Goal: Task Accomplishment & Management: Manage account settings

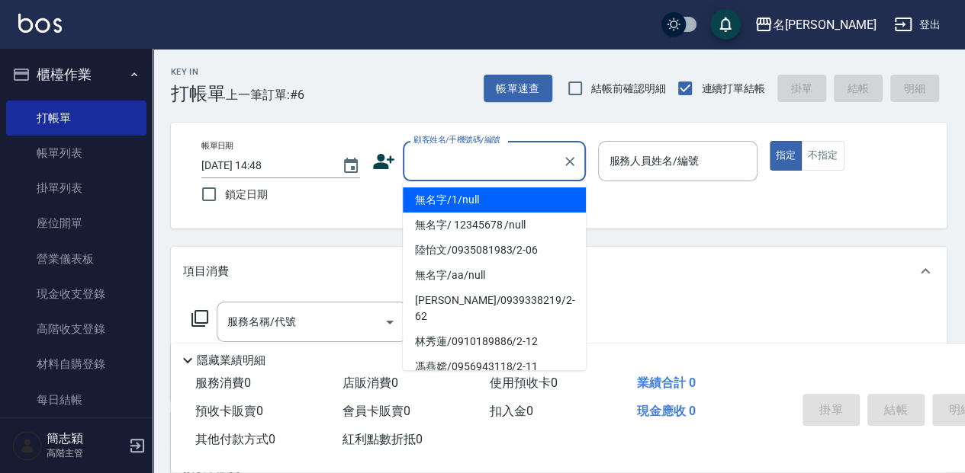
click at [457, 152] on input "顧客姓名/手機號碼/編號" at bounding box center [482, 161] width 146 height 27
click at [474, 201] on li "無名字/1/null" at bounding box center [494, 200] width 183 height 25
type input "無名字/1/null"
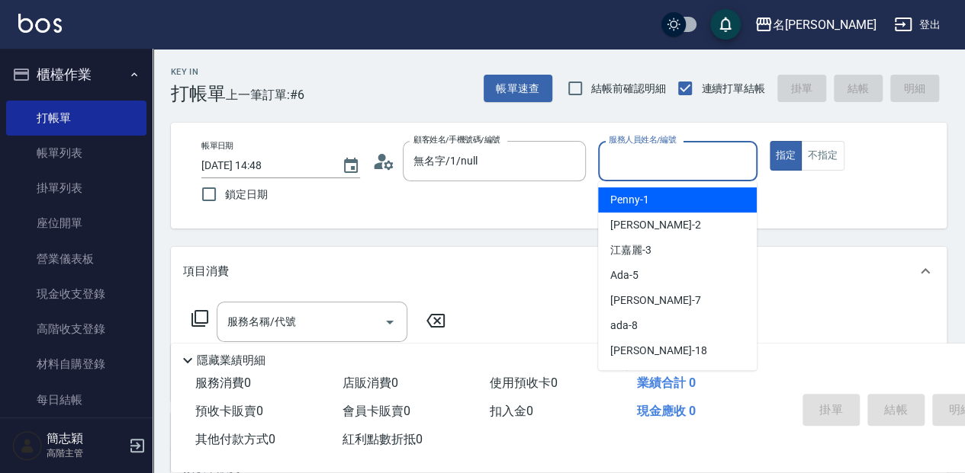
click at [628, 163] on input "服務人員姓名/編號" at bounding box center [677, 161] width 145 height 27
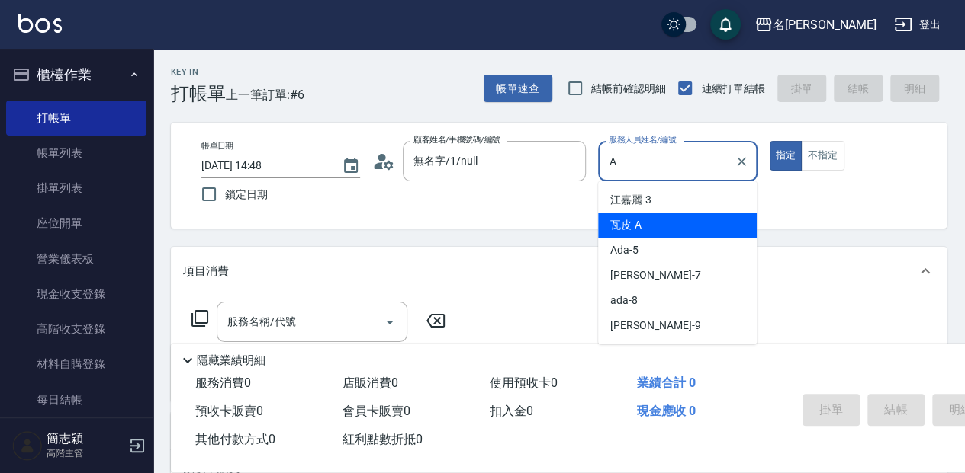
type input "瓦皮-A"
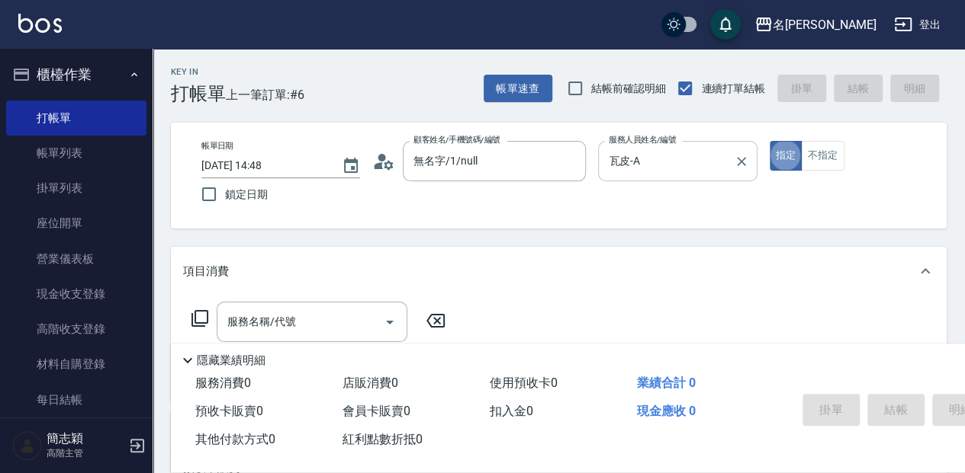
type button "true"
click at [207, 353] on p "隱藏業績明細" at bounding box center [231, 361] width 69 height 16
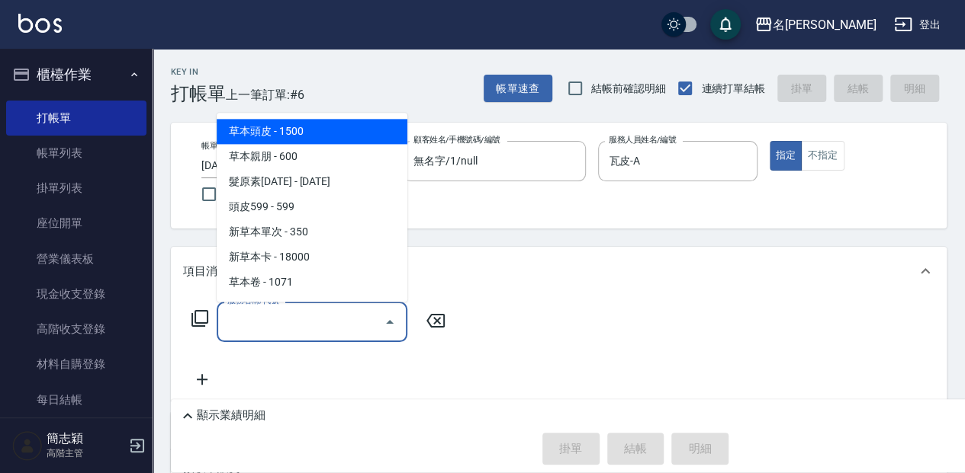
click at [242, 322] on input "服務名稱/代號" at bounding box center [300, 322] width 154 height 27
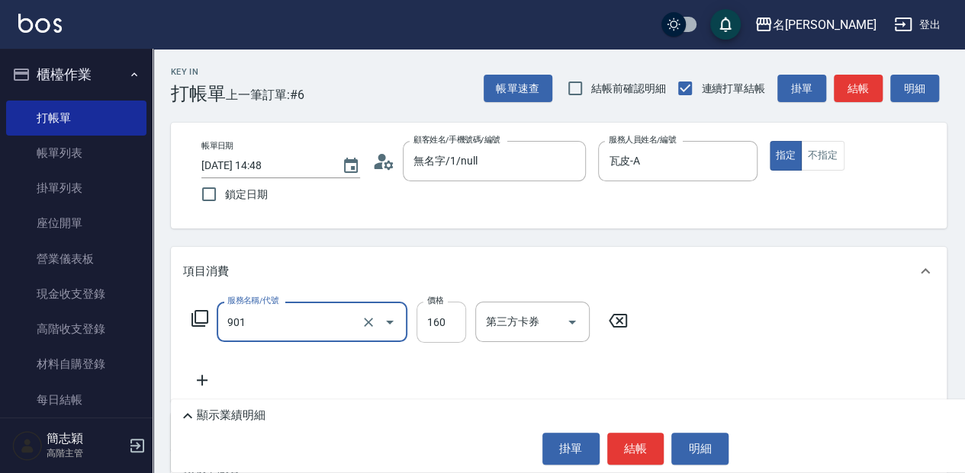
type input "修手(901)"
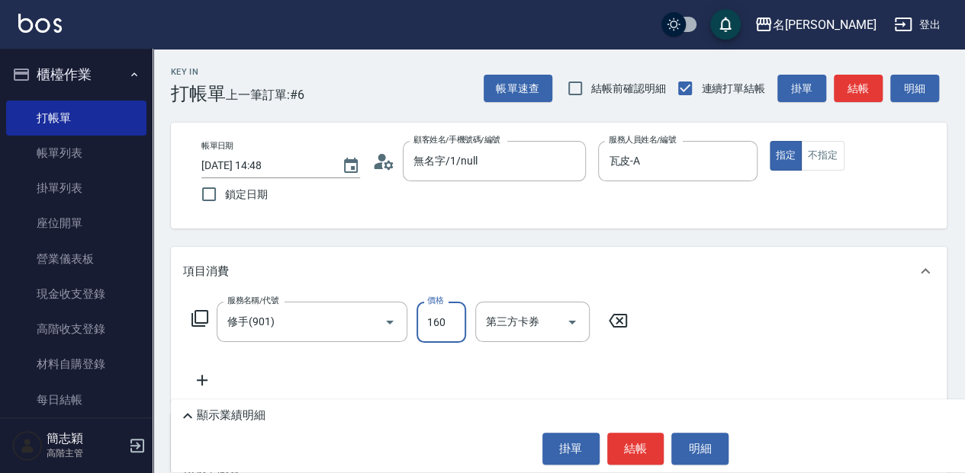
click at [437, 324] on input "160" at bounding box center [441, 322] width 50 height 41
type input "460"
click at [637, 448] on button "結帳" at bounding box center [635, 449] width 57 height 32
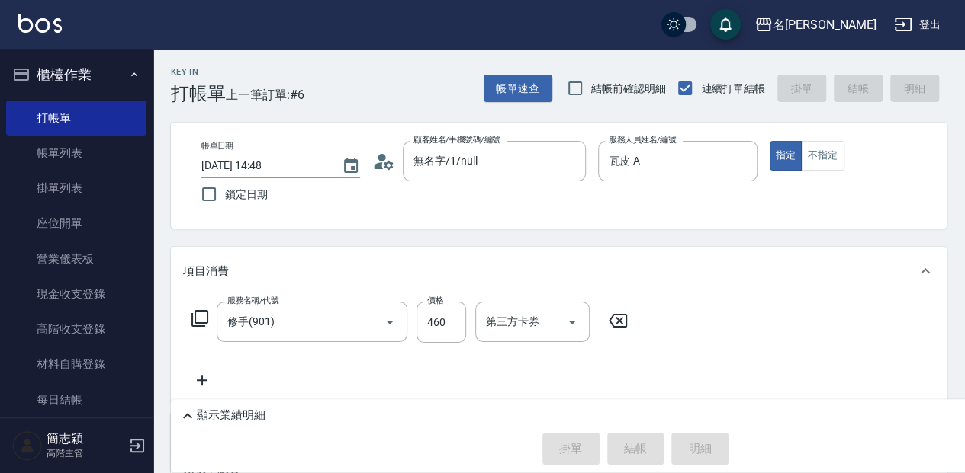
type input "[DATE] 15:42"
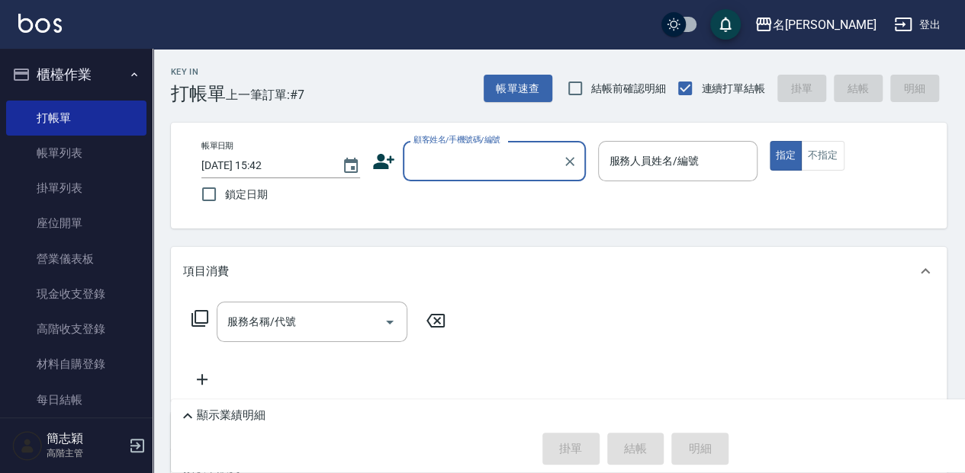
click at [479, 175] on div "顧客姓名/手機號碼/編號" at bounding box center [494, 161] width 183 height 40
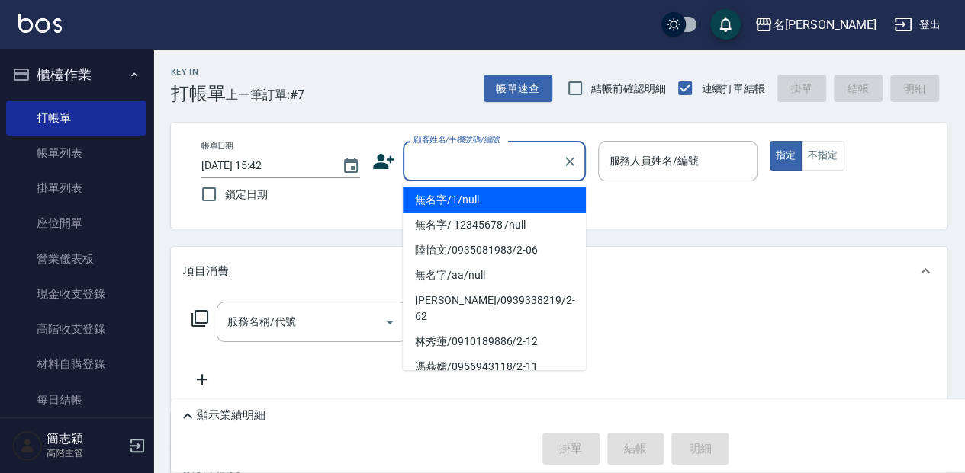
drag, startPoint x: 485, startPoint y: 204, endPoint x: 666, endPoint y: 198, distance: 180.8
click at [486, 204] on li "無名字/1/null" at bounding box center [494, 200] width 183 height 25
type input "無名字/1/null"
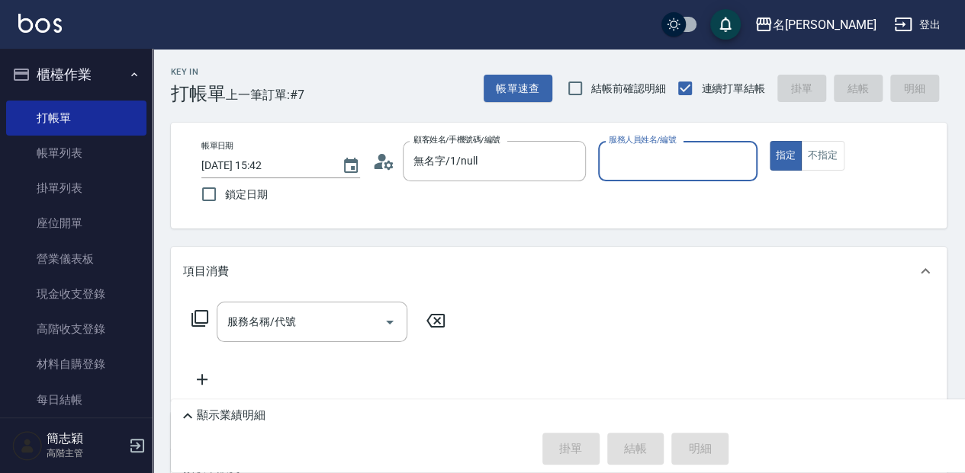
click at [662, 158] on input "服務人員姓名/編號" at bounding box center [677, 161] width 145 height 27
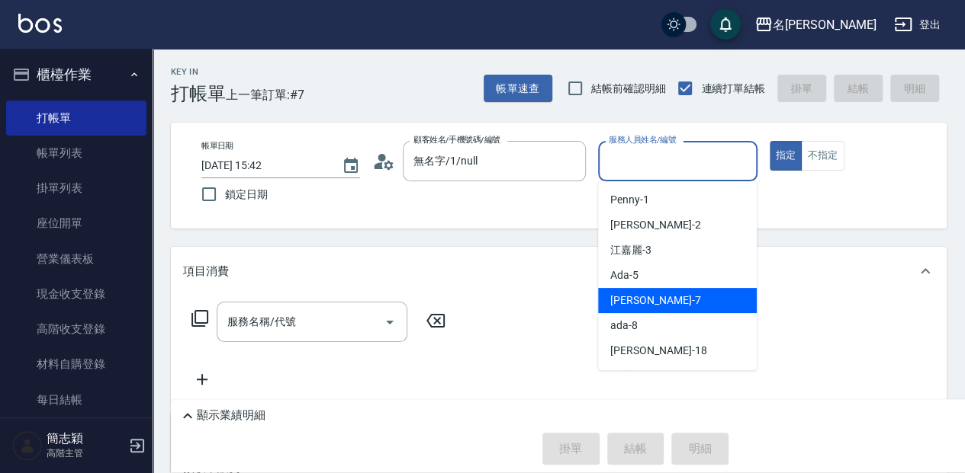
click at [648, 300] on span "[PERSON_NAME] -7" at bounding box center [655, 301] width 90 height 16
type input "[PERSON_NAME]-7"
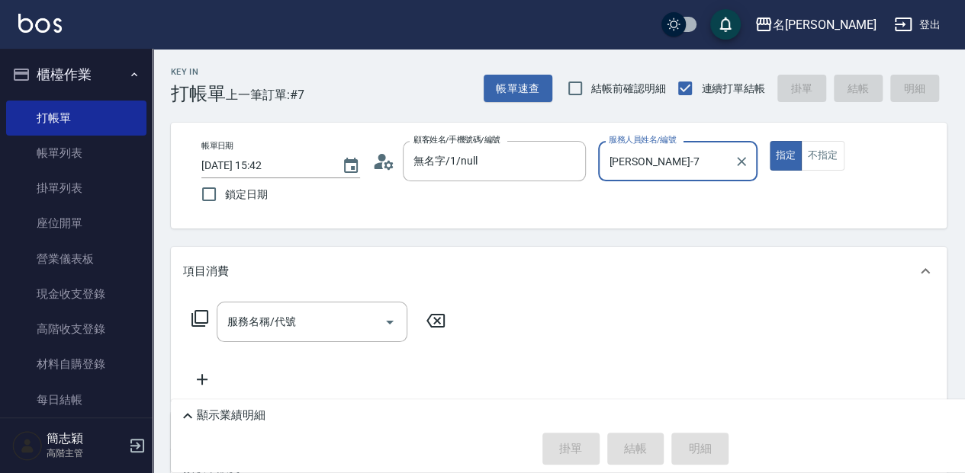
drag, startPoint x: 274, startPoint y: 313, endPoint x: 426, endPoint y: 313, distance: 151.7
click at [298, 313] on input "服務名稱/代號" at bounding box center [300, 322] width 154 height 27
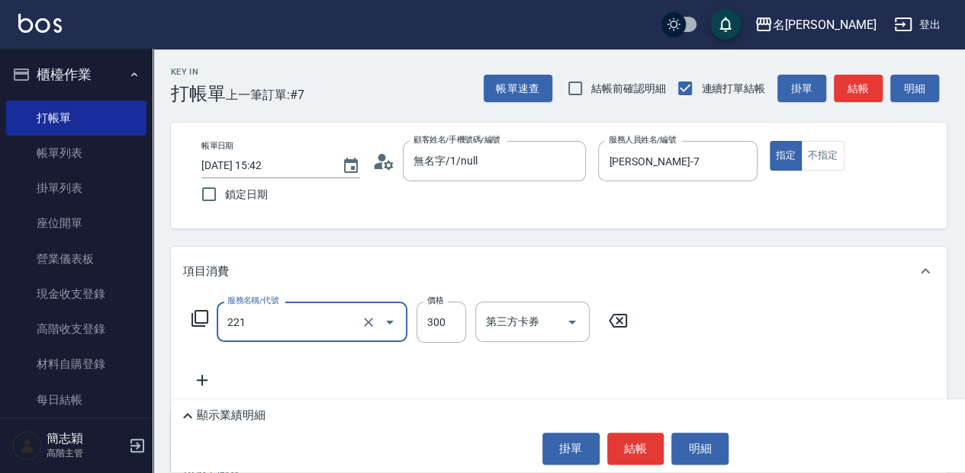
type input "洗髮300(221)"
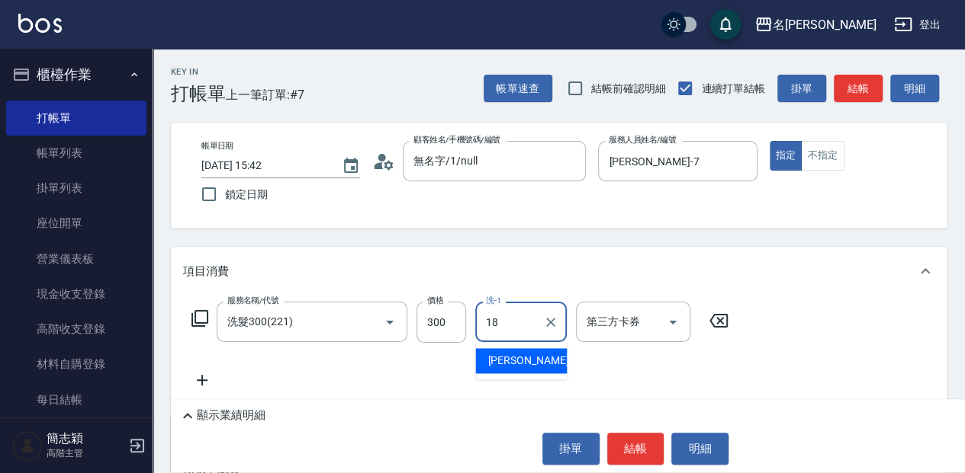
type input "[PERSON_NAME]-18"
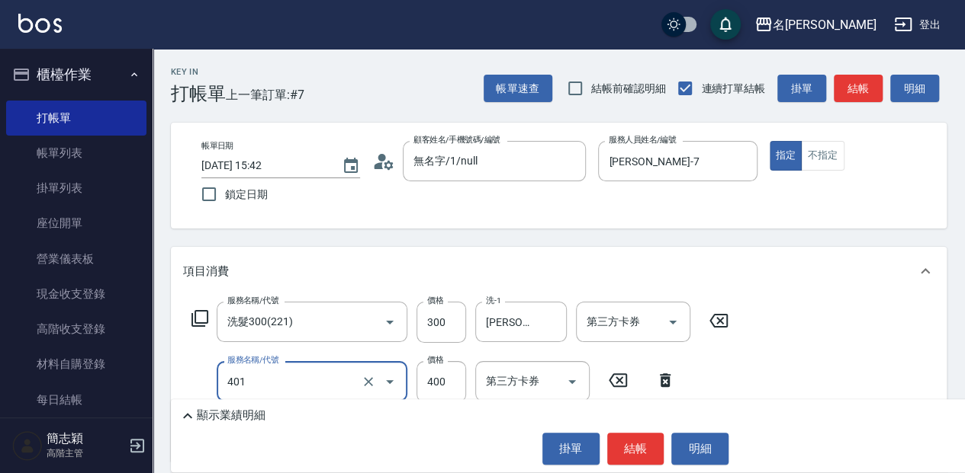
type input "剪髮(400)(401)"
type input "450"
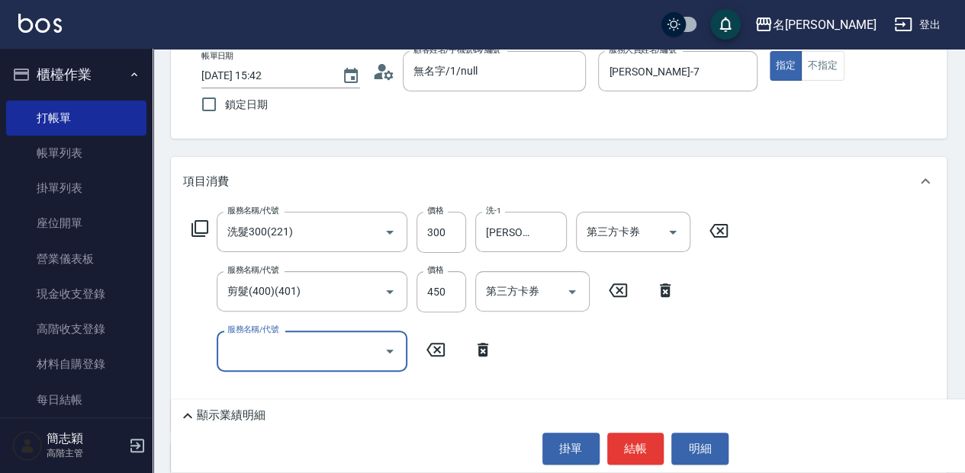
scroll to position [152, 0]
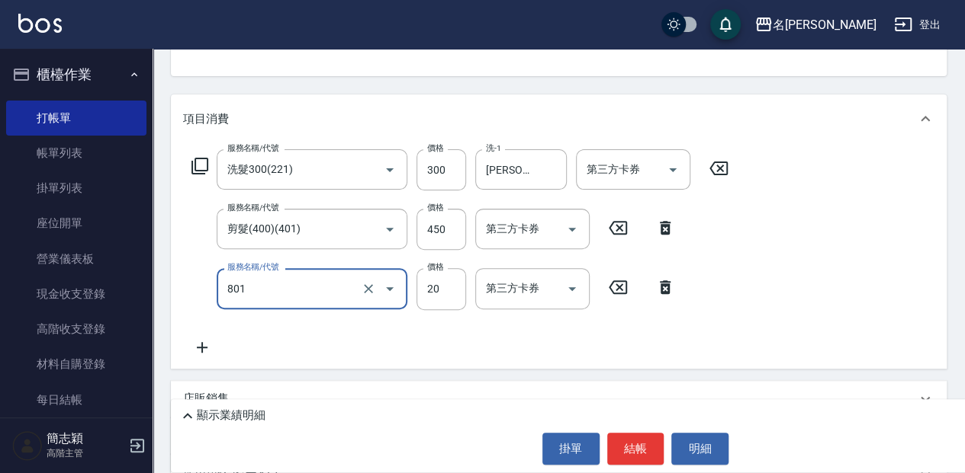
type input "潤絲20(801)"
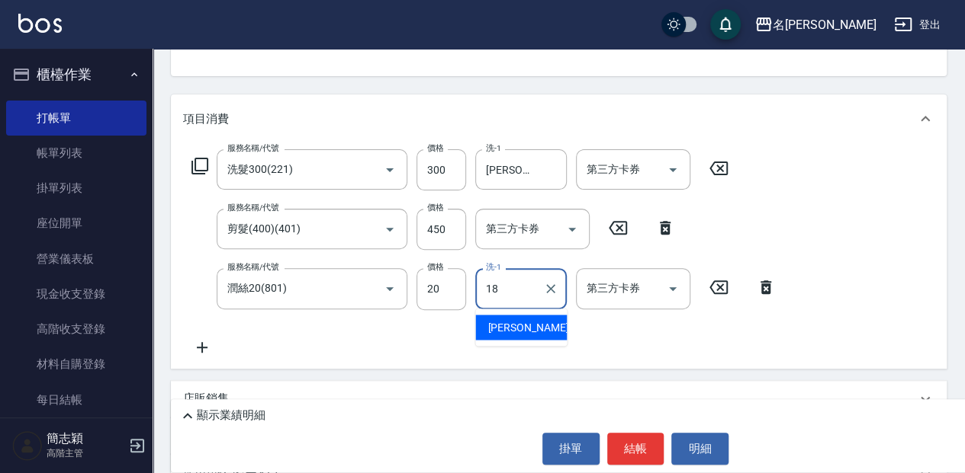
type input "[PERSON_NAME]-18"
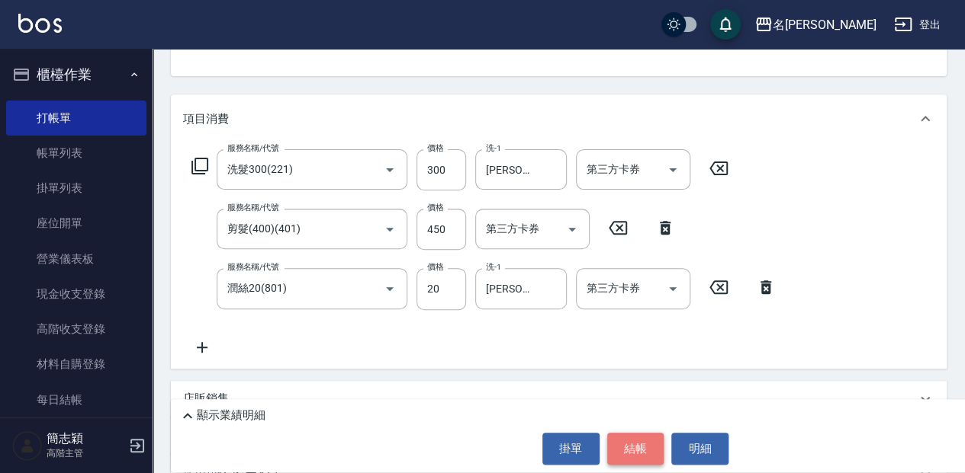
click at [640, 447] on button "結帳" at bounding box center [635, 449] width 57 height 32
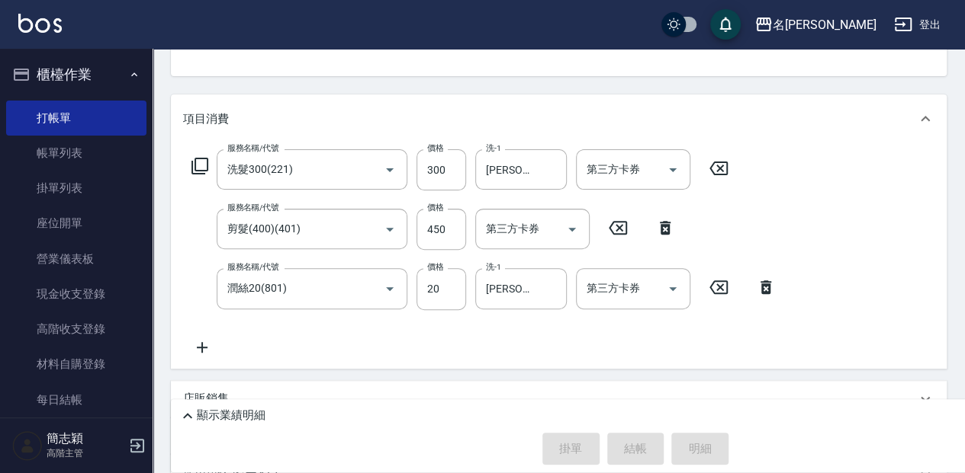
type input "[DATE] 15:45"
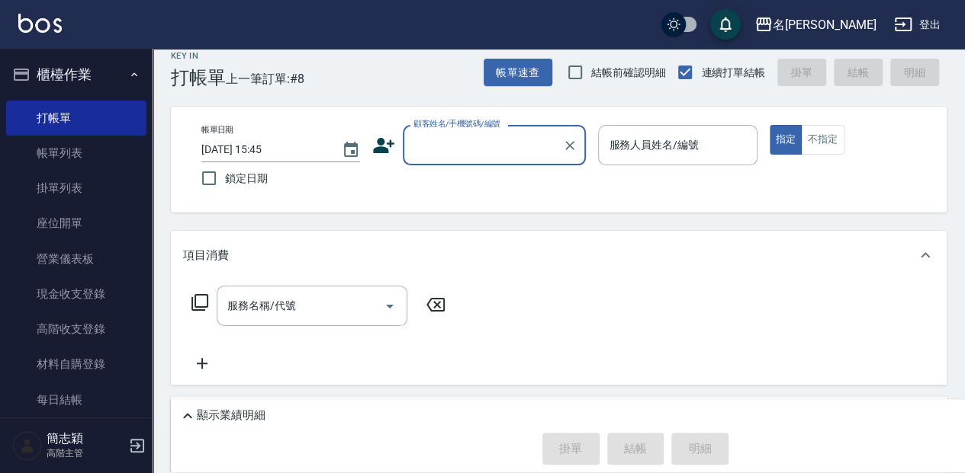
scroll to position [0, 0]
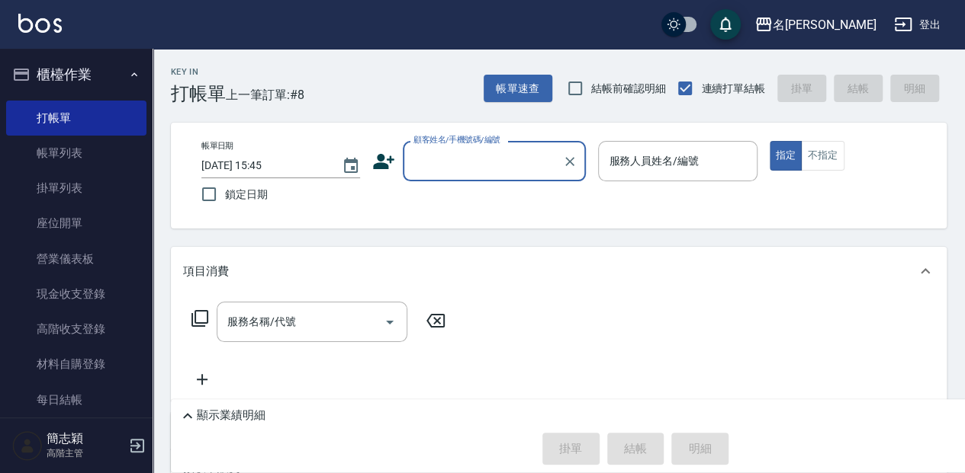
click at [480, 168] on input "顧客姓名/手機號碼/編號" at bounding box center [482, 161] width 146 height 27
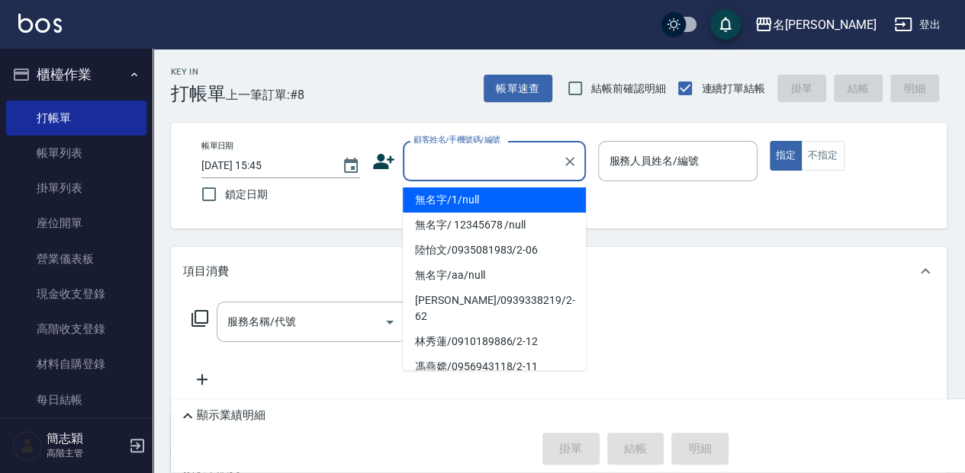
click at [479, 207] on li "無名字/1/null" at bounding box center [494, 200] width 183 height 25
type input "無名字/1/null"
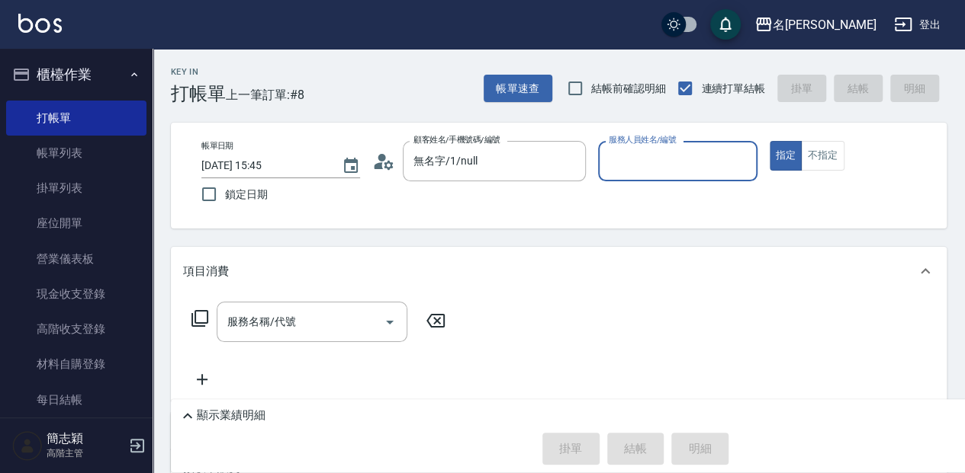
click at [614, 157] on input "服務人員姓名/編號" at bounding box center [677, 161] width 145 height 27
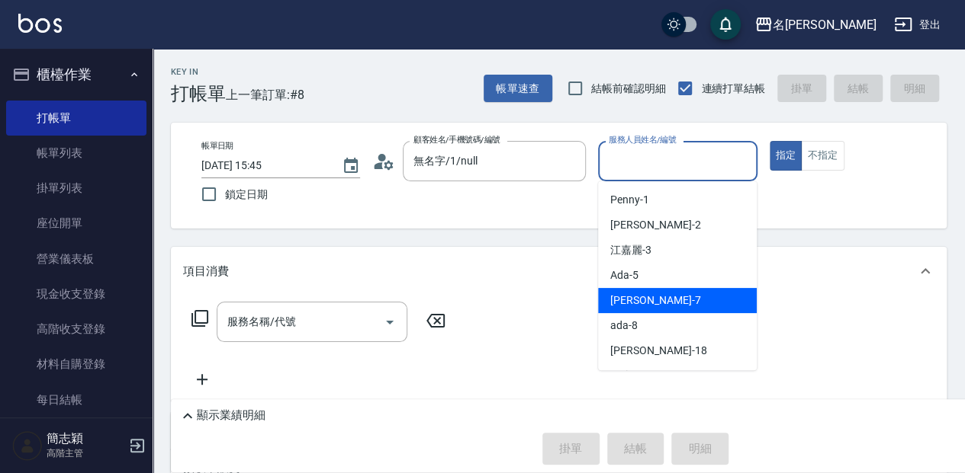
click at [642, 293] on span "[PERSON_NAME] -7" at bounding box center [655, 301] width 90 height 16
type input "[PERSON_NAME]-7"
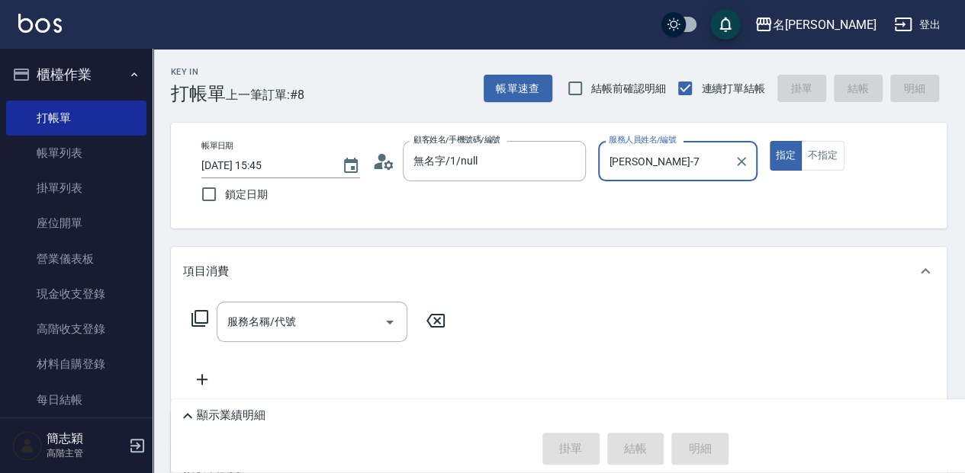
drag, startPoint x: 339, startPoint y: 328, endPoint x: 480, endPoint y: 316, distance: 142.3
click at [342, 327] on input "服務名稱/代號" at bounding box center [300, 322] width 154 height 27
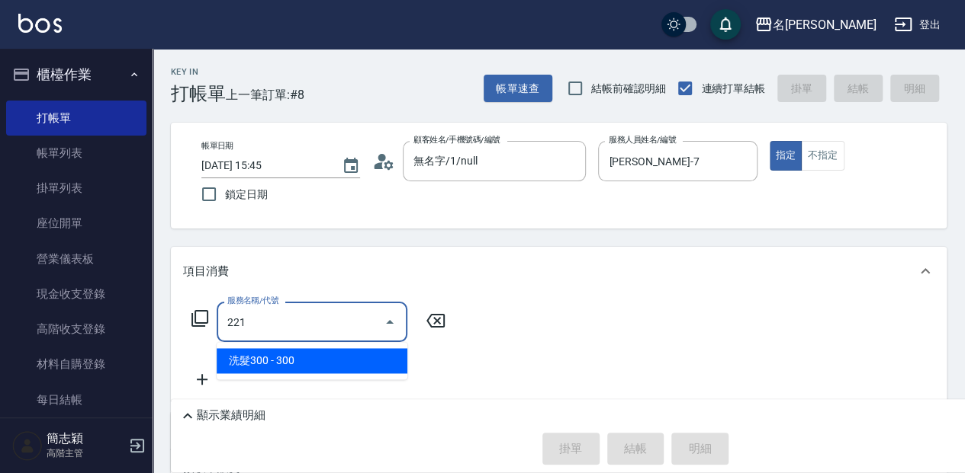
type input "洗髮300(221)"
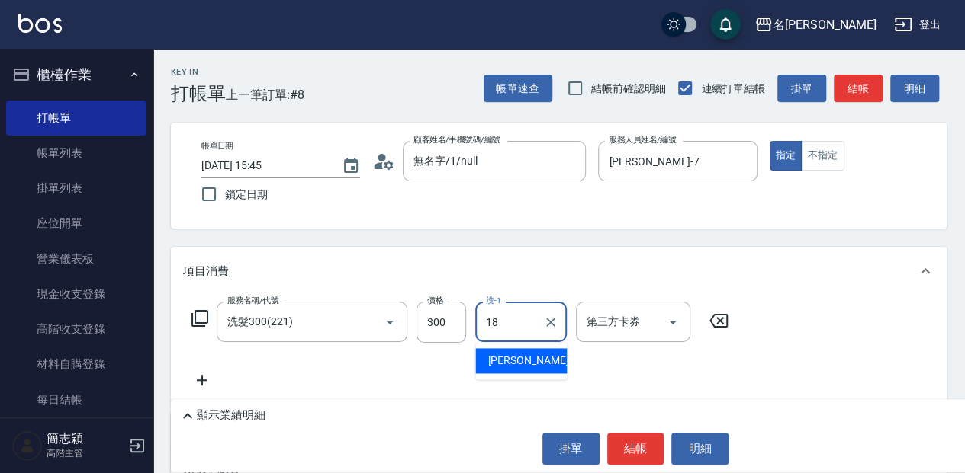
type input "[PERSON_NAME]-18"
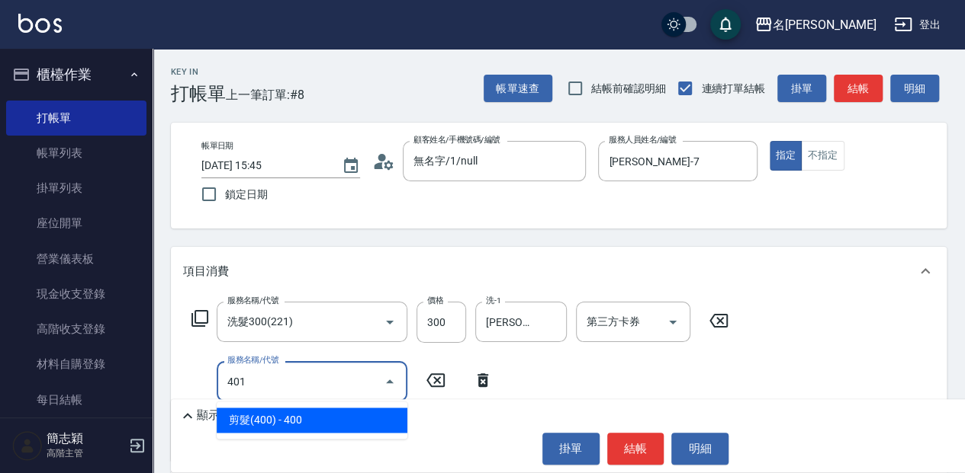
type input "剪髮(400)(401)"
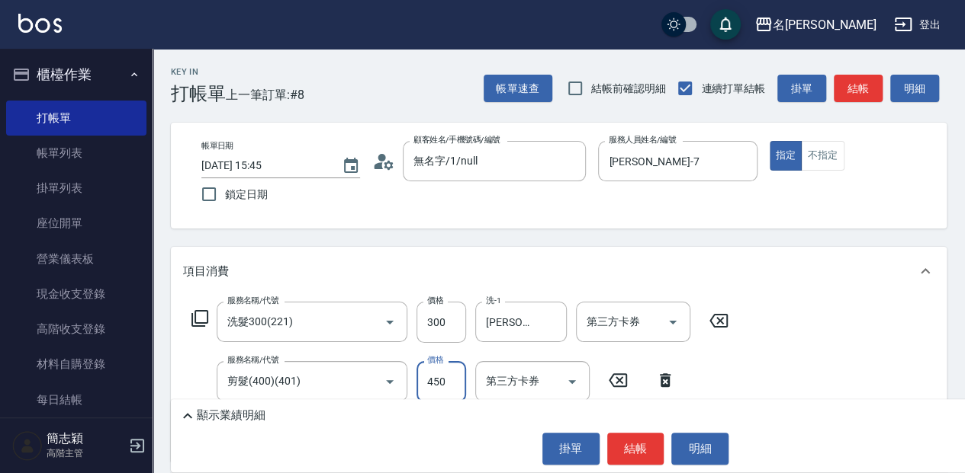
type input "450"
drag, startPoint x: 624, startPoint y: 457, endPoint x: 636, endPoint y: 439, distance: 21.6
click at [625, 457] on button "結帳" at bounding box center [635, 449] width 57 height 32
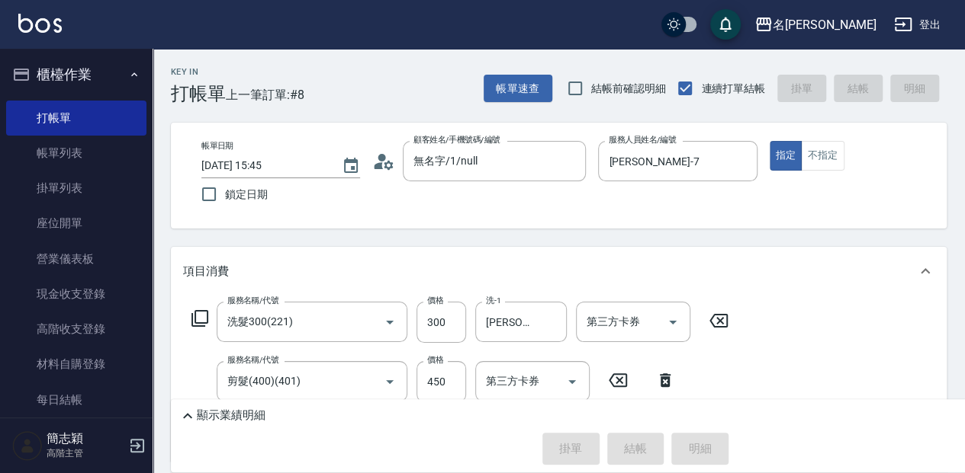
type input "[DATE] 15:46"
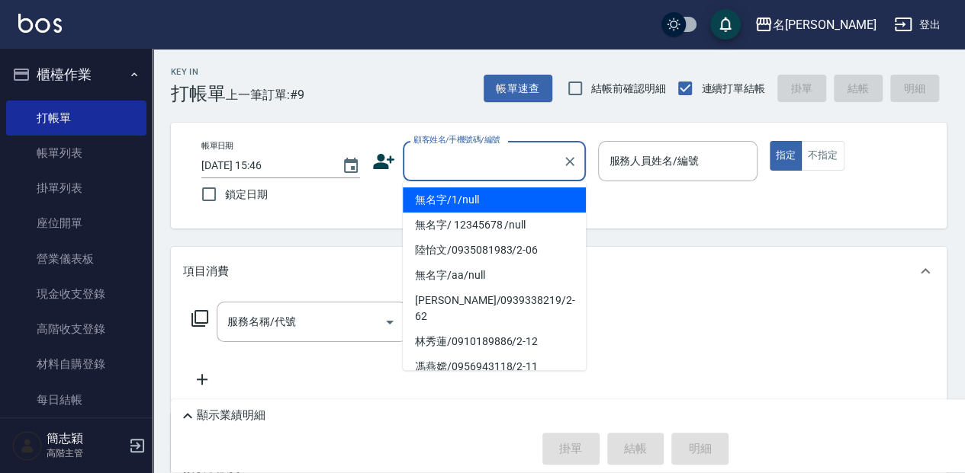
click at [438, 152] on input "顧客姓名/手機號碼/編號" at bounding box center [482, 161] width 146 height 27
click at [456, 206] on li "無名字/1/null" at bounding box center [494, 200] width 183 height 25
type input "無名字/1/null"
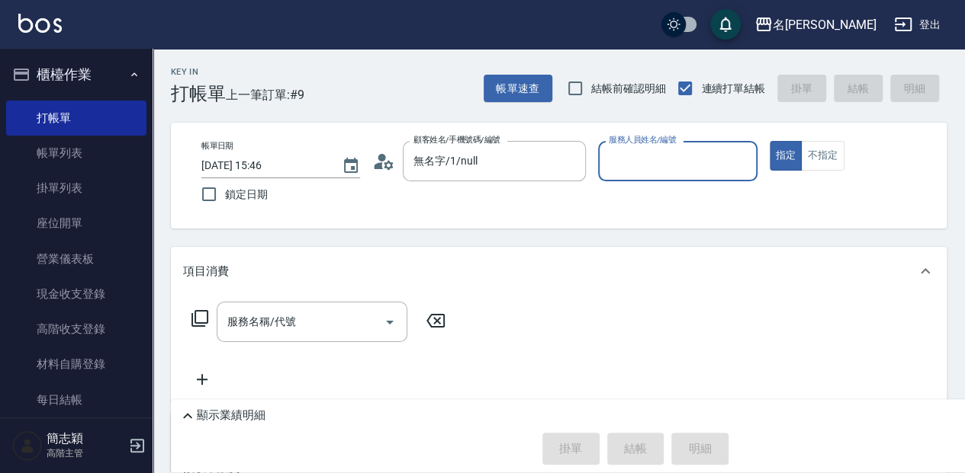
click at [622, 155] on input "服務人員姓名/編號" at bounding box center [677, 161] width 145 height 27
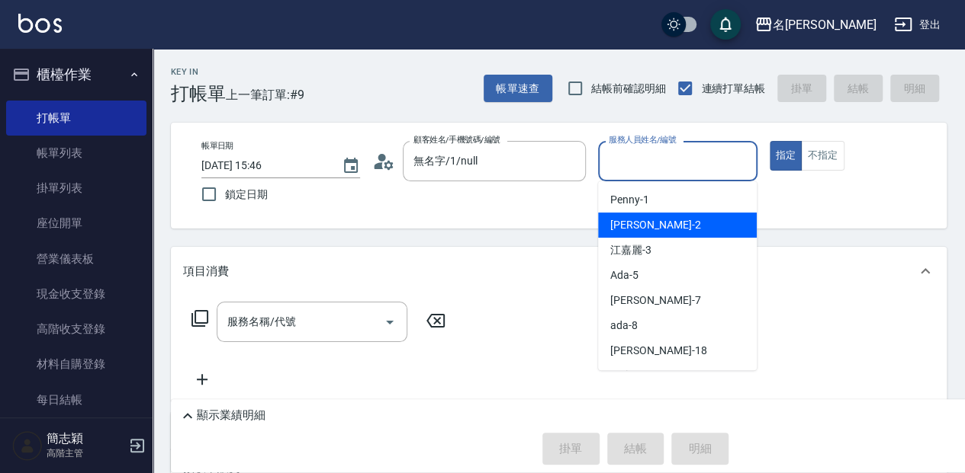
click at [652, 213] on div "[PERSON_NAME] -2" at bounding box center [677, 225] width 159 height 25
type input "[PERSON_NAME]-2"
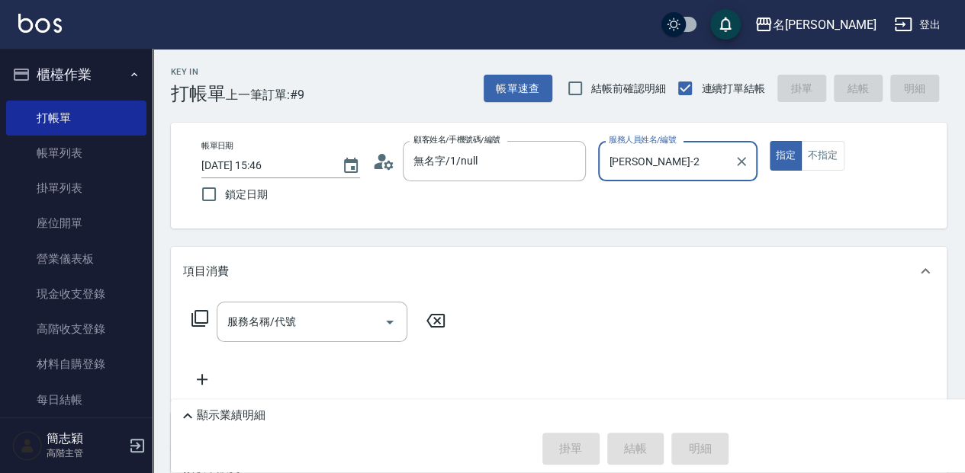
drag, startPoint x: 294, startPoint y: 316, endPoint x: 435, endPoint y: 301, distance: 142.6
click at [294, 316] on input "服務名稱/代號" at bounding box center [300, 322] width 154 height 27
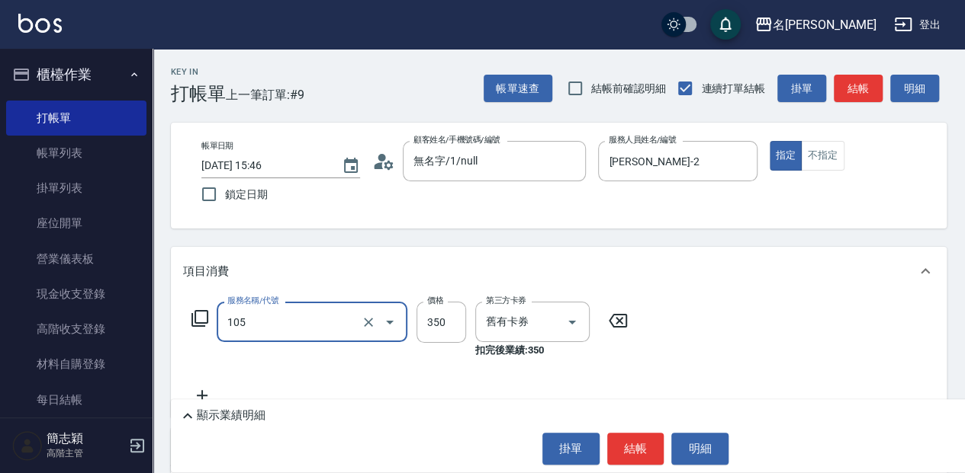
type input "新草本單次(105)"
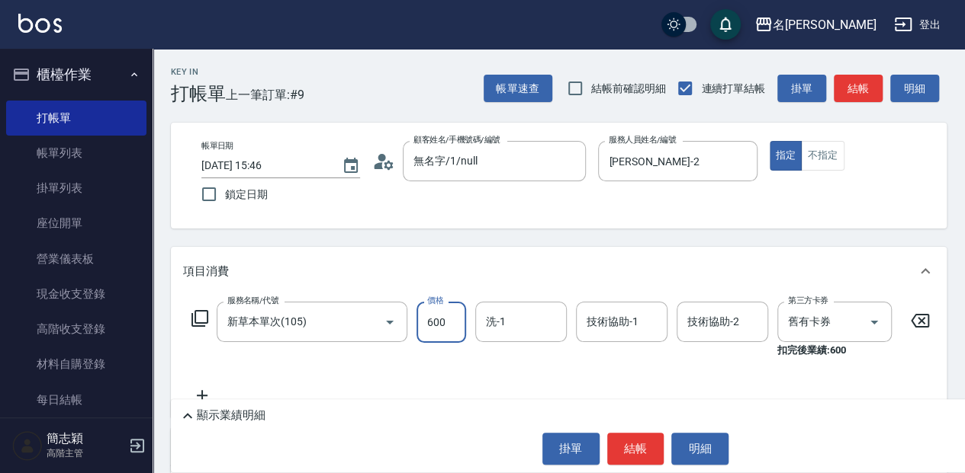
type input "600"
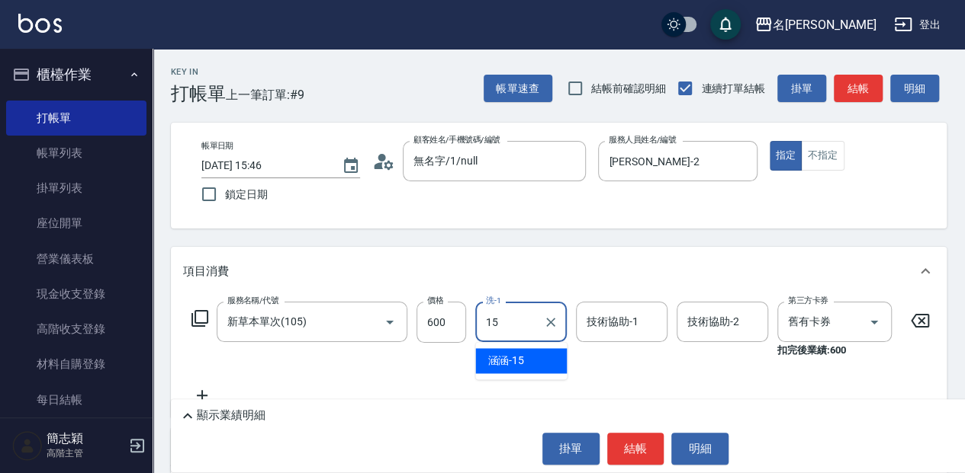
type input "涵涵-15"
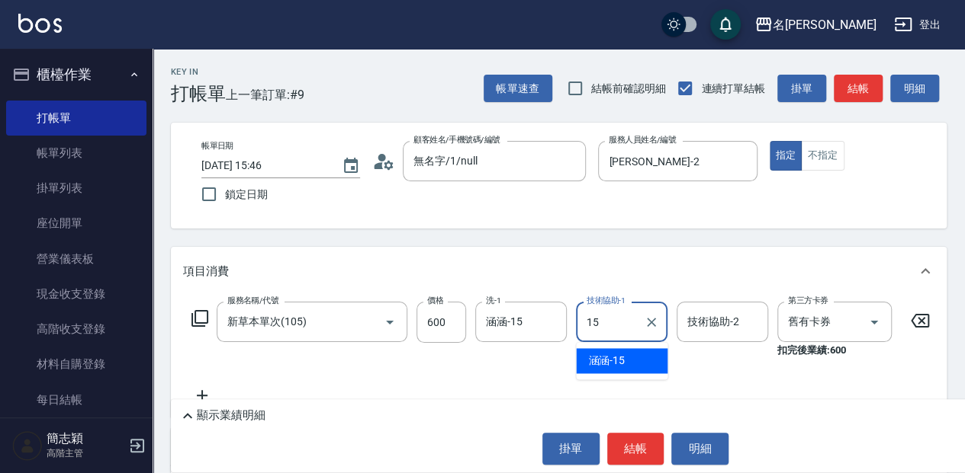
type input "涵涵-15"
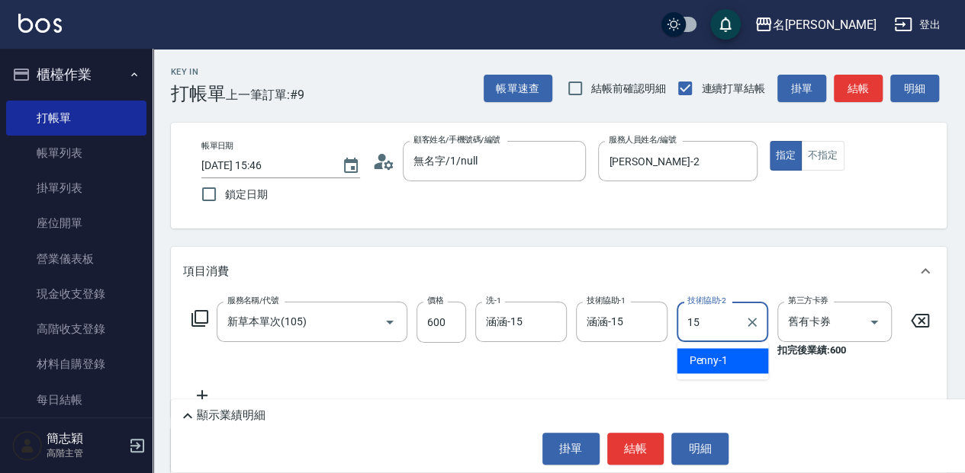
type input "涵涵-15"
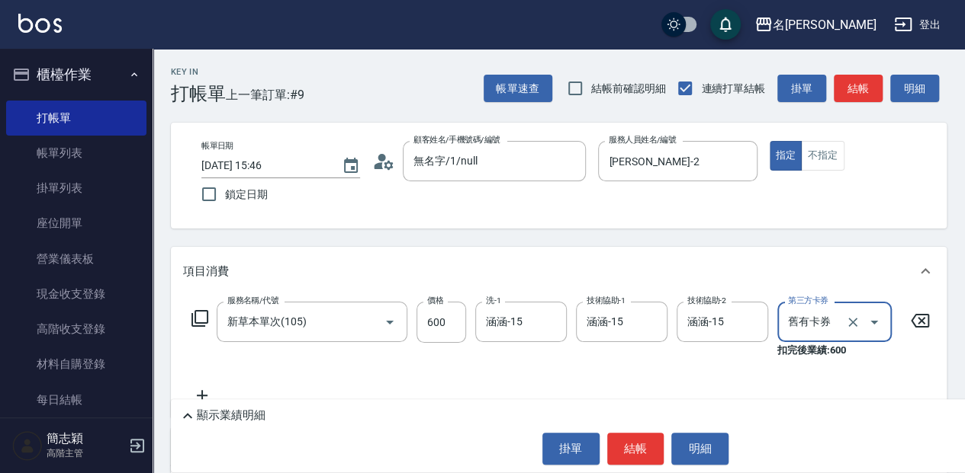
click at [626, 447] on button "結帳" at bounding box center [635, 449] width 57 height 32
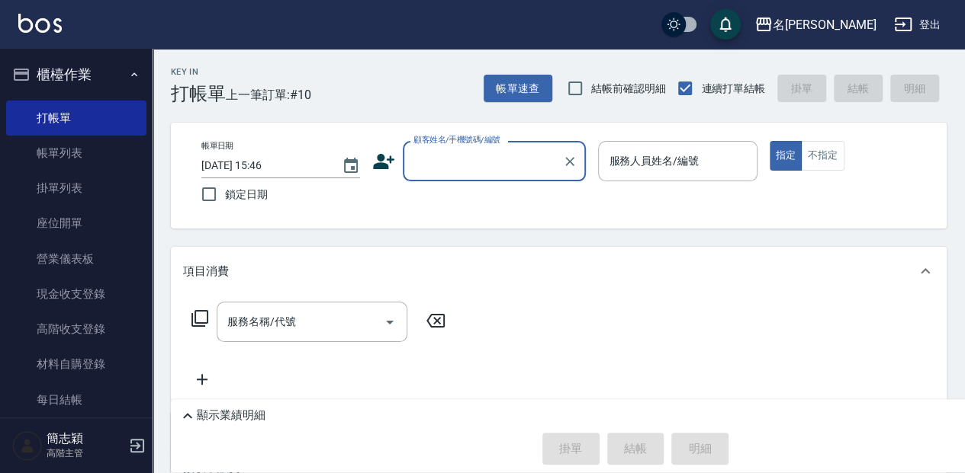
click at [502, 172] on input "顧客姓名/手機號碼/編號" at bounding box center [482, 161] width 146 height 27
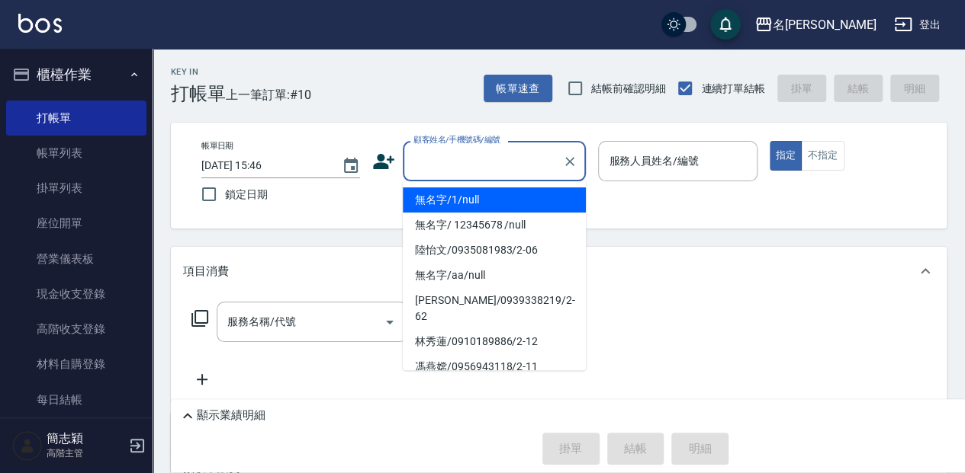
drag, startPoint x: 483, startPoint y: 209, endPoint x: 630, endPoint y: 171, distance: 151.3
click at [484, 209] on li "無名字/1/null" at bounding box center [494, 200] width 183 height 25
type input "無名字/1/null"
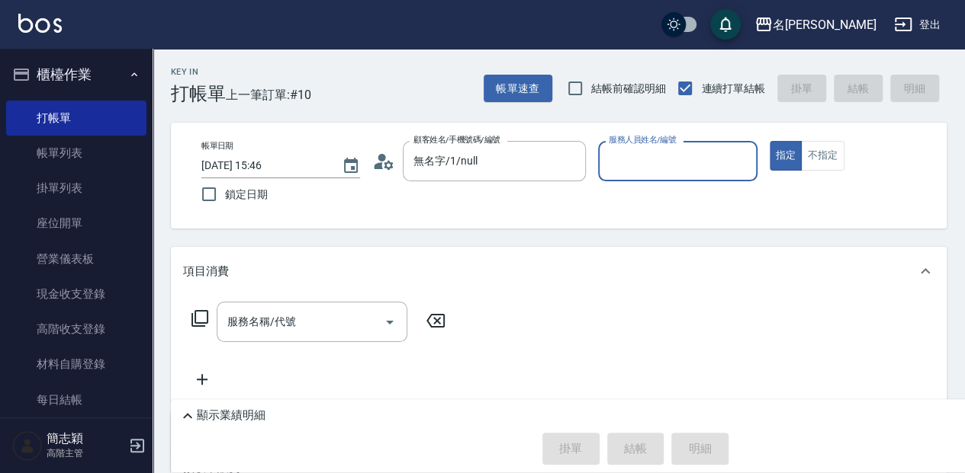
drag, startPoint x: 656, startPoint y: 166, endPoint x: 647, endPoint y: 178, distance: 15.2
click at [656, 167] on input "服務人員姓名/編號" at bounding box center [677, 161] width 145 height 27
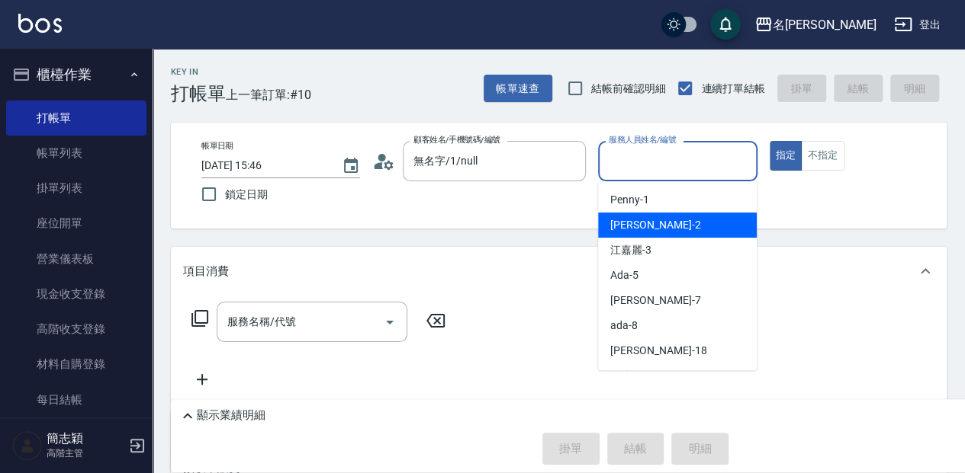
click at [672, 218] on div "[PERSON_NAME] -2" at bounding box center [677, 225] width 159 height 25
type input "[PERSON_NAME]-2"
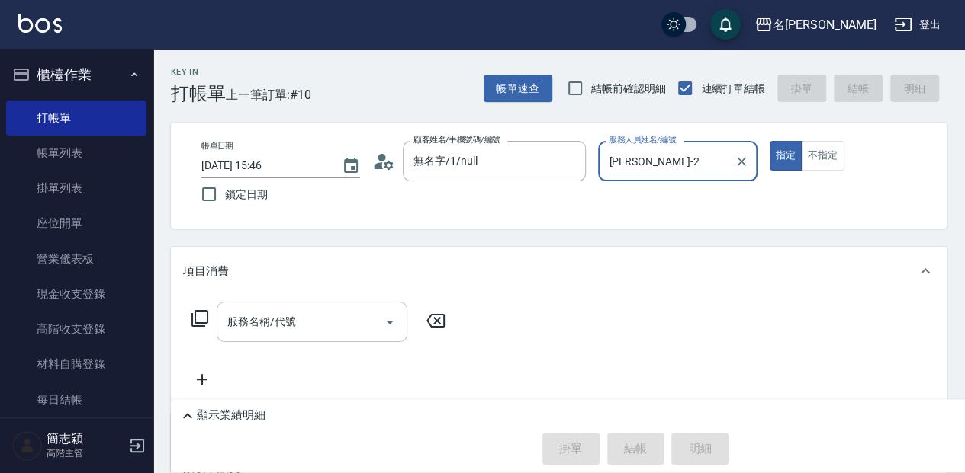
click at [258, 331] on input "服務名稱/代號" at bounding box center [300, 322] width 154 height 27
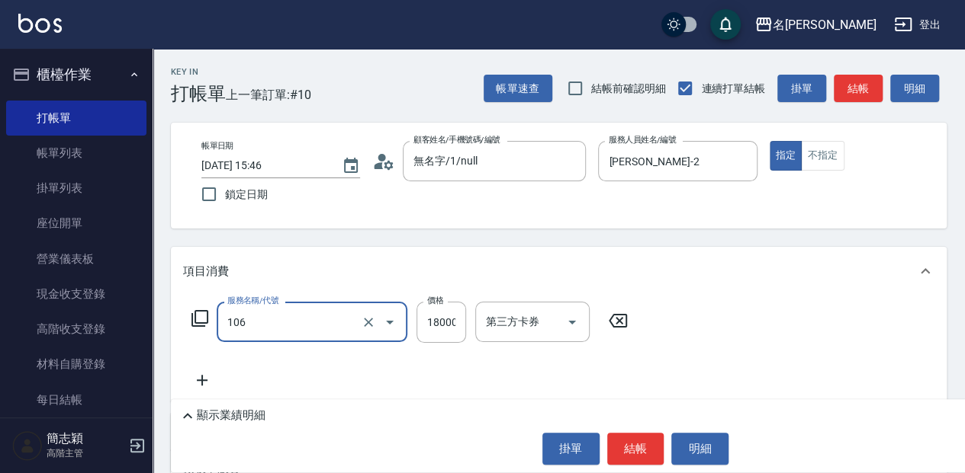
type input "新草本卡(106)"
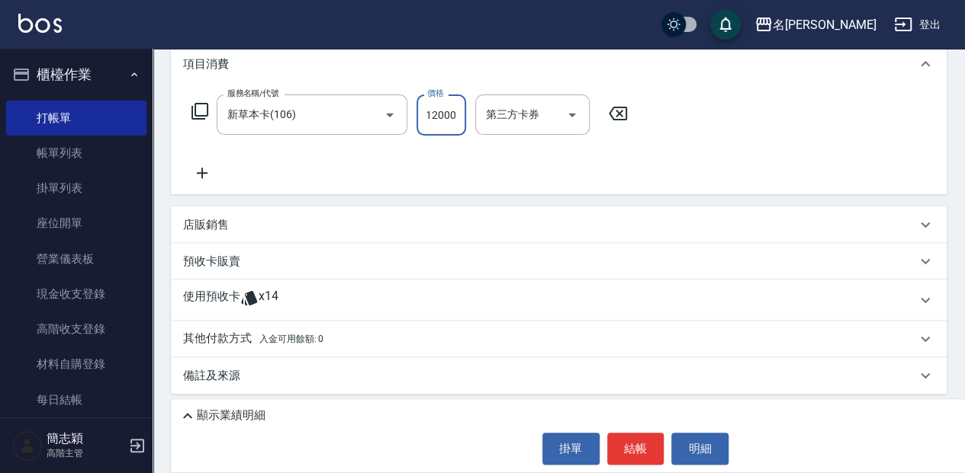
scroll to position [211, 0]
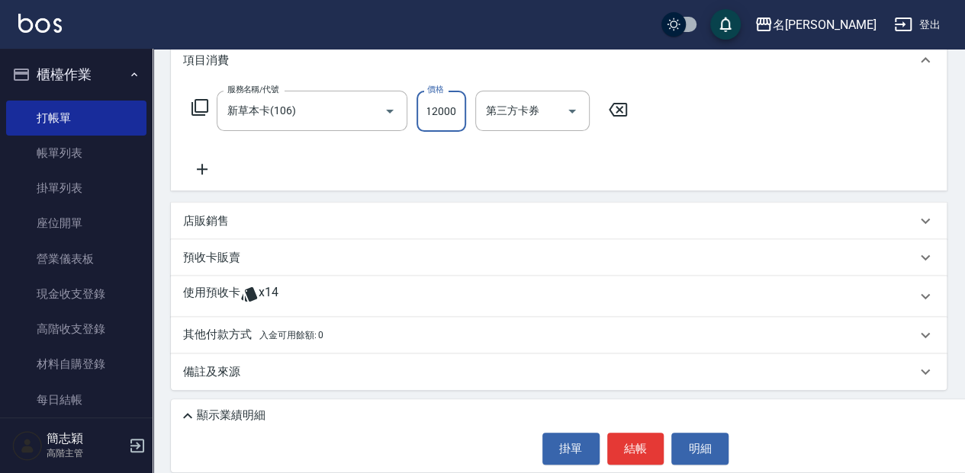
type input "12000"
click at [216, 337] on p "其他付款方式 入金可用餘額: 0" at bounding box center [253, 335] width 140 height 17
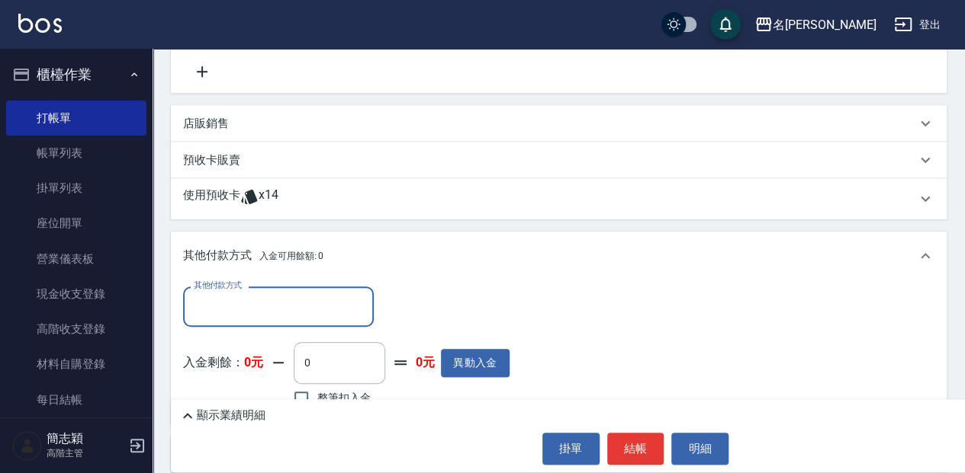
scroll to position [313, 0]
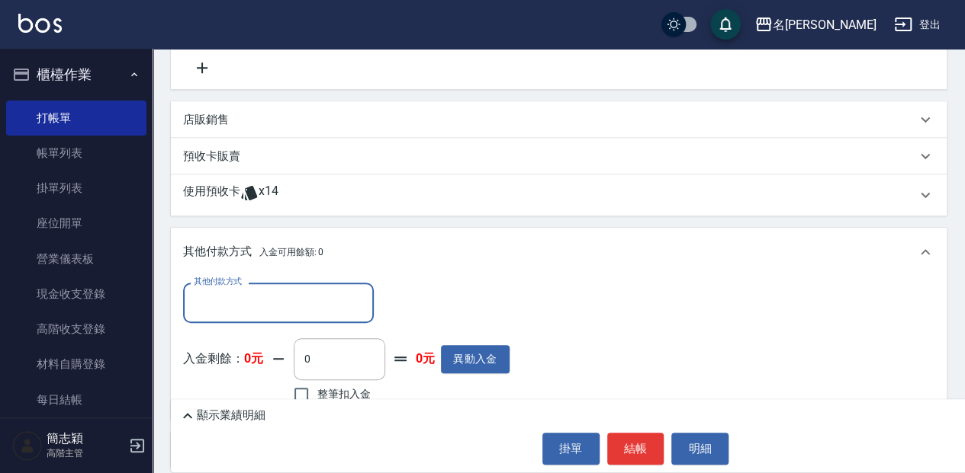
click at [227, 316] on input "其他付款方式" at bounding box center [278, 303] width 177 height 27
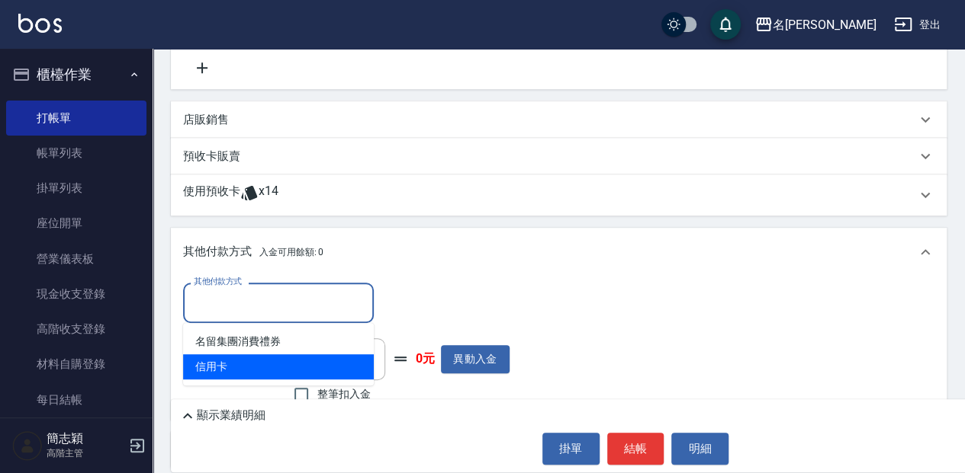
click at [228, 371] on span "信用卡" at bounding box center [278, 367] width 191 height 25
type input "信用卡"
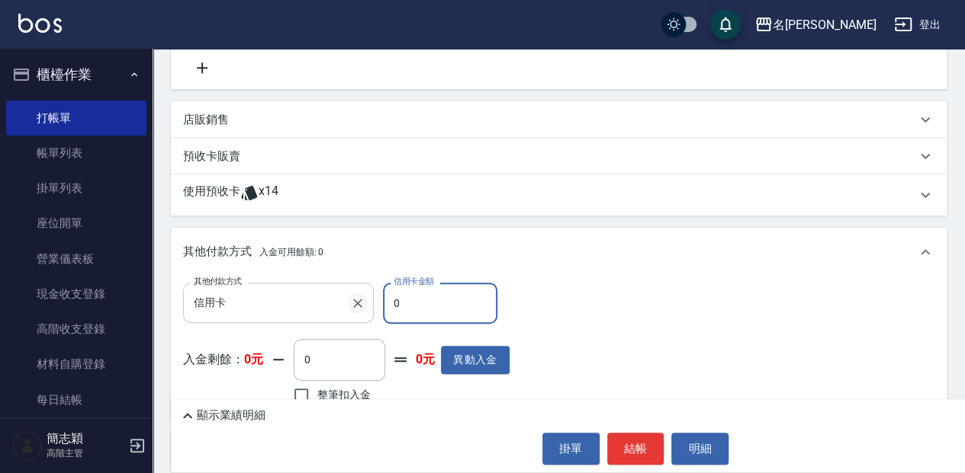
drag, startPoint x: 403, startPoint y: 302, endPoint x: 360, endPoint y: 311, distance: 43.7
click at [360, 311] on div "其他付款方式 信用卡 其他付款方式 信用卡金額 0 信用卡金額" at bounding box center [346, 303] width 326 height 41
type input "12000"
click at [219, 416] on p "顯示業績明細" at bounding box center [231, 416] width 69 height 16
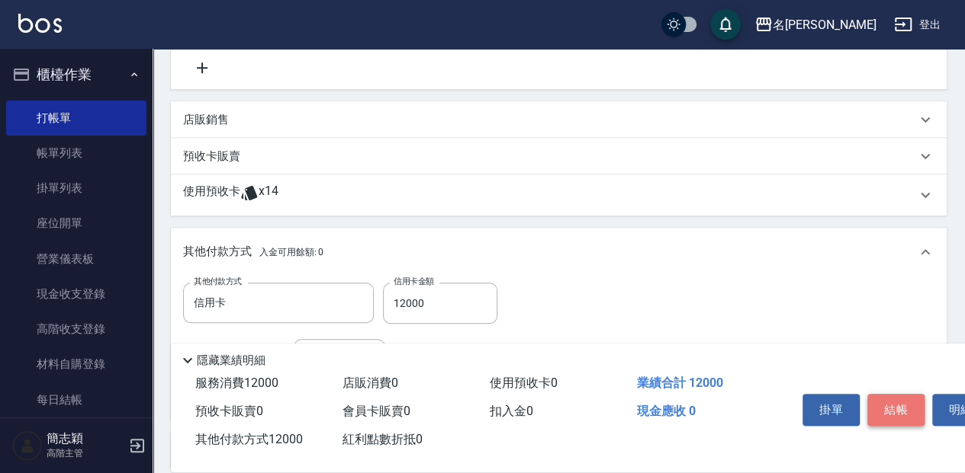
click at [894, 412] on button "結帳" at bounding box center [895, 410] width 57 height 32
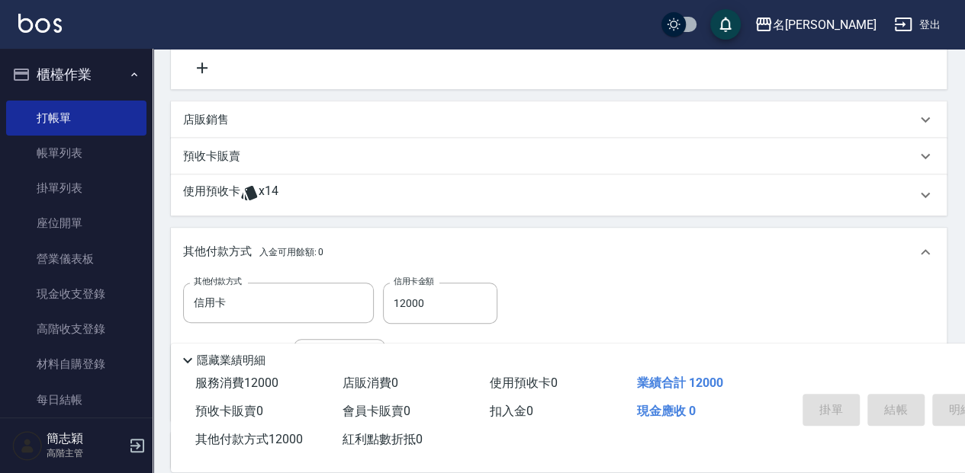
type input "[DATE] 15:47"
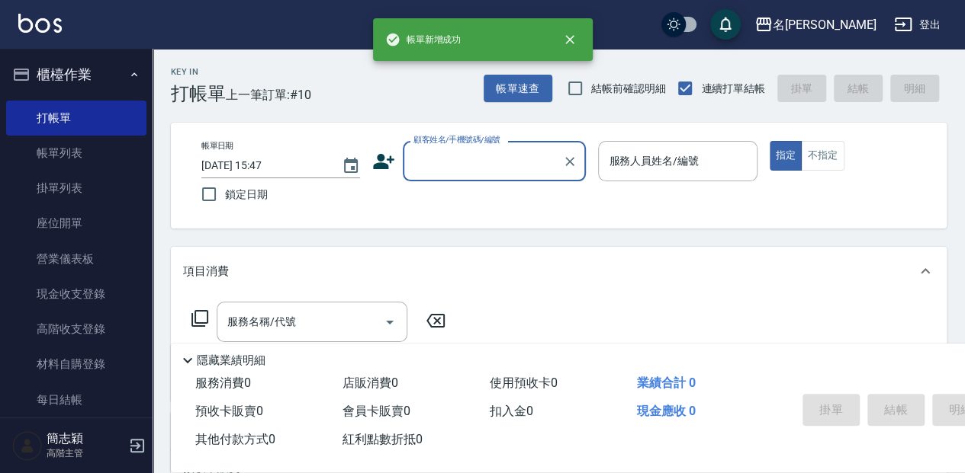
scroll to position [0, 0]
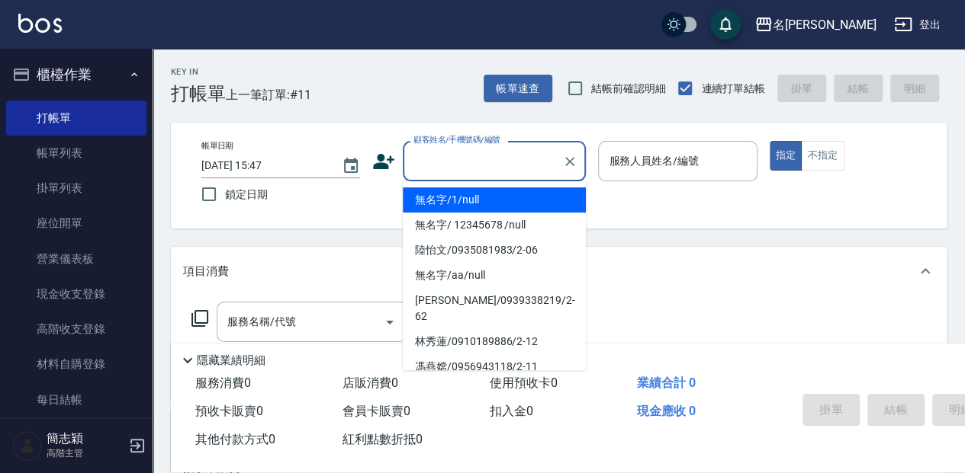
click at [438, 152] on input "顧客姓名/手機號碼/編號" at bounding box center [482, 161] width 146 height 27
drag, startPoint x: 436, startPoint y: 204, endPoint x: 547, endPoint y: 197, distance: 111.5
click at [437, 204] on li "無名字/1/null" at bounding box center [494, 200] width 183 height 25
type input "無名字/1/null"
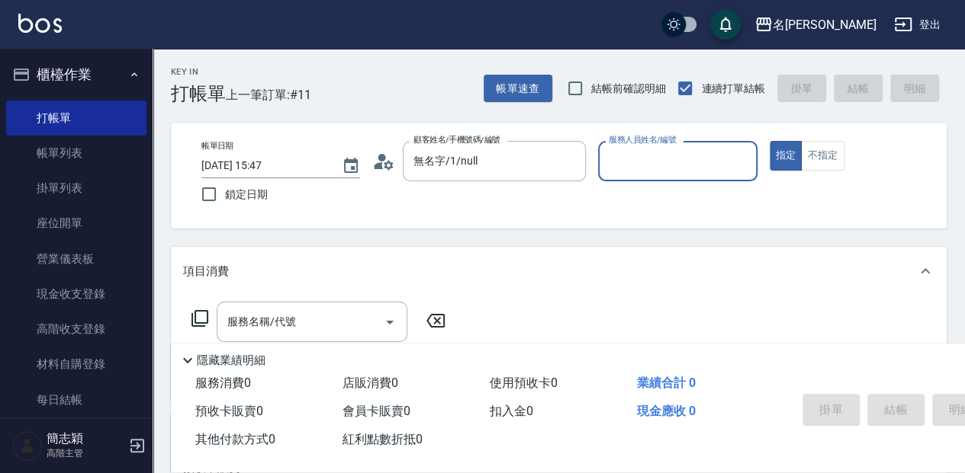
click at [644, 172] on input "服務人員姓名/編號" at bounding box center [677, 161] width 145 height 27
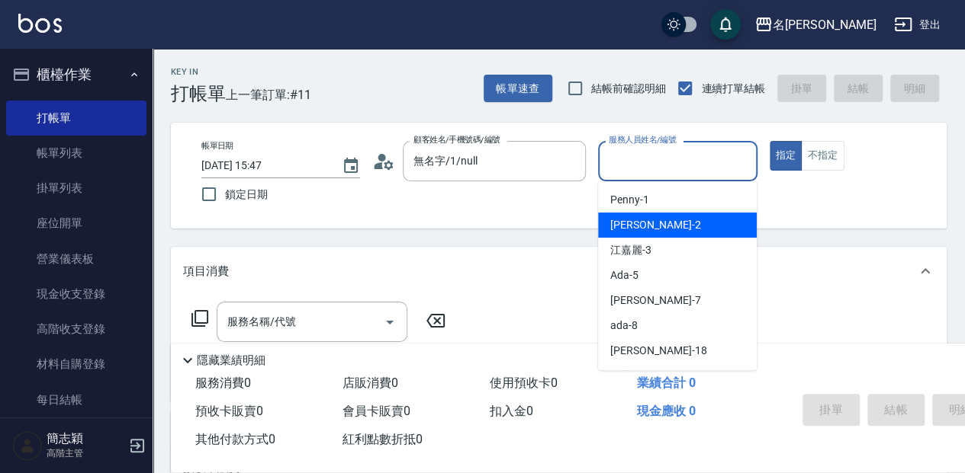
drag, startPoint x: 640, startPoint y: 220, endPoint x: 605, endPoint y: 230, distance: 36.4
click at [640, 220] on span "[PERSON_NAME] -2" at bounding box center [655, 225] width 90 height 16
type input "[PERSON_NAME]-2"
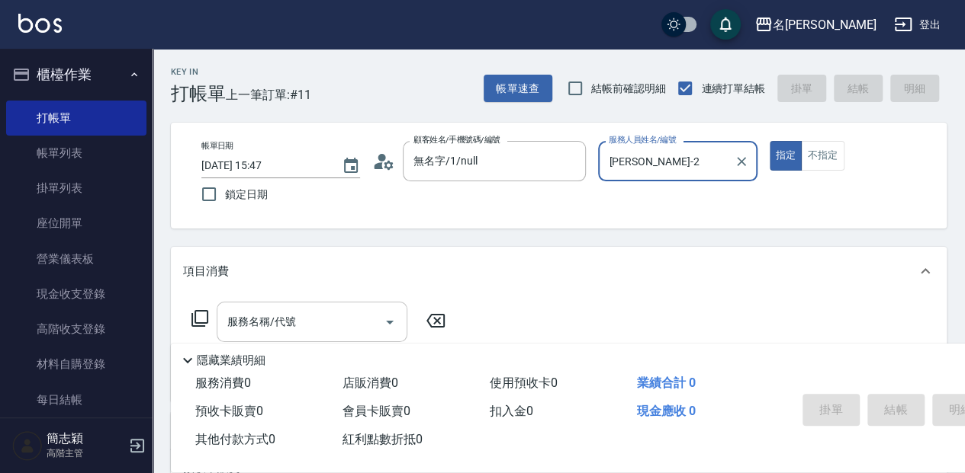
drag, startPoint x: 320, startPoint y: 309, endPoint x: 353, endPoint y: 310, distance: 32.8
click at [320, 310] on input "服務名稱/代號" at bounding box center [300, 322] width 154 height 27
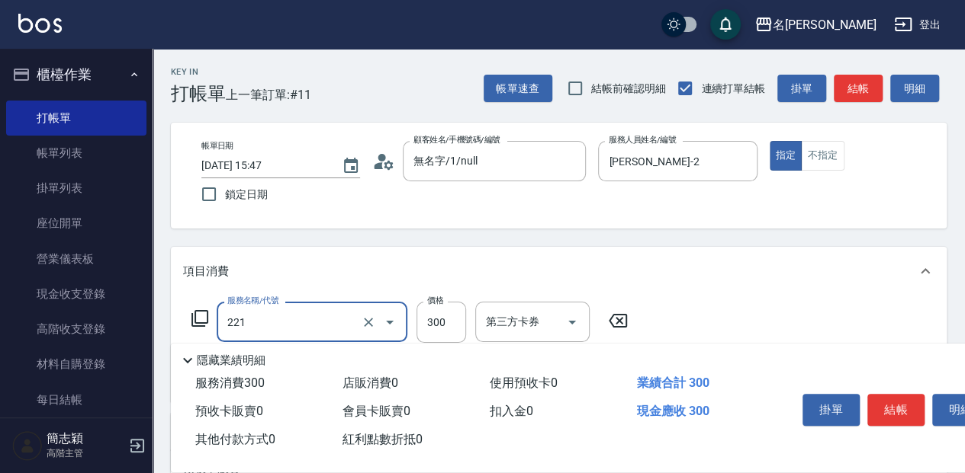
type input "洗髮300(221)"
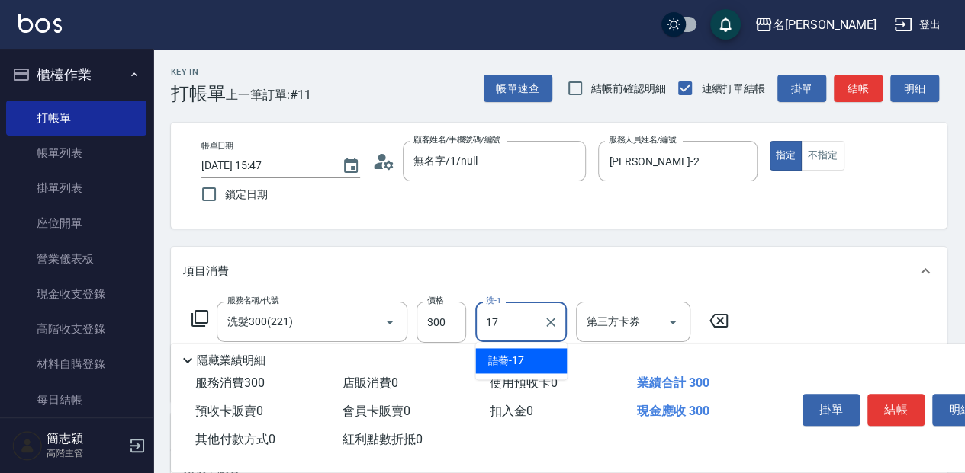
type input "語蕎-17"
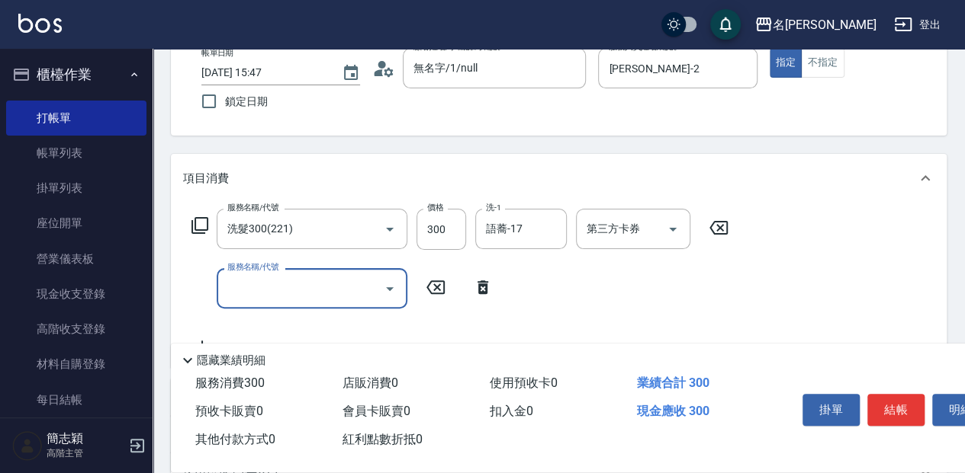
scroll to position [101, 0]
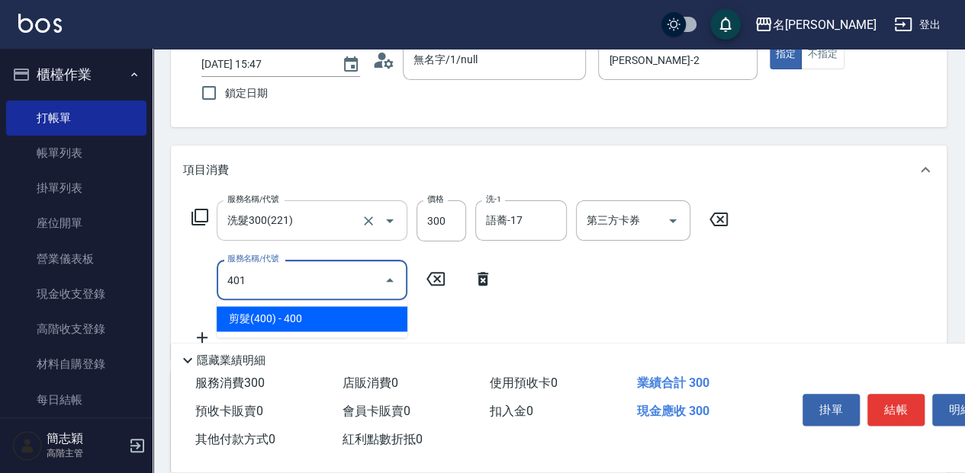
type input "剪髮(400)(401)"
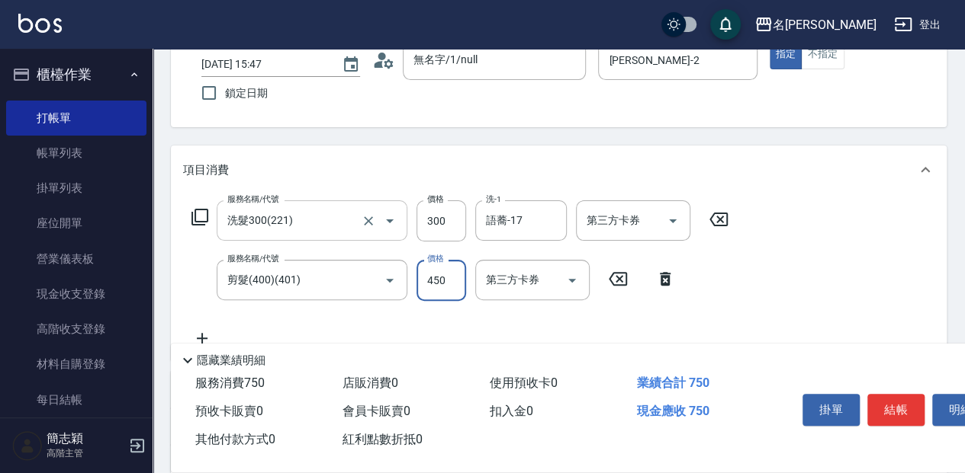
type input "450"
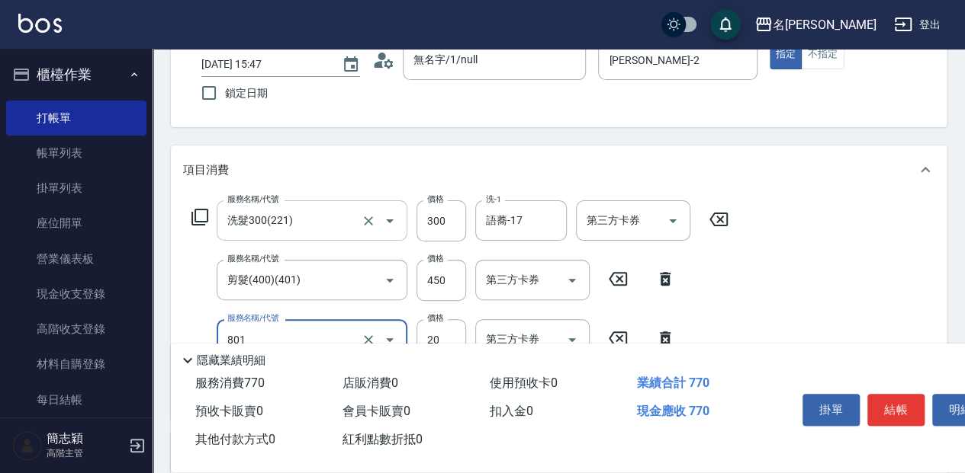
type input "潤絲20(801)"
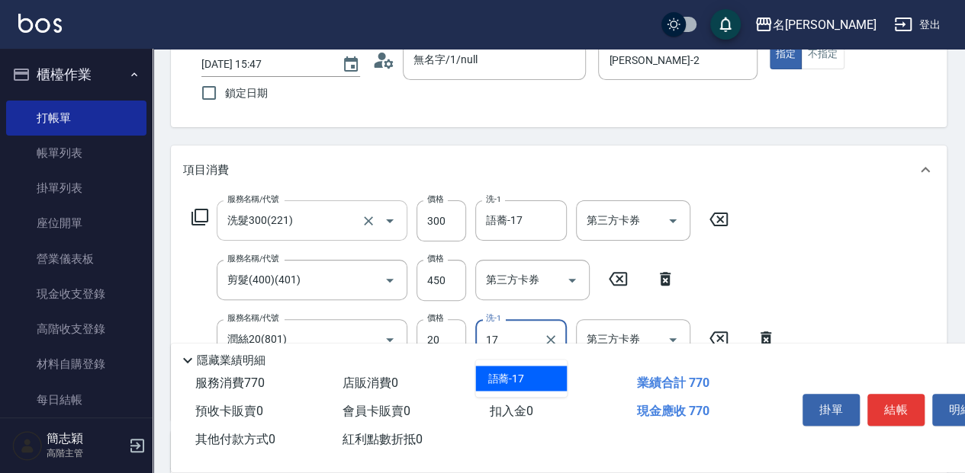
type input "語蕎-17"
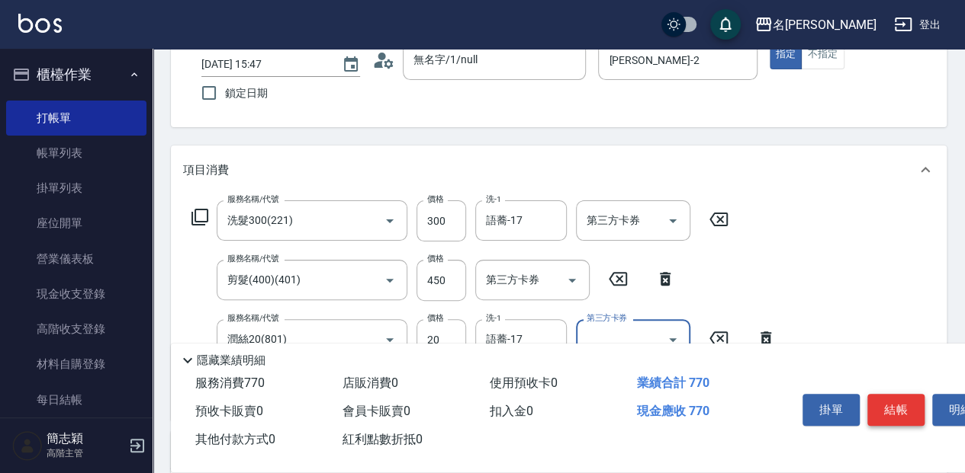
click at [897, 396] on button "結帳" at bounding box center [895, 410] width 57 height 32
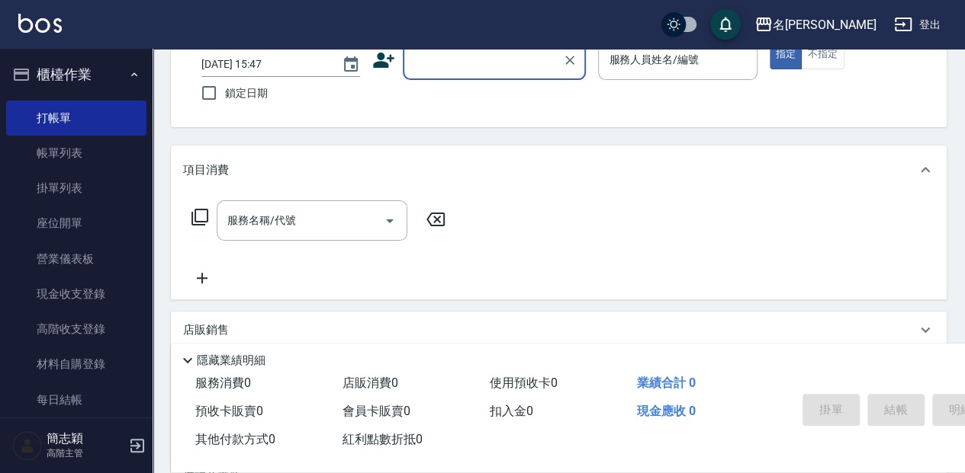
click at [442, 67] on input "顧客姓名/手機號碼/編號" at bounding box center [482, 60] width 146 height 27
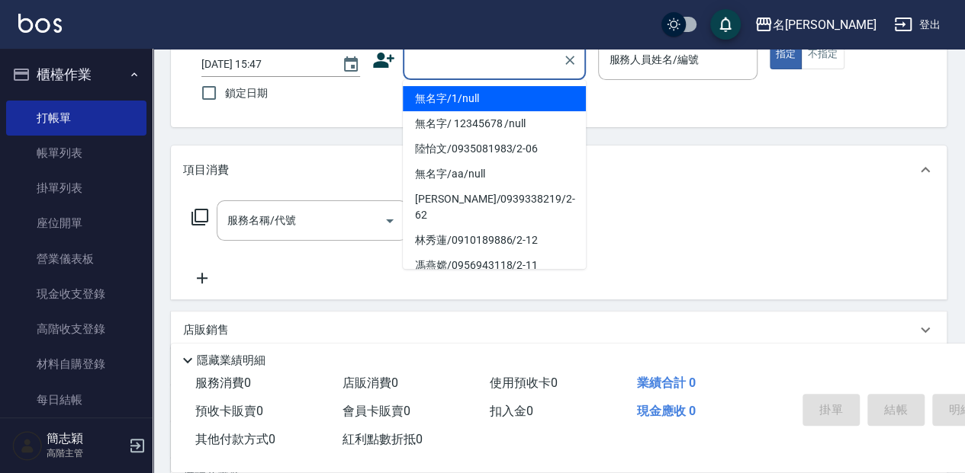
drag, startPoint x: 442, startPoint y: 98, endPoint x: 570, endPoint y: 73, distance: 129.6
click at [445, 98] on li "無名字/1/null" at bounding box center [494, 98] width 183 height 25
type input "無名字/1/null"
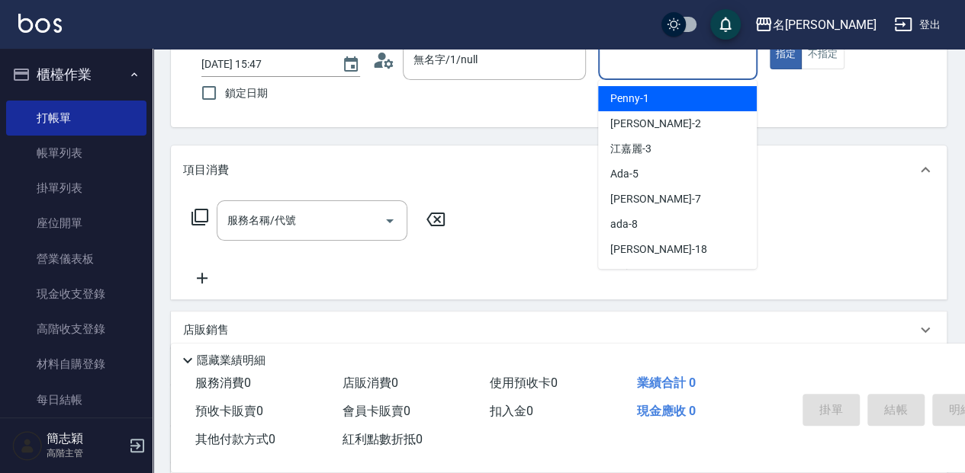
drag, startPoint x: 647, startPoint y: 60, endPoint x: 644, endPoint y: 124, distance: 64.1
click at [646, 61] on input "服務人員姓名/編號" at bounding box center [677, 60] width 145 height 27
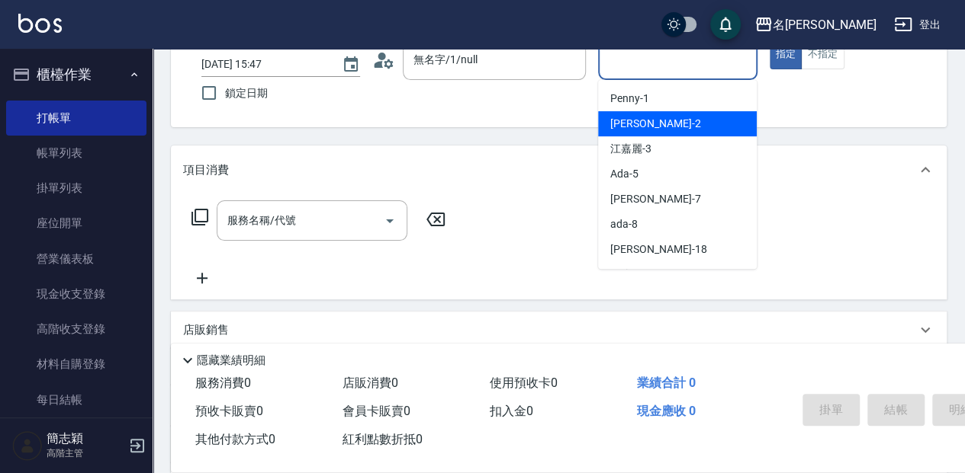
click at [671, 134] on div "[PERSON_NAME] -2" at bounding box center [677, 123] width 159 height 25
type input "[PERSON_NAME]-2"
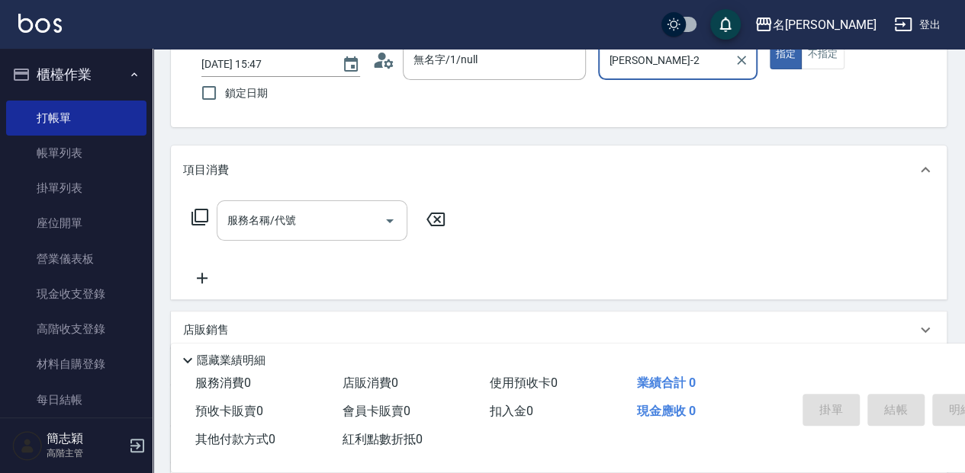
click at [305, 222] on input "服務名稱/代號" at bounding box center [300, 220] width 154 height 27
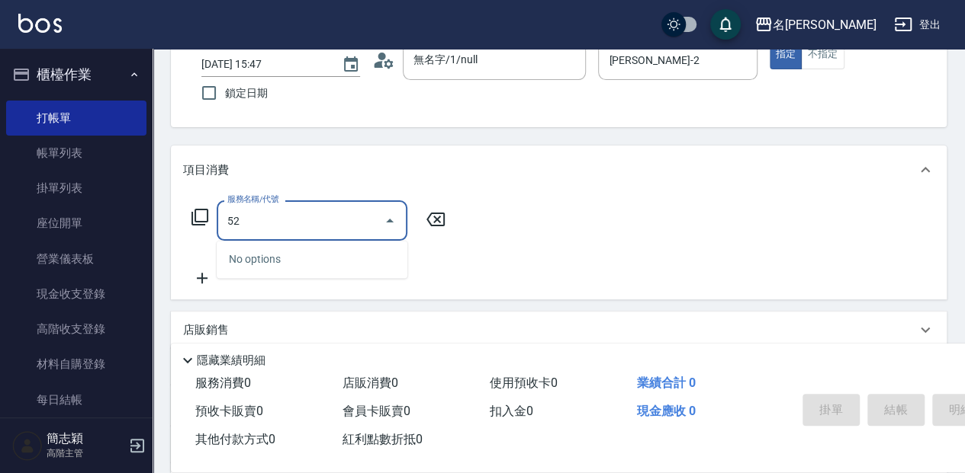
type input "5"
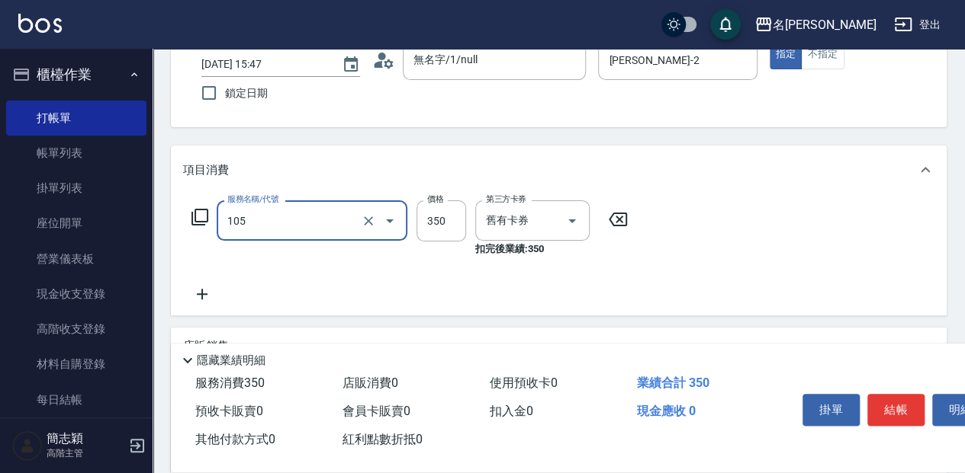
type input "新草本單次(105)"
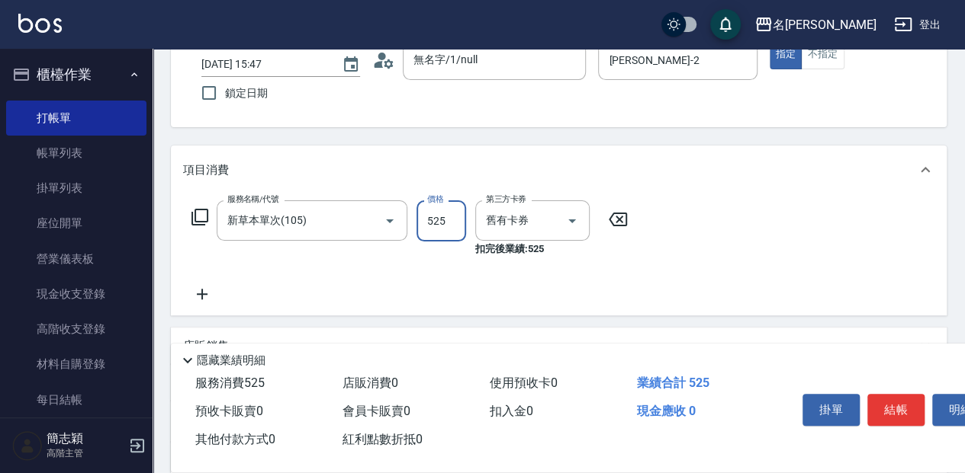
type input "525"
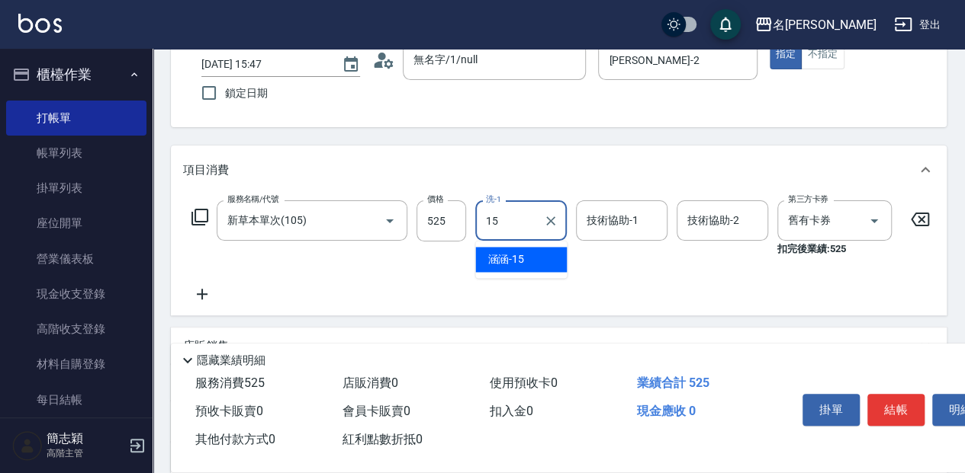
type input "涵涵-15"
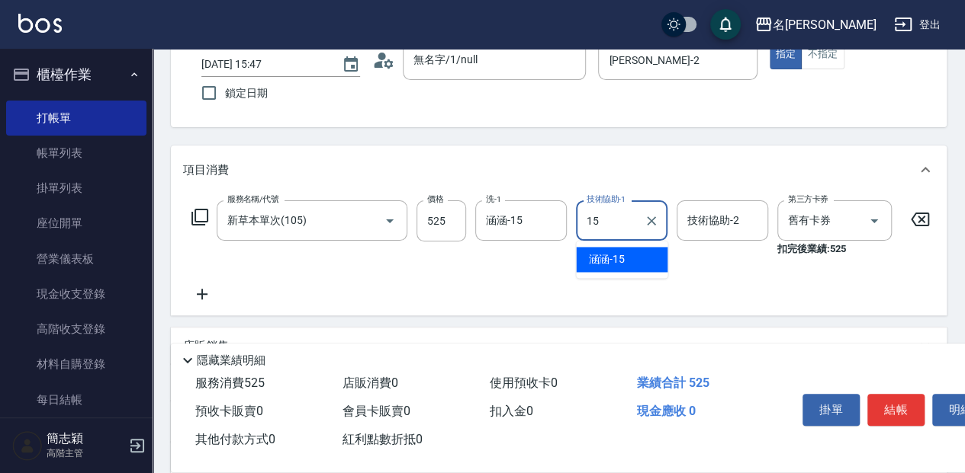
type input "涵涵-15"
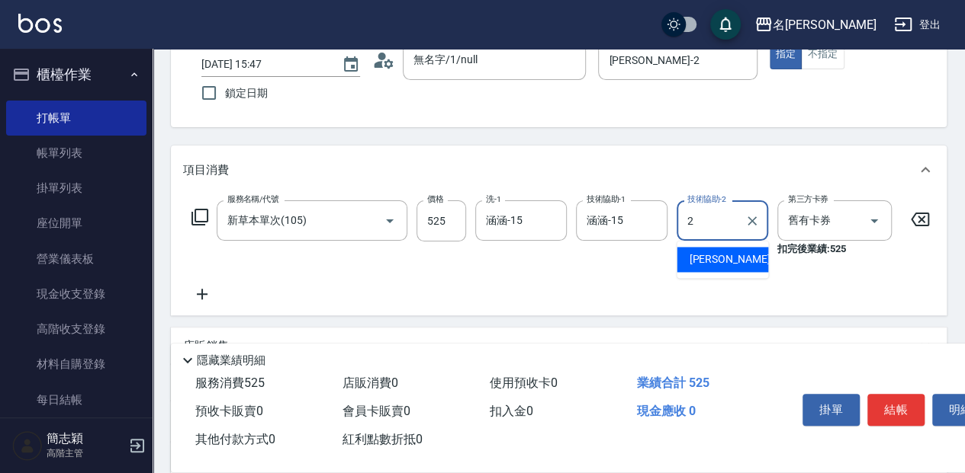
type input "[PERSON_NAME]-2"
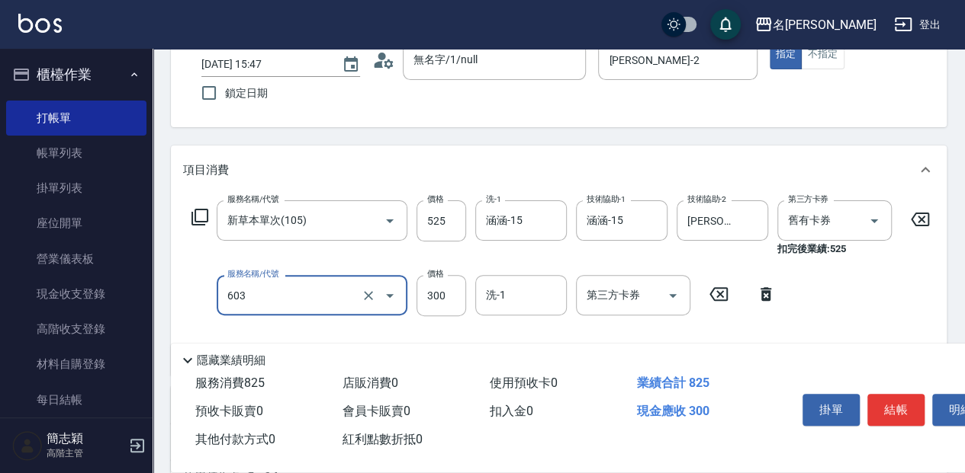
type input "護髮(300up)(603)"
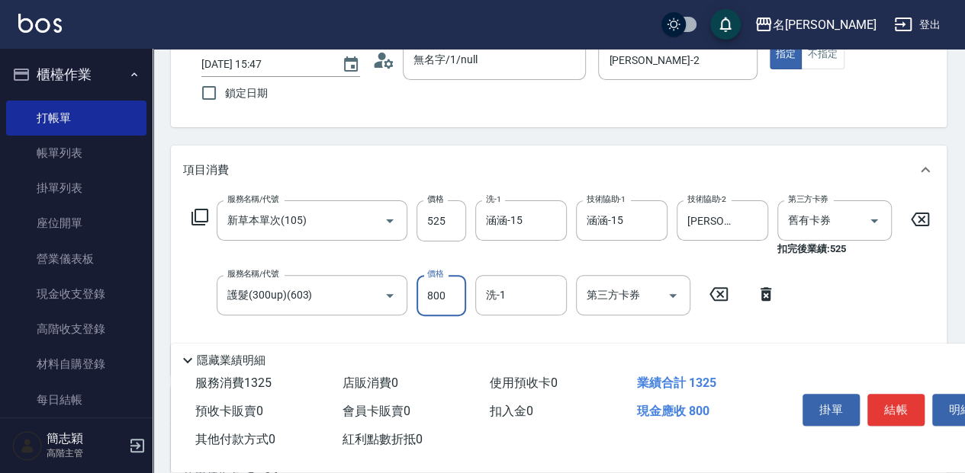
type input "800"
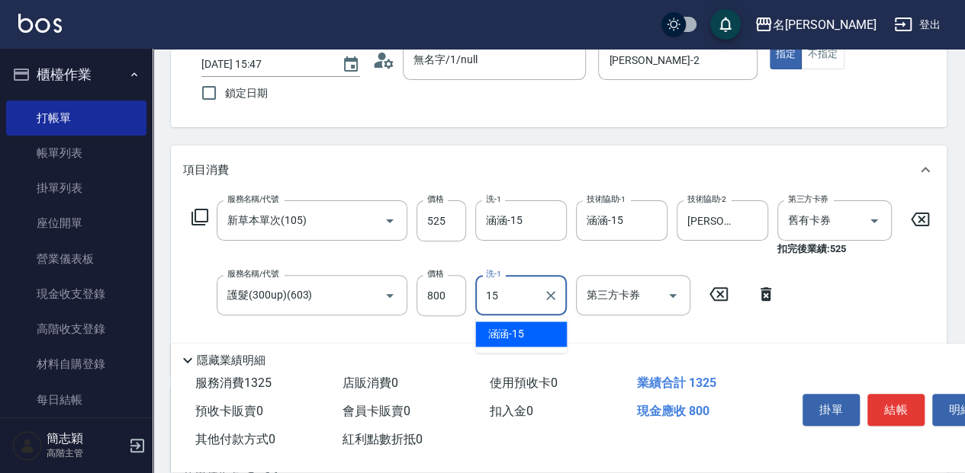
type input "涵涵-15"
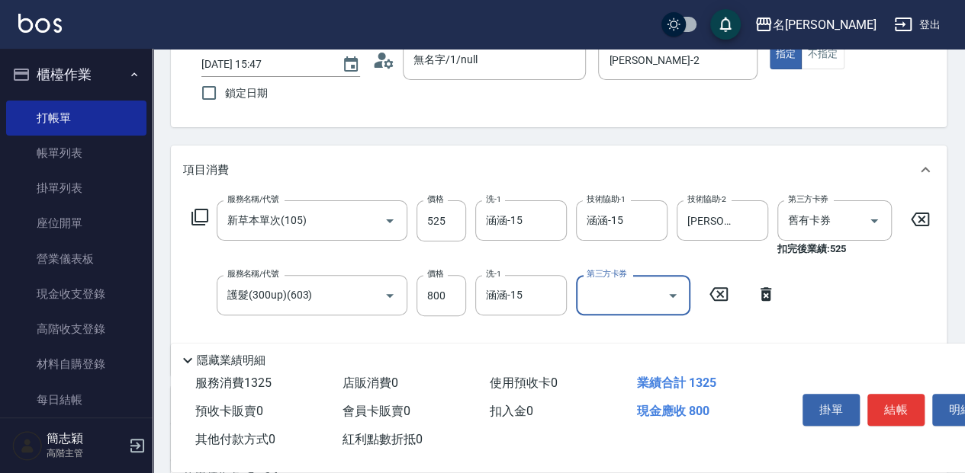
drag, startPoint x: 898, startPoint y: 406, endPoint x: 886, endPoint y: 416, distance: 16.2
click at [898, 406] on button "結帳" at bounding box center [895, 410] width 57 height 32
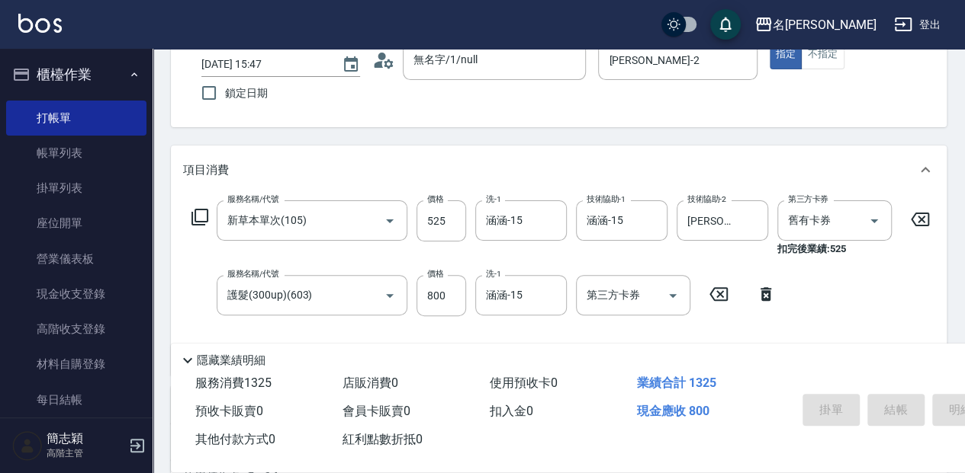
type input "[DATE] 15:48"
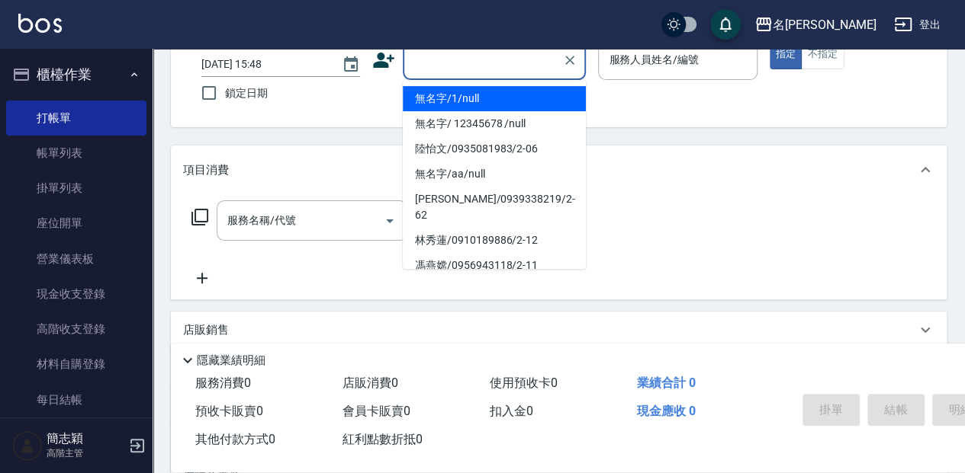
click at [453, 64] on input "顧客姓名/手機號碼/編號" at bounding box center [482, 60] width 146 height 27
drag, startPoint x: 485, startPoint y: 102, endPoint x: 640, endPoint y: 77, distance: 157.6
click at [485, 102] on li "無名字/1/null" at bounding box center [494, 98] width 183 height 25
type input "無名字/1/null"
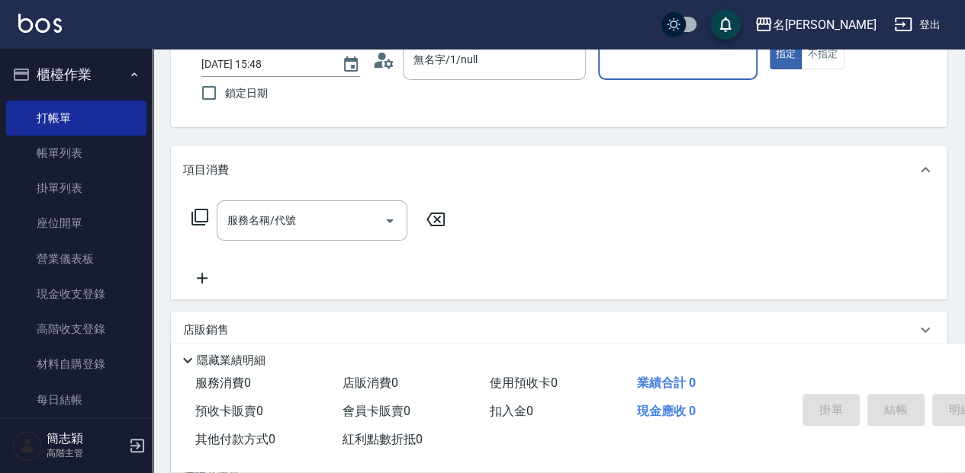
click at [682, 51] on input "服務人員姓名/編號" at bounding box center [677, 60] width 145 height 27
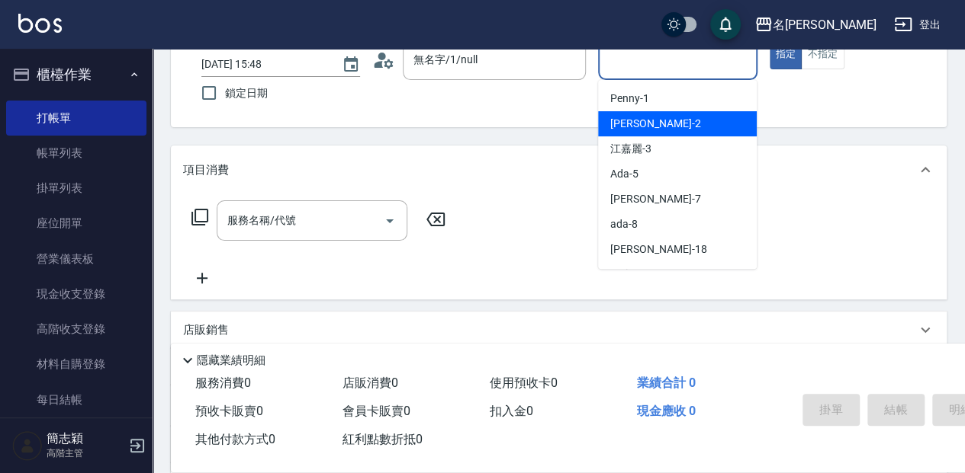
click at [674, 119] on div "[PERSON_NAME] -2" at bounding box center [677, 123] width 159 height 25
type input "[PERSON_NAME]-2"
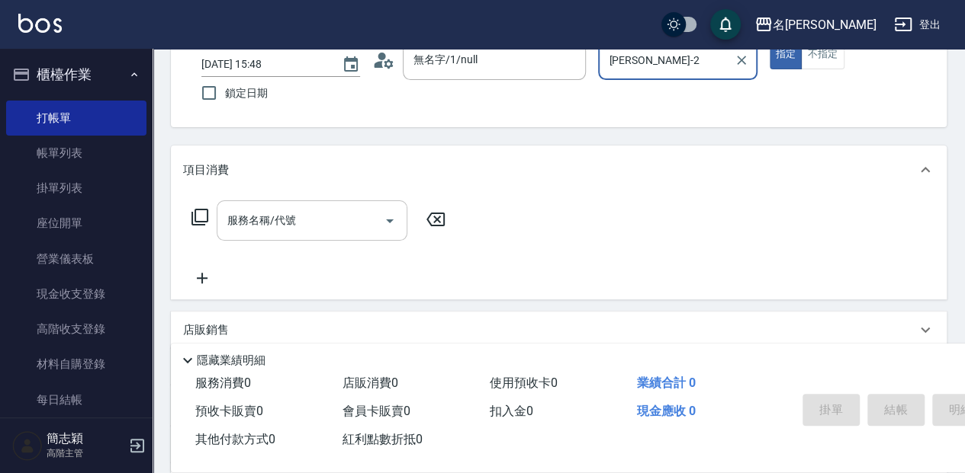
drag, startPoint x: 301, startPoint y: 218, endPoint x: 329, endPoint y: 220, distance: 28.3
click at [305, 218] on input "服務名稱/代號" at bounding box center [300, 220] width 154 height 27
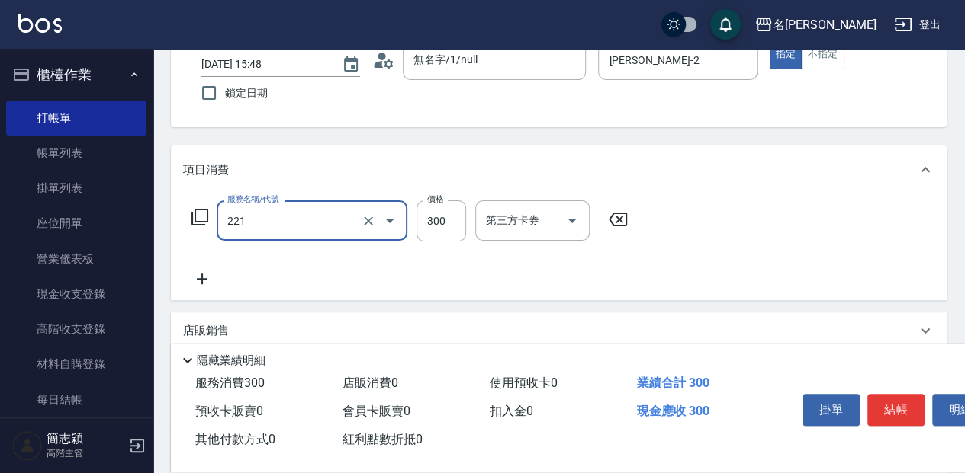
type input "洗髮300(221)"
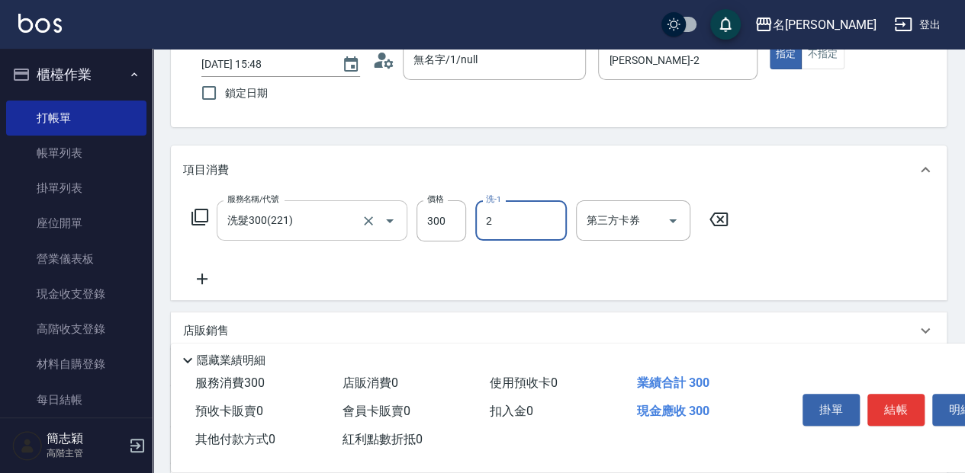
type input "[PERSON_NAME]-2"
click at [897, 401] on button "結帳" at bounding box center [895, 410] width 57 height 32
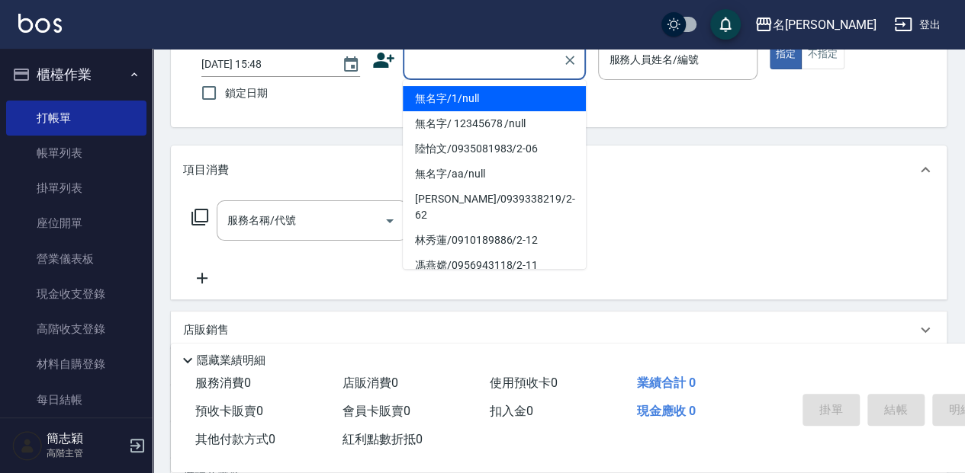
click at [448, 67] on input "顧客姓名/手機號碼/編號" at bounding box center [482, 60] width 146 height 27
click at [461, 95] on li "無名字/1/null" at bounding box center [494, 98] width 183 height 25
type input "無名字/1/null"
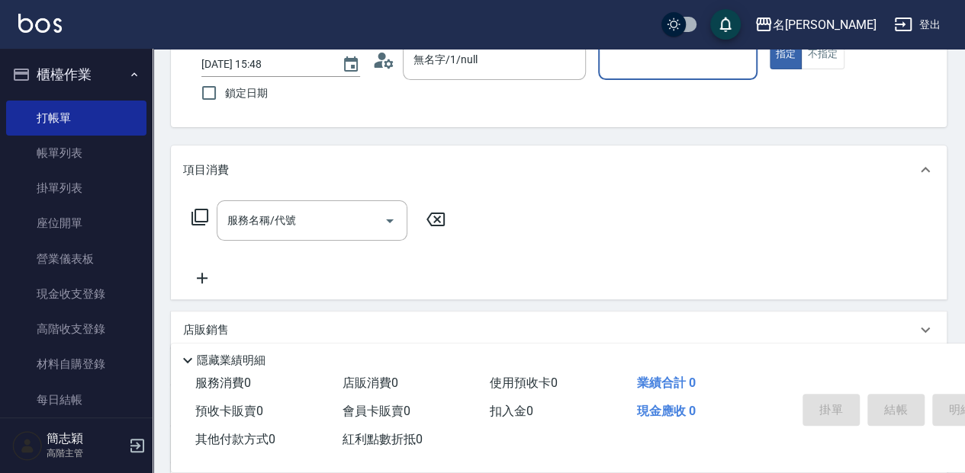
drag, startPoint x: 683, startPoint y: 66, endPoint x: 686, endPoint y: 75, distance: 9.6
click at [683, 67] on input "服務人員姓名/編號" at bounding box center [677, 60] width 145 height 27
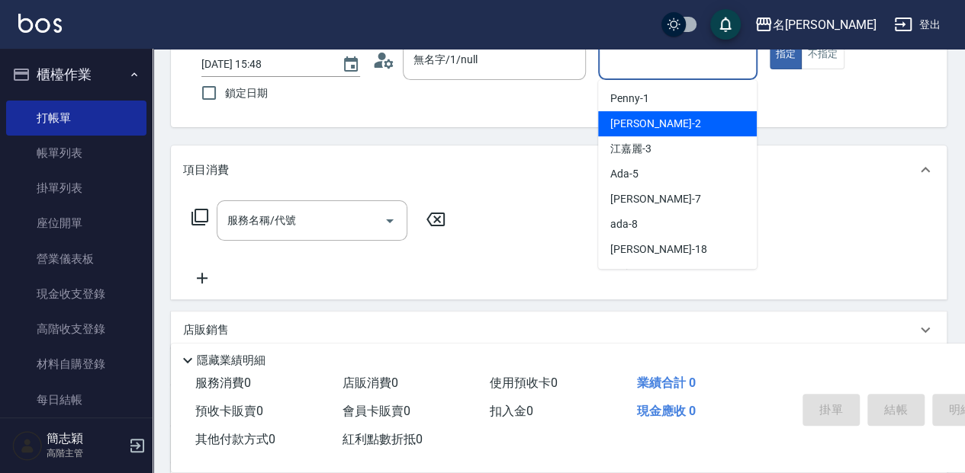
click at [674, 130] on div "[PERSON_NAME] -2" at bounding box center [677, 123] width 159 height 25
type input "[PERSON_NAME]-2"
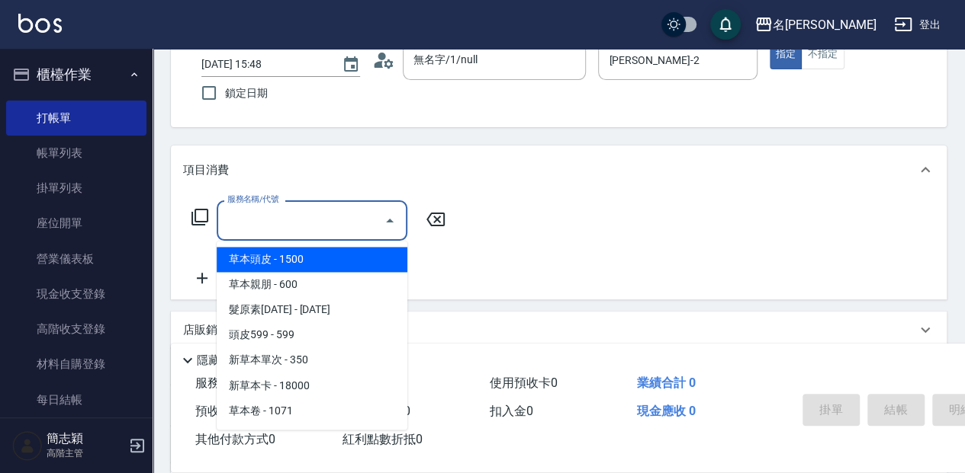
drag, startPoint x: 280, startPoint y: 225, endPoint x: 971, endPoint y: 314, distance: 697.3
click at [279, 226] on input "服務名稱/代號" at bounding box center [300, 220] width 154 height 27
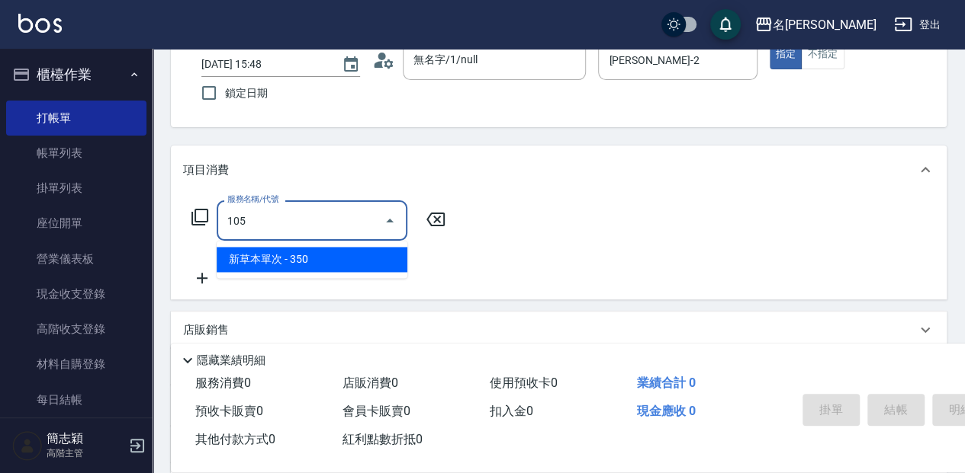
type input "新草本單次(105)"
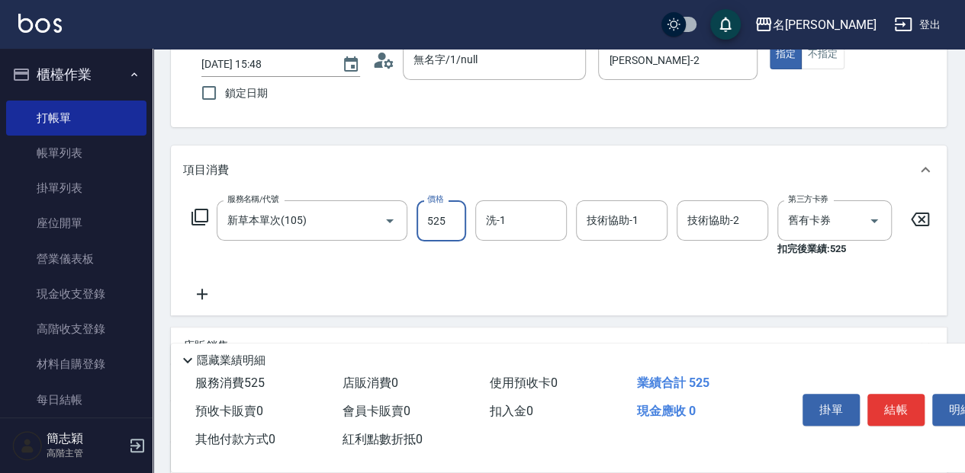
type input "525"
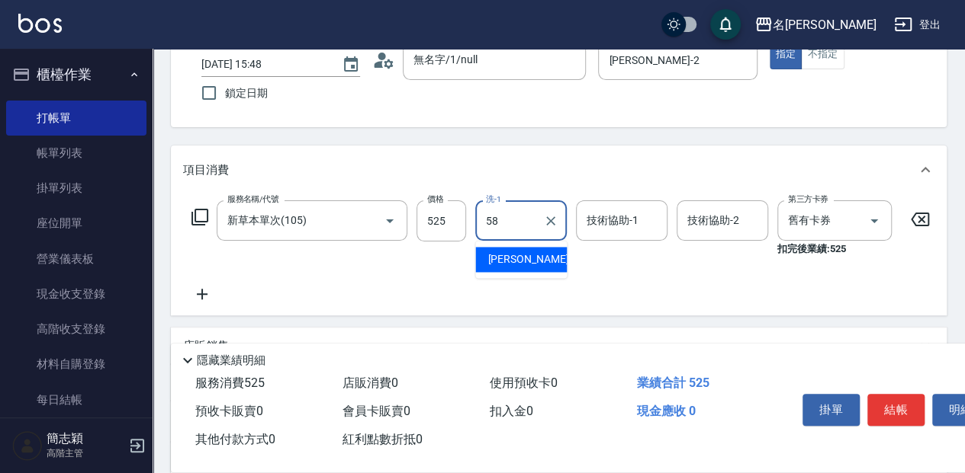
type input "[PERSON_NAME]-58"
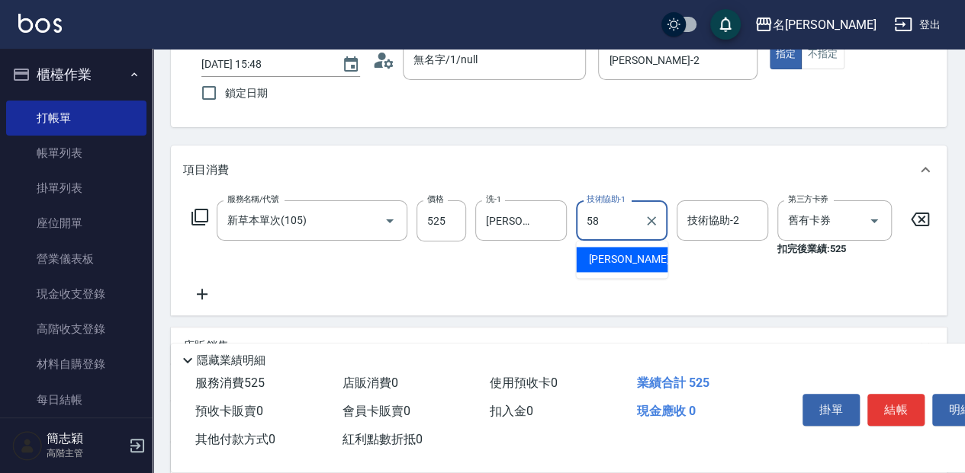
type input "[PERSON_NAME]-58"
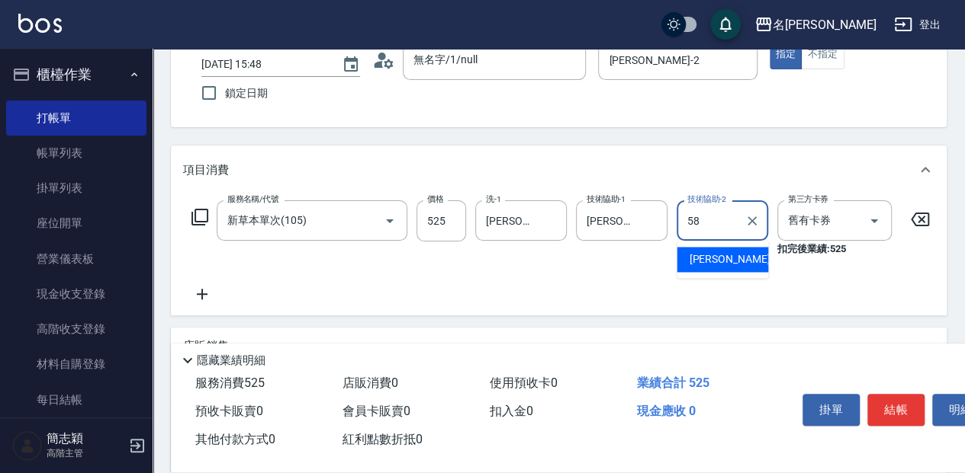
type input "[PERSON_NAME]-58"
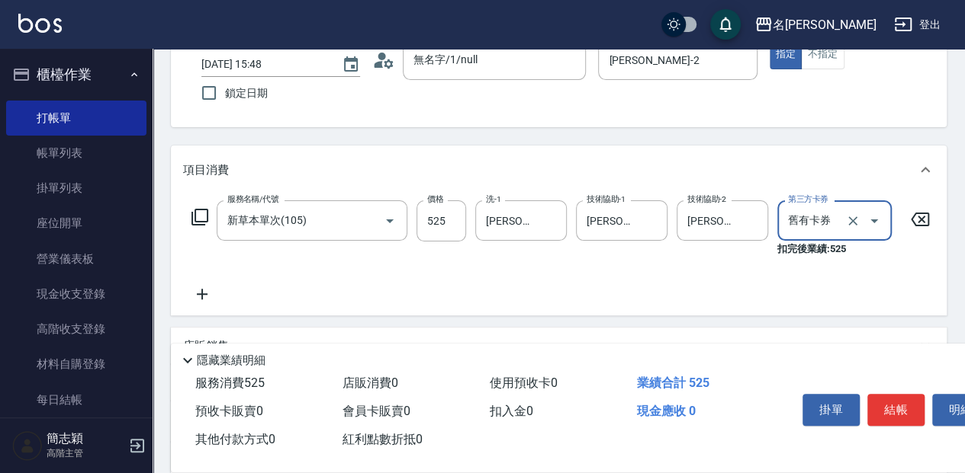
drag, startPoint x: 890, startPoint y: 400, endPoint x: 890, endPoint y: 409, distance: 9.1
click at [890, 402] on button "結帳" at bounding box center [895, 410] width 57 height 32
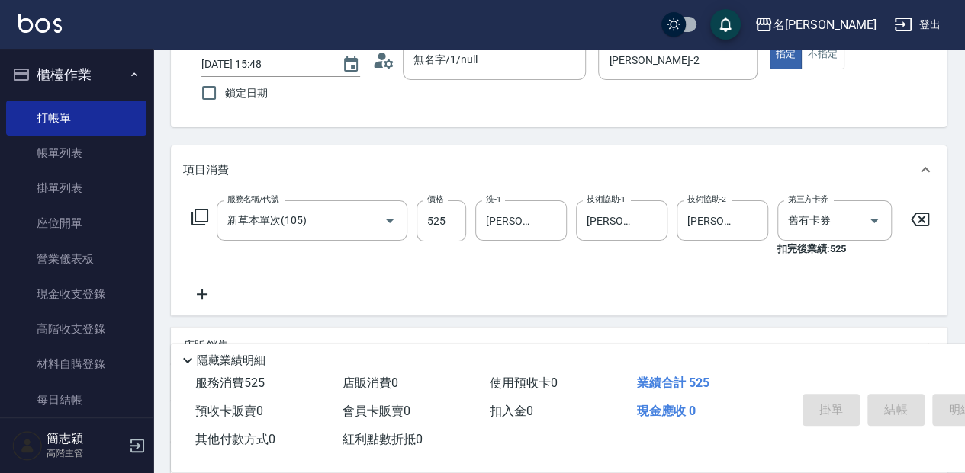
type input "[DATE] 15:49"
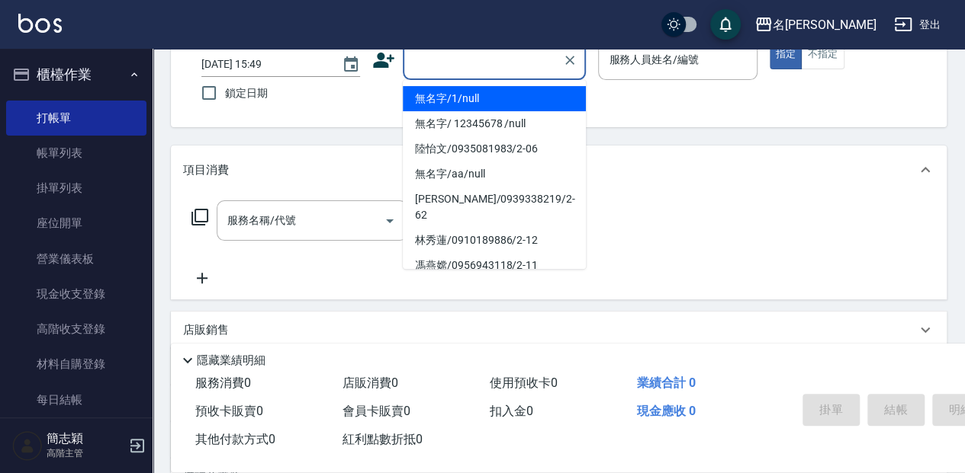
click at [520, 71] on input "顧客姓名/手機號碼/編號" at bounding box center [482, 60] width 146 height 27
click at [506, 95] on li "無名字/1/null" at bounding box center [494, 98] width 183 height 25
type input "無名字/1/null"
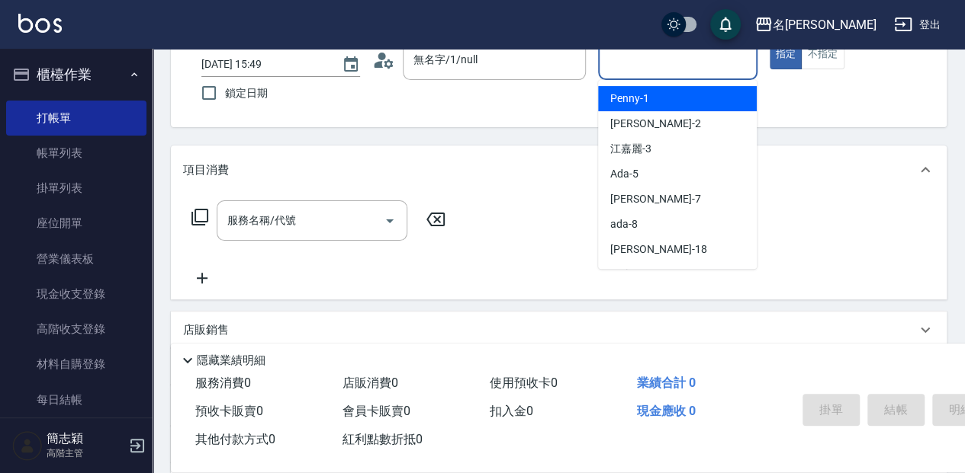
click at [636, 66] on input "服務人員姓名/編號" at bounding box center [677, 60] width 145 height 27
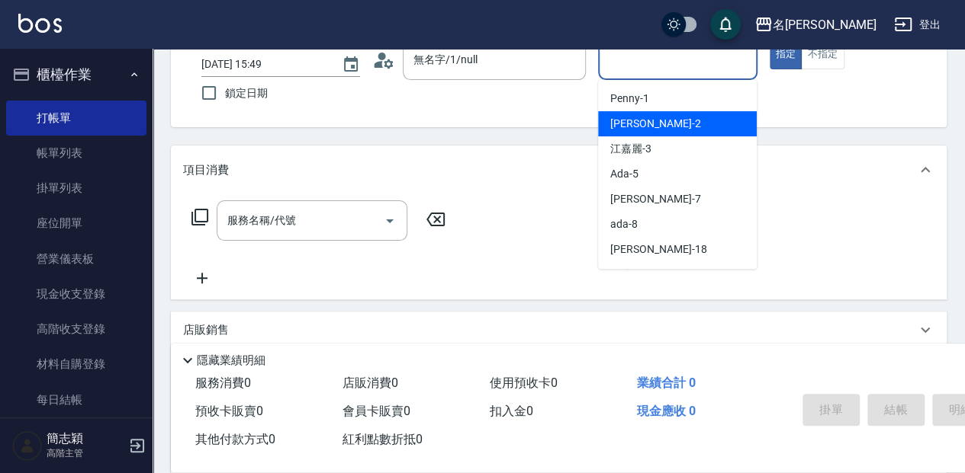
click at [663, 113] on div "[PERSON_NAME] -2" at bounding box center [677, 123] width 159 height 25
type input "[PERSON_NAME]-2"
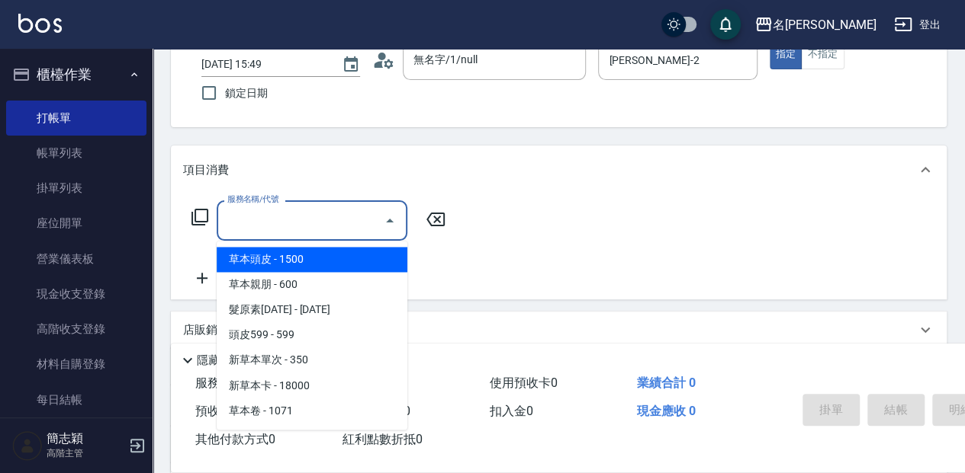
click at [305, 213] on input "服務名稱/代號" at bounding box center [300, 220] width 154 height 27
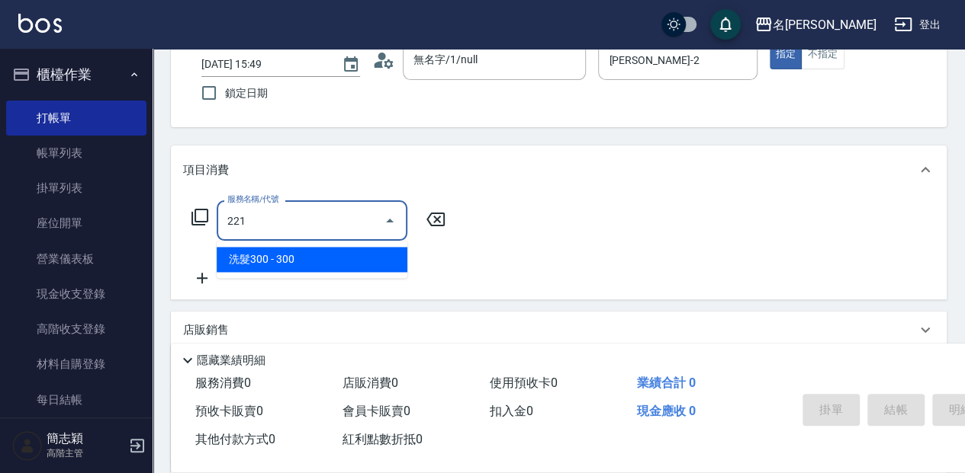
type input "洗髮300(221)"
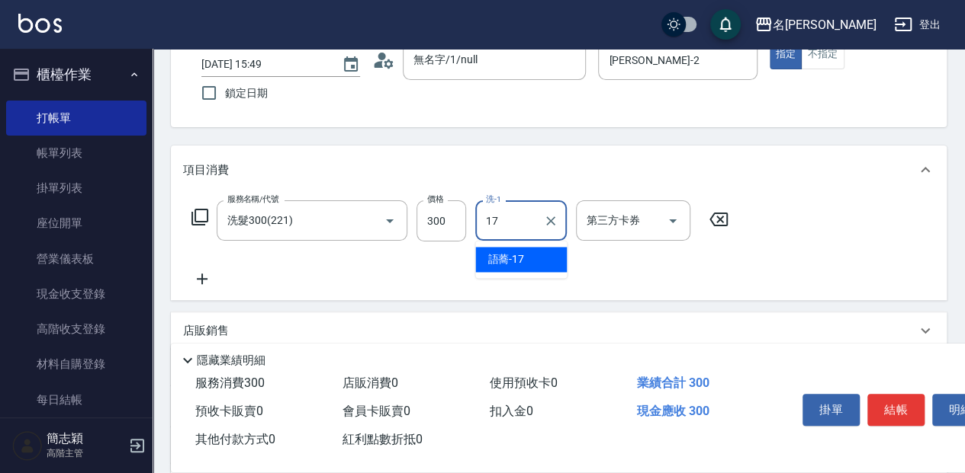
type input "語蕎-17"
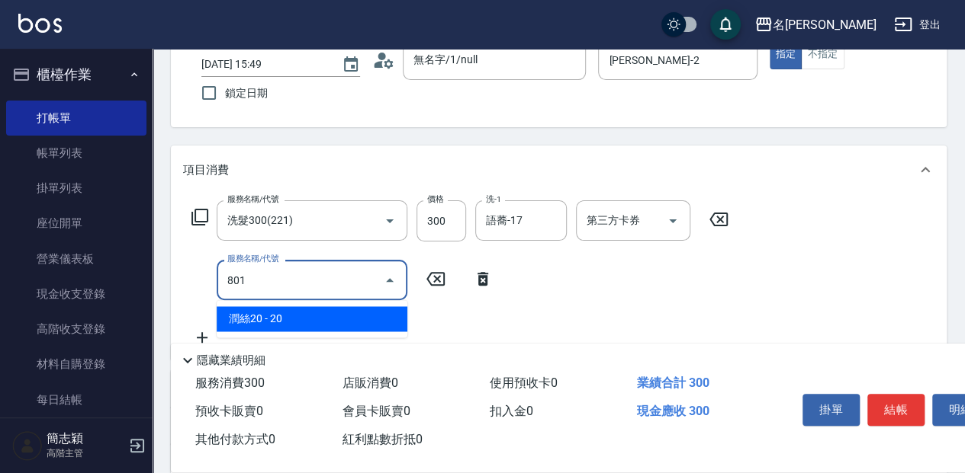
type input "潤絲20(801)"
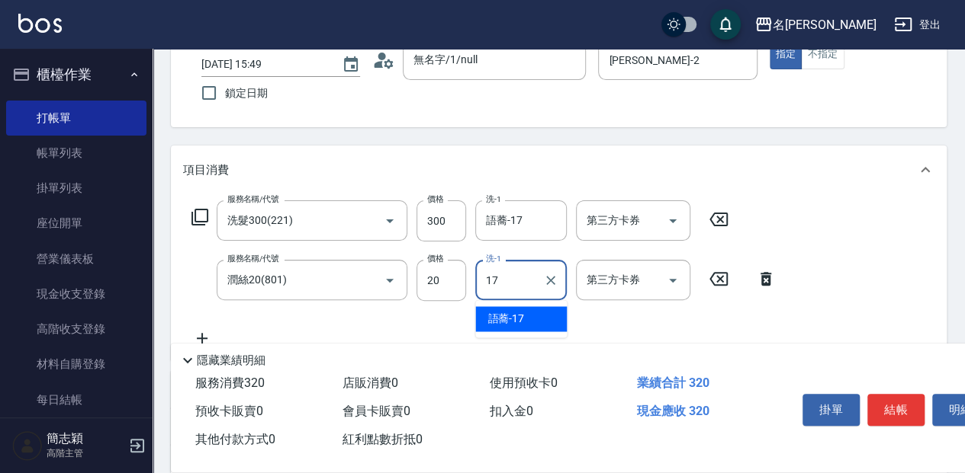
type input "語蕎-17"
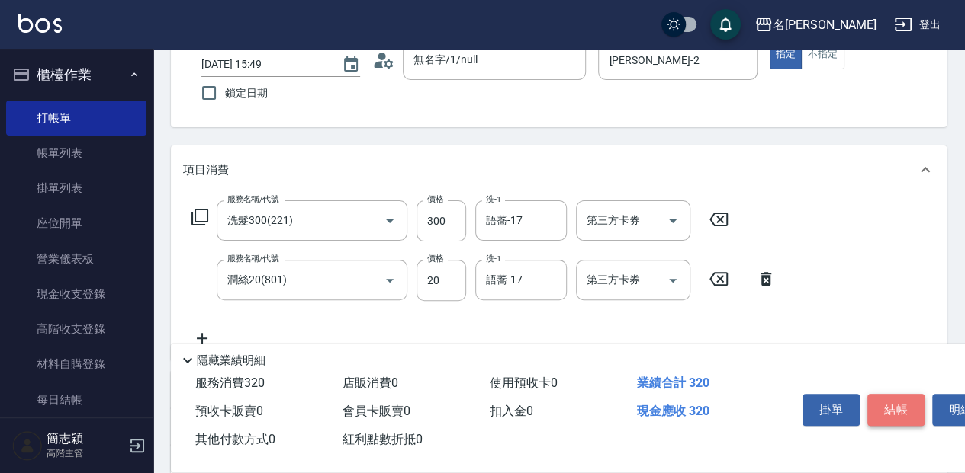
click at [884, 400] on button "結帳" at bounding box center [895, 410] width 57 height 32
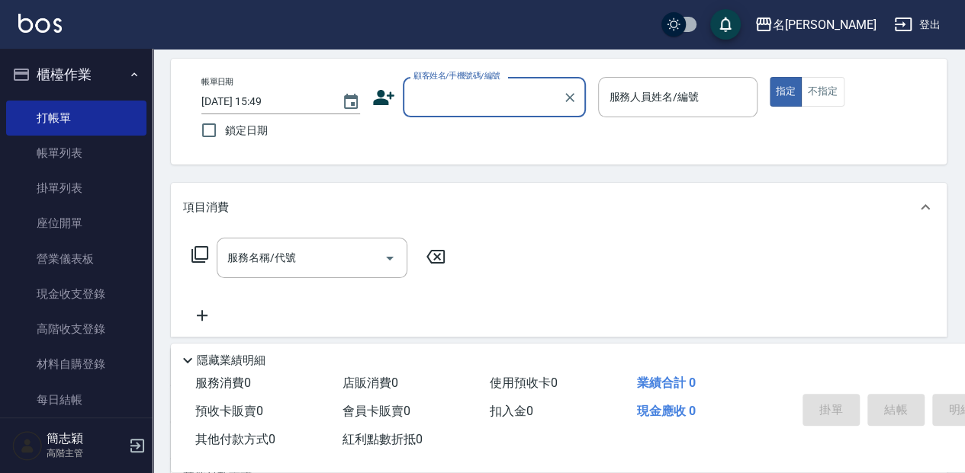
scroll to position [0, 0]
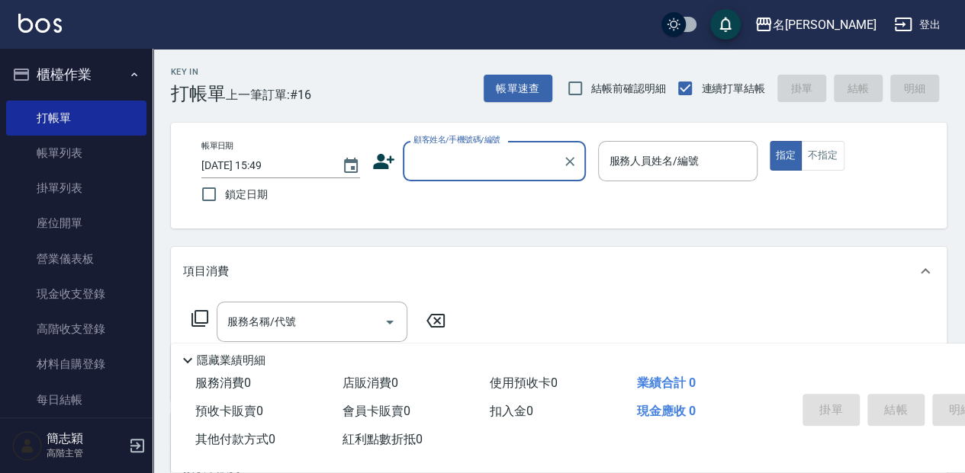
click at [456, 163] on input "顧客姓名/手機號碼/編號" at bounding box center [482, 161] width 146 height 27
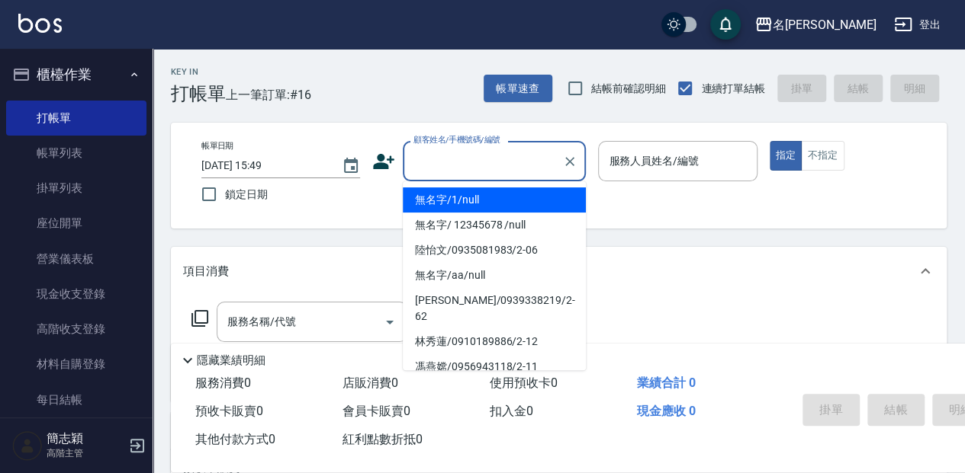
click at [461, 203] on li "無名字/1/null" at bounding box center [494, 200] width 183 height 25
type input "無名字/1/null"
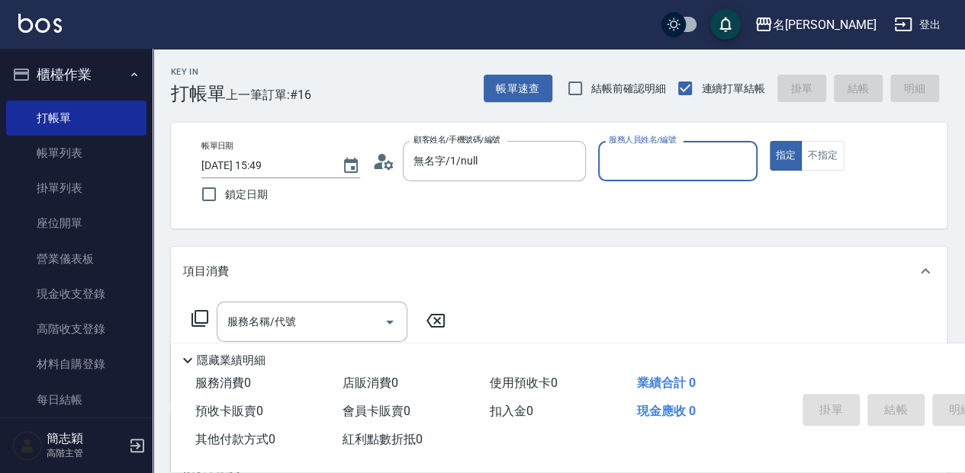
click at [639, 165] on input "服務人員姓名/編號" at bounding box center [677, 161] width 145 height 27
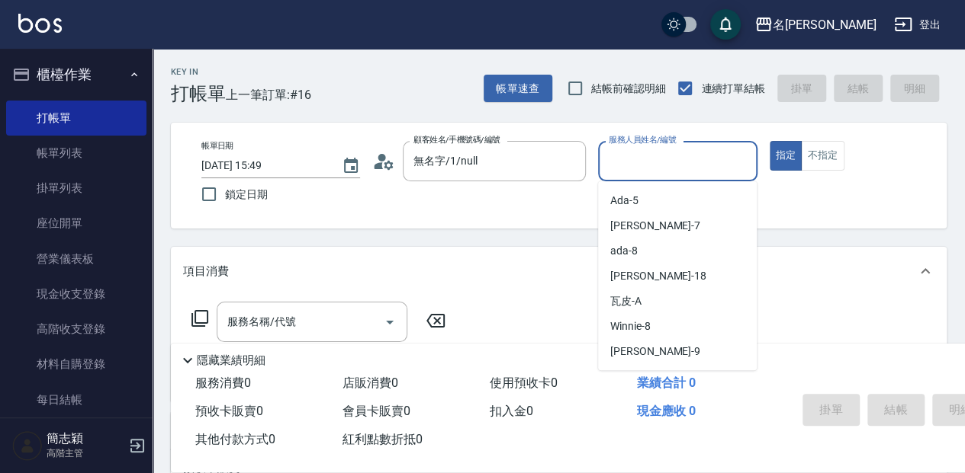
scroll to position [101, 0]
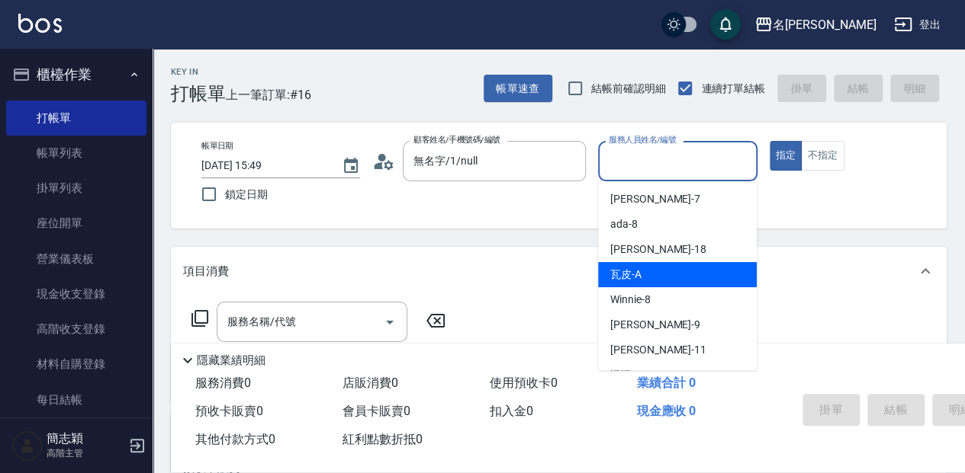
click at [667, 269] on div "瓦皮 -A" at bounding box center [677, 274] width 159 height 25
type input "瓦皮-A"
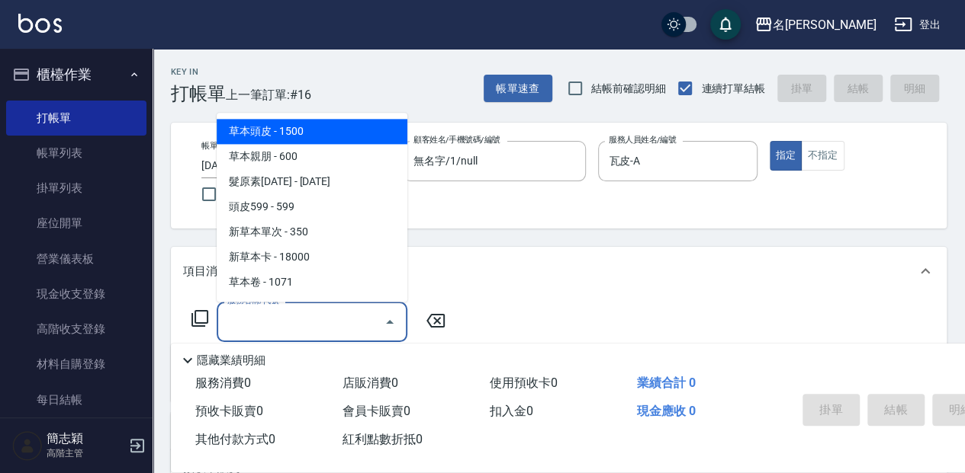
click at [364, 323] on input "服務名稱/代號" at bounding box center [300, 322] width 154 height 27
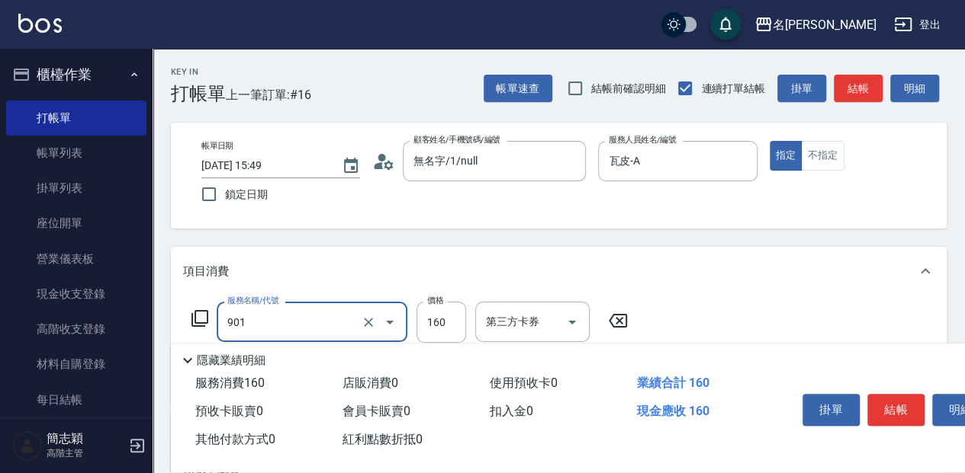
type input "修手(901)"
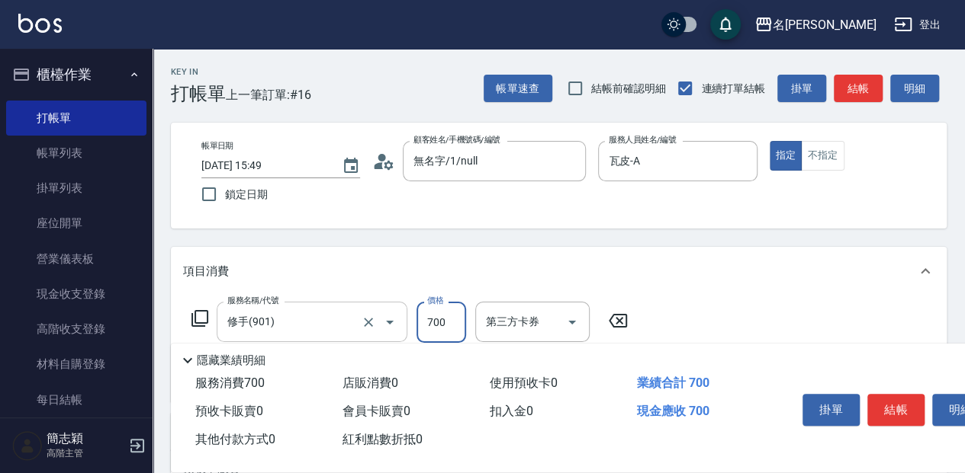
type input "700"
click at [889, 403] on button "結帳" at bounding box center [895, 410] width 57 height 32
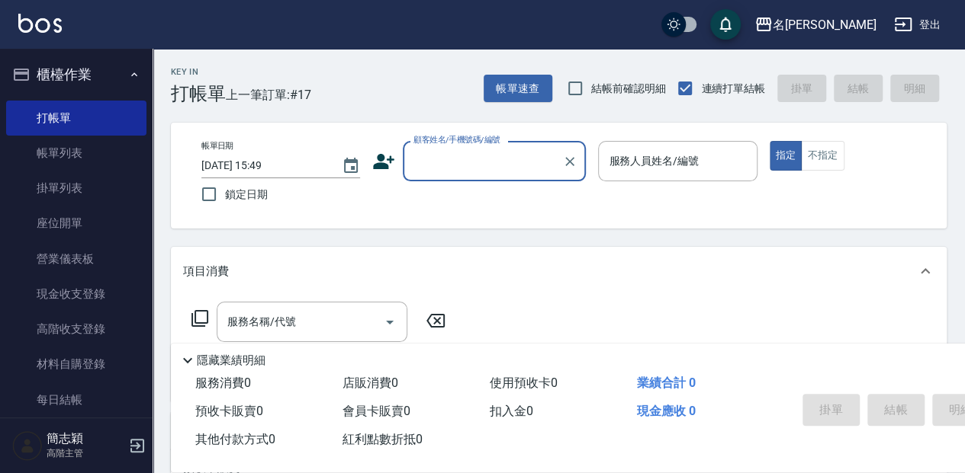
click at [462, 159] on input "顧客姓名/手機號碼/編號" at bounding box center [482, 161] width 146 height 27
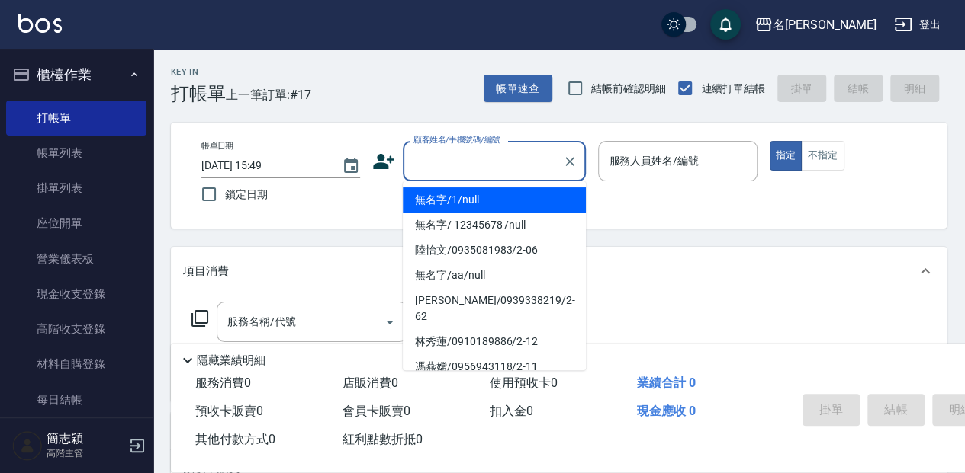
drag, startPoint x: 456, startPoint y: 194, endPoint x: 637, endPoint y: 165, distance: 183.6
click at [456, 194] on li "無名字/1/null" at bounding box center [494, 200] width 183 height 25
type input "無名字/1/null"
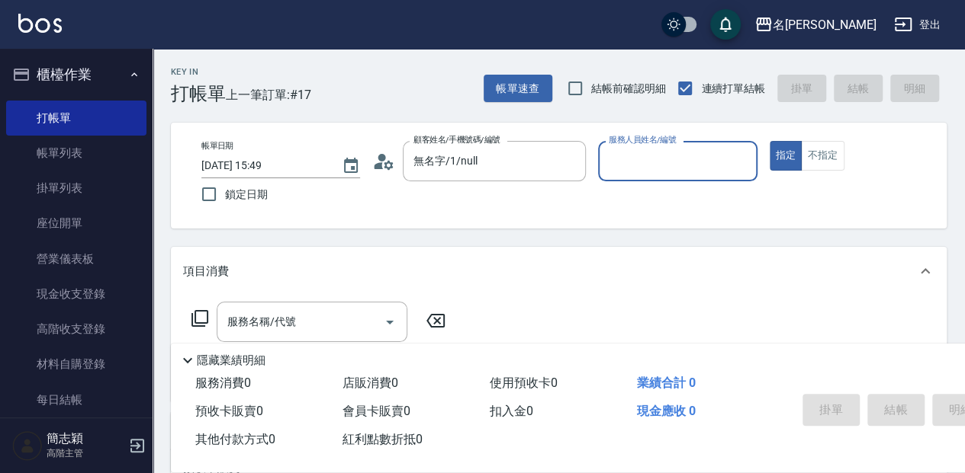
click at [637, 165] on input "服務人員姓名/編號" at bounding box center [677, 161] width 145 height 27
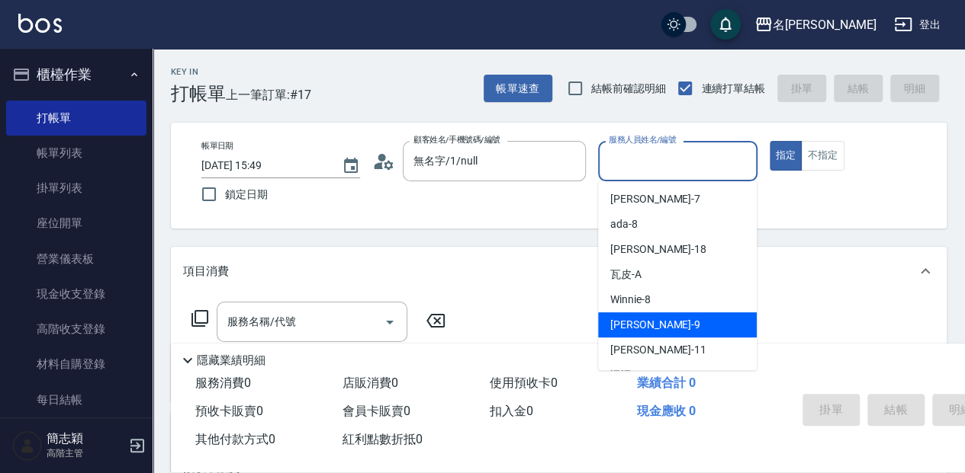
click at [664, 322] on div "[PERSON_NAME] -9" at bounding box center [677, 325] width 159 height 25
type input "[PERSON_NAME]-9"
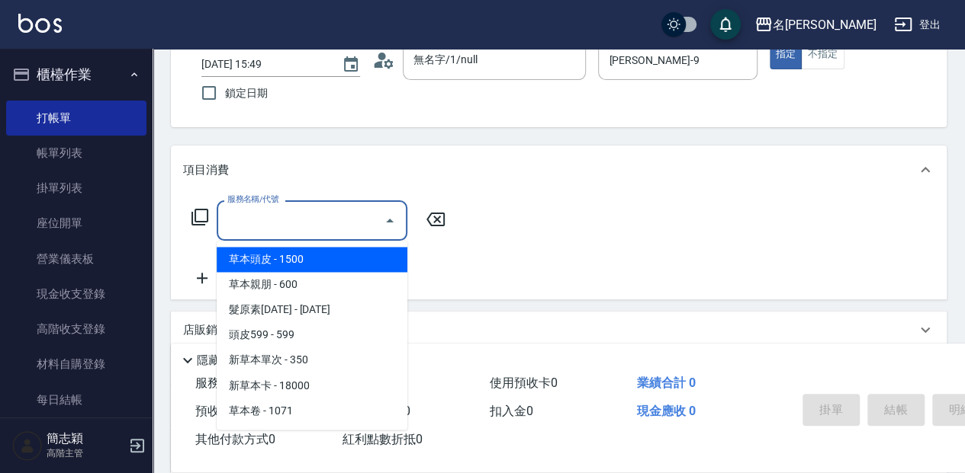
drag, startPoint x: 319, startPoint y: 234, endPoint x: 334, endPoint y: 246, distance: 18.5
click at [323, 236] on div "服務名稱/代號" at bounding box center [312, 221] width 191 height 40
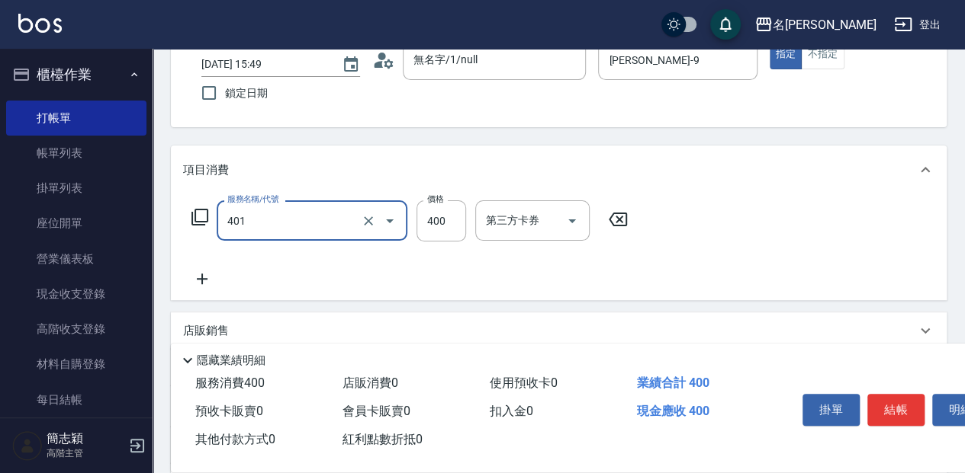
type input "剪髮(400)(401)"
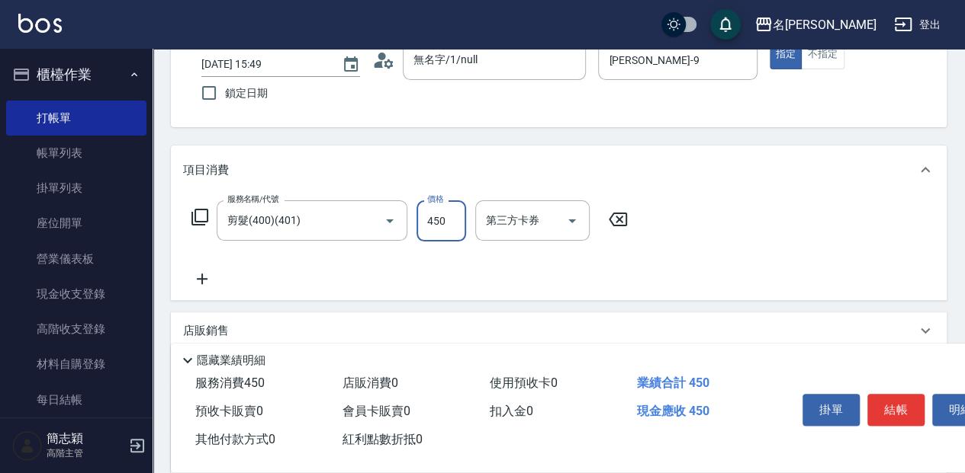
type input "450"
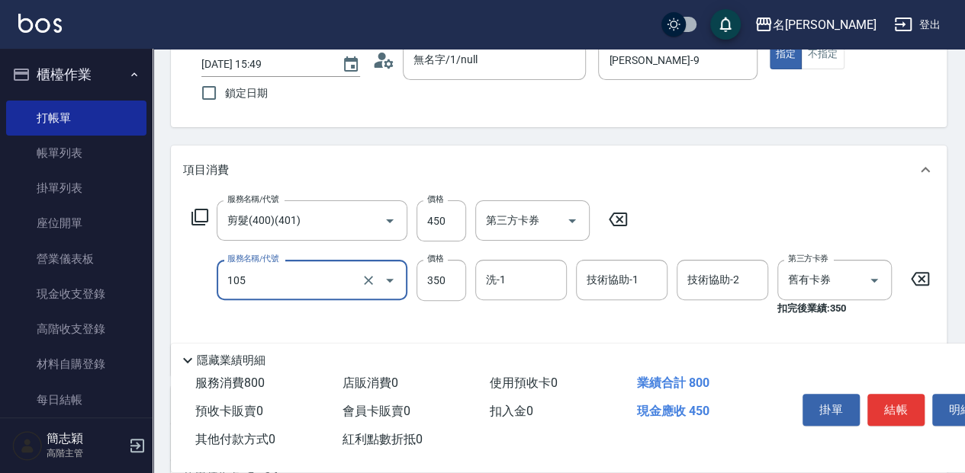
type input "新草本單次(105)"
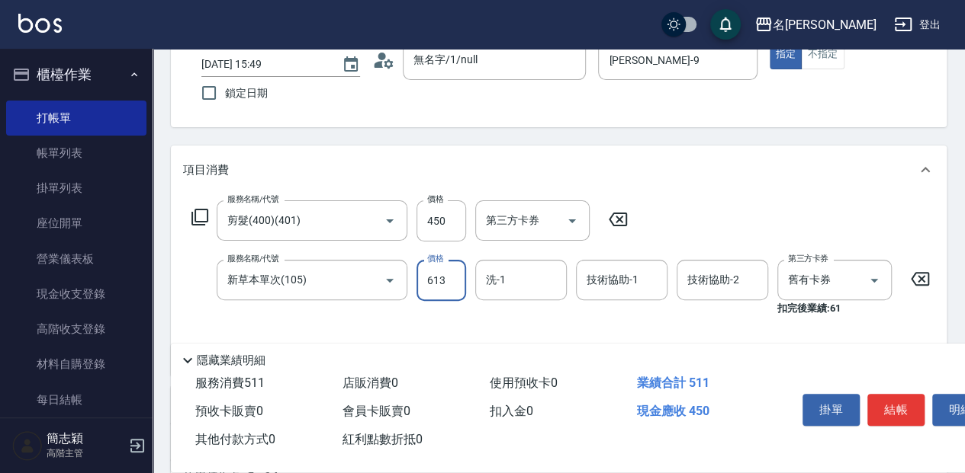
type input "613"
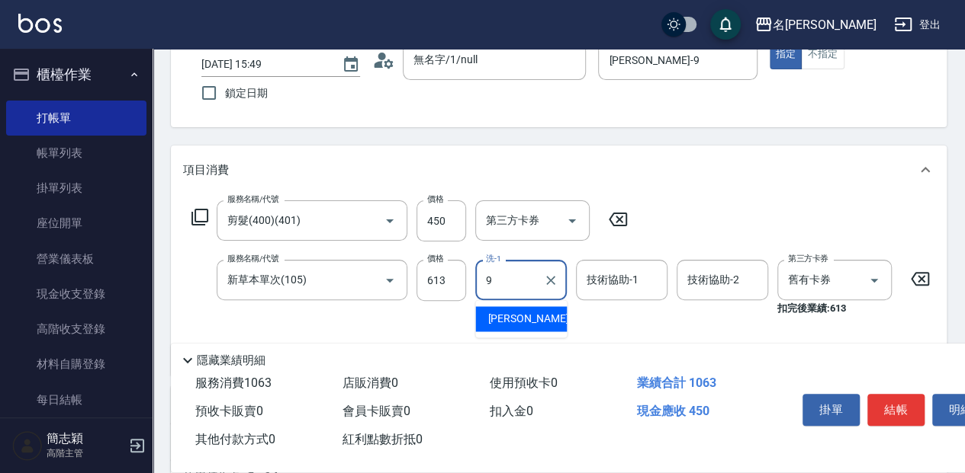
type input "[PERSON_NAME]-9"
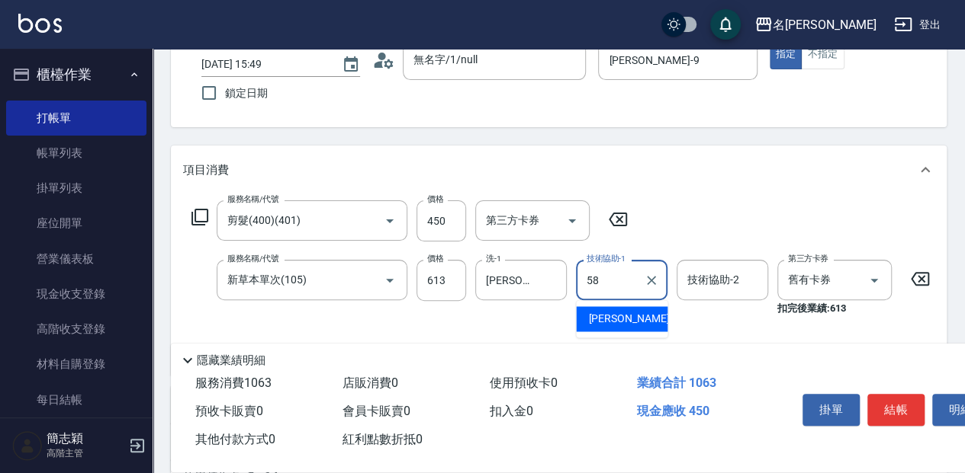
type input "[PERSON_NAME]-58"
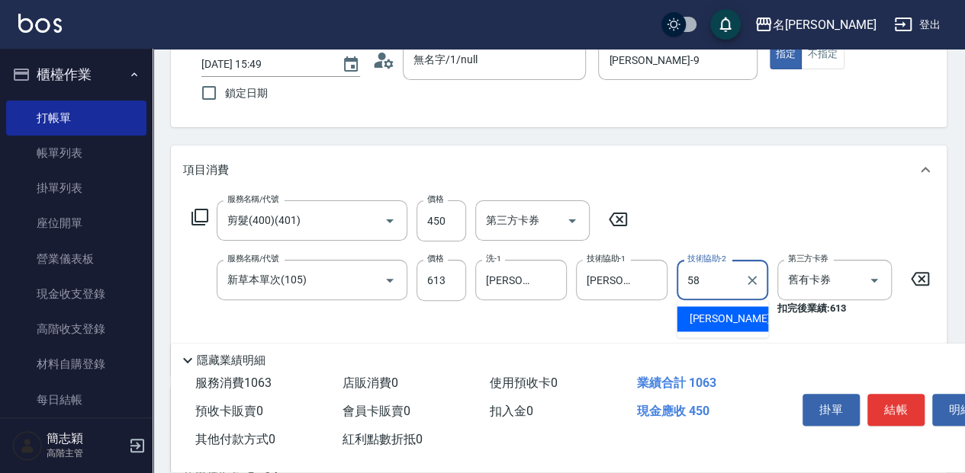
type input "[PERSON_NAME]-58"
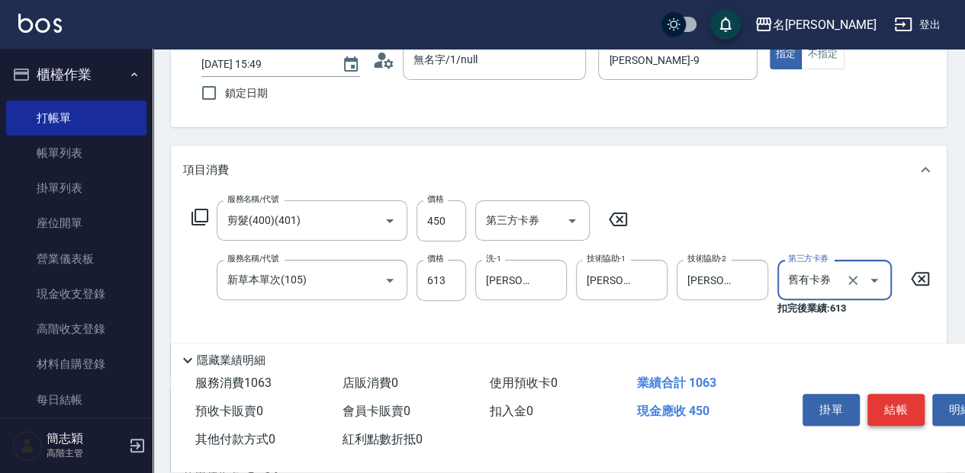
click at [900, 398] on button "結帳" at bounding box center [895, 410] width 57 height 32
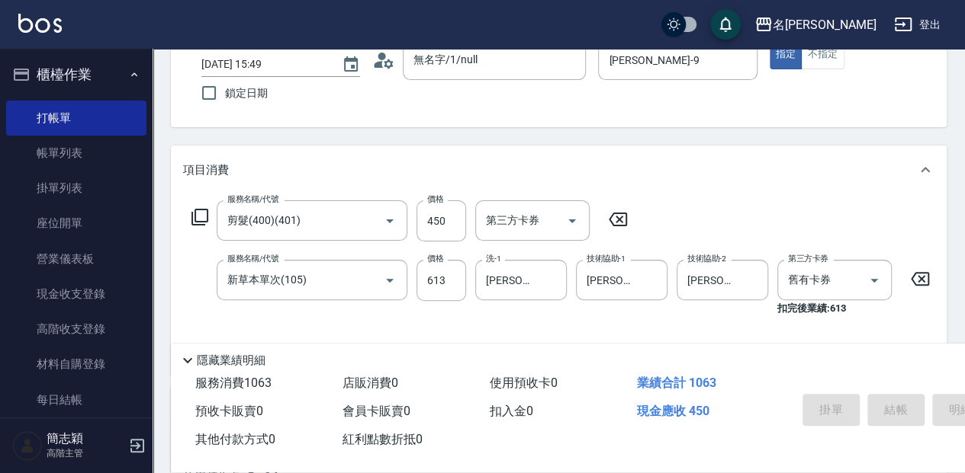
type input "[DATE] 15:50"
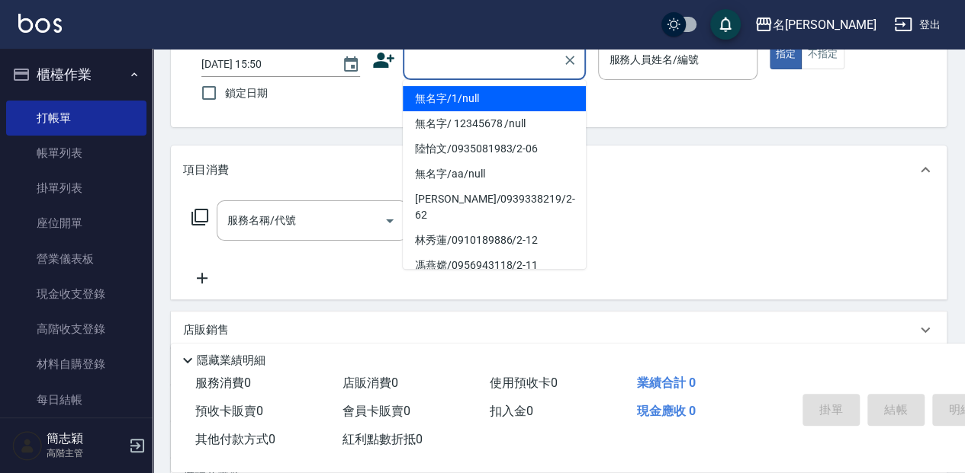
click at [436, 59] on input "顧客姓名/手機號碼/編號" at bounding box center [482, 60] width 146 height 27
click at [435, 94] on li "無名字/1/null" at bounding box center [494, 98] width 183 height 25
type input "無名字/1/null"
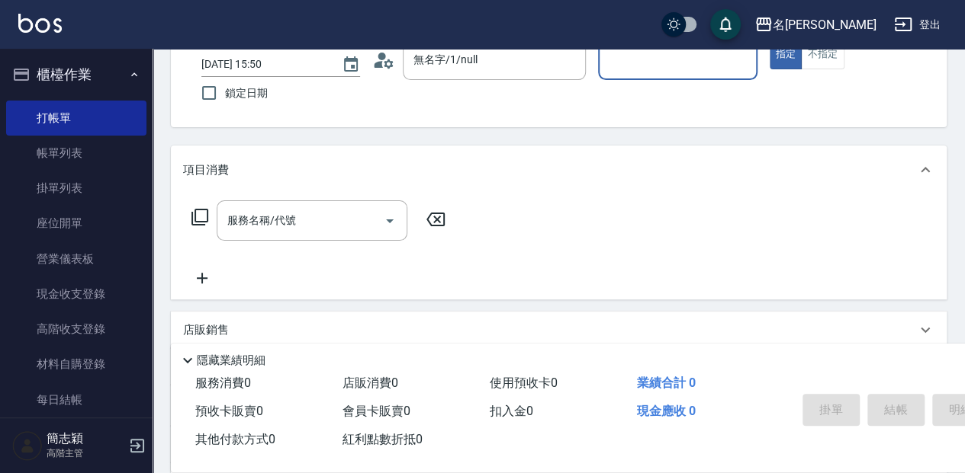
click at [629, 75] on div "服務人員姓名/編號" at bounding box center [677, 60] width 159 height 40
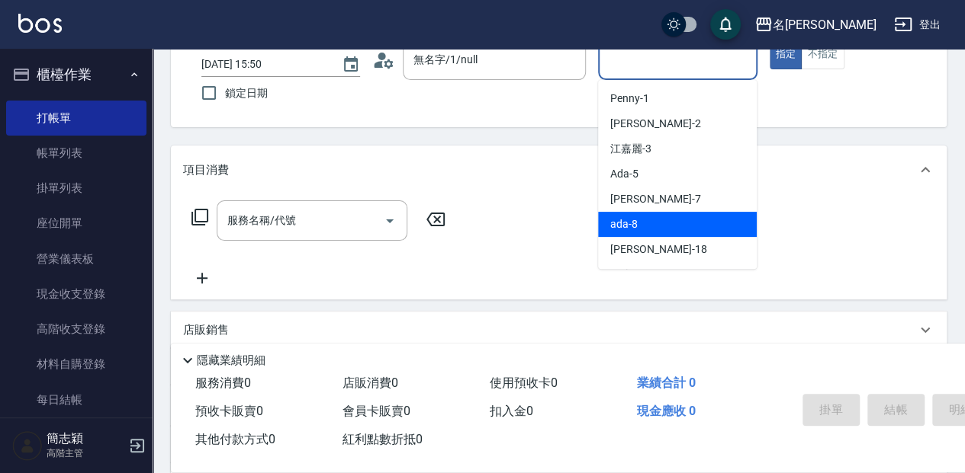
click at [630, 219] on span "ada -8" at bounding box center [623, 225] width 27 height 16
type input "ada-8"
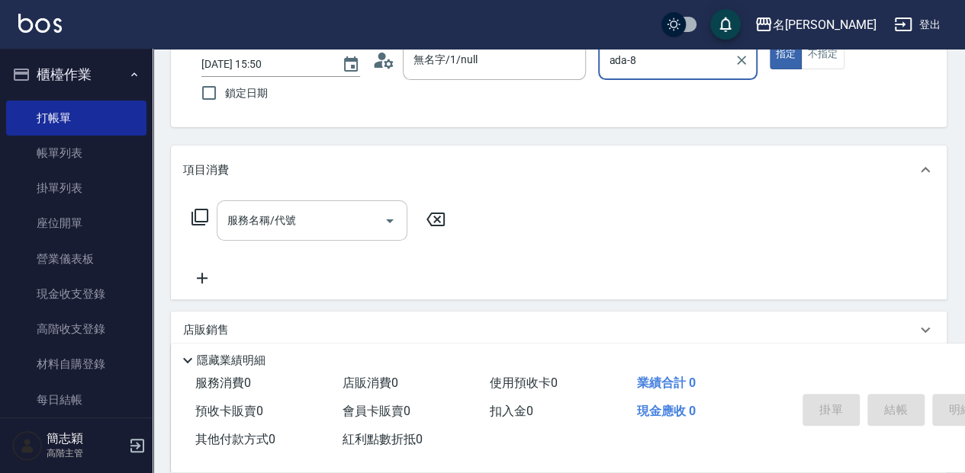
drag, startPoint x: 310, startPoint y: 223, endPoint x: 328, endPoint y: 227, distance: 17.9
click at [311, 223] on input "服務名稱/代號" at bounding box center [300, 220] width 154 height 27
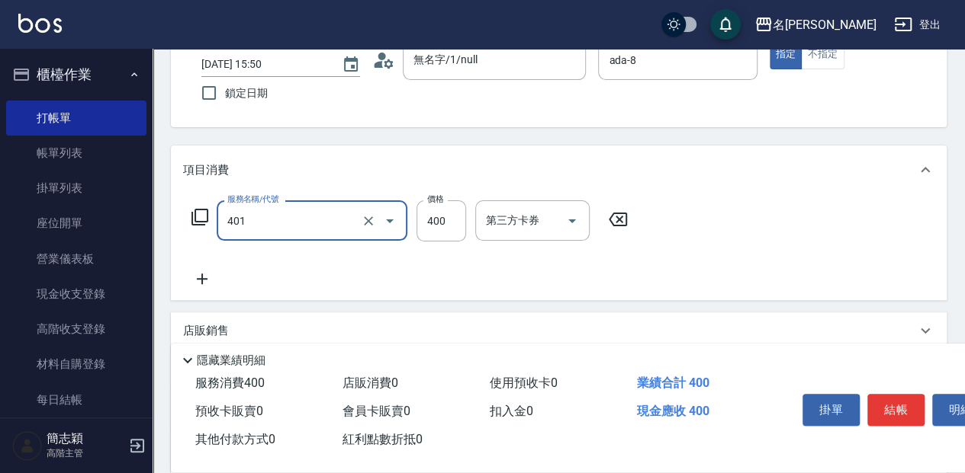
type input "剪髮(400)(401)"
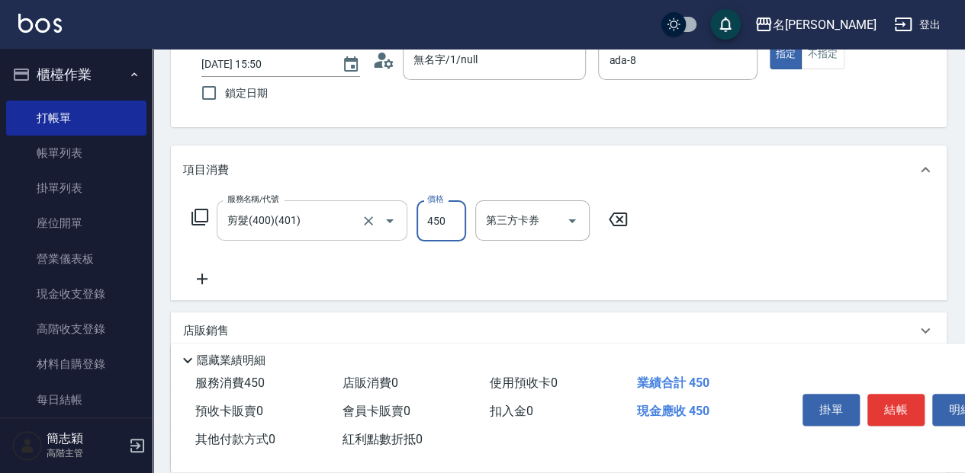
type input "450"
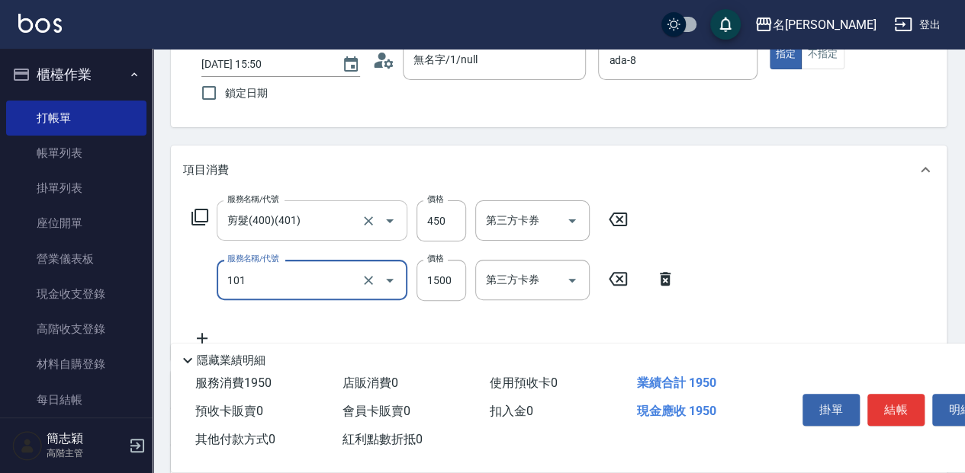
type input "草本頭皮(101)"
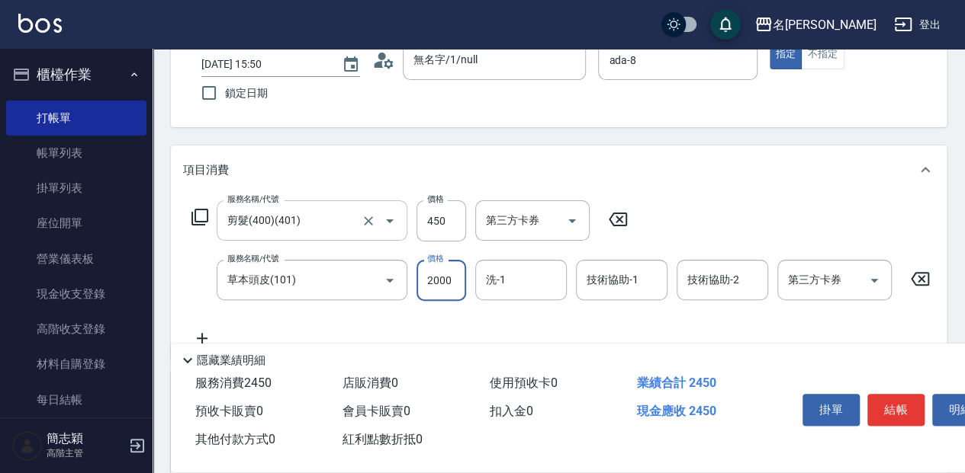
type input "2000"
click at [543, 270] on div at bounding box center [550, 280] width 20 height 40
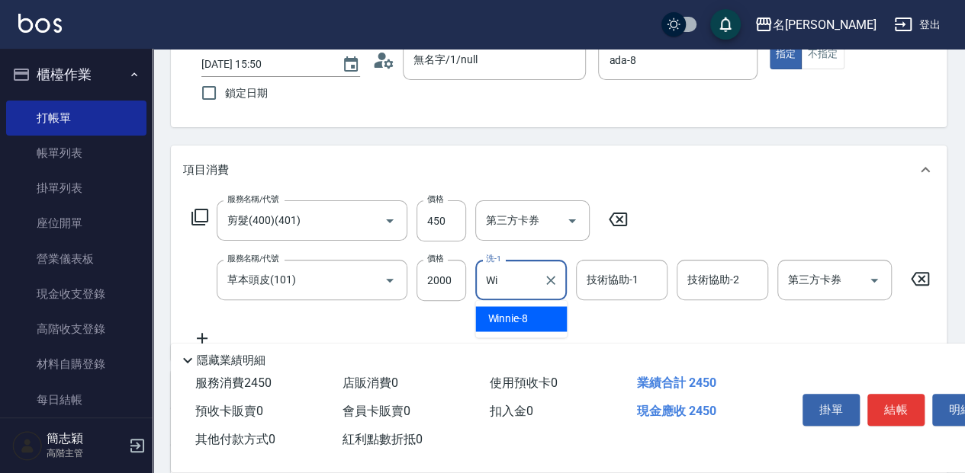
type input "W"
type input "ada-8"
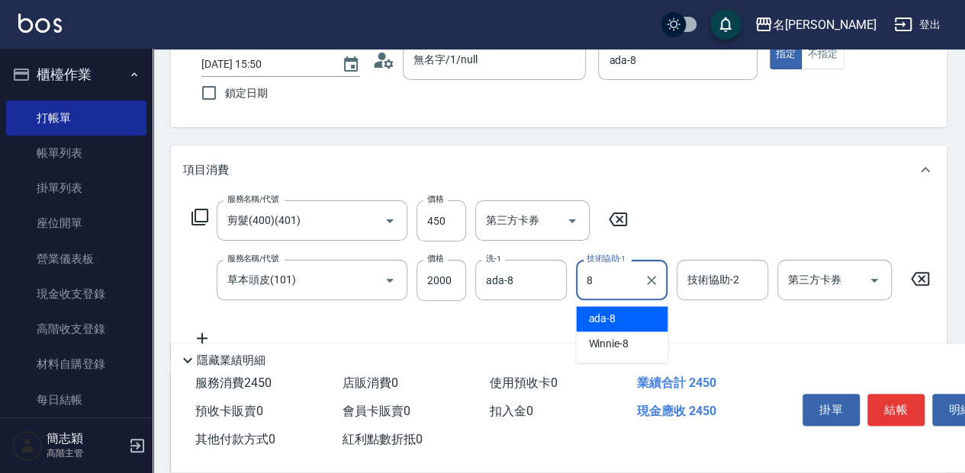
type input "ada-8"
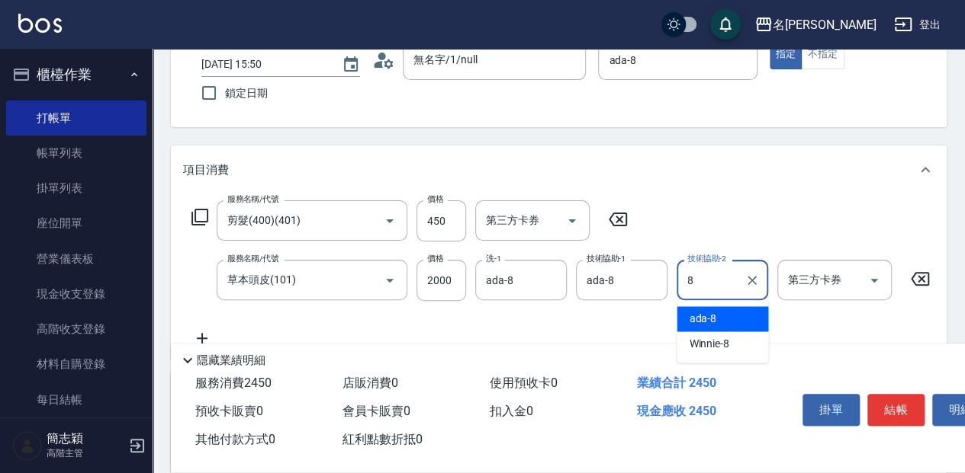
type input "ada-8"
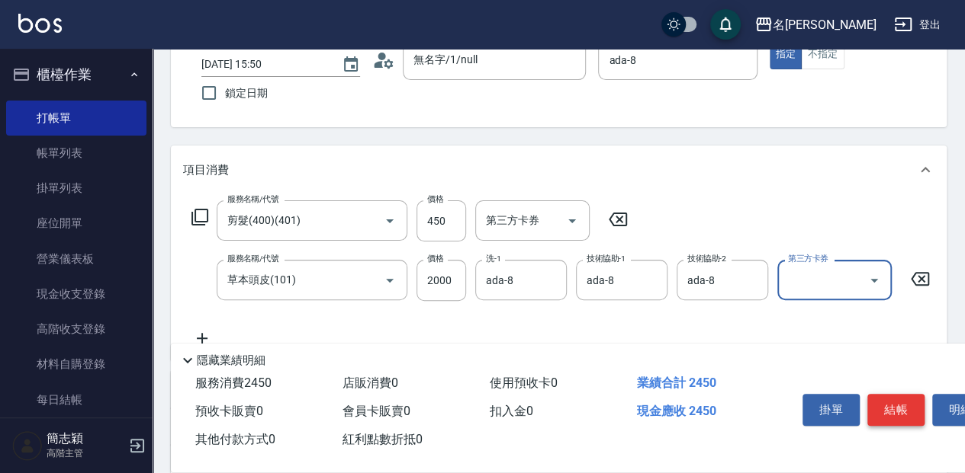
click at [905, 403] on button "結帳" at bounding box center [895, 410] width 57 height 32
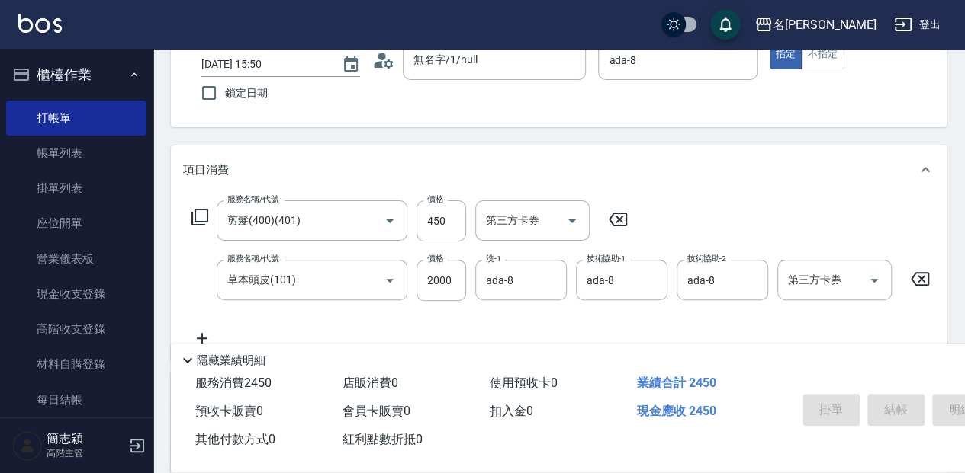
type input "[DATE] 15:51"
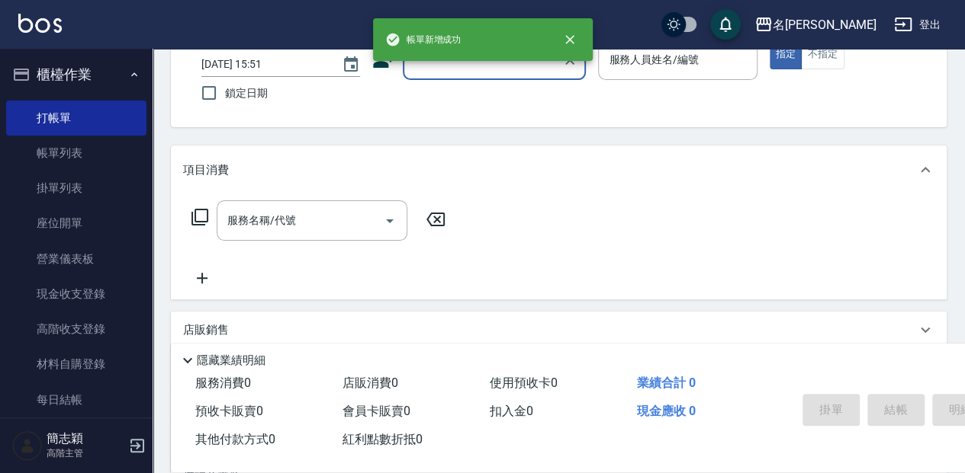
click at [438, 66] on input "顧客姓名/手機號碼/編號" at bounding box center [482, 60] width 146 height 27
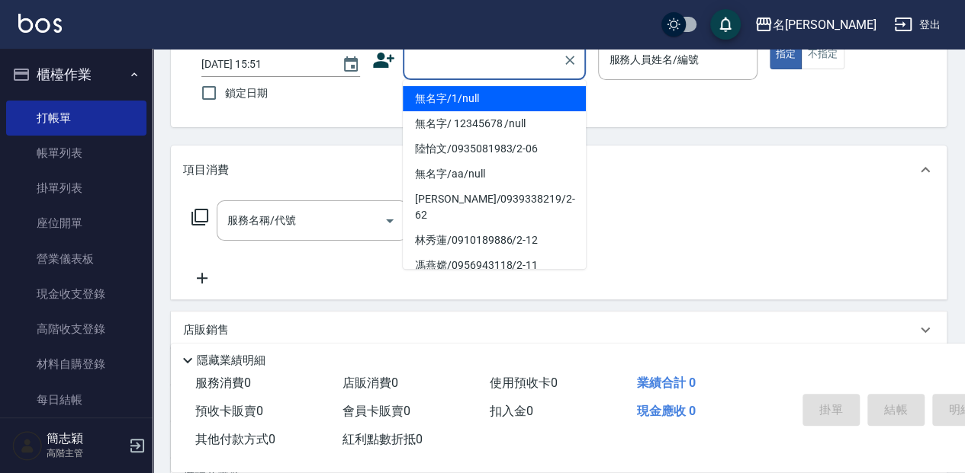
drag, startPoint x: 451, startPoint y: 96, endPoint x: 616, endPoint y: 63, distance: 168.1
click at [452, 95] on li "無名字/1/null" at bounding box center [494, 98] width 183 height 25
type input "無名字/1/null"
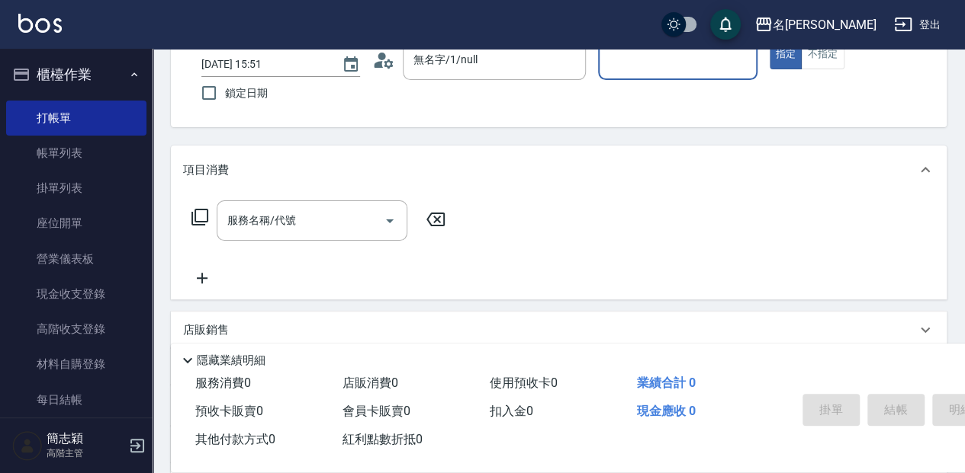
click at [624, 59] on input "服務人員姓名/編號" at bounding box center [677, 60] width 145 height 27
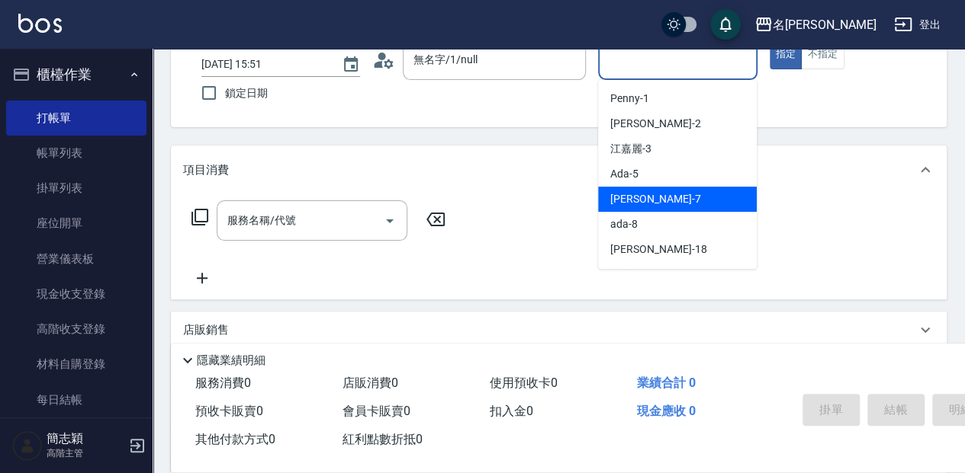
click at [665, 201] on div "[PERSON_NAME] -7" at bounding box center [677, 199] width 159 height 25
click at [660, 63] on input "[PERSON_NAME]-7" at bounding box center [666, 60] width 122 height 27
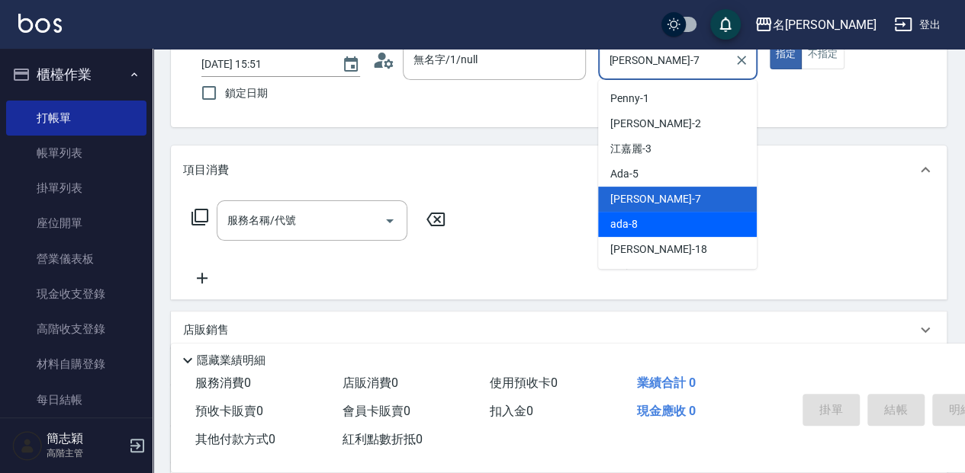
click at [657, 220] on div "ada -8" at bounding box center [677, 224] width 159 height 25
type input "ada-8"
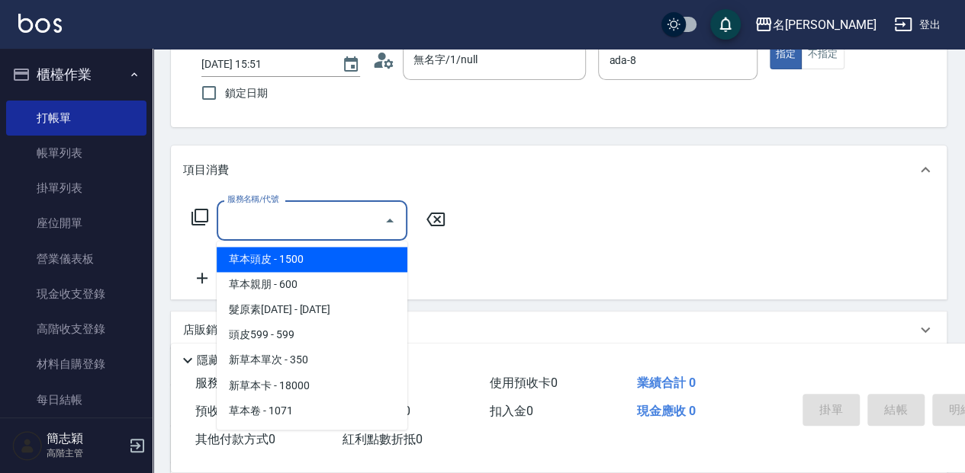
drag, startPoint x: 314, startPoint y: 217, endPoint x: 384, endPoint y: 211, distance: 70.4
click at [314, 218] on input "服務名稱/代號" at bounding box center [300, 220] width 154 height 27
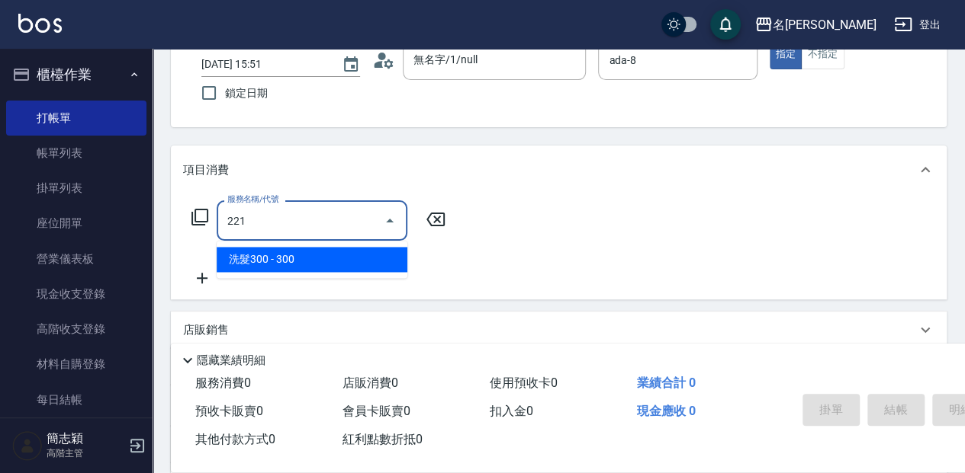
type input "洗髮300(221)"
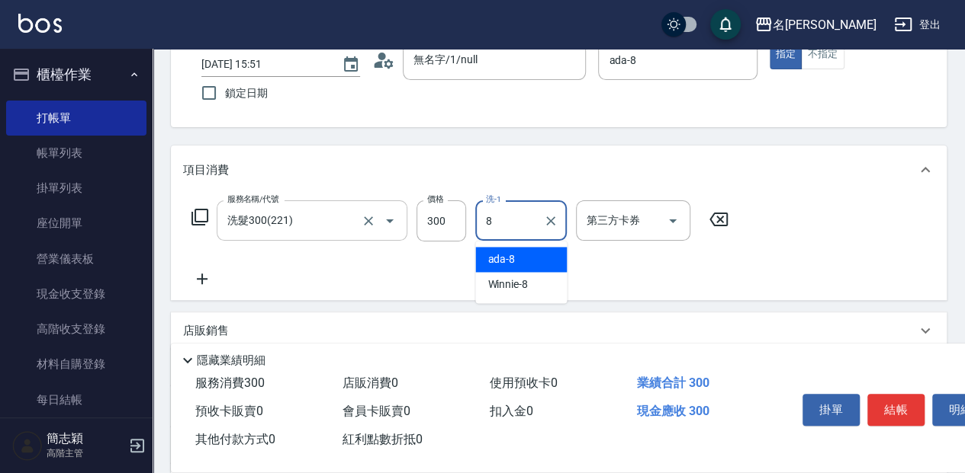
type input "ada-8"
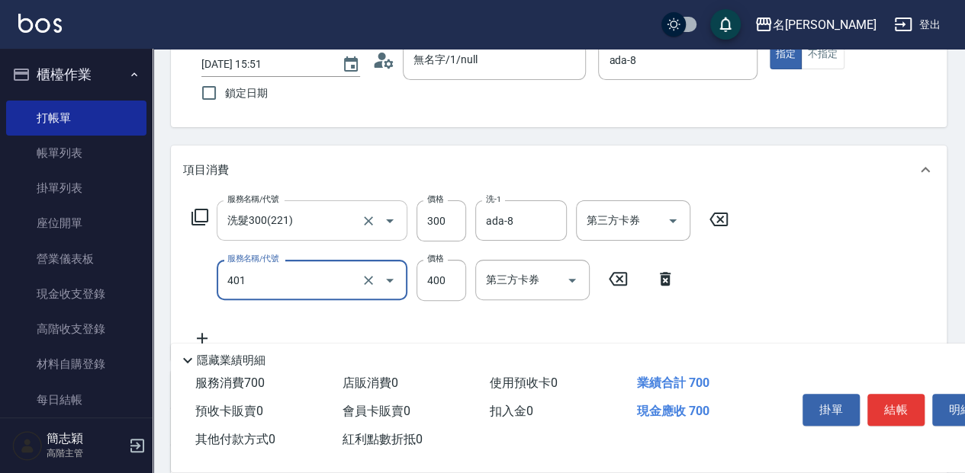
type input "剪髮(400)(401)"
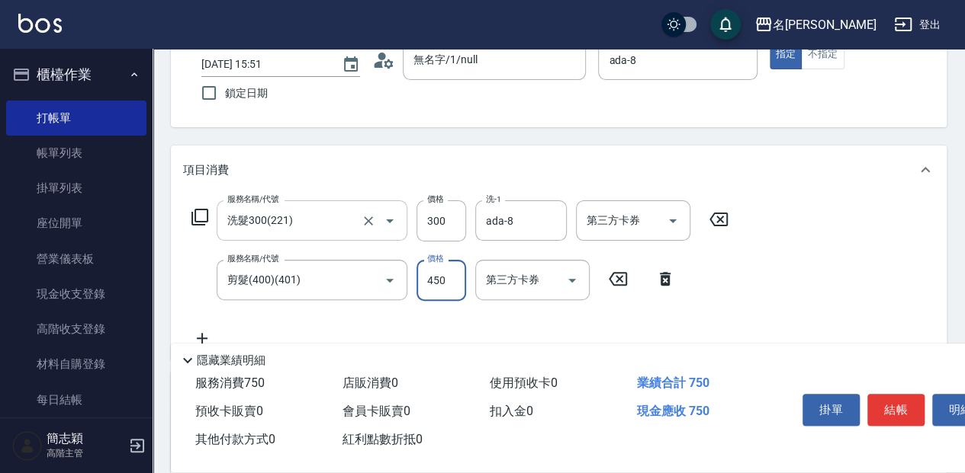
type input "450"
drag, startPoint x: 911, startPoint y: 409, endPoint x: 897, endPoint y: 395, distance: 19.4
click at [911, 406] on button "結帳" at bounding box center [895, 410] width 57 height 32
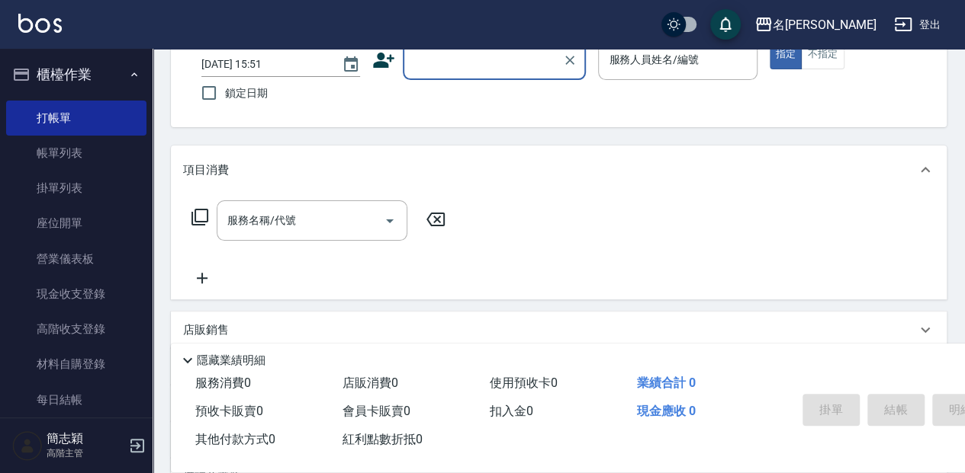
click at [442, 65] on input "顧客姓名/手機號碼/編號" at bounding box center [482, 60] width 146 height 27
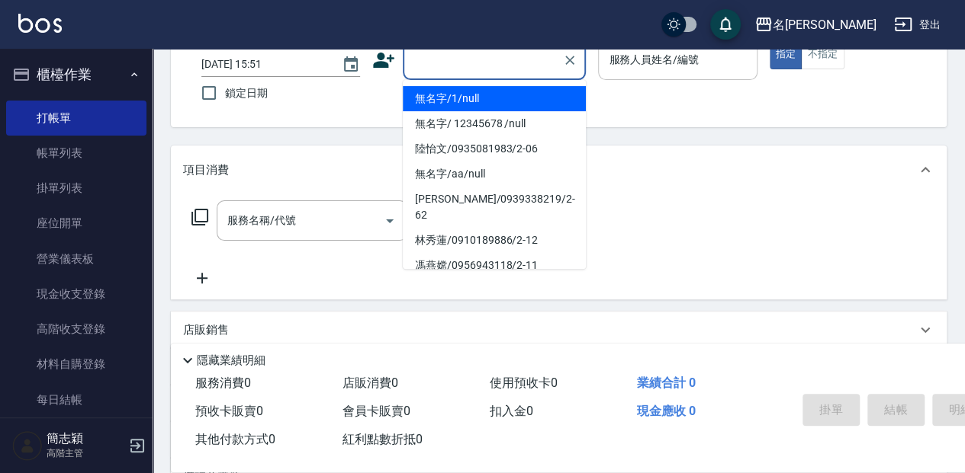
drag, startPoint x: 421, startPoint y: 96, endPoint x: 625, endPoint y: 79, distance: 205.0
click at [422, 96] on li "無名字/1/null" at bounding box center [494, 98] width 183 height 25
type input "無名字/1/null"
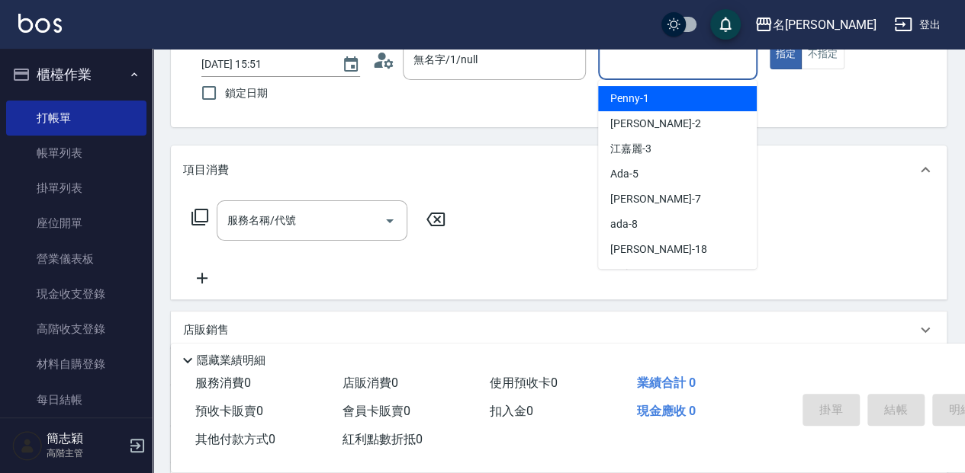
click at [630, 55] on input "服務人員姓名/編號" at bounding box center [677, 60] width 145 height 27
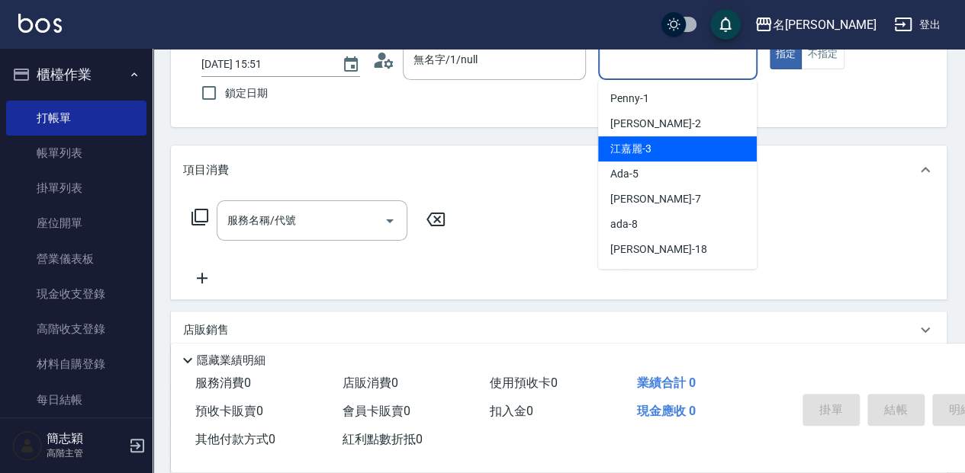
click at [698, 153] on div "[PERSON_NAME]-3" at bounding box center [677, 148] width 159 height 25
type input "[PERSON_NAME]-3"
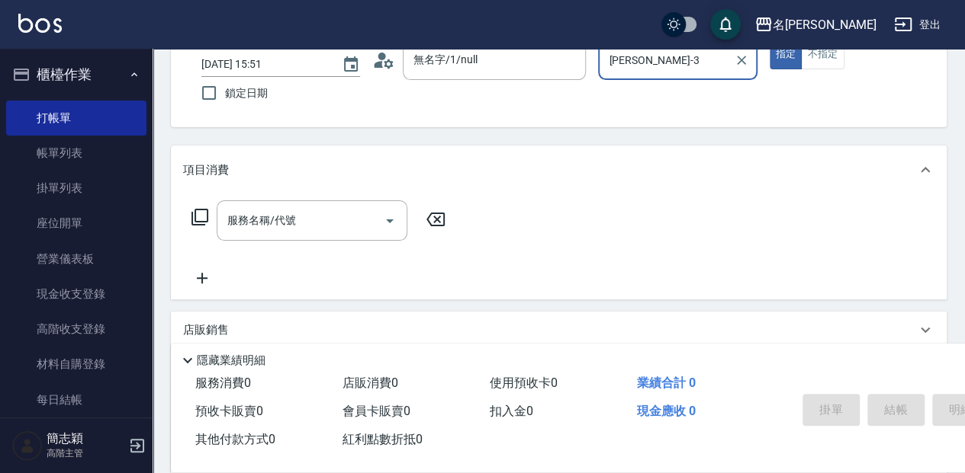
drag, startPoint x: 323, startPoint y: 233, endPoint x: 677, endPoint y: 246, distance: 354.0
click at [329, 233] on input "服務名稱/代號" at bounding box center [300, 220] width 154 height 27
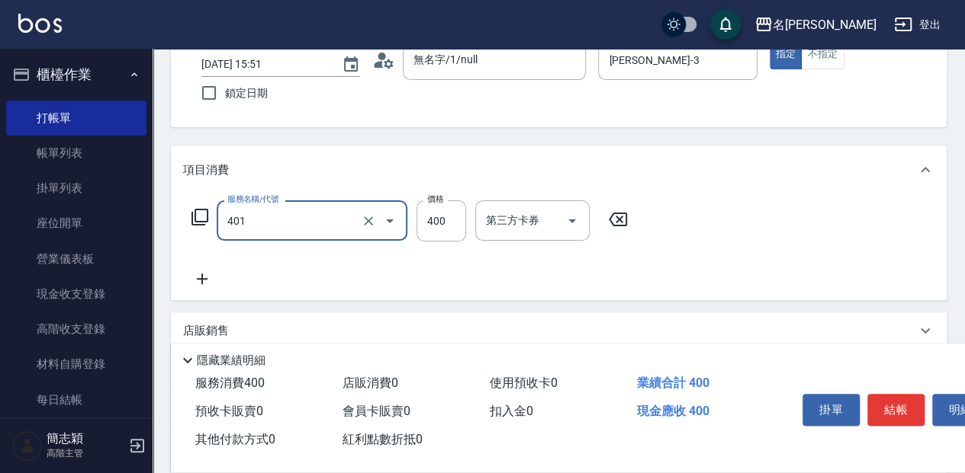
type input "剪髮(400)(401)"
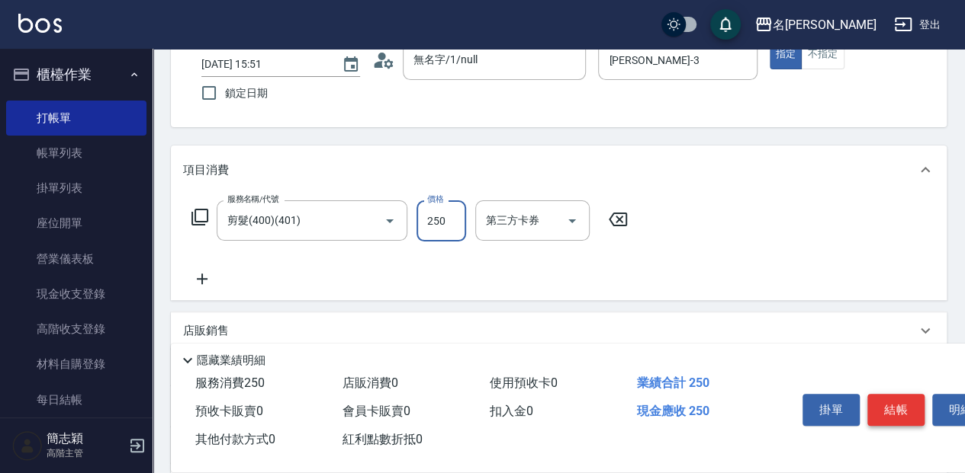
type input "250"
click at [884, 408] on button "結帳" at bounding box center [895, 410] width 57 height 32
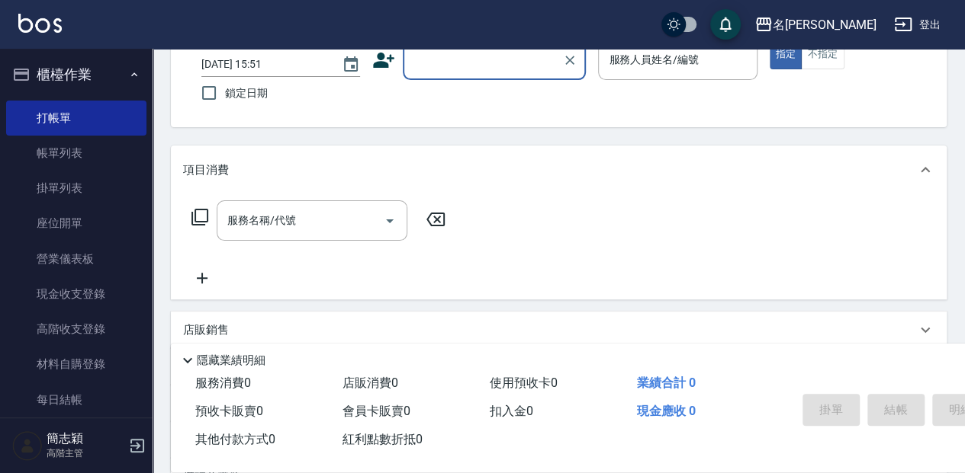
type input "0"
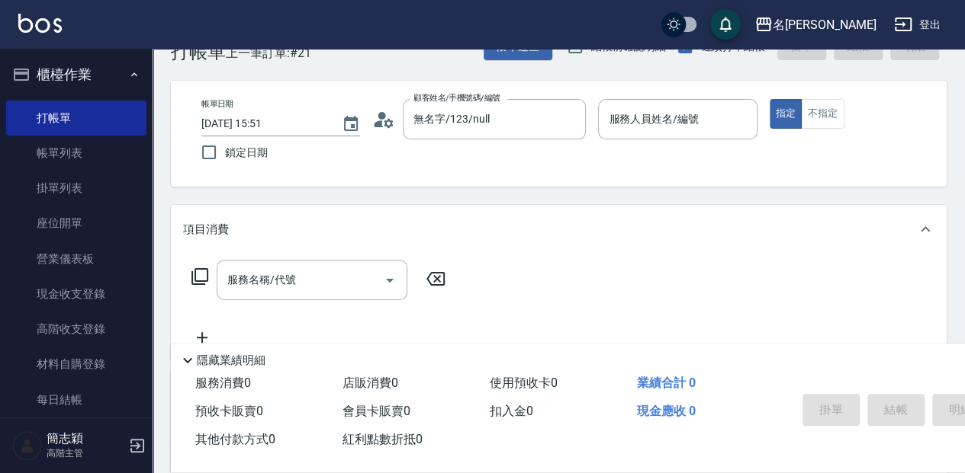
scroll to position [18, 0]
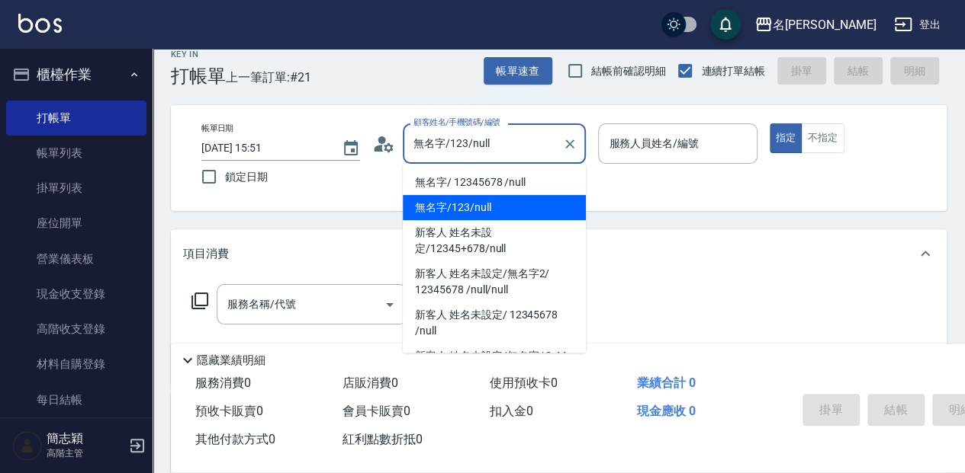
click at [493, 151] on input "無名字/123/null" at bounding box center [482, 143] width 146 height 27
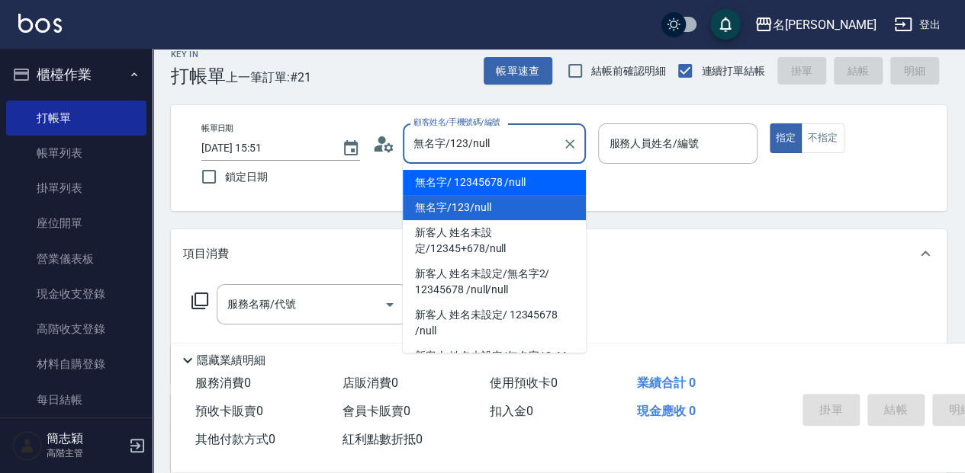
click at [540, 180] on li "無名字/ 12345678 /null" at bounding box center [494, 182] width 183 height 25
type input "無名字/ 12345678 /null"
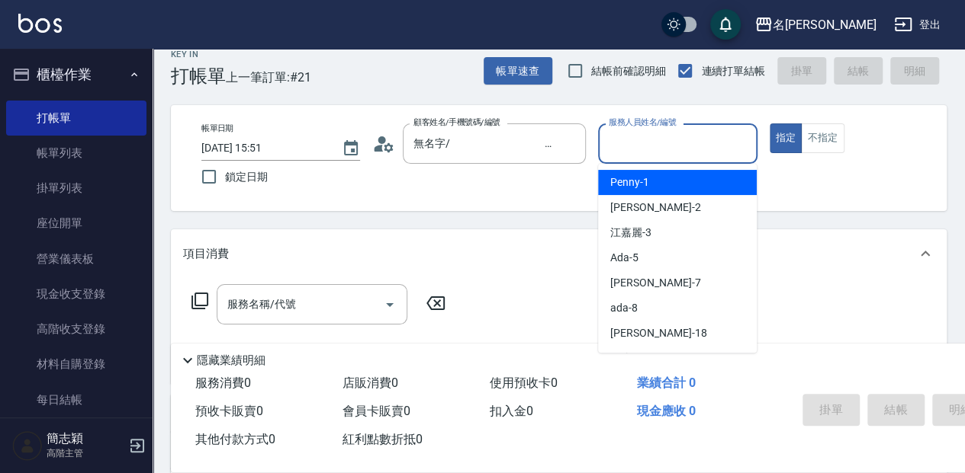
click at [653, 137] on input "服務人員姓名/編號" at bounding box center [677, 143] width 145 height 27
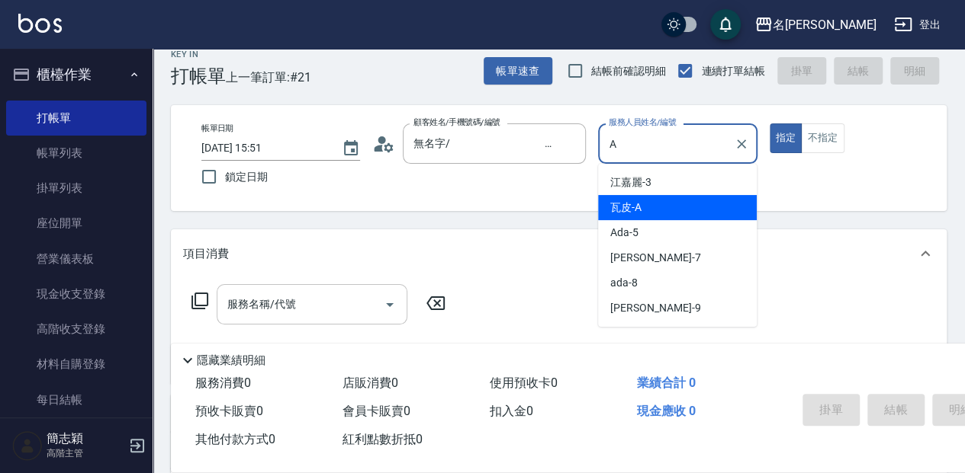
type input "A"
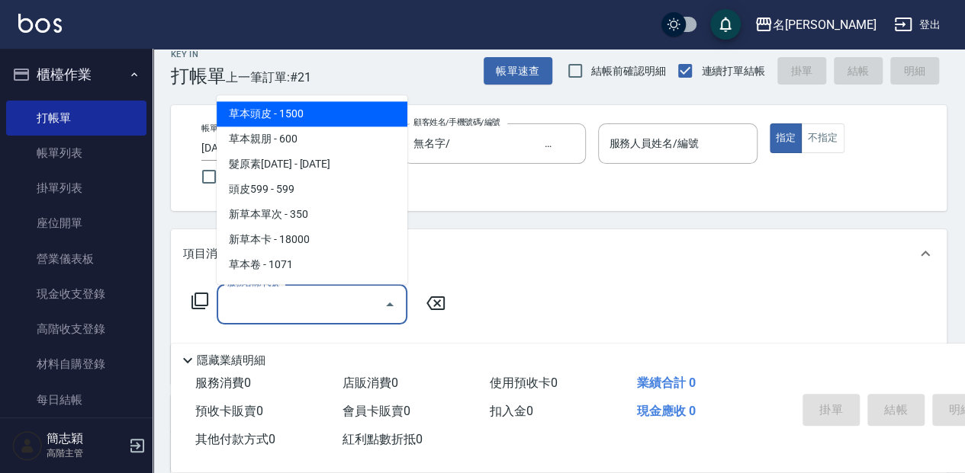
click at [294, 298] on input "服務名稱/代號" at bounding box center [300, 304] width 154 height 27
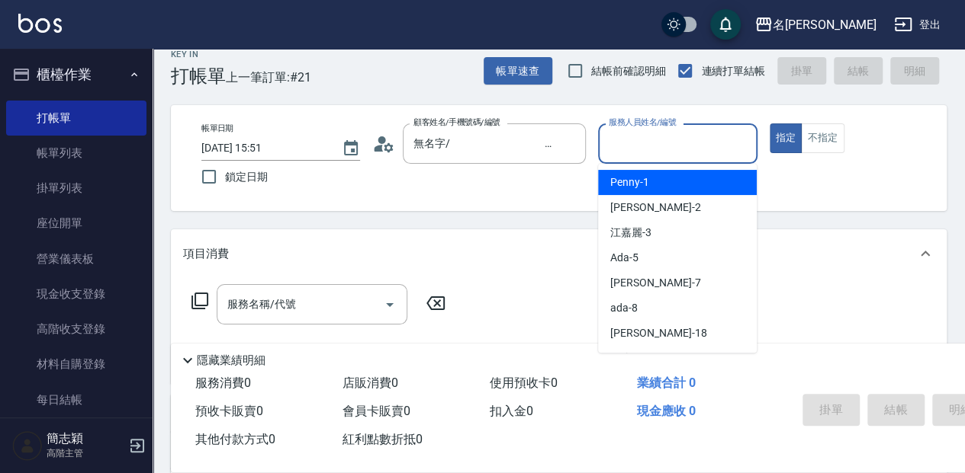
click at [640, 147] on input "服務人員姓名/編號" at bounding box center [677, 143] width 145 height 27
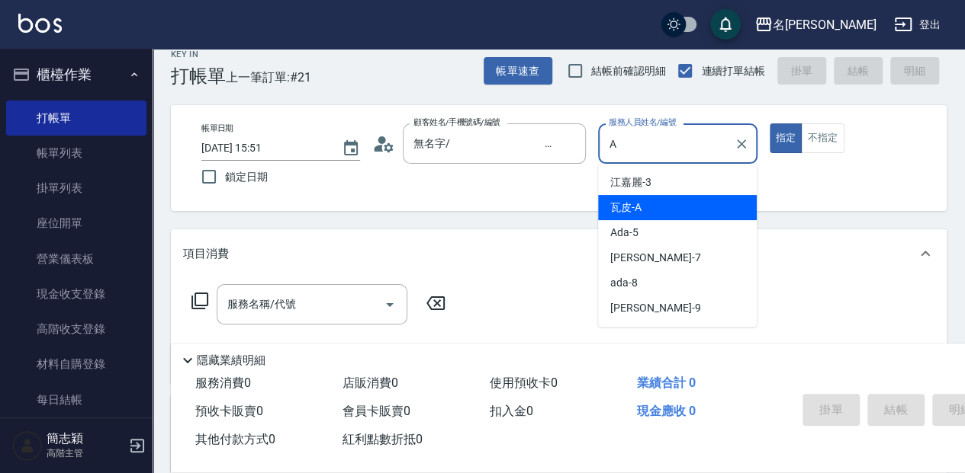
click at [650, 202] on div "瓦皮 -A" at bounding box center [677, 207] width 159 height 25
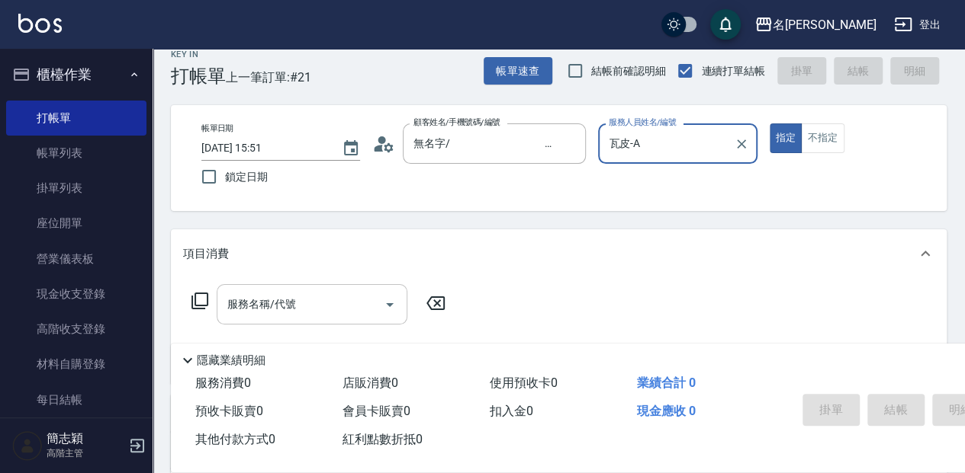
type input "瓦皮-A"
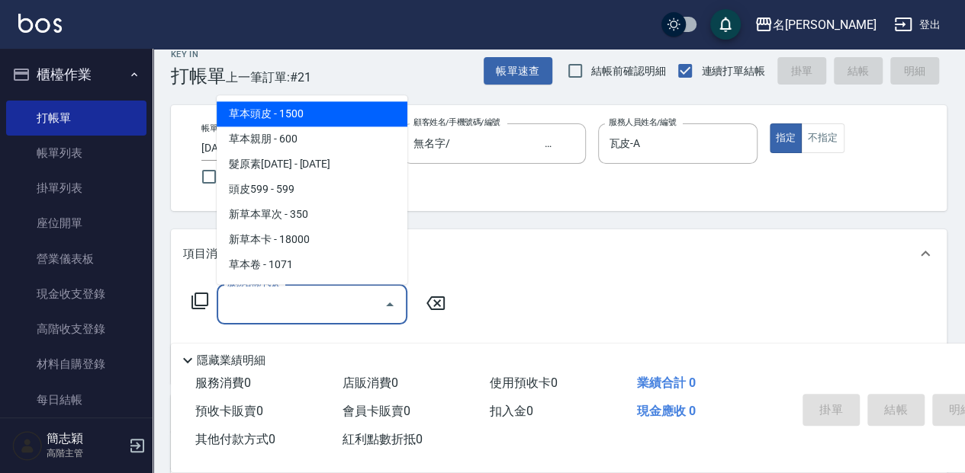
click at [238, 303] on input "服務名稱/代號" at bounding box center [300, 304] width 154 height 27
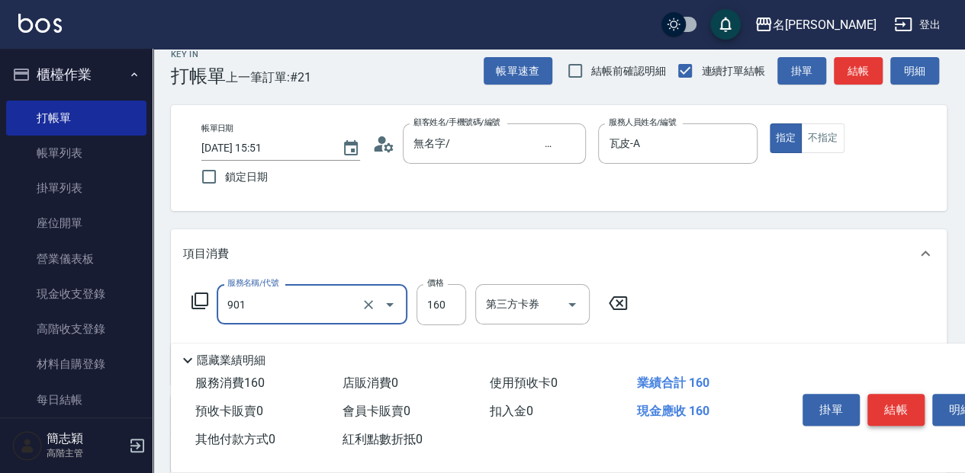
type input "修手(901)"
click at [878, 400] on button "結帳" at bounding box center [895, 410] width 57 height 32
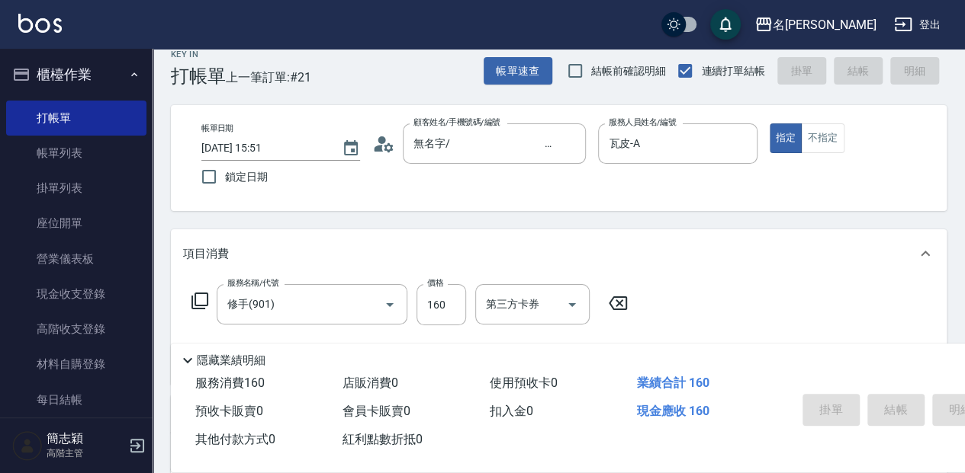
type input "[DATE] 16:14"
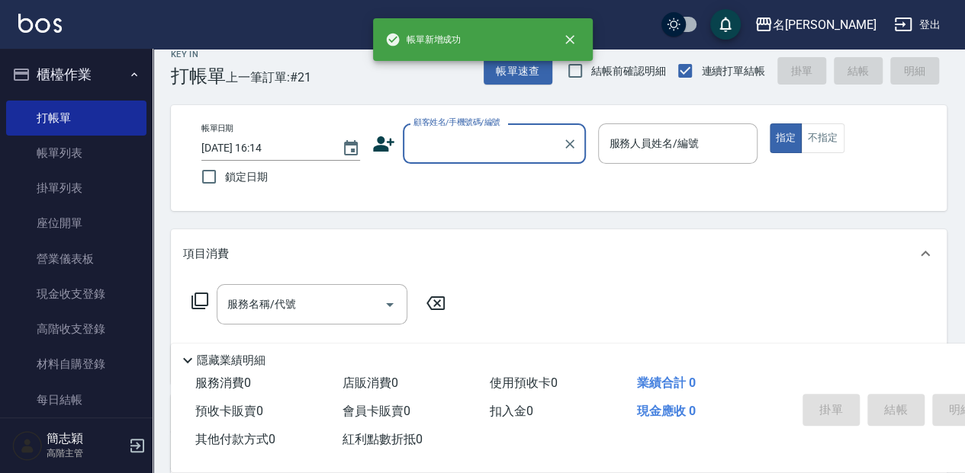
scroll to position [0, 0]
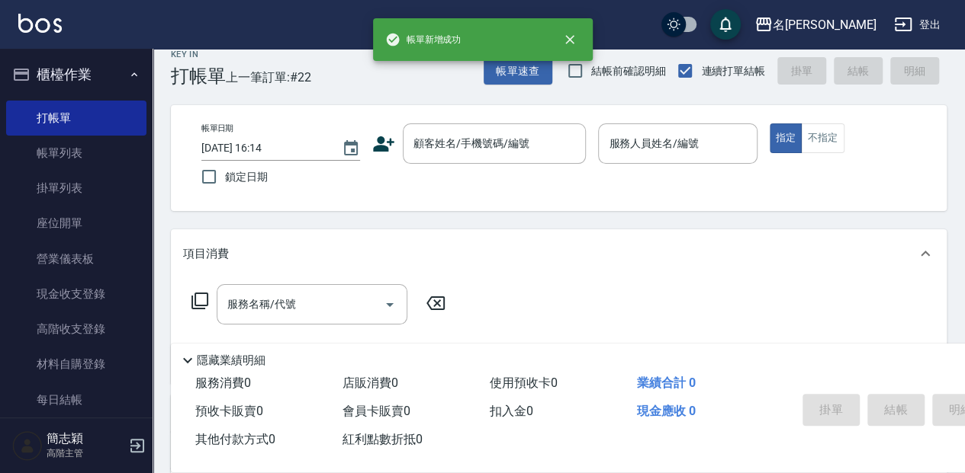
click at [215, 357] on p "隱藏業績明細" at bounding box center [231, 361] width 69 height 16
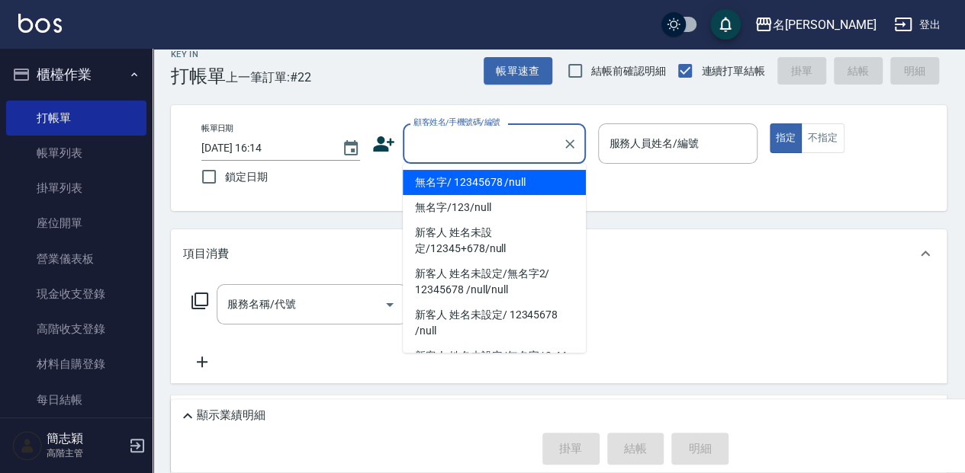
click at [438, 146] on input "顧客姓名/手機號碼/編號" at bounding box center [482, 143] width 146 height 27
click at [474, 183] on li "無名字/ 12345678 /null" at bounding box center [494, 182] width 183 height 25
type input "無名字/ 12345678 /null"
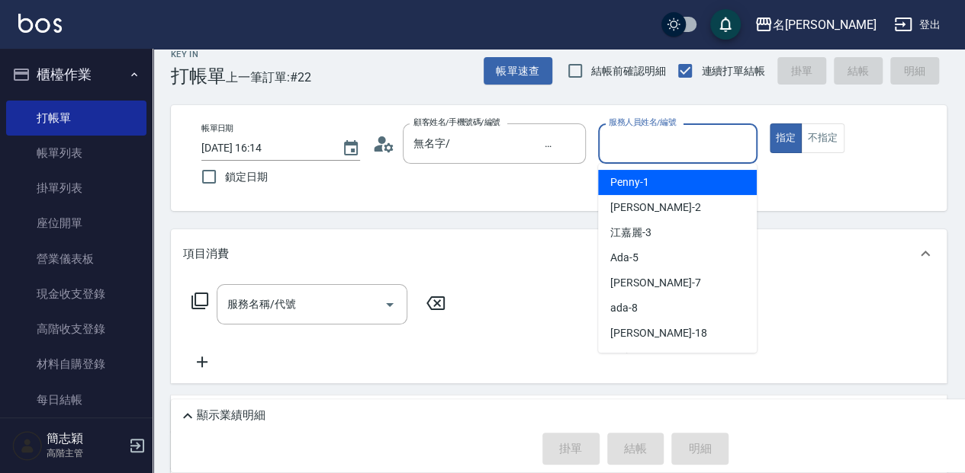
click at [657, 153] on input "服務人員姓名/編號" at bounding box center [677, 143] width 145 height 27
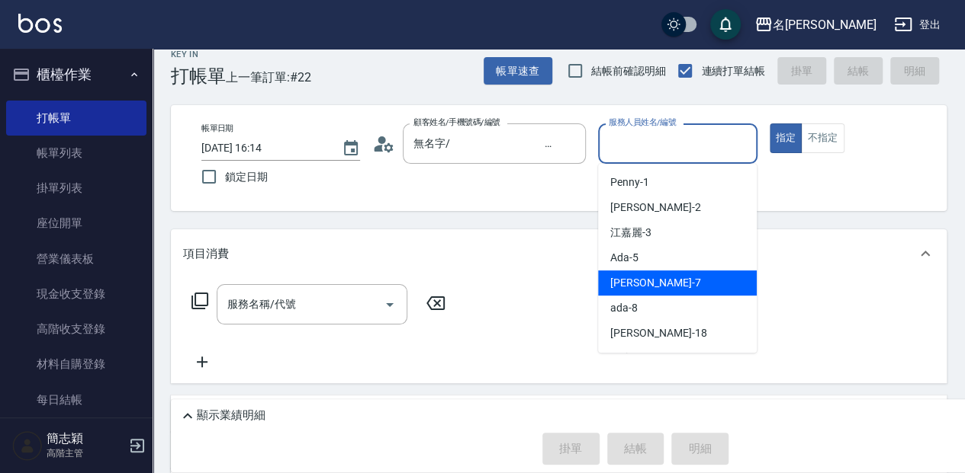
click at [681, 274] on div "[PERSON_NAME] -7" at bounding box center [677, 283] width 159 height 25
type input "[PERSON_NAME]-7"
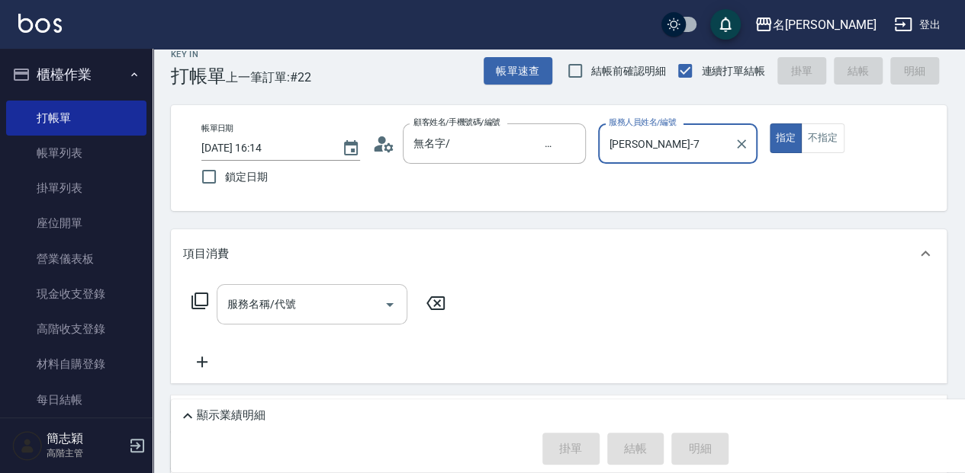
click at [318, 289] on div "服務名稱/代號" at bounding box center [312, 304] width 191 height 40
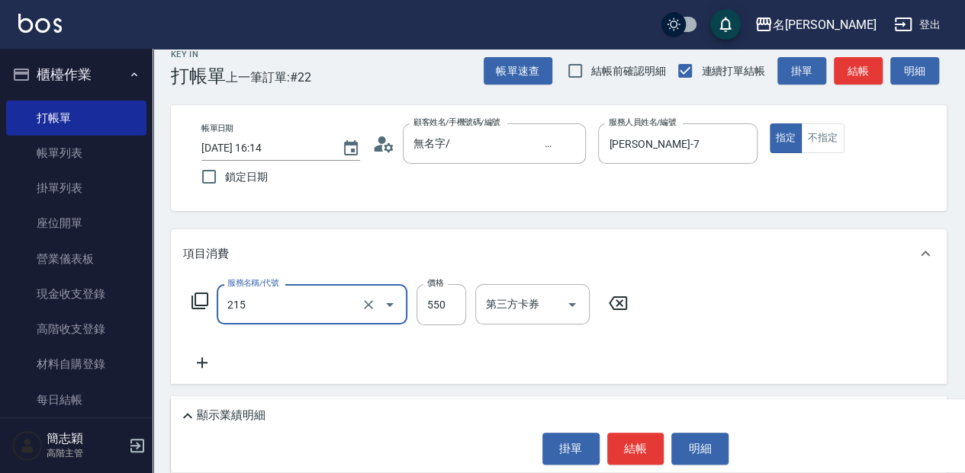
type input "SPA洗髮[500](215)"
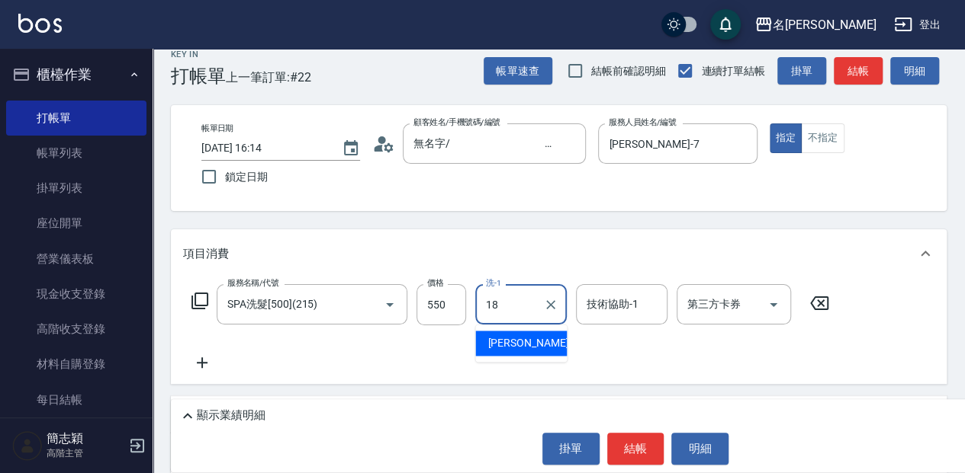
type input "[PERSON_NAME]-18"
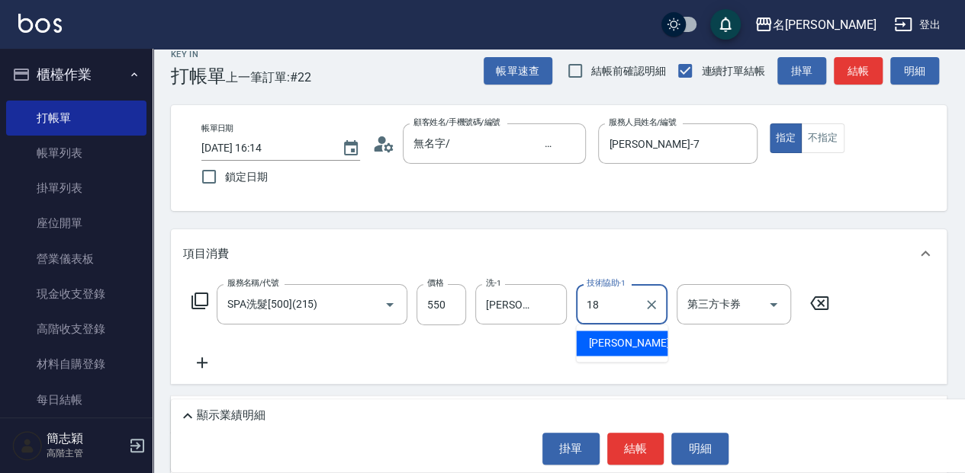
type input "[PERSON_NAME]-18"
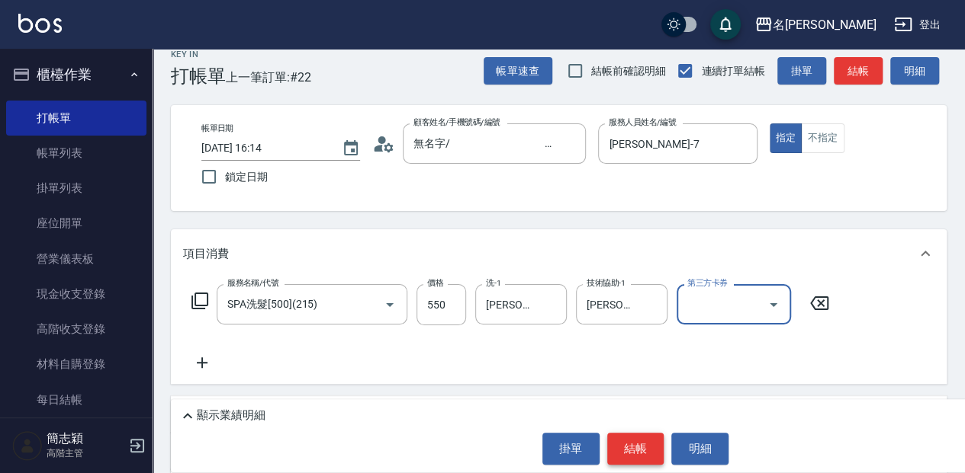
click at [618, 439] on button "結帳" at bounding box center [635, 449] width 57 height 32
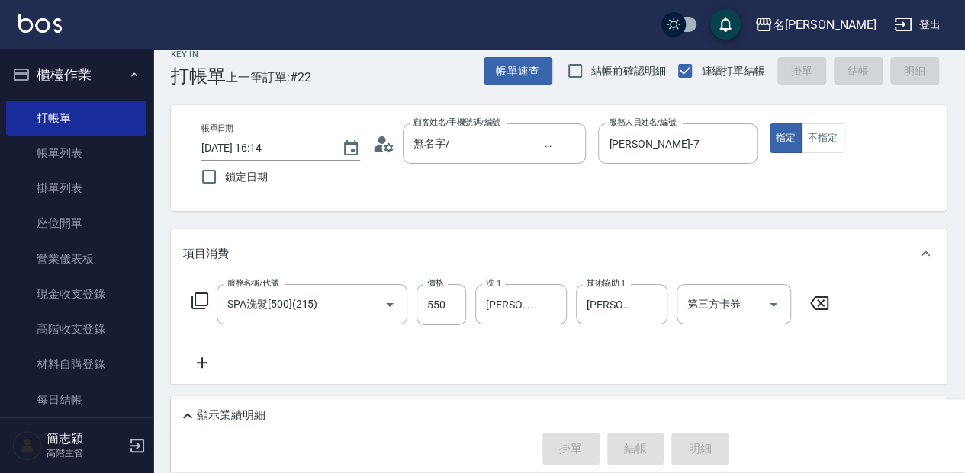
type input "[DATE] 16:44"
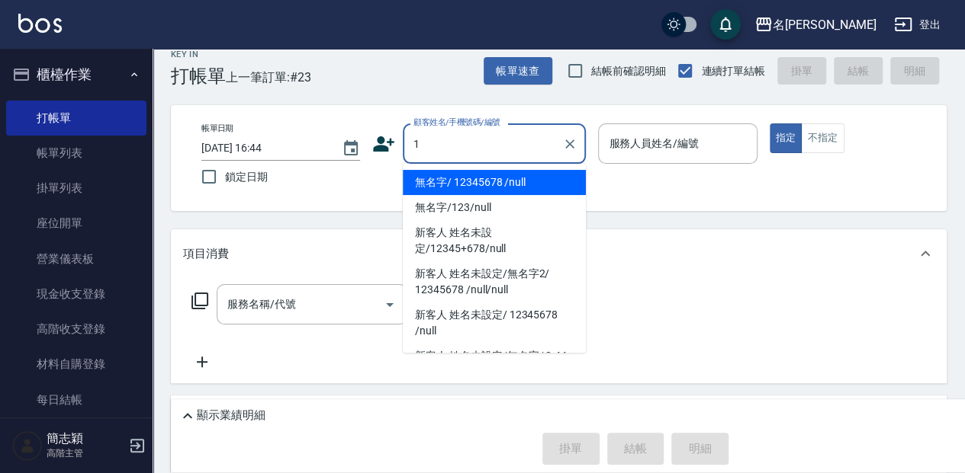
type input "無名字/ 12345678 /null"
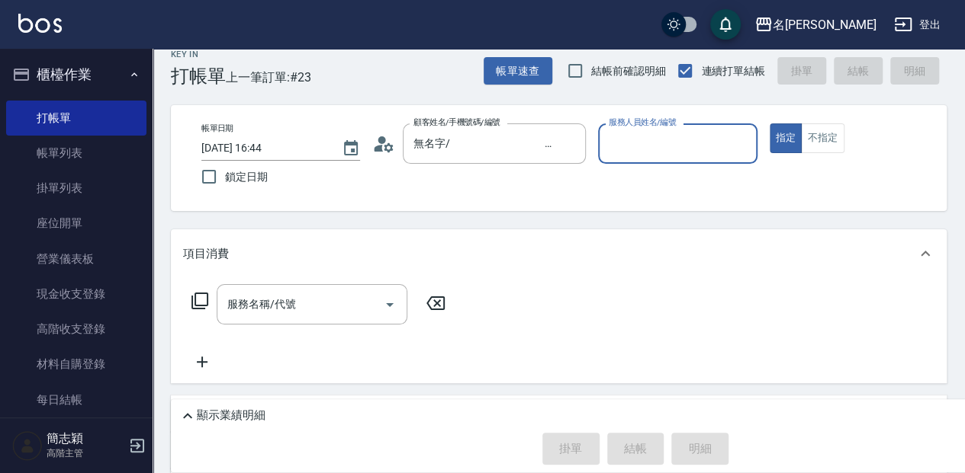
type input "8"
type input "無名字/1/null"
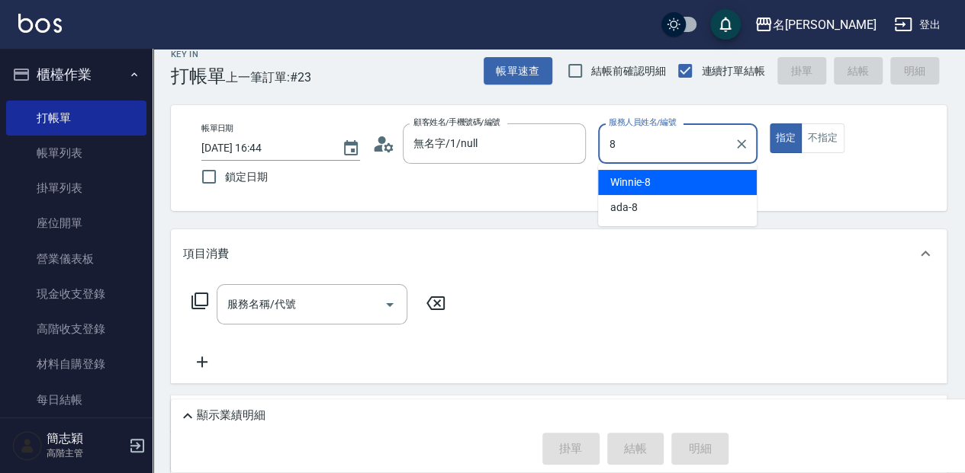
type input "Winnie-8"
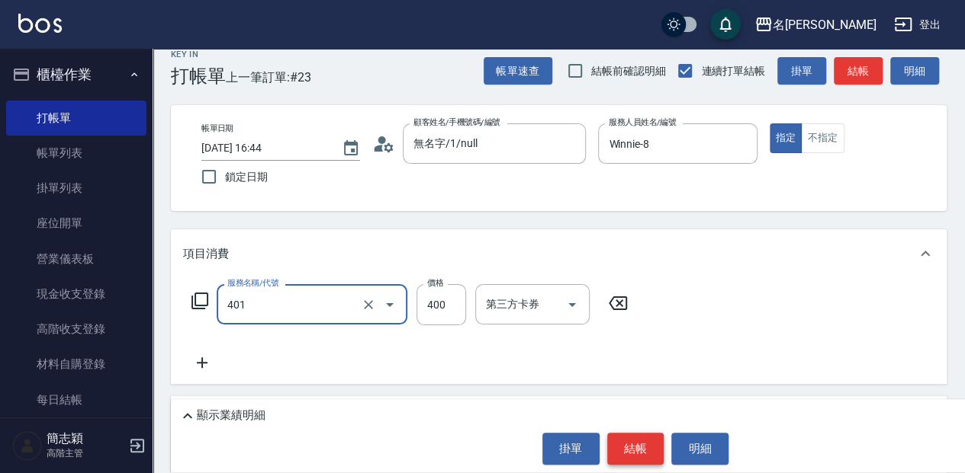
type input "剪髮(400)(401)"
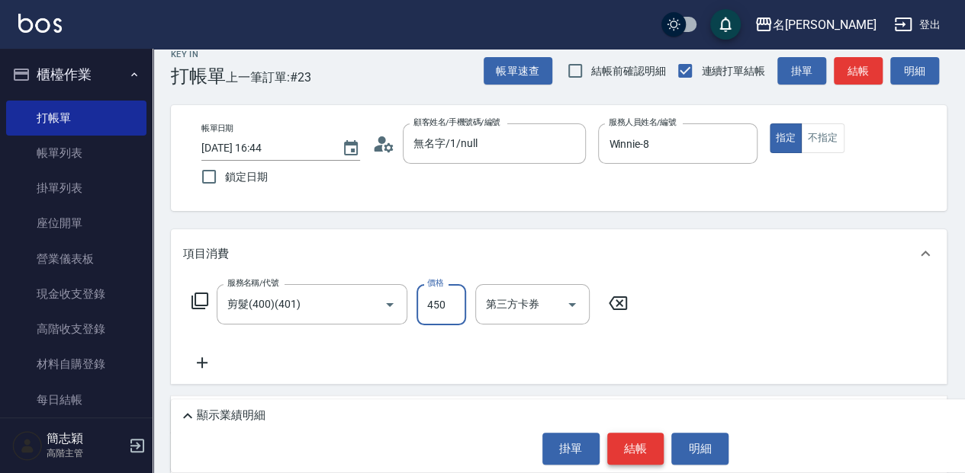
type input "450"
click at [618, 439] on button "結帳" at bounding box center [635, 449] width 57 height 32
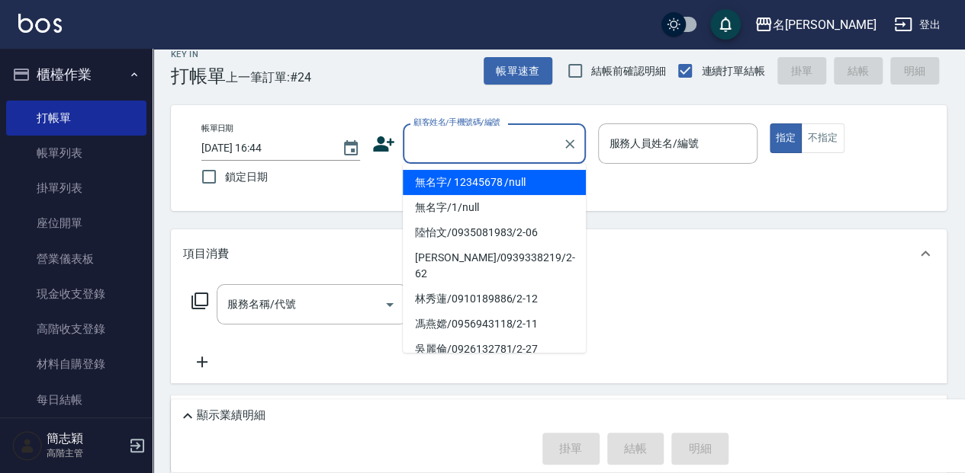
click at [470, 149] on input "顧客姓名/手機號碼/編號" at bounding box center [482, 143] width 146 height 27
click at [471, 188] on li "無名字/ 12345678 /null" at bounding box center [494, 182] width 183 height 25
type input "無名字/ 12345678 /null"
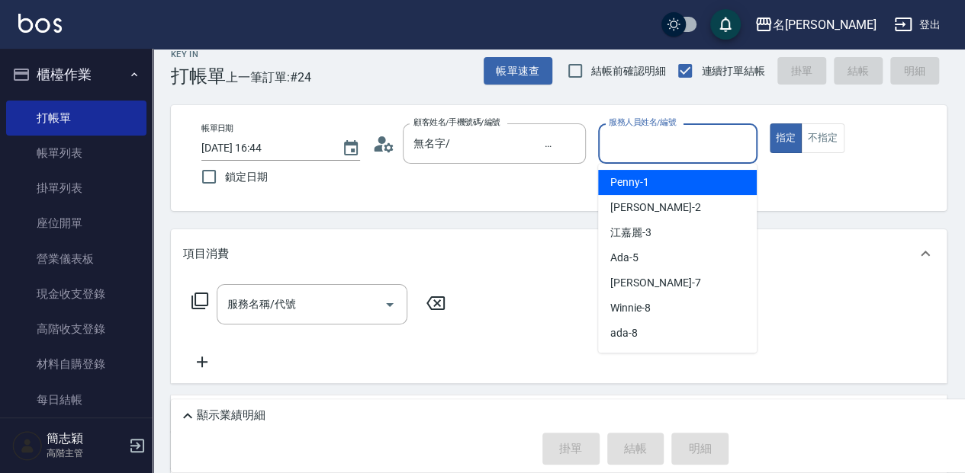
click at [637, 142] on input "服務人員姓名/編號" at bounding box center [677, 143] width 145 height 27
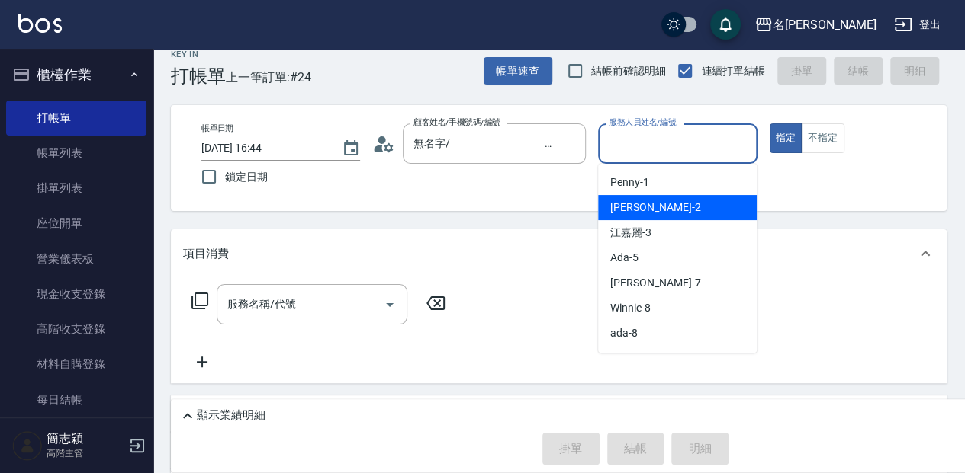
click at [659, 204] on div "[PERSON_NAME] -2" at bounding box center [677, 207] width 159 height 25
type input "[PERSON_NAME]-2"
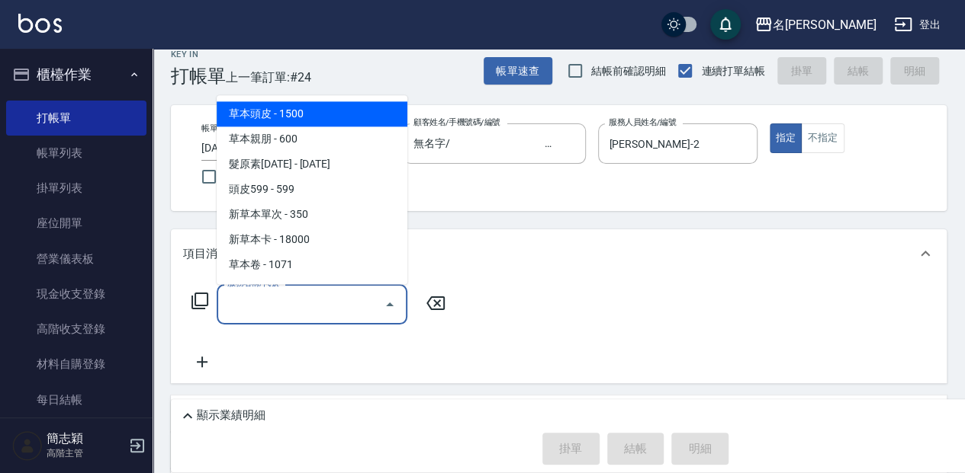
click at [336, 297] on input "服務名稱/代號" at bounding box center [300, 304] width 154 height 27
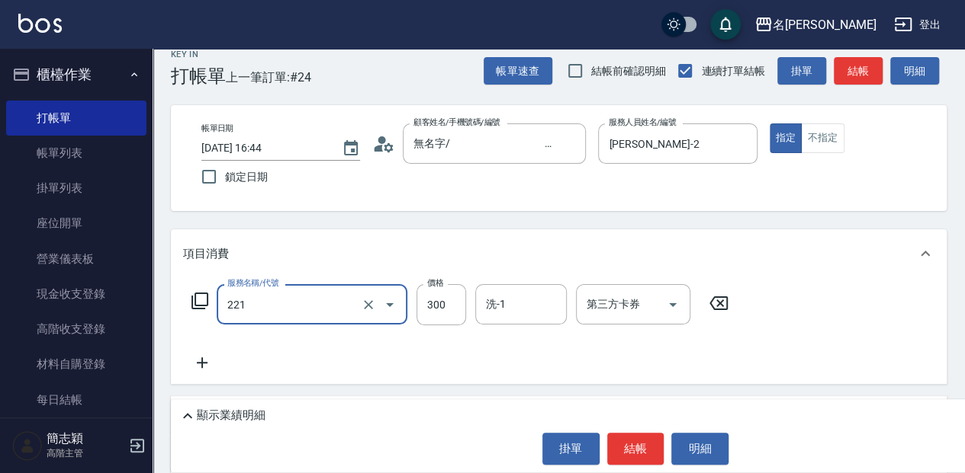
type input "洗髮300(221)"
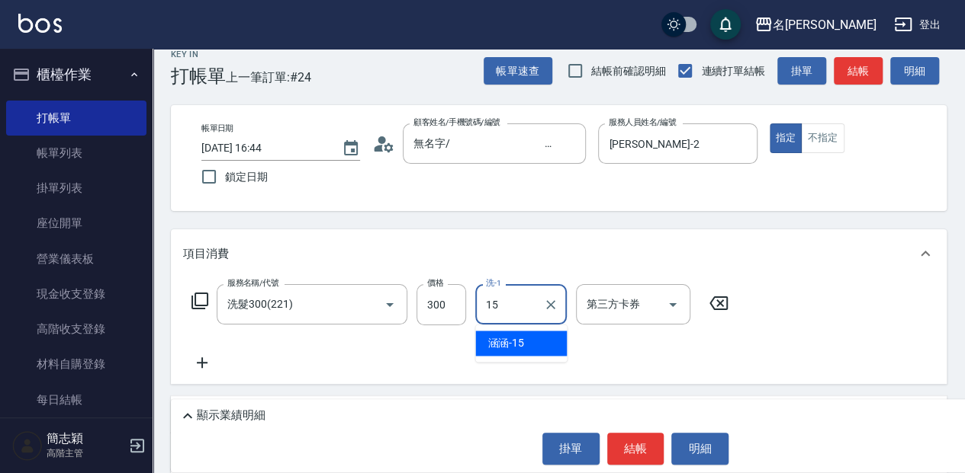
type input "涵涵-15"
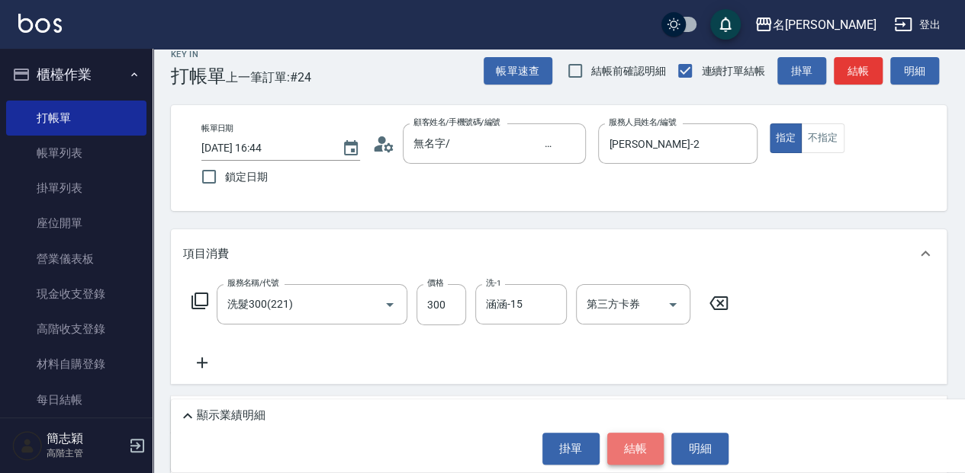
click at [624, 448] on button "結帳" at bounding box center [635, 449] width 57 height 32
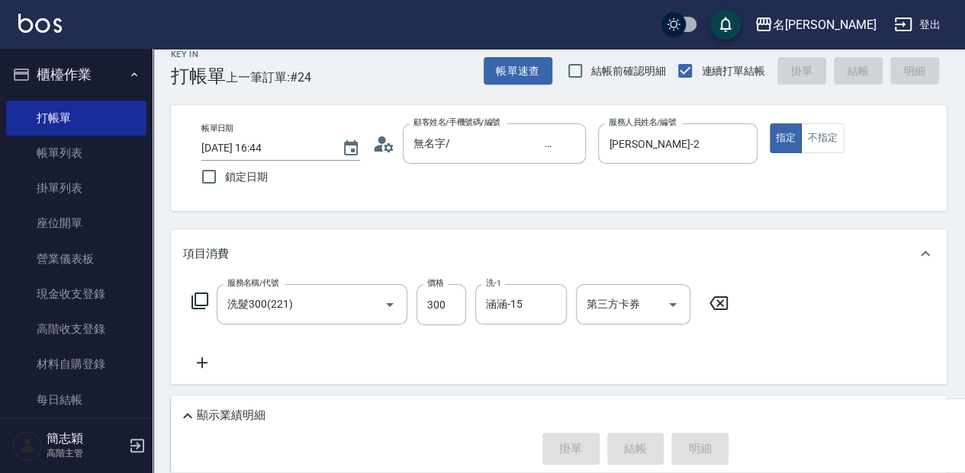
type input "[DATE] 16:45"
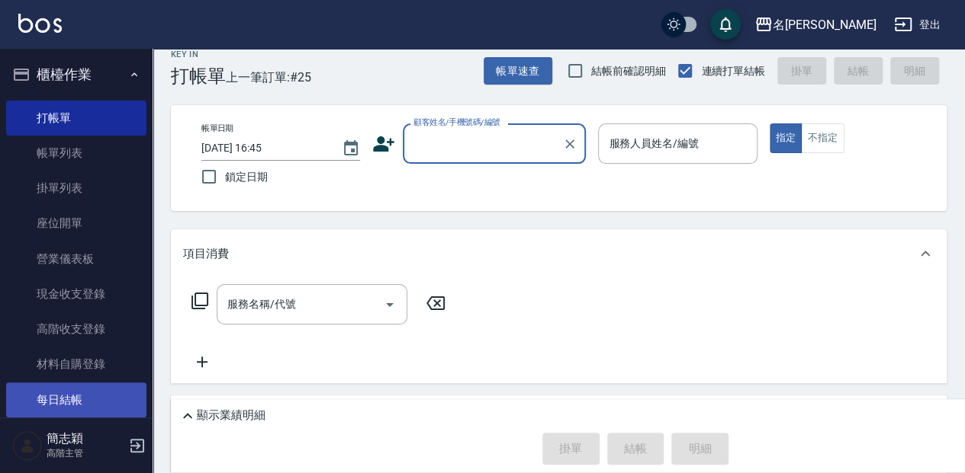
click at [81, 386] on link "每日結帳" at bounding box center [76, 400] width 140 height 35
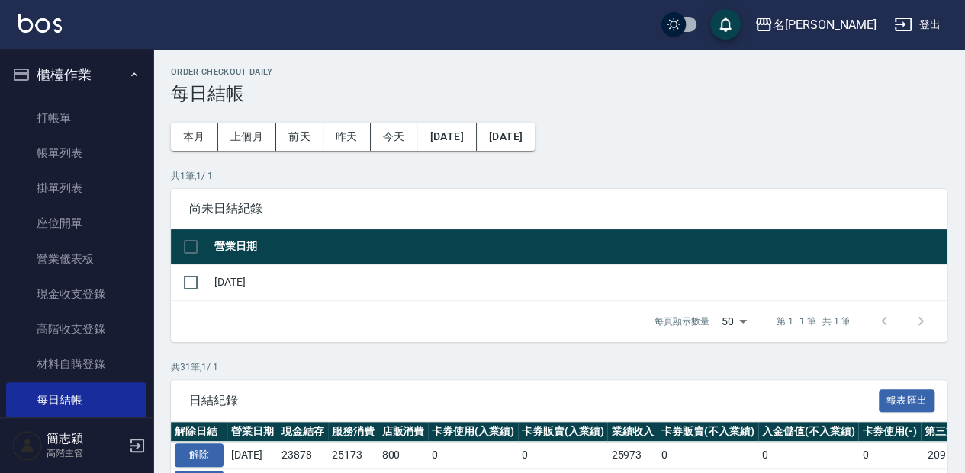
click at [231, 246] on th "營業日期" at bounding box center [578, 248] width 736 height 36
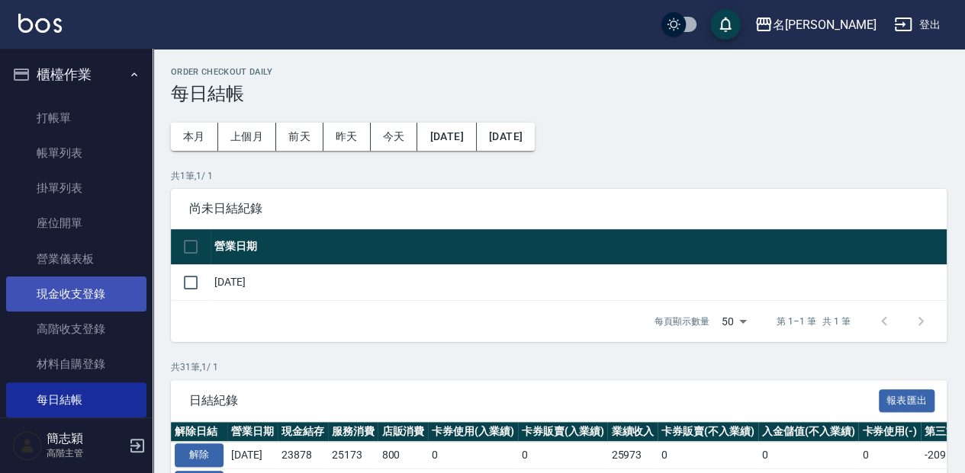
click at [112, 304] on link "現金收支登錄" at bounding box center [76, 294] width 140 height 35
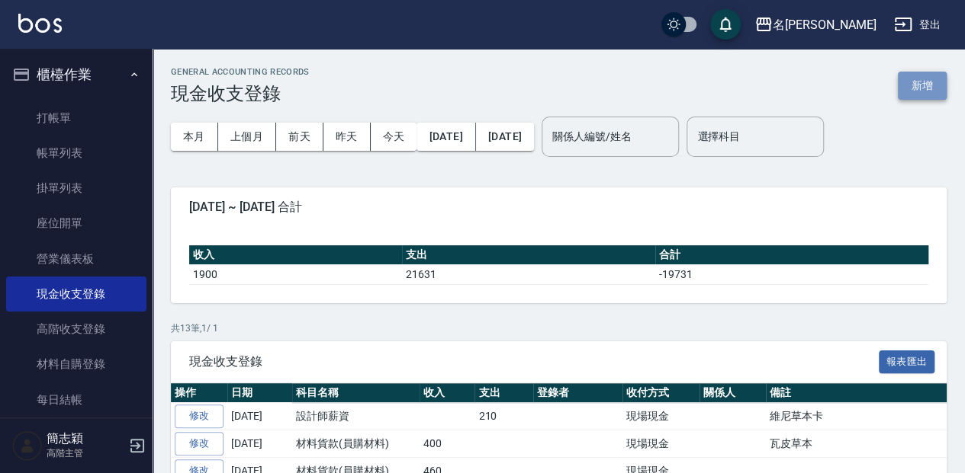
click at [908, 73] on button "新增" at bounding box center [921, 86] width 49 height 28
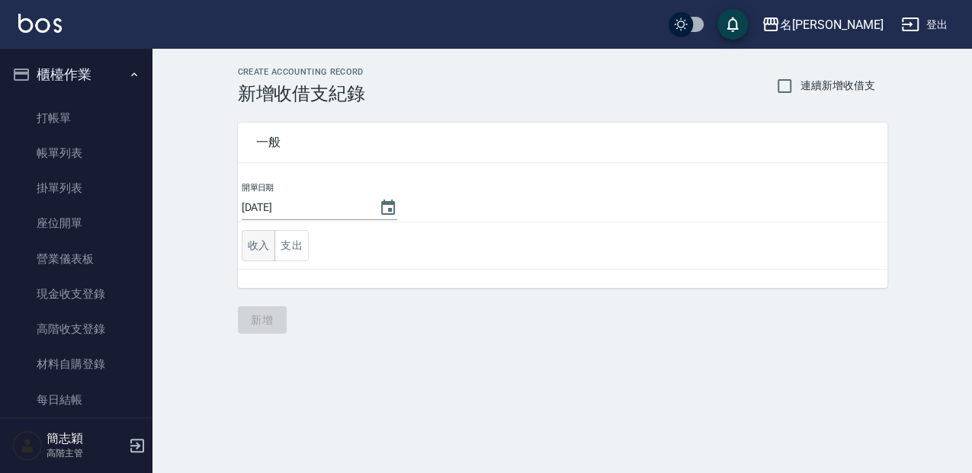
click at [258, 252] on button "收入" at bounding box center [259, 245] width 34 height 31
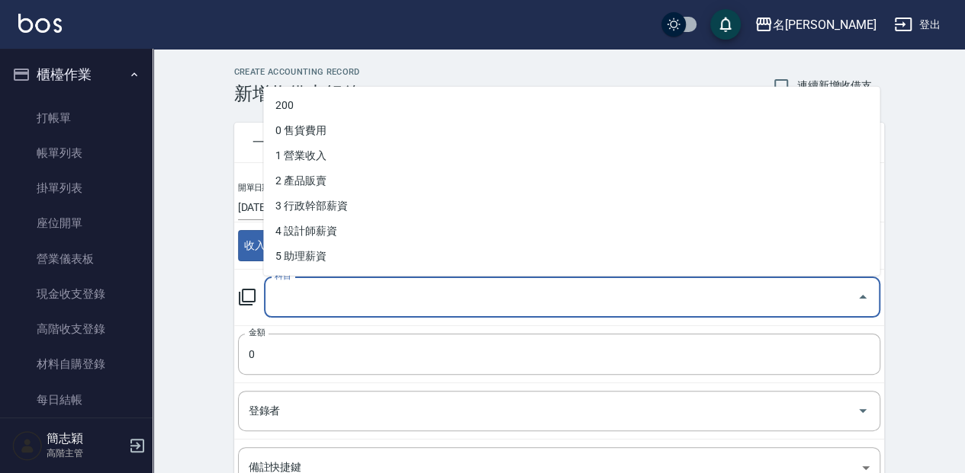
click at [311, 301] on input "科目" at bounding box center [560, 297] width 579 height 27
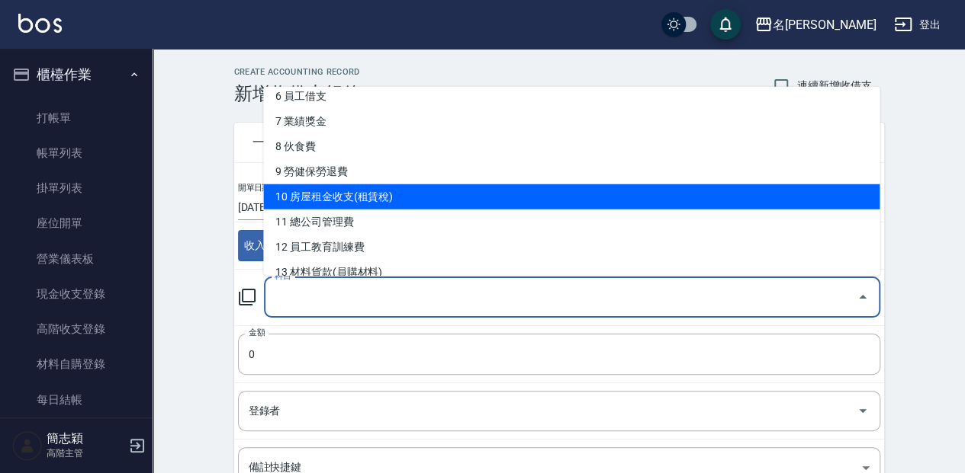
scroll to position [203, 0]
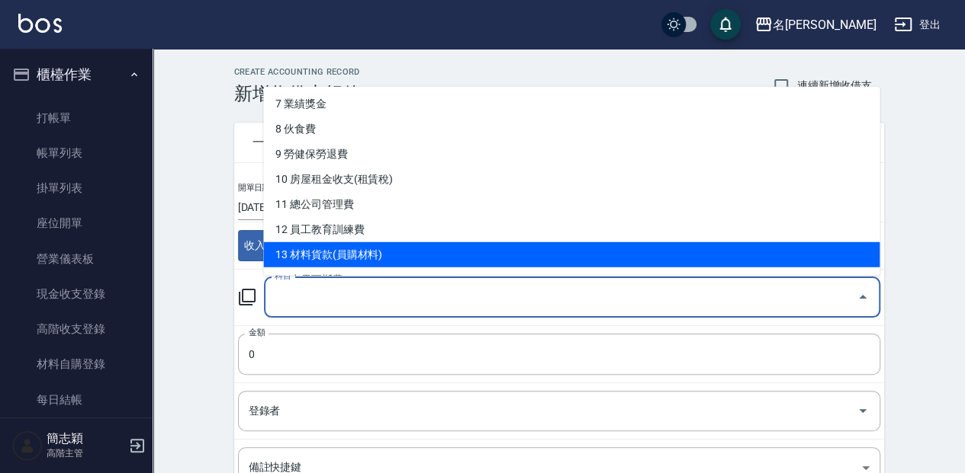
click at [378, 246] on li "13 材料貨款(員購材料)" at bounding box center [571, 254] width 616 height 25
type input "13 材料貨款(員購材料)"
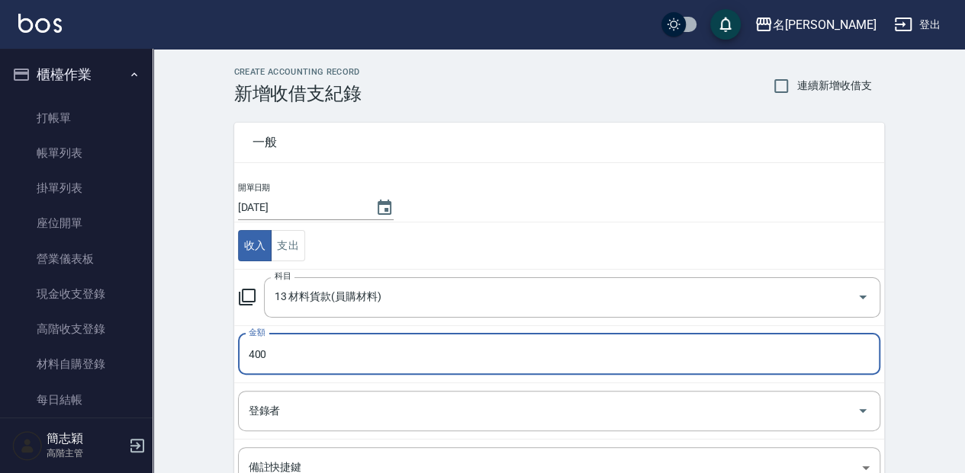
type input "400"
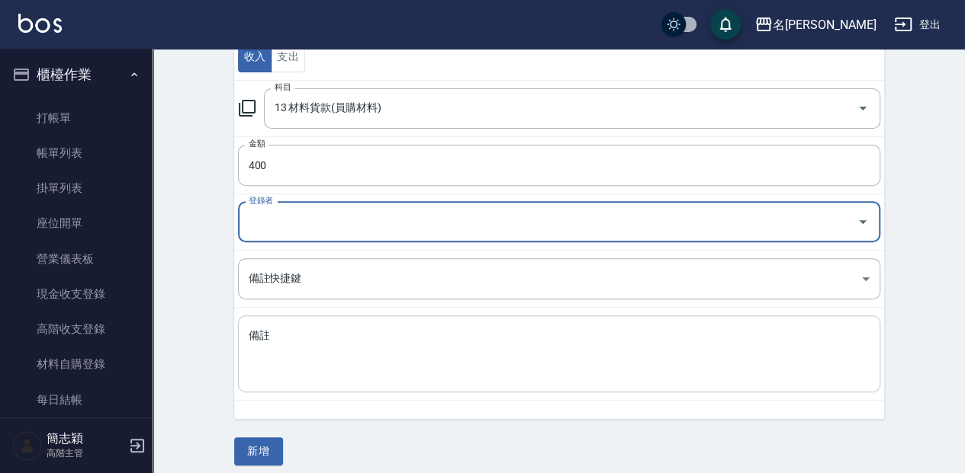
scroll to position [197, 0]
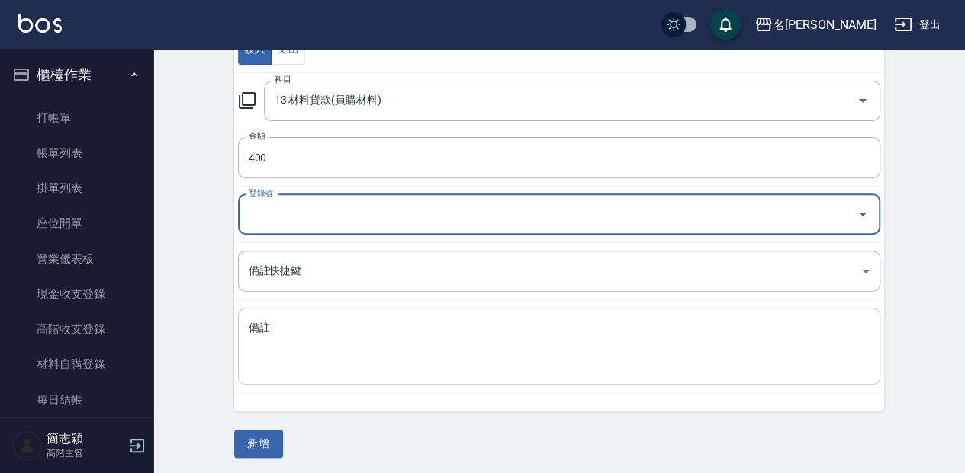
click at [366, 335] on textarea "備註" at bounding box center [559, 347] width 621 height 52
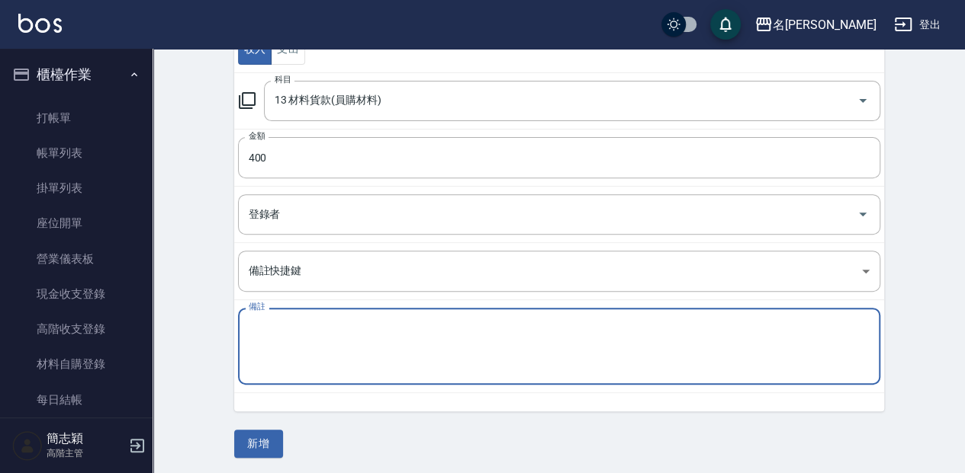
type textarea "ㄇ"
type textarea "ada草本"
click at [268, 430] on button "新增" at bounding box center [258, 444] width 49 height 28
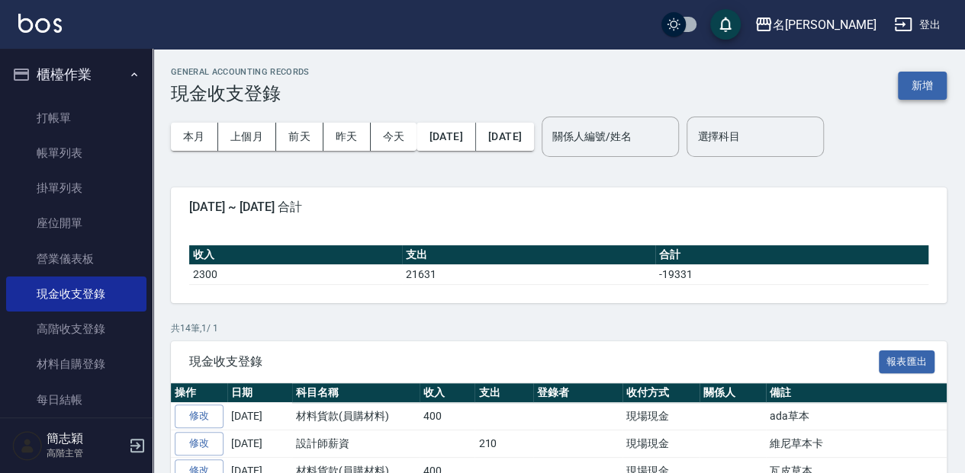
click at [914, 81] on button "新增" at bounding box center [921, 86] width 49 height 28
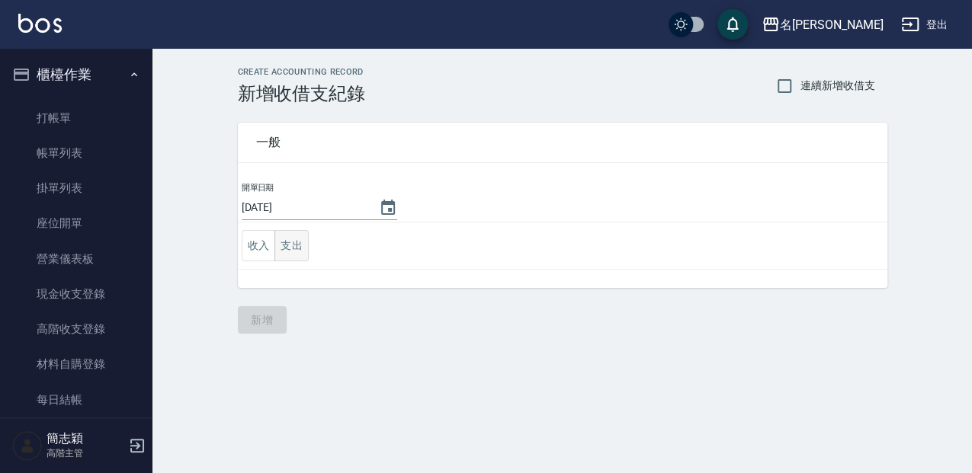
click at [277, 242] on button "支出" at bounding box center [291, 245] width 34 height 31
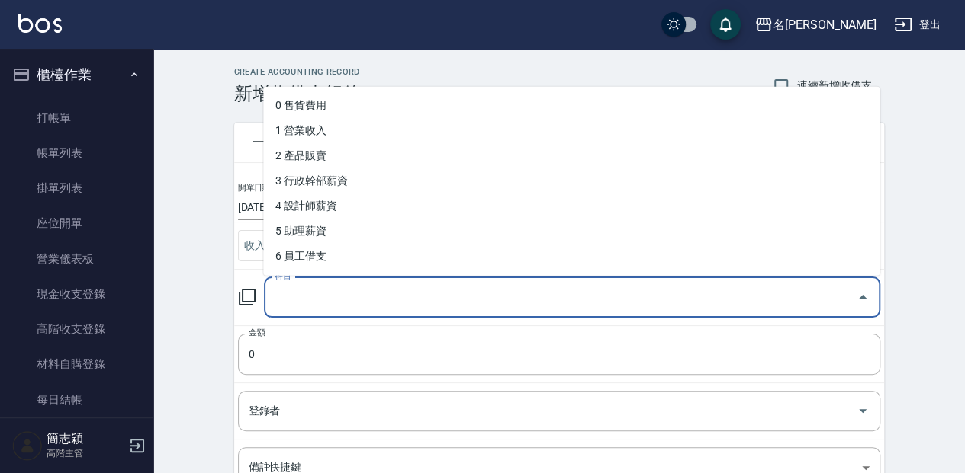
click at [304, 284] on input "科目" at bounding box center [560, 297] width 579 height 27
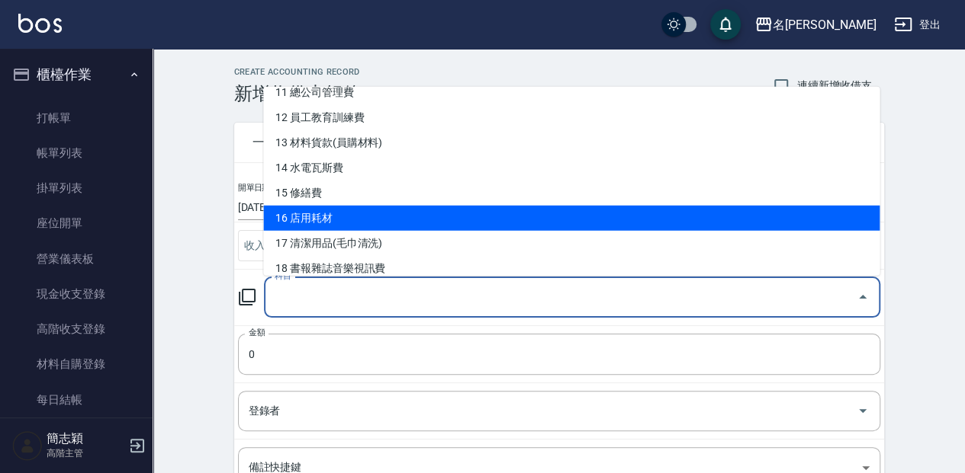
scroll to position [305, 0]
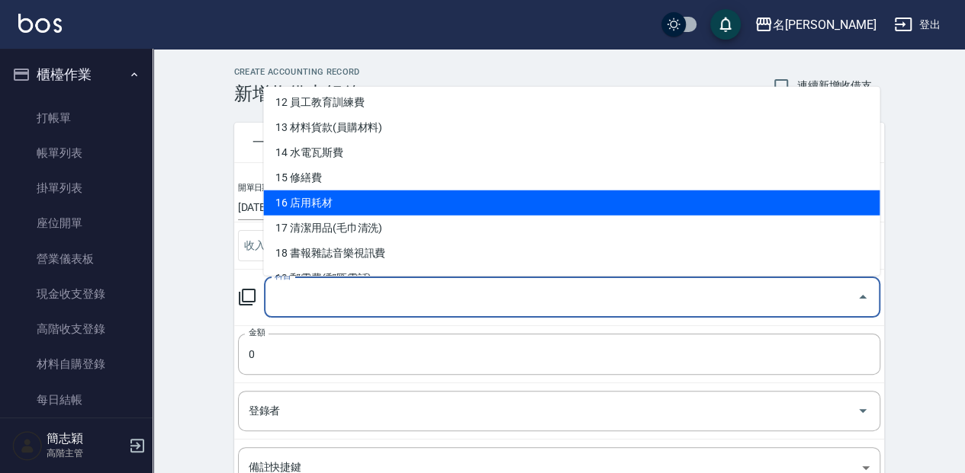
click at [381, 206] on li "16 店用耗材" at bounding box center [571, 202] width 616 height 25
type input "16 店用耗材"
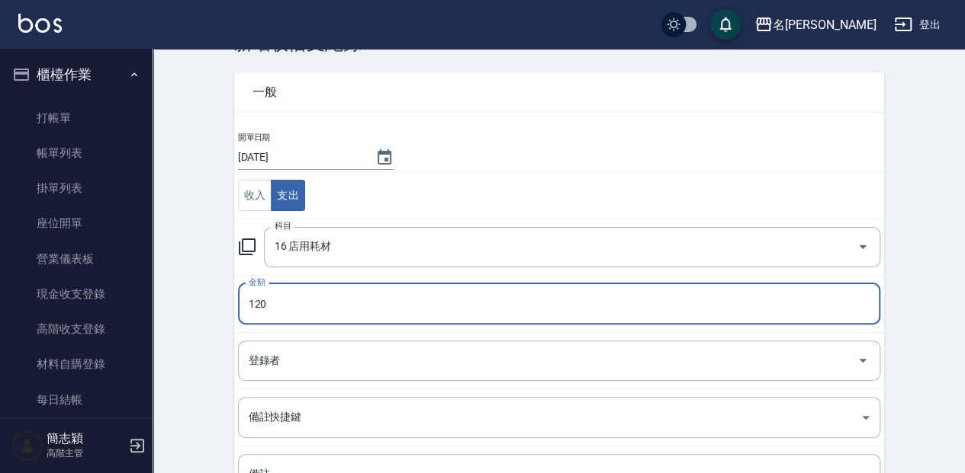
type input "120"
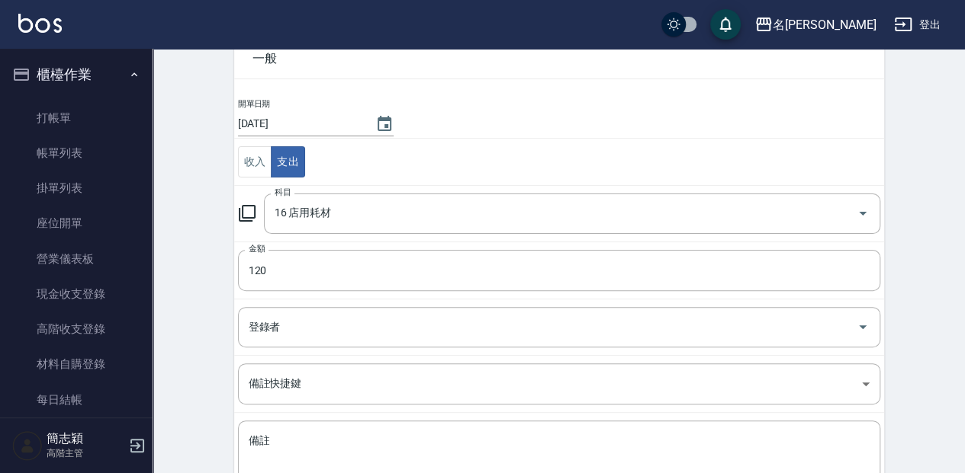
scroll to position [101, 0]
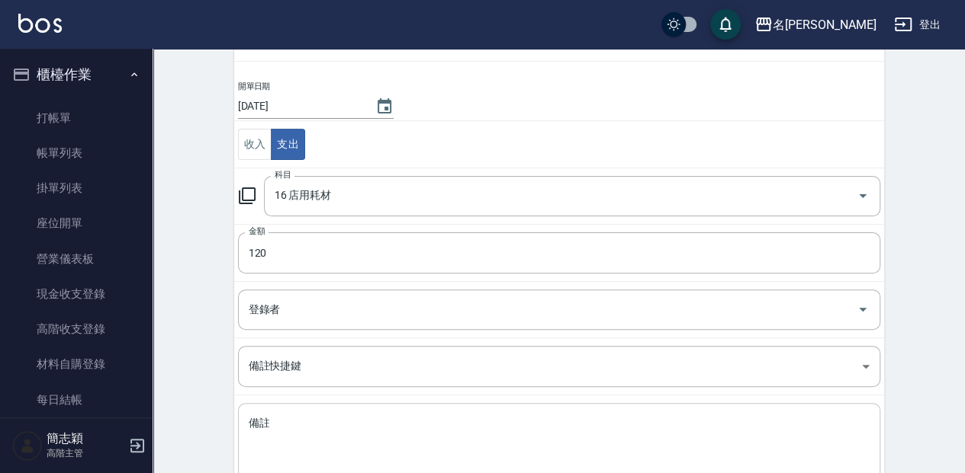
click at [335, 429] on textarea "備註" at bounding box center [559, 442] width 621 height 52
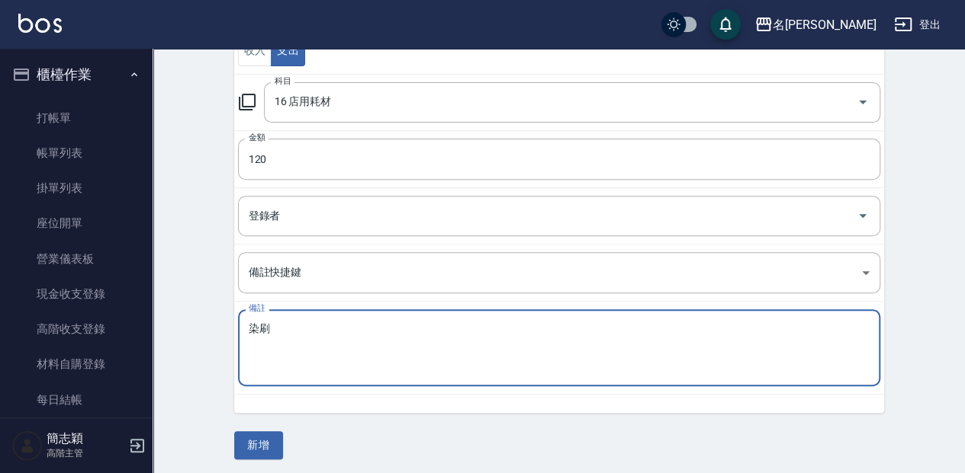
scroll to position [197, 0]
type textarea "染刷"
click at [274, 439] on button "新增" at bounding box center [258, 444] width 49 height 28
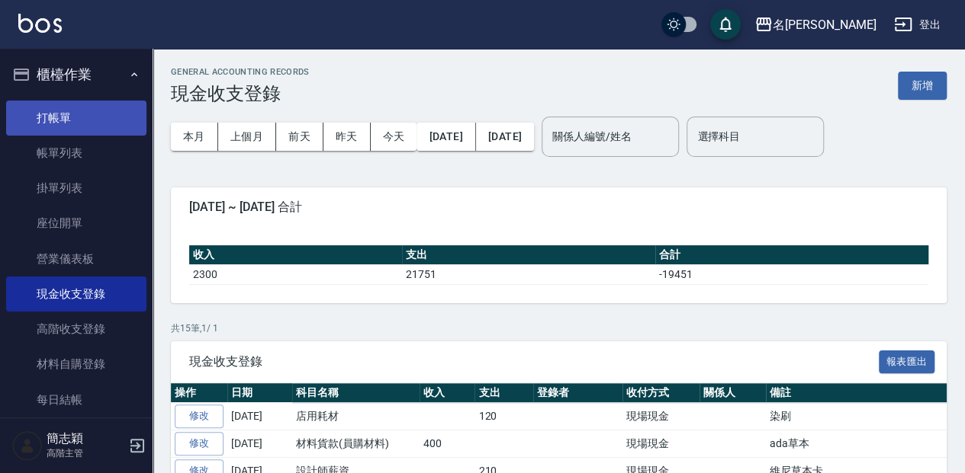
click at [79, 108] on link "打帳單" at bounding box center [76, 118] width 140 height 35
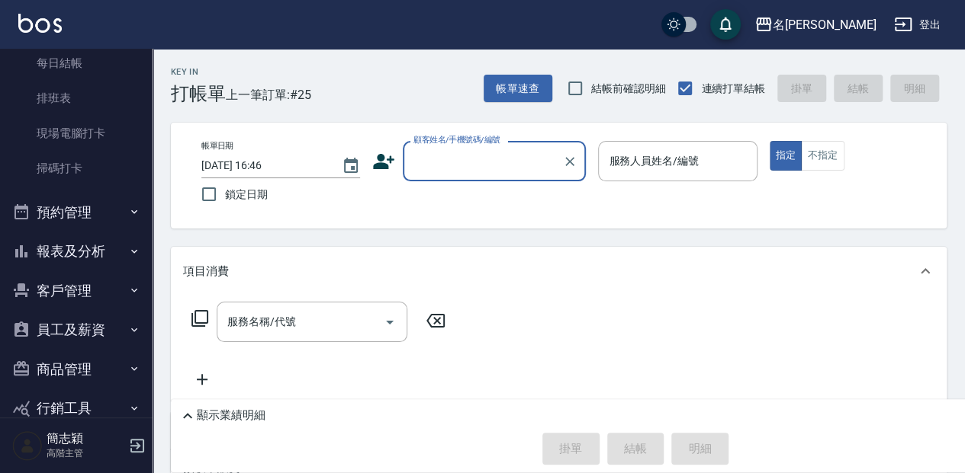
scroll to position [342, 0]
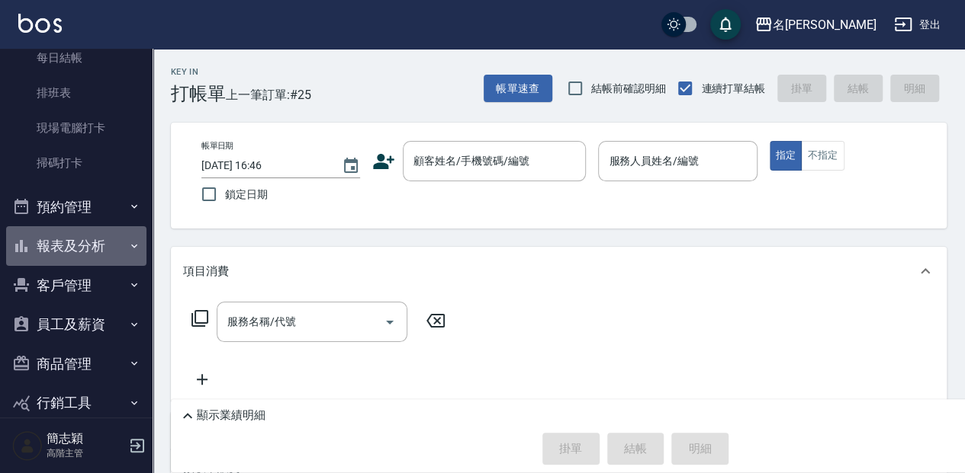
click at [115, 253] on button "報表及分析" at bounding box center [76, 246] width 140 height 40
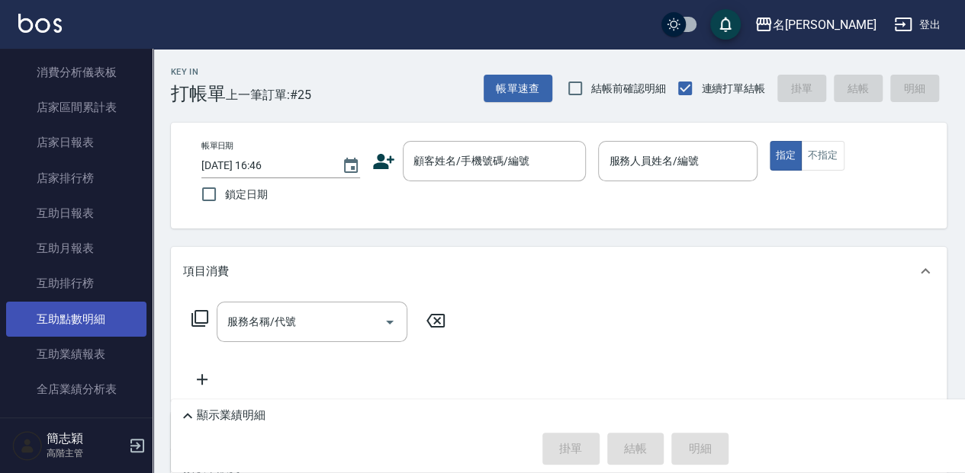
scroll to position [596, 0]
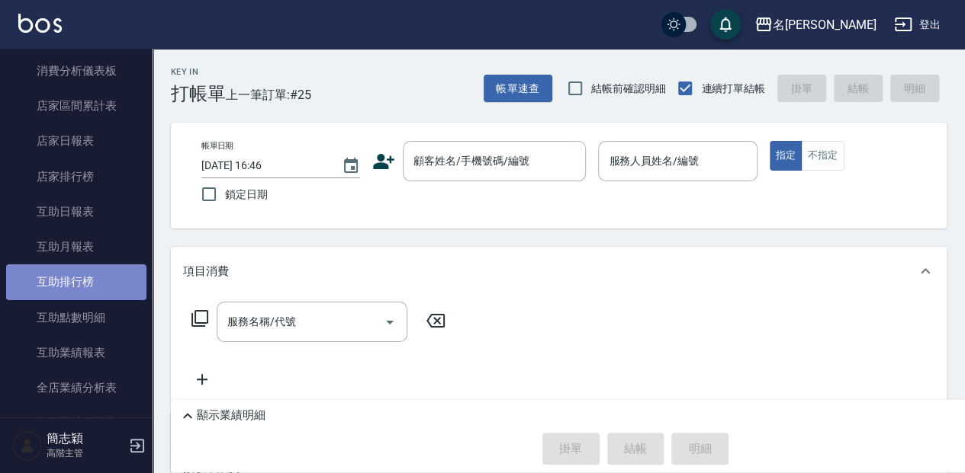
click at [108, 288] on link "互助排行榜" at bounding box center [76, 282] width 140 height 35
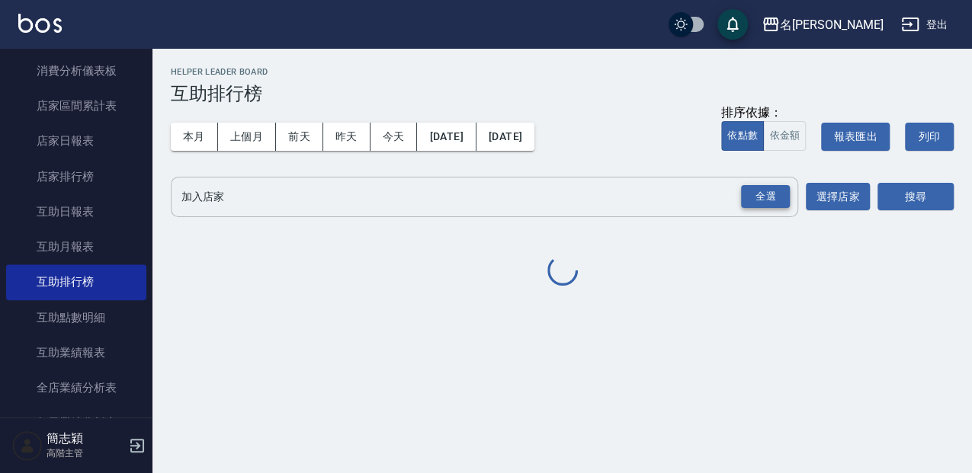
drag, startPoint x: 749, startPoint y: 202, endPoint x: 773, endPoint y: 194, distance: 25.8
click at [749, 201] on div "全選" at bounding box center [765, 197] width 49 height 24
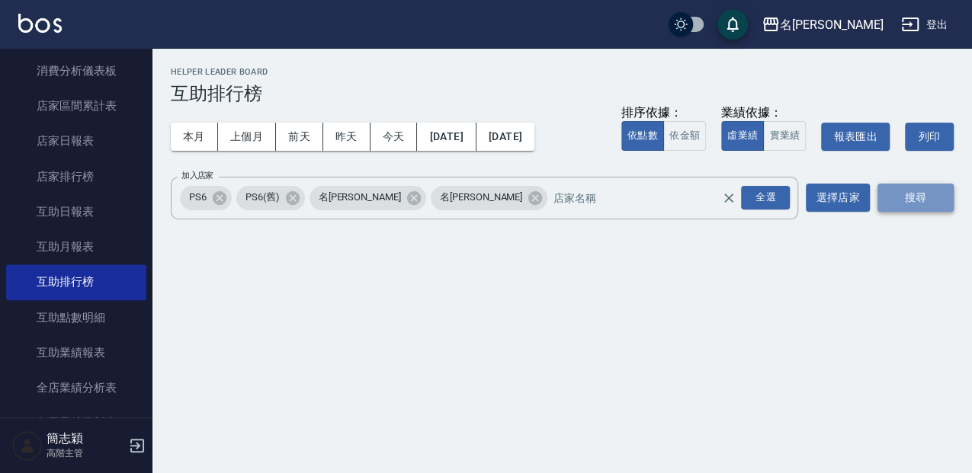
click at [894, 195] on button "搜尋" at bounding box center [916, 198] width 76 height 28
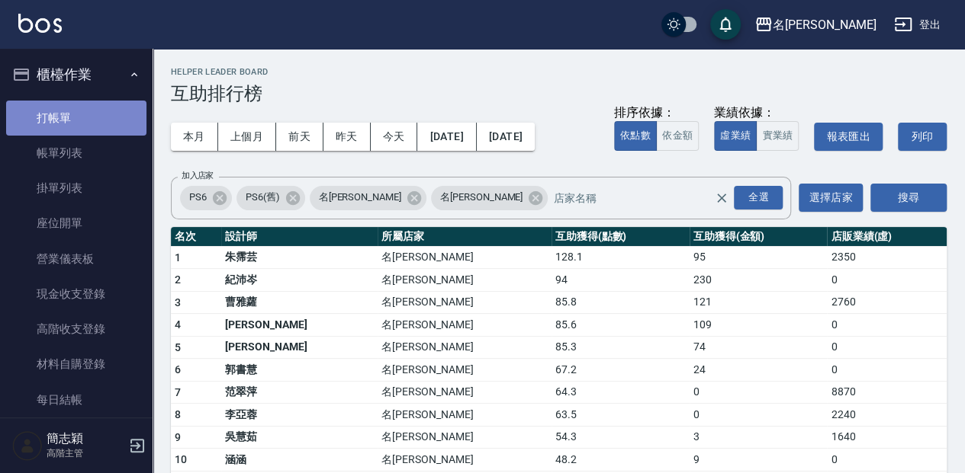
click at [97, 120] on link "打帳單" at bounding box center [76, 118] width 140 height 35
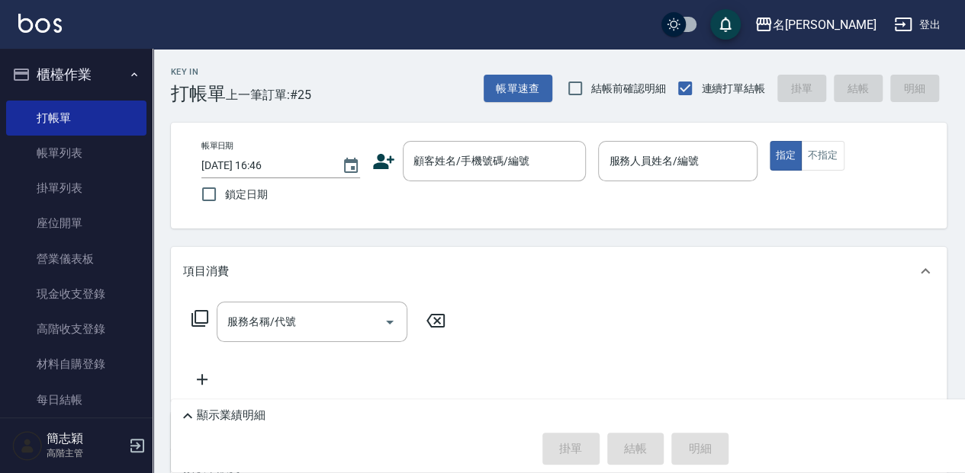
click at [337, 117] on div "Key In 打帳單 上一筆訂單:#25 帳單速查 結帳前確認明細 連續打單結帳 掛單 結帳 明細 帳單日期 [DATE] 16:46 鎖定日期 顧客姓名/手…" at bounding box center [558, 364] width 812 height 631
click at [470, 175] on div "顧客姓名/手機號碼/編號" at bounding box center [494, 161] width 183 height 40
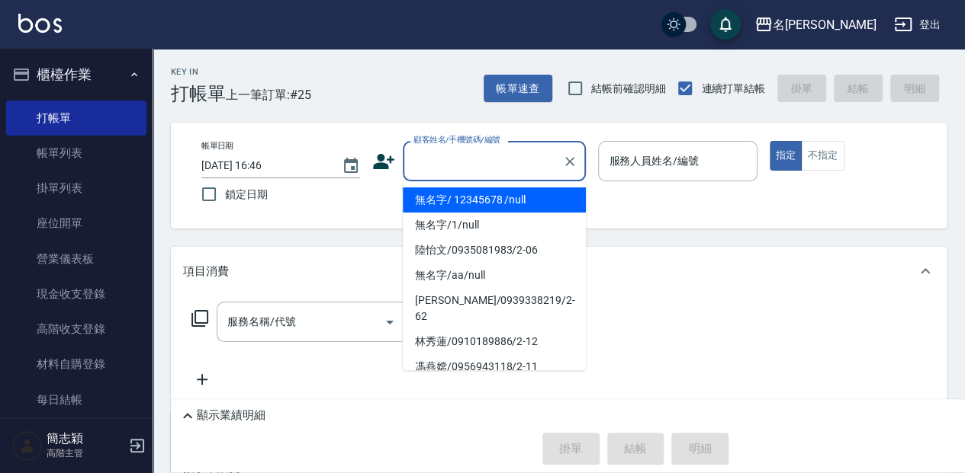
click at [490, 197] on li "無名字/ 12345678 /null" at bounding box center [494, 200] width 183 height 25
type input "無名字/ 12345678 /null"
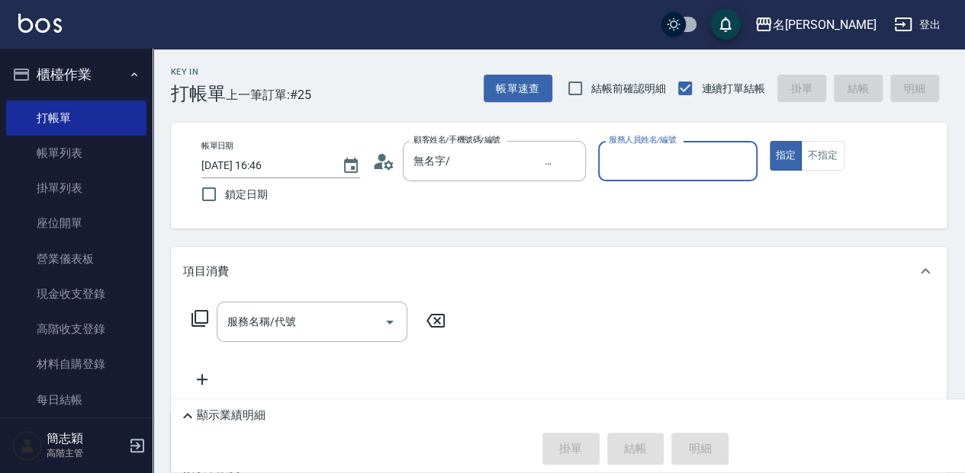
click at [669, 159] on input "服務人員姓名/編號" at bounding box center [677, 161] width 145 height 27
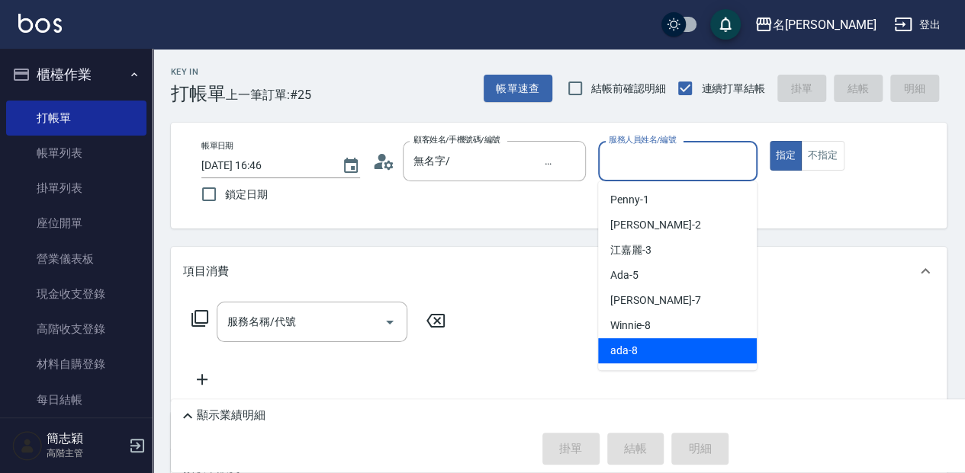
click at [654, 349] on div "ada -8" at bounding box center [677, 351] width 159 height 25
type input "ada-8"
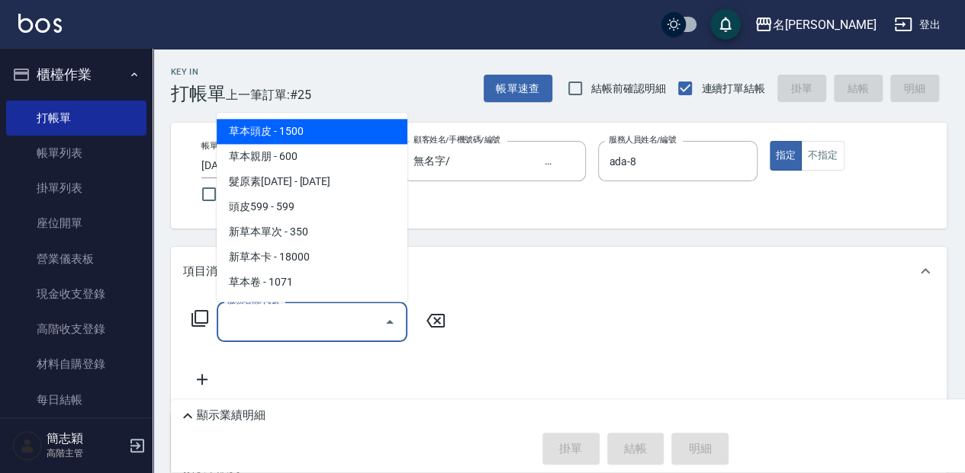
click at [296, 321] on input "服務名稱/代號" at bounding box center [300, 322] width 154 height 27
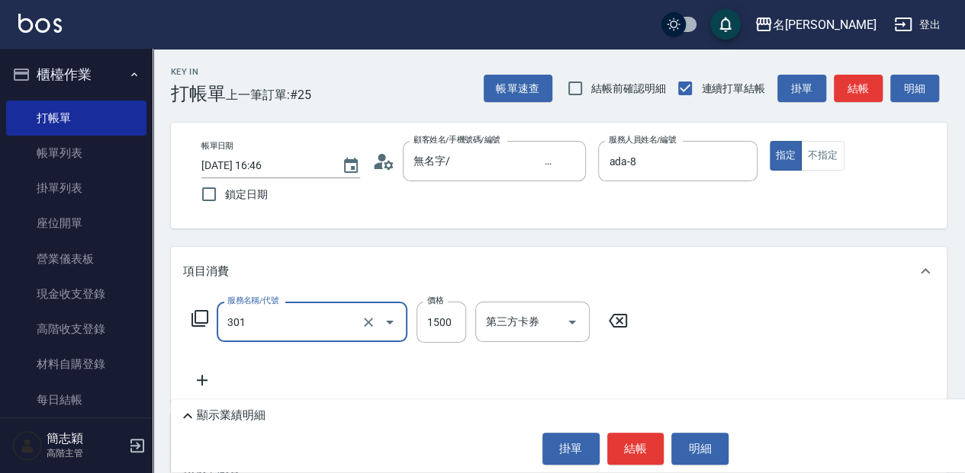
type input "燙髮(1500](301)"
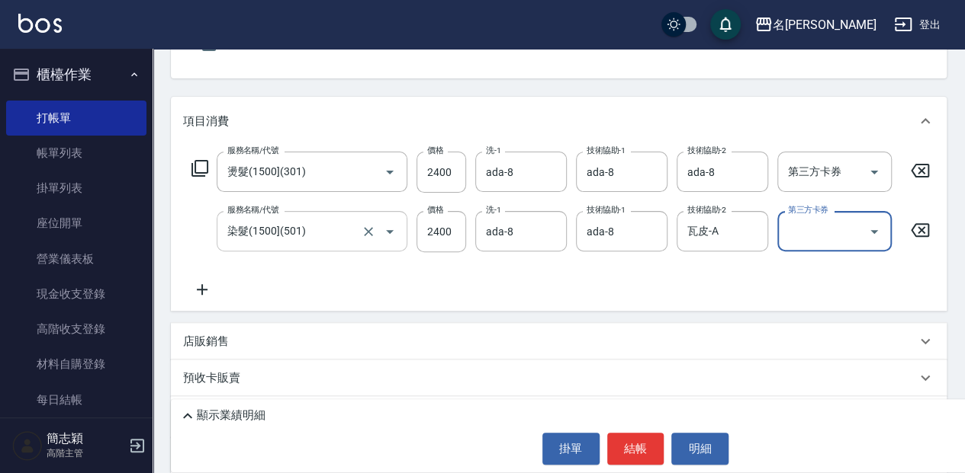
scroll to position [152, 0]
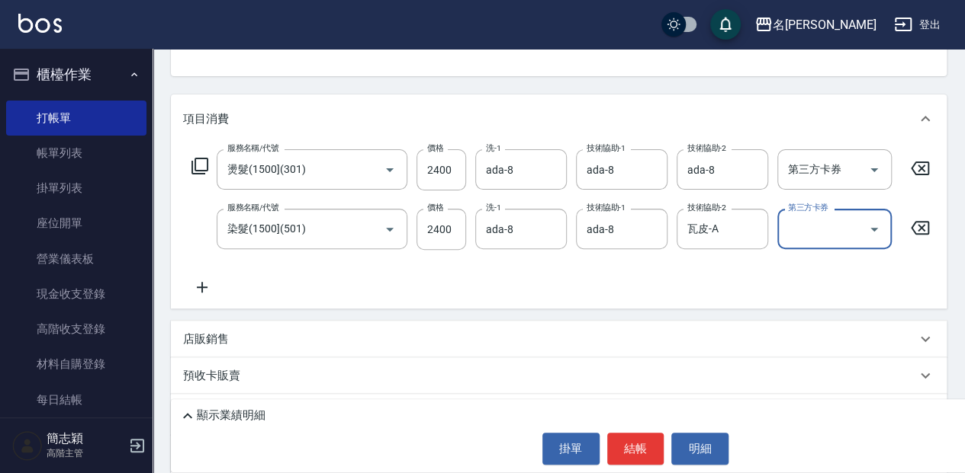
click at [207, 348] on p "店販銷售" at bounding box center [206, 340] width 46 height 16
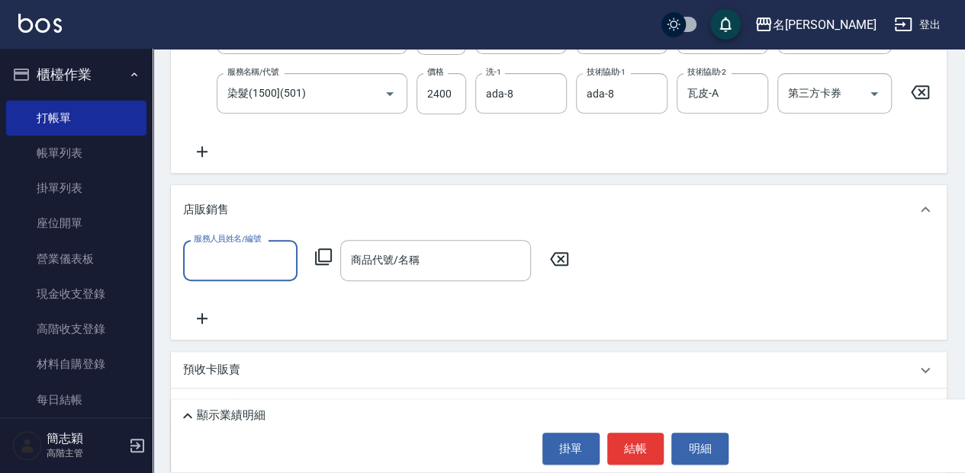
scroll to position [305, 0]
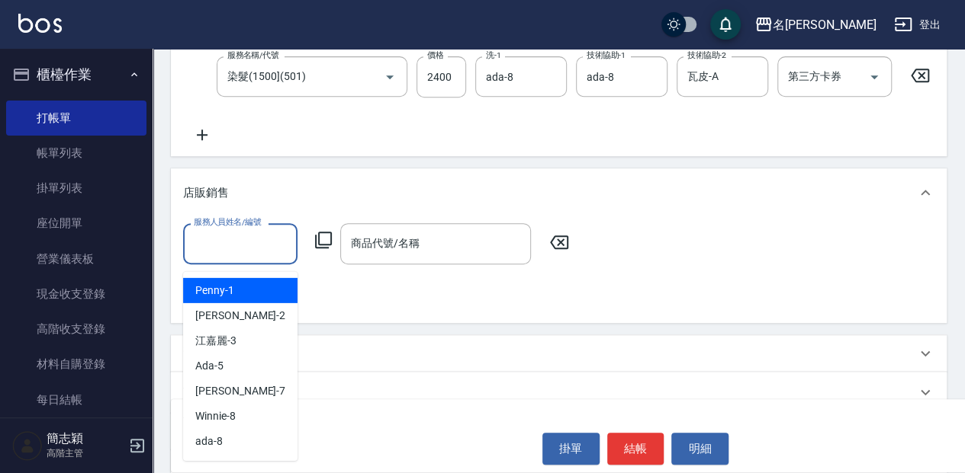
click at [258, 257] on input "服務人員姓名/編號" at bounding box center [240, 243] width 101 height 27
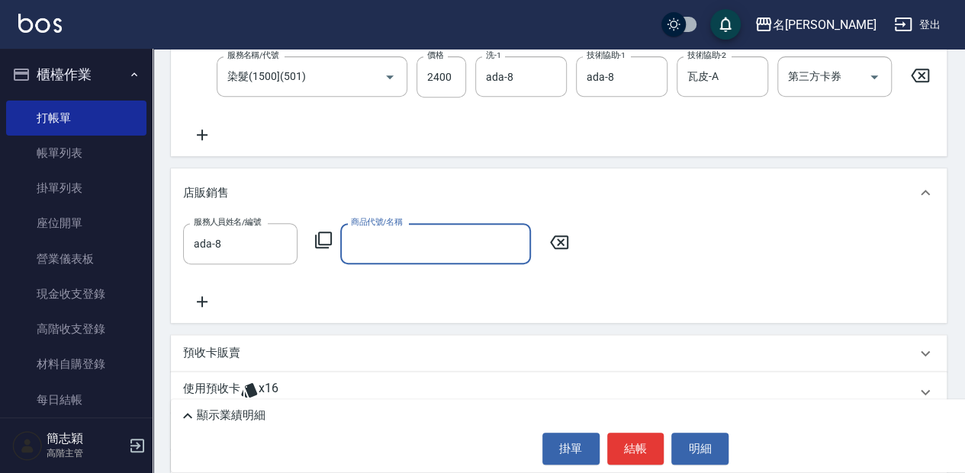
click at [380, 255] on input "商品代號/名稱" at bounding box center [435, 243] width 177 height 27
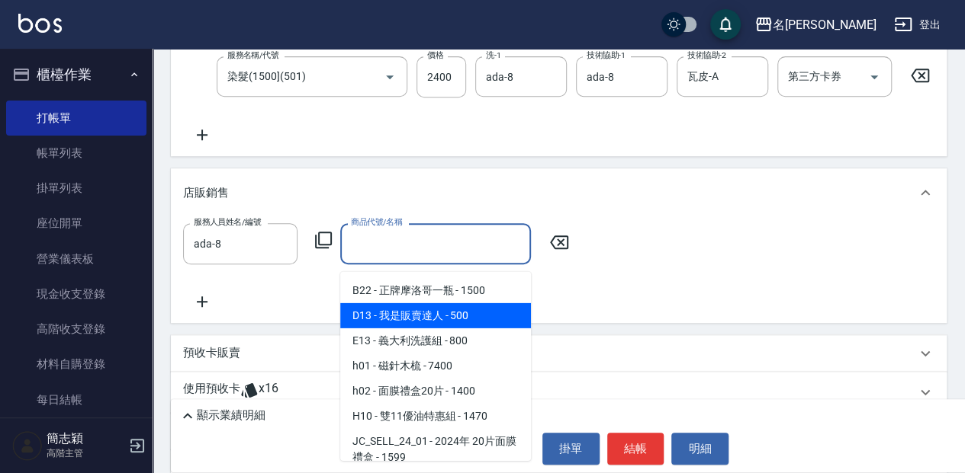
click at [415, 315] on span "D13 - 我是販賣達人 - 500" at bounding box center [435, 315] width 191 height 25
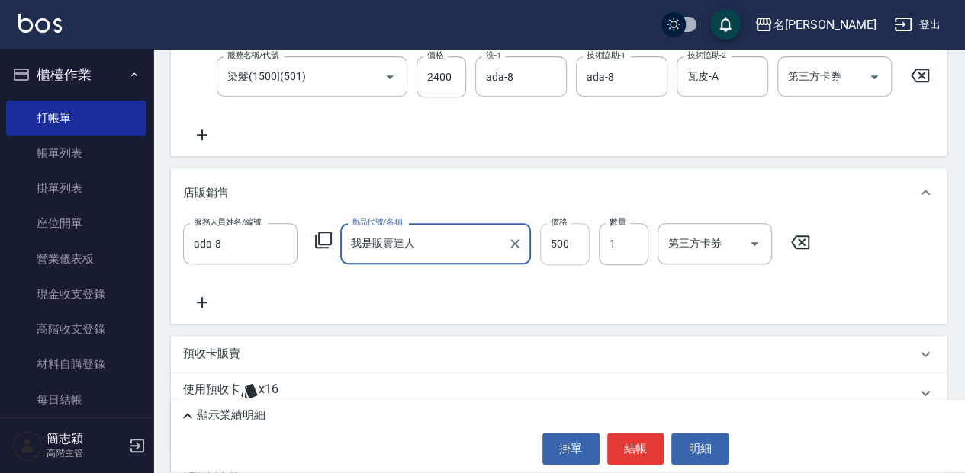
click at [557, 239] on input "500" at bounding box center [565, 243] width 50 height 41
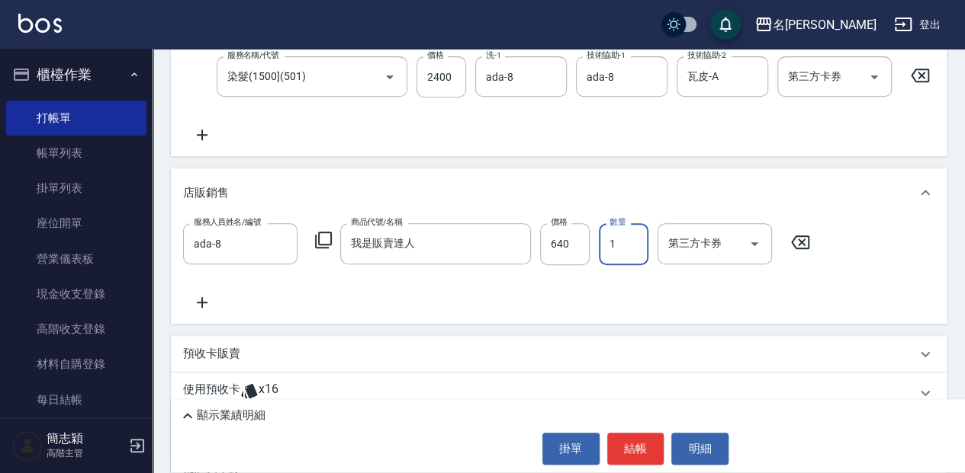
click at [570, 406] on div "顯示業績明細" at bounding box center [635, 413] width 929 height 26
click at [569, 416] on div "顯示業績明細" at bounding box center [638, 416] width 921 height 18
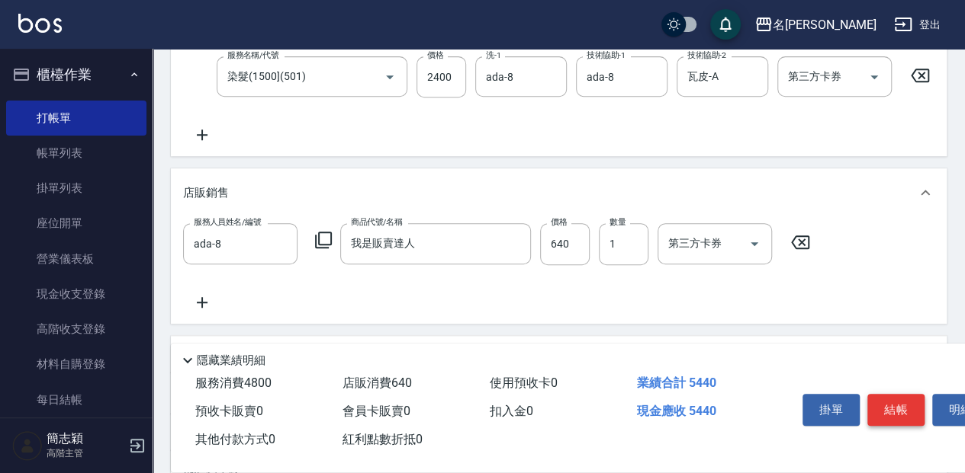
click at [896, 410] on button "結帳" at bounding box center [895, 410] width 57 height 32
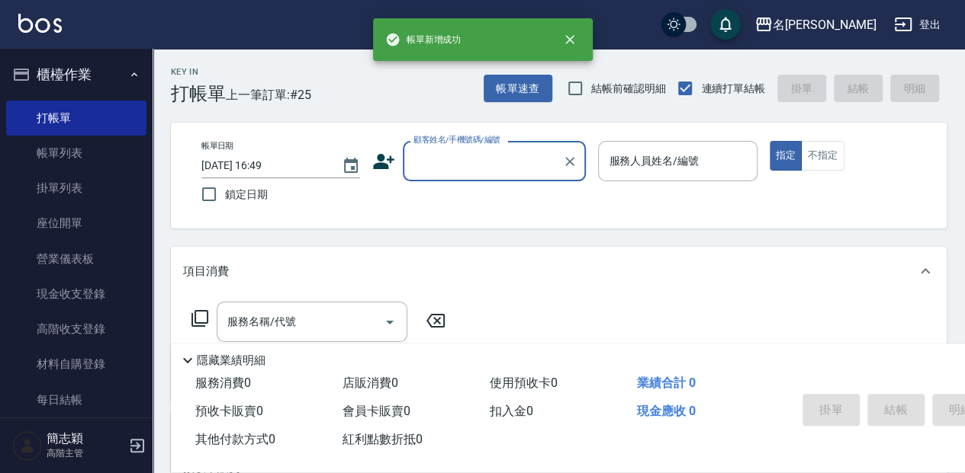
scroll to position [0, 0]
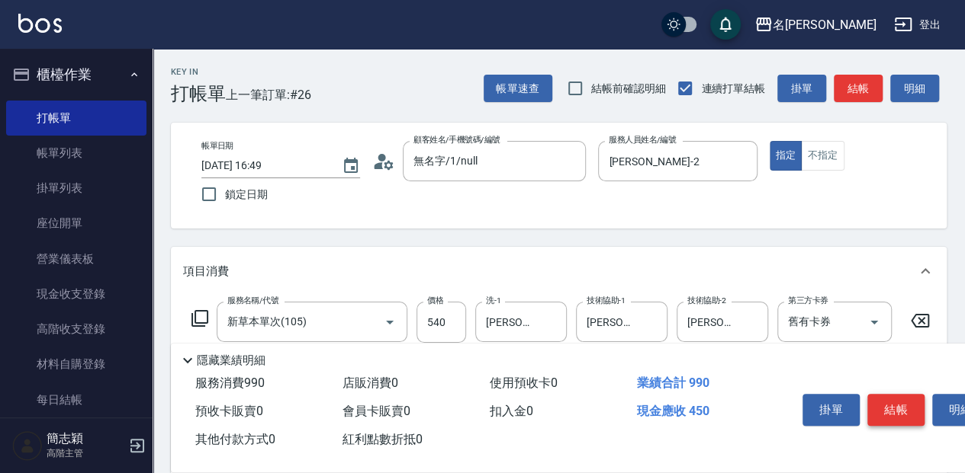
click at [906, 409] on button "結帳" at bounding box center [895, 410] width 57 height 32
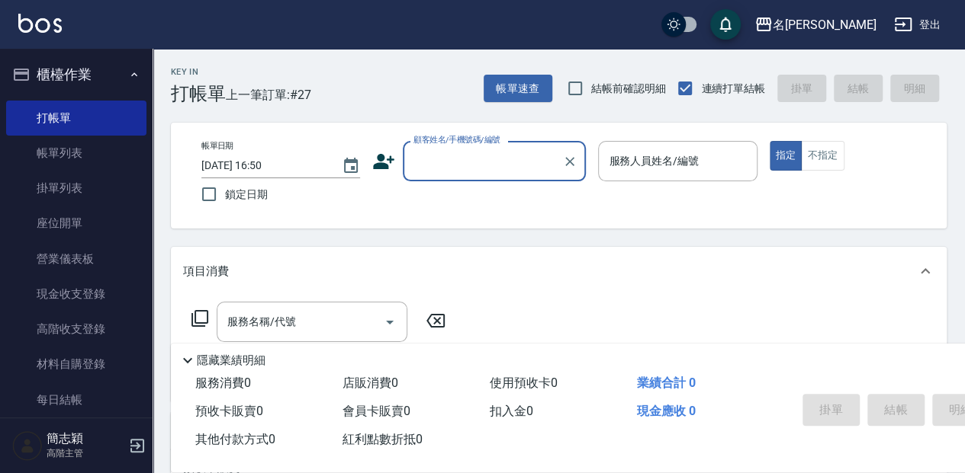
click at [463, 146] on label "顧客姓名/手機號碼/編號" at bounding box center [456, 139] width 87 height 11
click at [463, 148] on input "顧客姓名/手機號碼/編號" at bounding box center [482, 161] width 146 height 27
click at [462, 171] on input "顧客姓名/手機號碼/編號" at bounding box center [482, 161] width 146 height 27
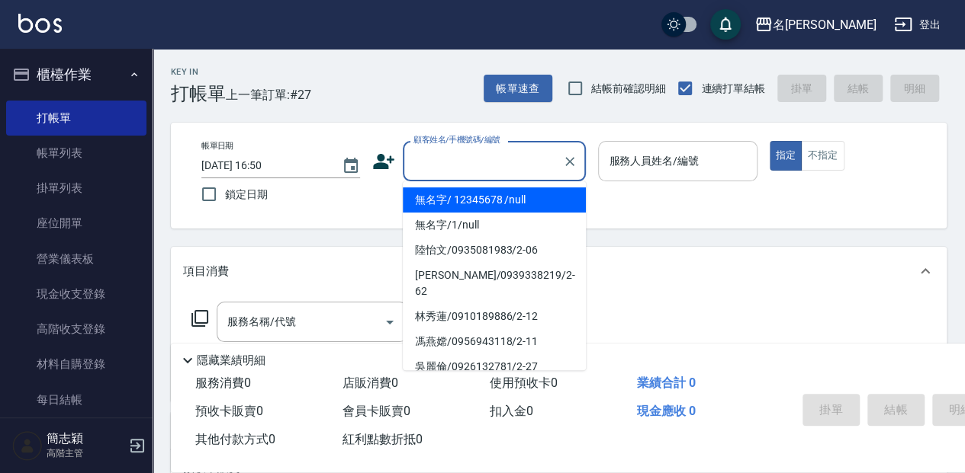
drag, startPoint x: 472, startPoint y: 200, endPoint x: 664, endPoint y: 181, distance: 193.1
click at [472, 200] on li "無名字/ 12345678 /null" at bounding box center [494, 200] width 183 height 25
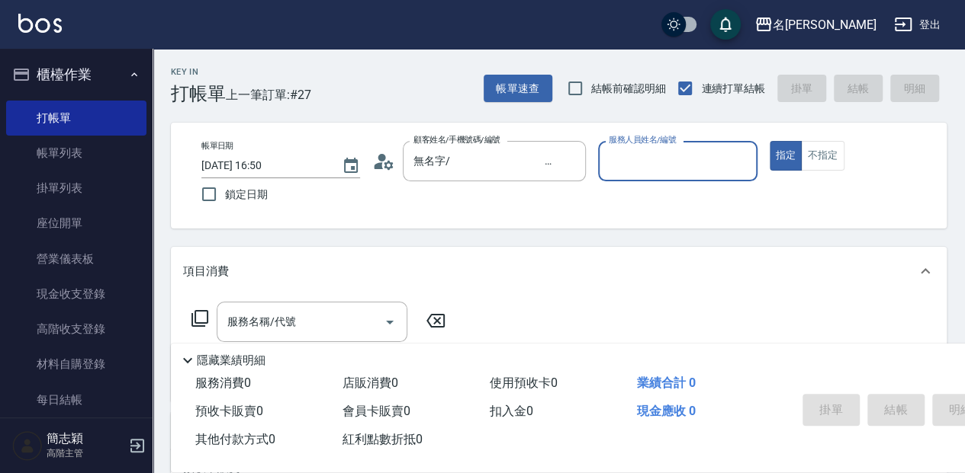
drag, startPoint x: 669, startPoint y: 170, endPoint x: 663, endPoint y: 178, distance: 9.9
click at [669, 170] on input "服務人員姓名/編號" at bounding box center [677, 161] width 145 height 27
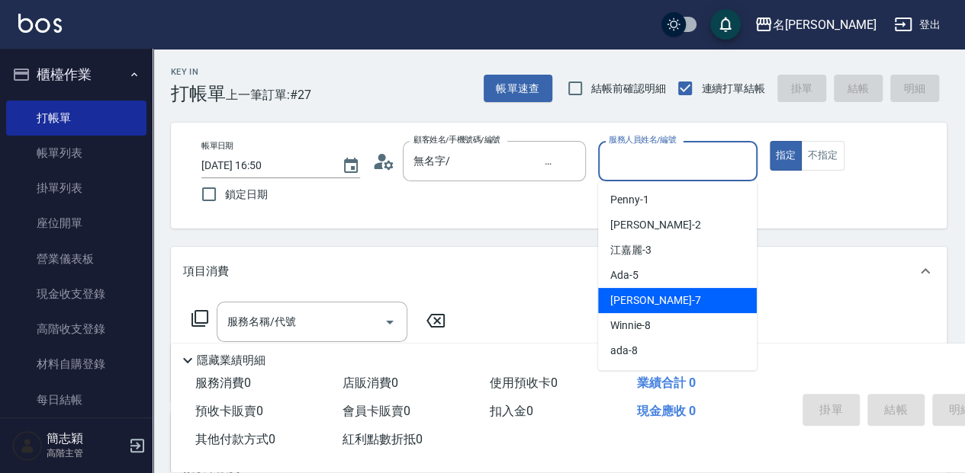
drag, startPoint x: 674, startPoint y: 294, endPoint x: 689, endPoint y: 286, distance: 16.7
click at [676, 294] on div "[PERSON_NAME] -7" at bounding box center [677, 300] width 159 height 25
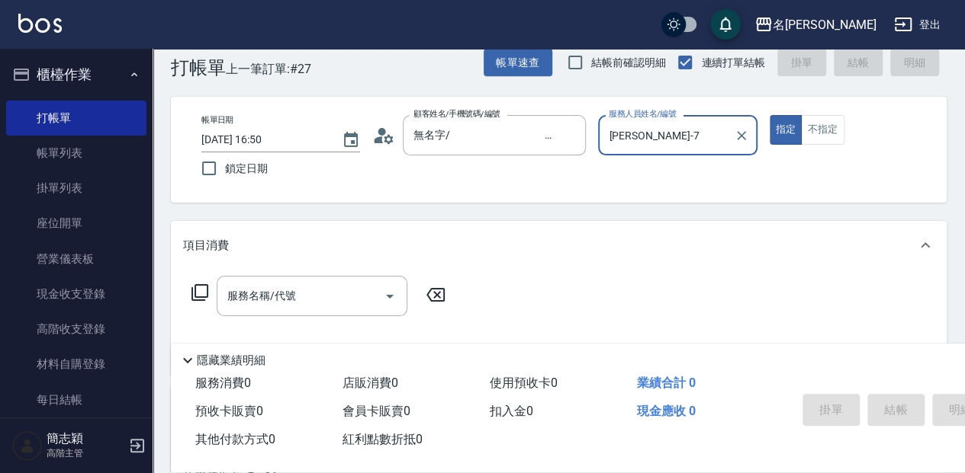
scroll to position [50, 0]
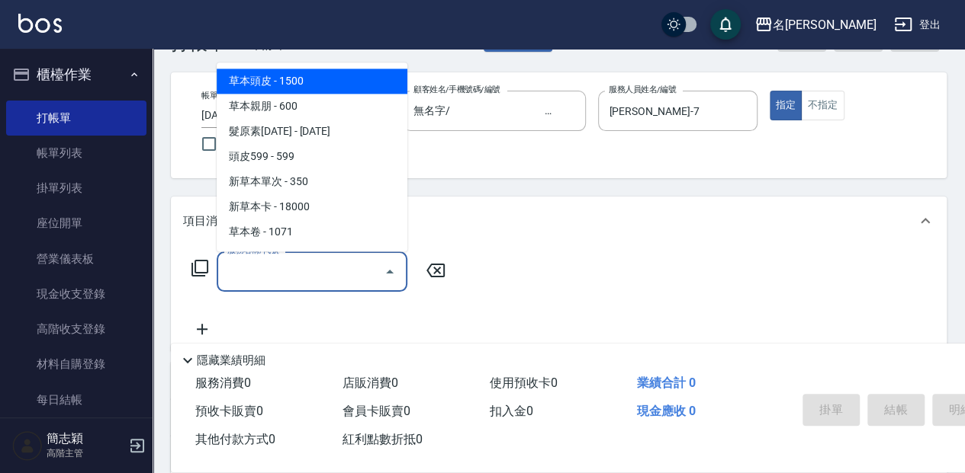
drag, startPoint x: 273, startPoint y: 274, endPoint x: 703, endPoint y: 246, distance: 431.0
click at [274, 274] on input "服務名稱/代號" at bounding box center [300, 271] width 154 height 27
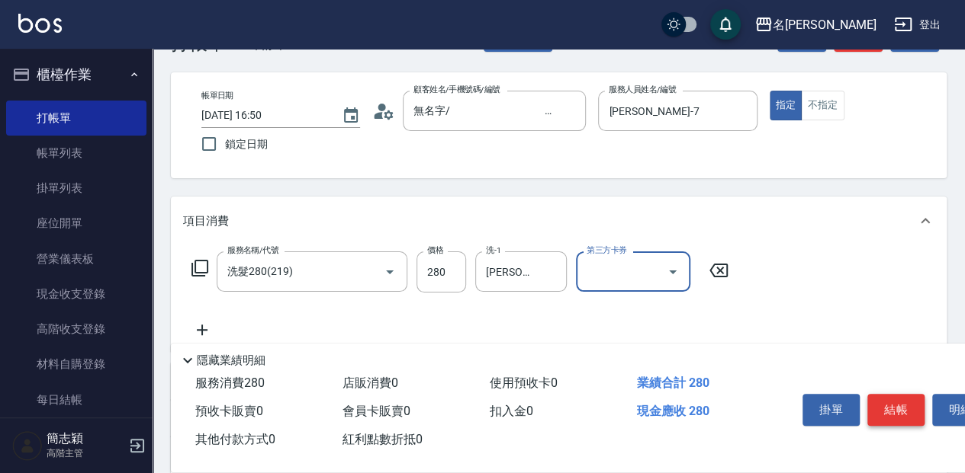
click at [913, 413] on button "結帳" at bounding box center [895, 410] width 57 height 32
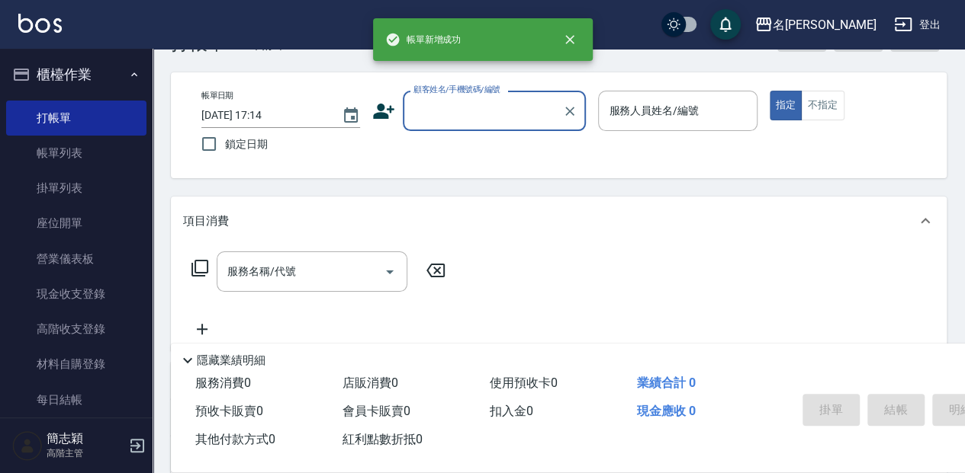
scroll to position [0, 0]
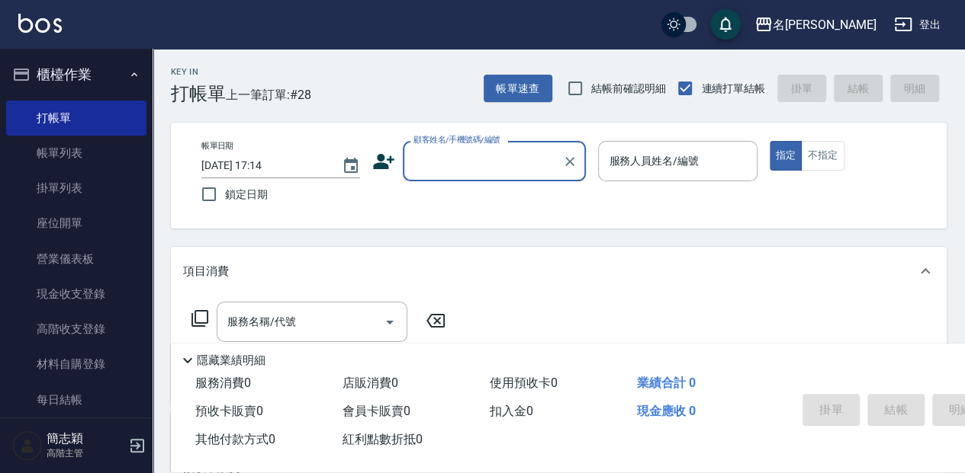
click at [432, 165] on input "顧客姓名/手機號碼/編號" at bounding box center [482, 161] width 146 height 27
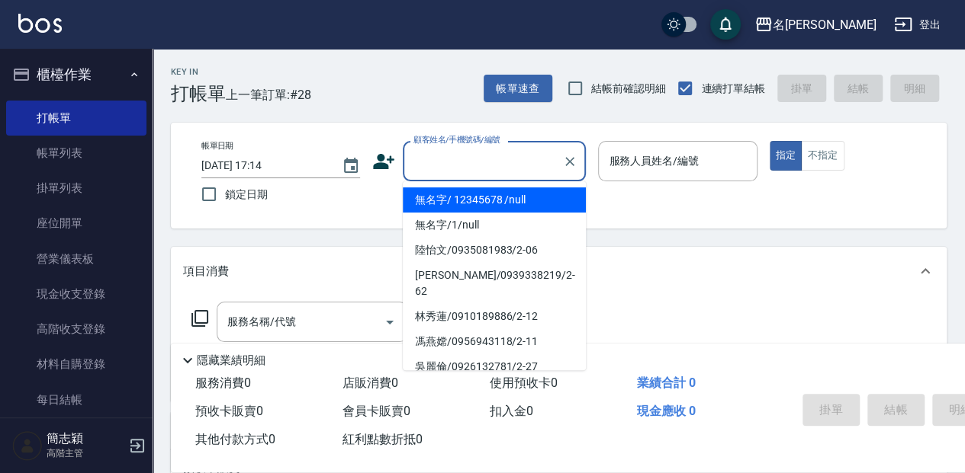
drag, startPoint x: 484, startPoint y: 198, endPoint x: 688, endPoint y: 230, distance: 206.0
click at [486, 198] on li "無名字/ 12345678 /null" at bounding box center [494, 200] width 183 height 25
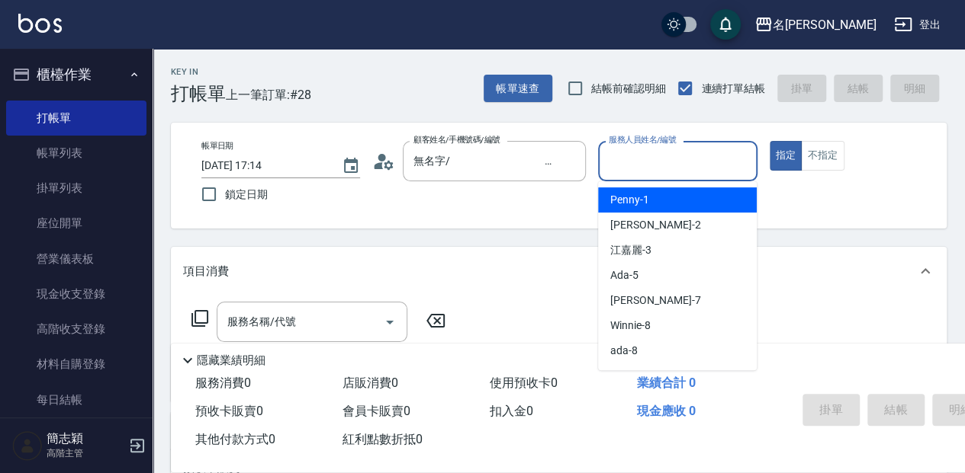
click at [662, 170] on input "服務人員姓名/編號" at bounding box center [677, 161] width 145 height 27
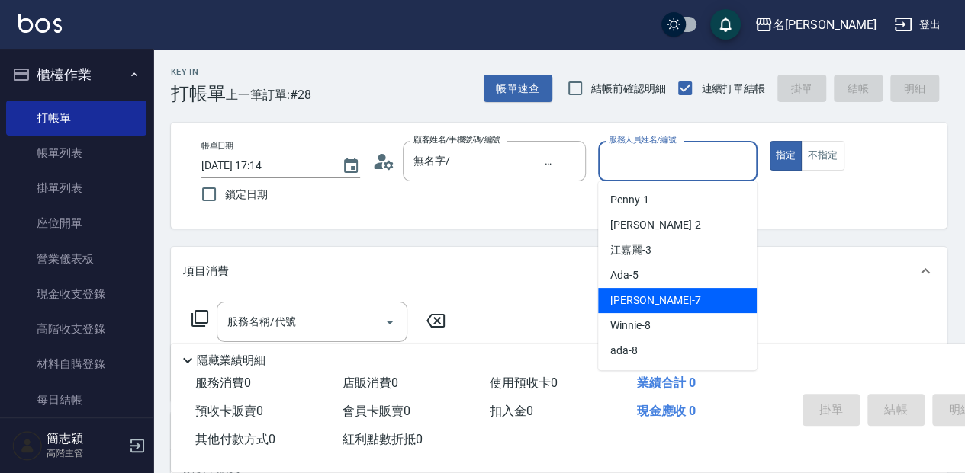
click at [687, 296] on div "[PERSON_NAME] -7" at bounding box center [677, 300] width 159 height 25
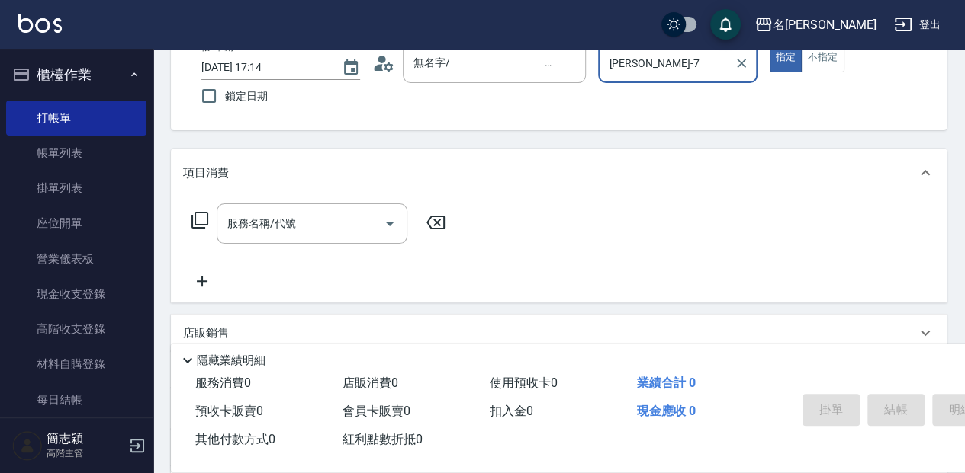
scroll to position [101, 0]
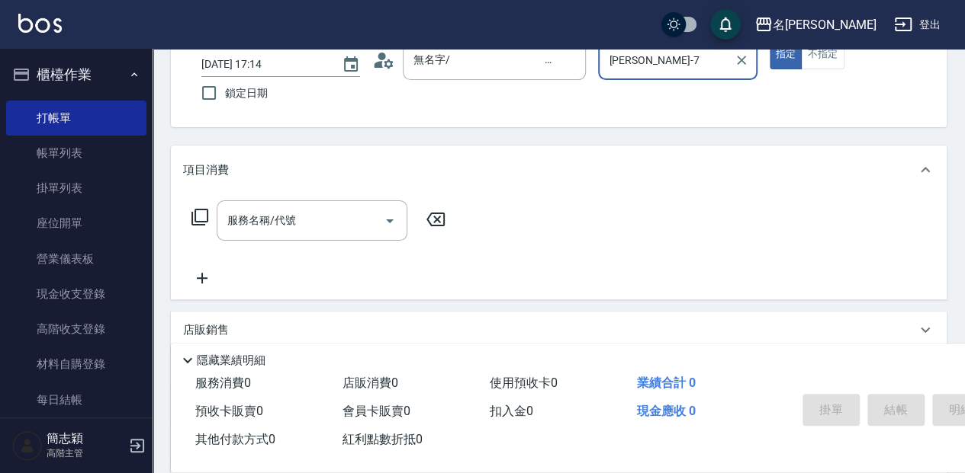
drag, startPoint x: 303, startPoint y: 223, endPoint x: 971, endPoint y: 328, distance: 676.9
click at [303, 224] on input "服務名稱/代號" at bounding box center [300, 220] width 154 height 27
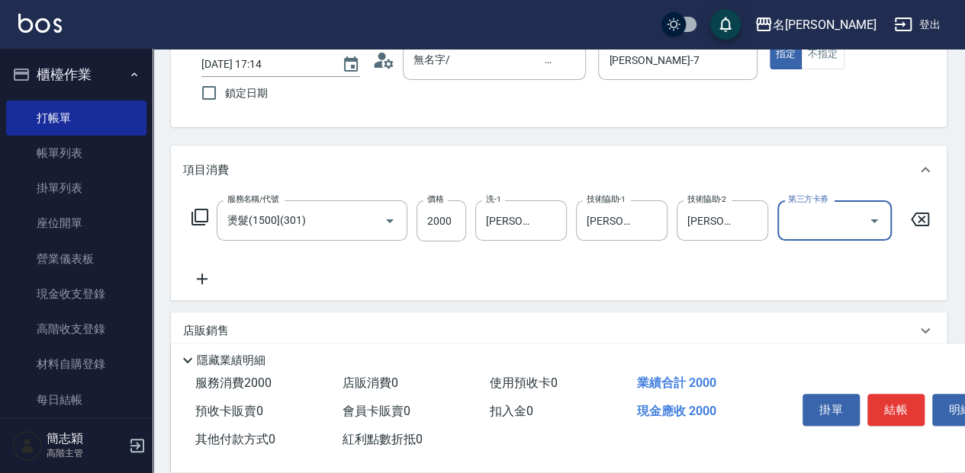
click at [895, 400] on button "結帳" at bounding box center [895, 410] width 57 height 32
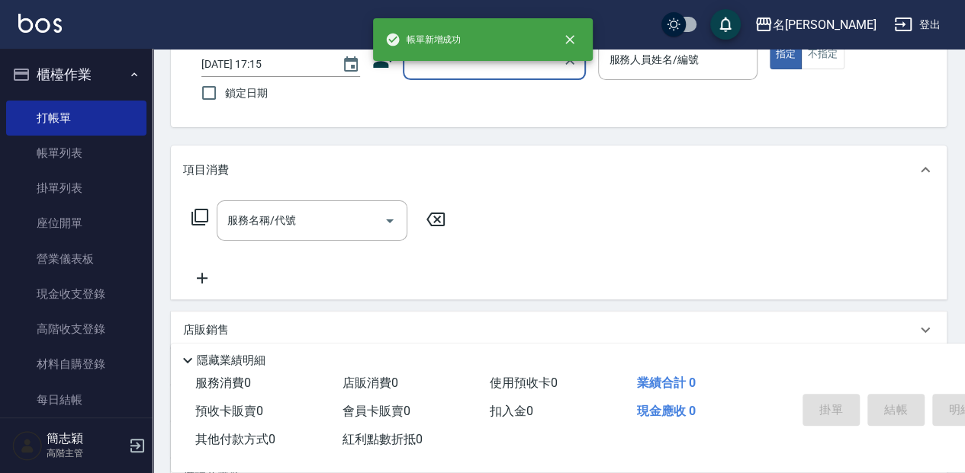
scroll to position [0, 0]
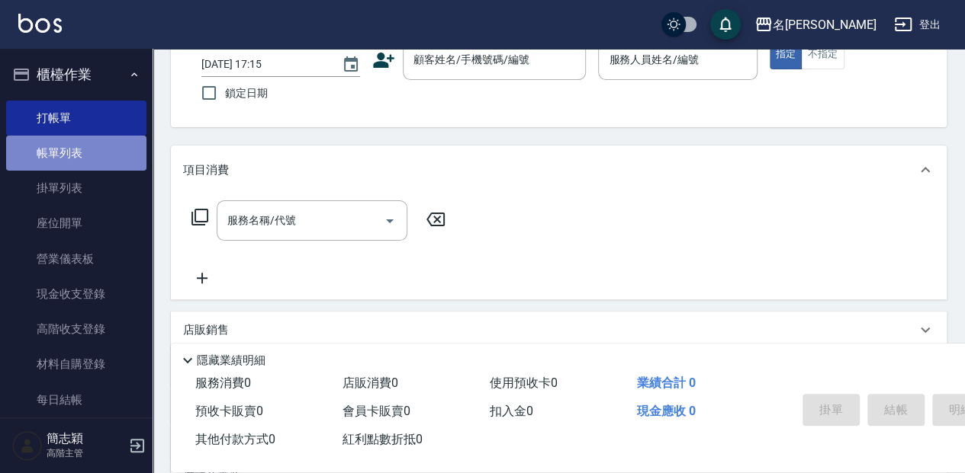
drag, startPoint x: 86, startPoint y: 156, endPoint x: 63, endPoint y: 156, distance: 23.6
click at [85, 156] on link "帳單列表" at bounding box center [76, 153] width 140 height 35
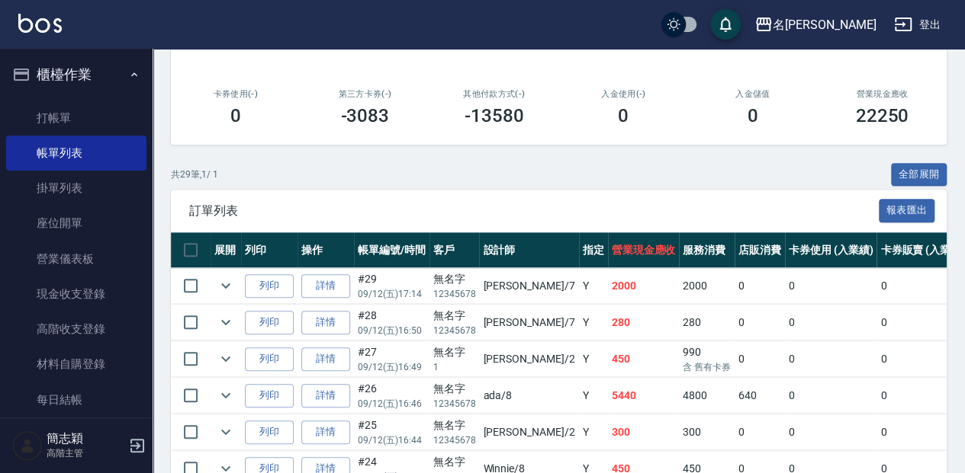
scroll to position [254, 0]
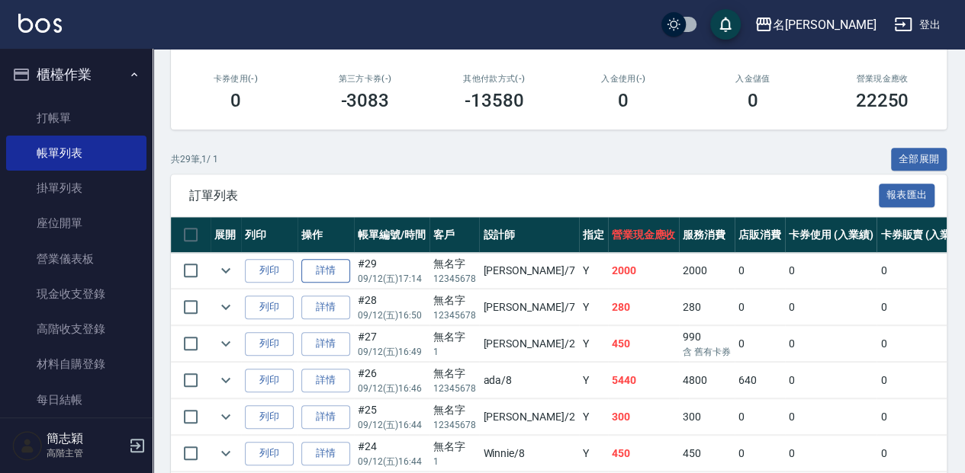
click at [318, 271] on link "詳情" at bounding box center [325, 271] width 49 height 24
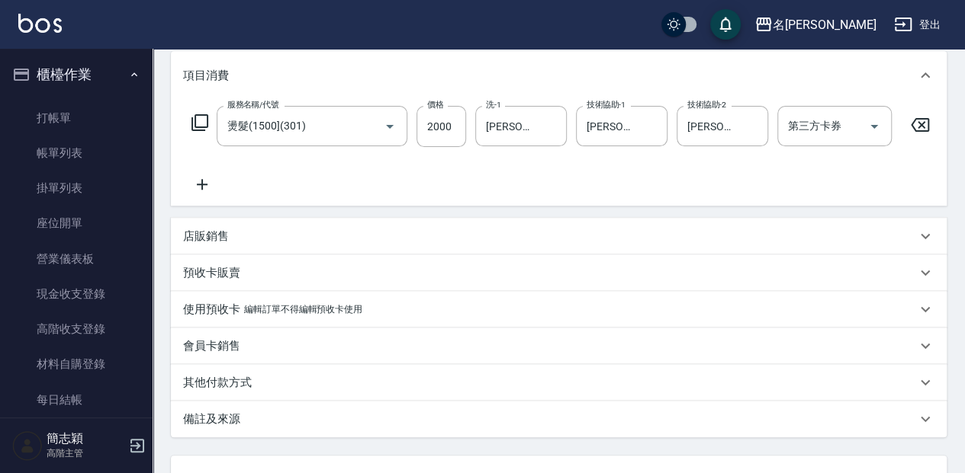
scroll to position [203, 0]
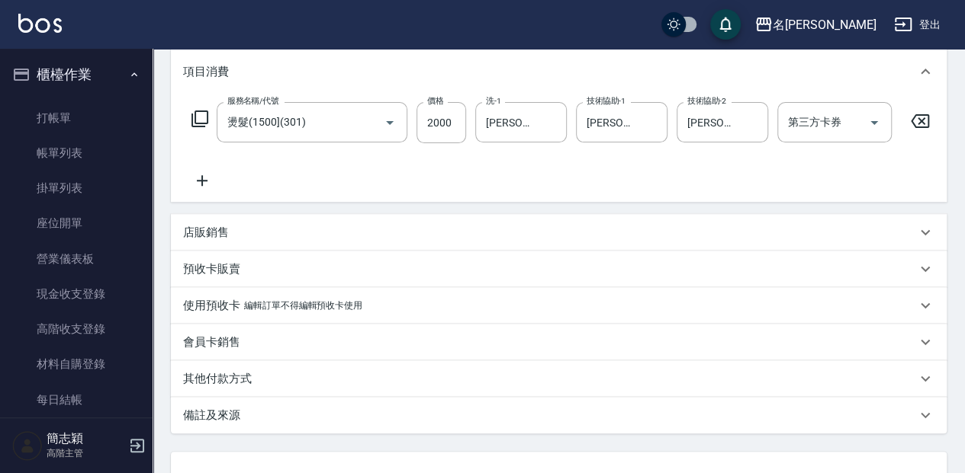
click at [189, 236] on p "店販銷售" at bounding box center [206, 233] width 46 height 16
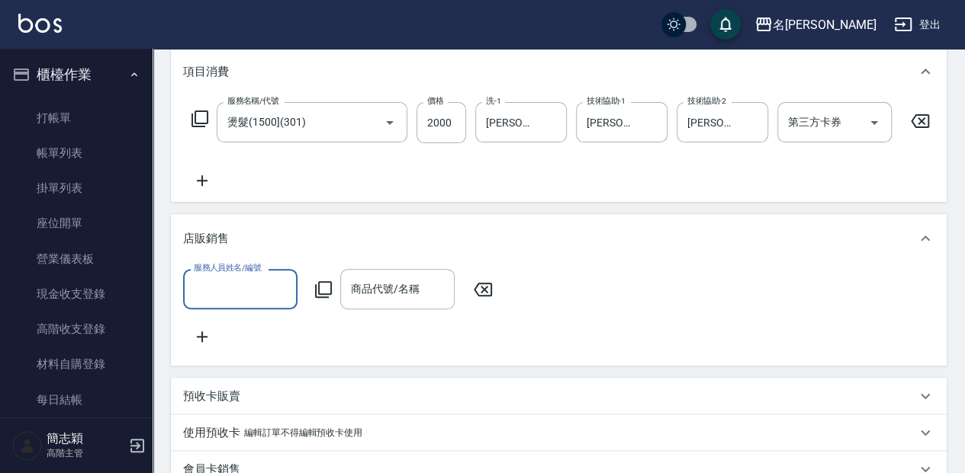
scroll to position [0, 0]
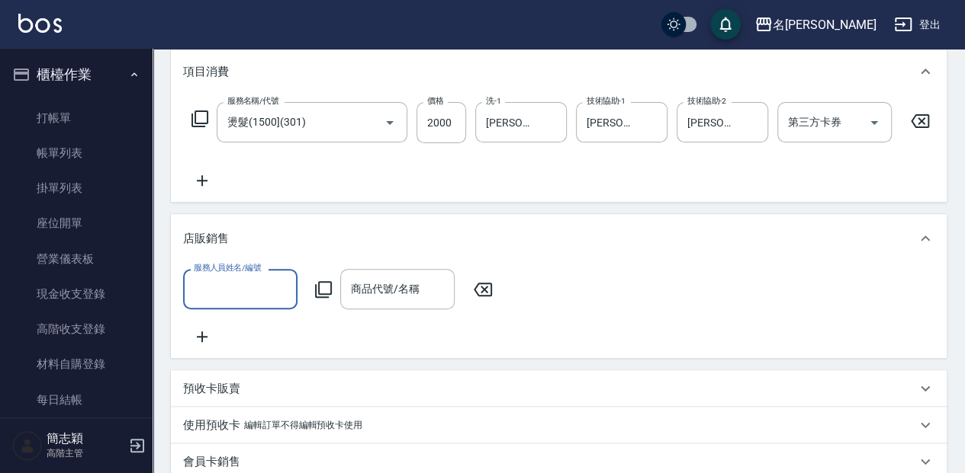
click at [250, 303] on input "服務人員姓名/編號" at bounding box center [240, 289] width 101 height 27
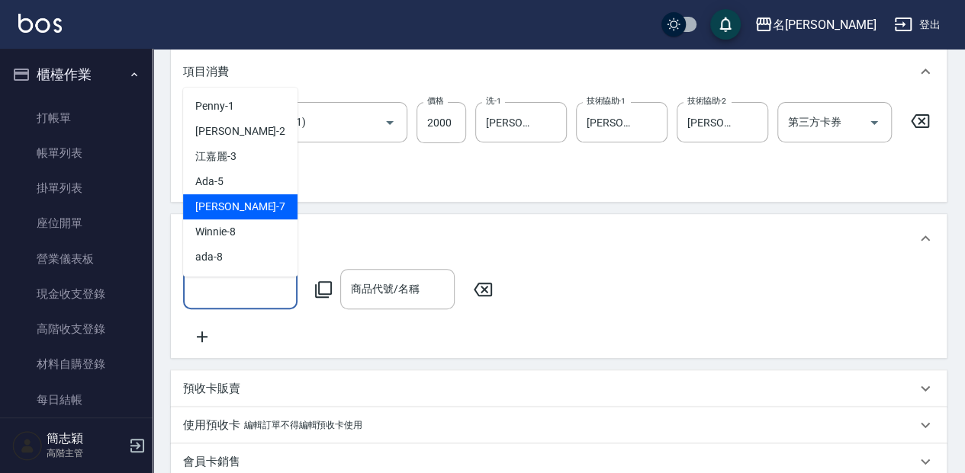
drag, startPoint x: 275, startPoint y: 204, endPoint x: 310, endPoint y: 281, distance: 83.9
click at [274, 208] on div "[PERSON_NAME] -7" at bounding box center [240, 206] width 114 height 25
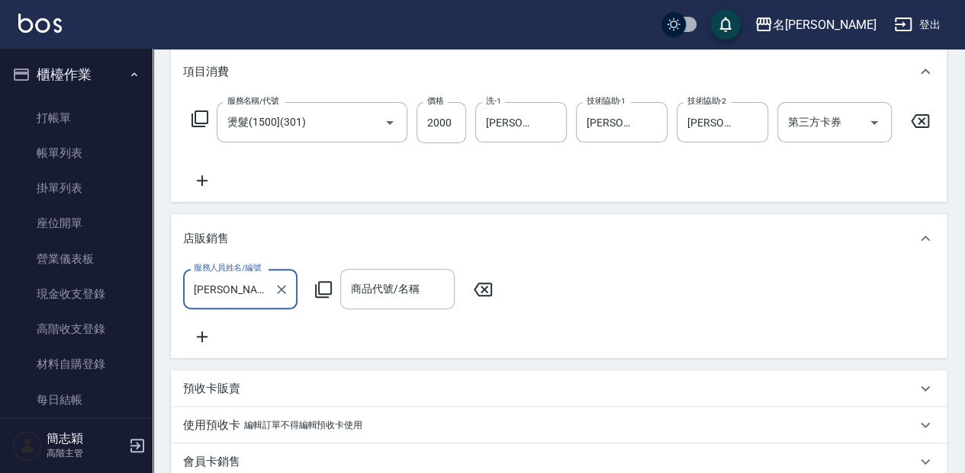
click at [324, 291] on icon at bounding box center [323, 290] width 18 height 18
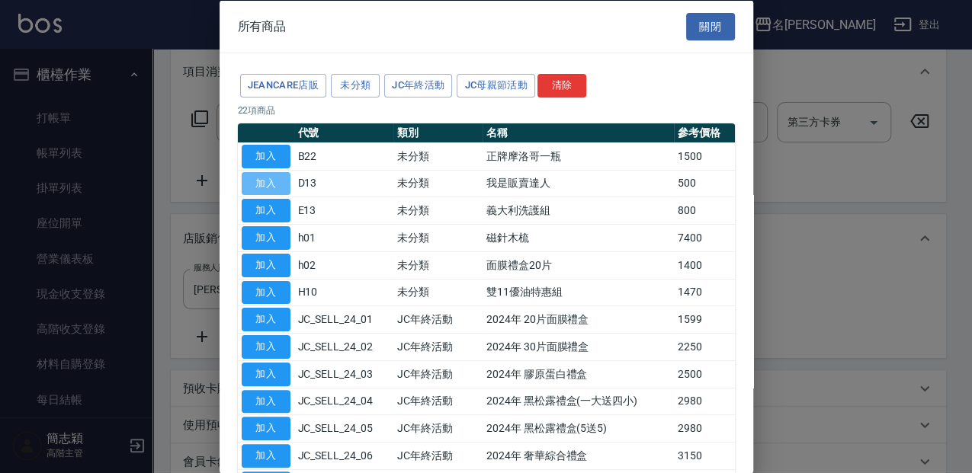
drag, startPoint x: 253, startPoint y: 181, endPoint x: 287, endPoint y: 197, distance: 36.9
click at [253, 182] on button "加入" at bounding box center [266, 184] width 49 height 24
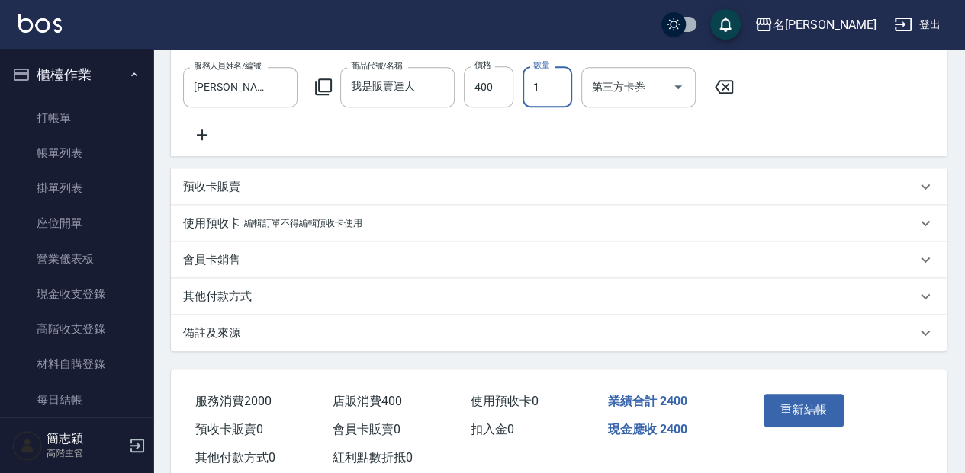
scroll to position [406, 0]
click at [822, 425] on button "重新結帳" at bounding box center [803, 409] width 81 height 32
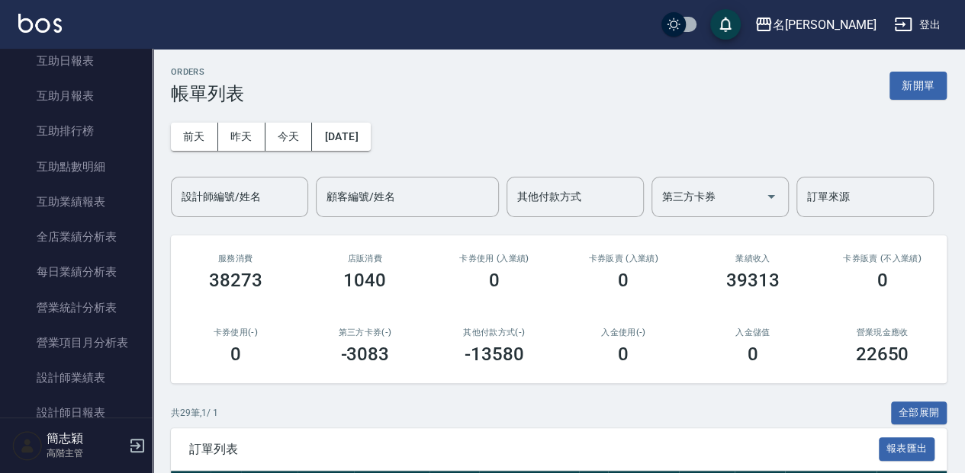
scroll to position [762, 0]
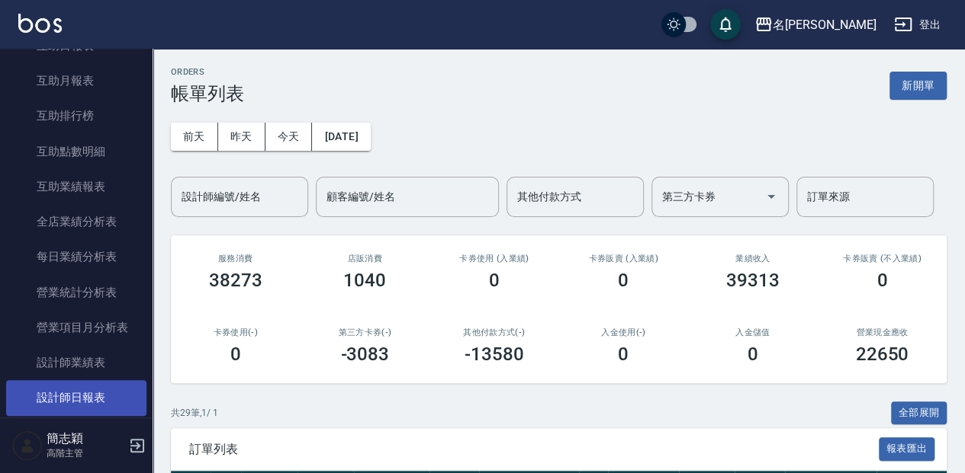
click at [81, 392] on link "設計師日報表" at bounding box center [76, 397] width 140 height 35
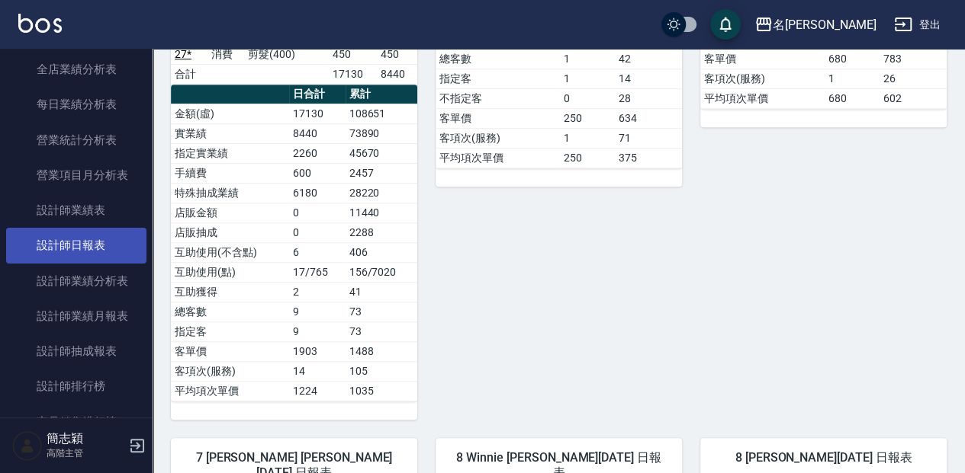
scroll to position [965, 0]
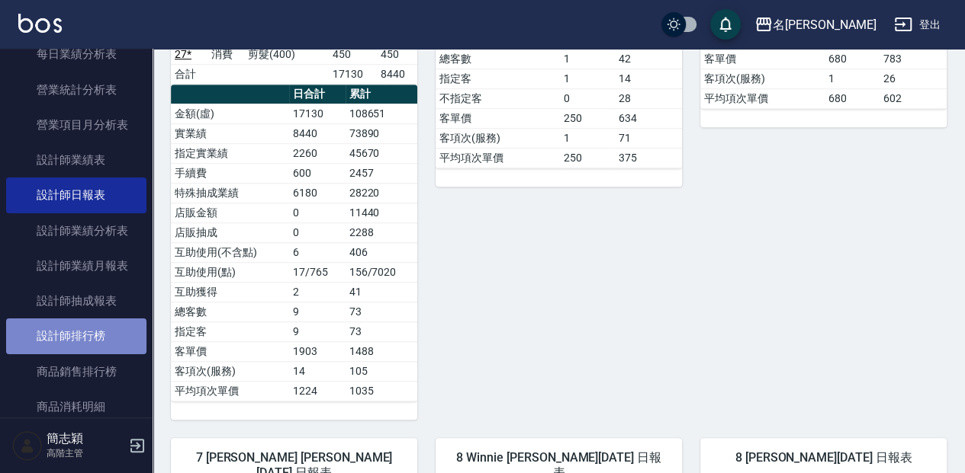
click at [81, 332] on link "設計師排行榜" at bounding box center [76, 336] width 140 height 35
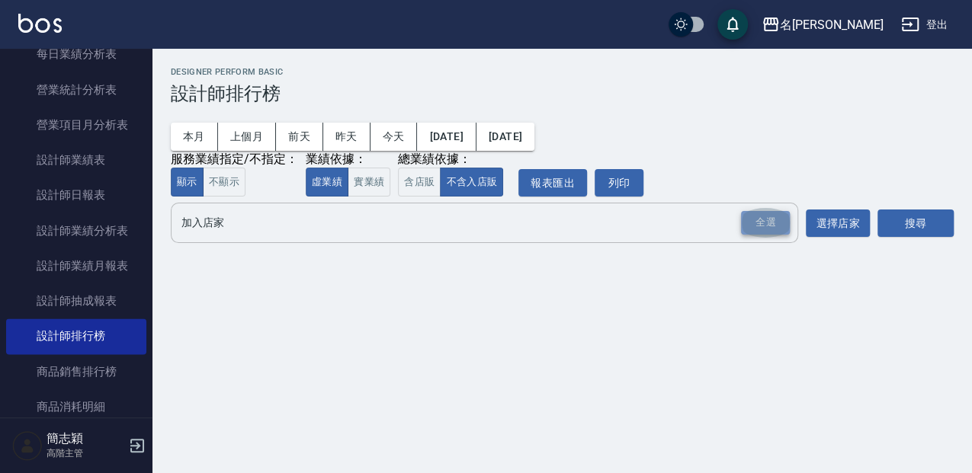
click at [766, 226] on div "全選" at bounding box center [765, 223] width 49 height 24
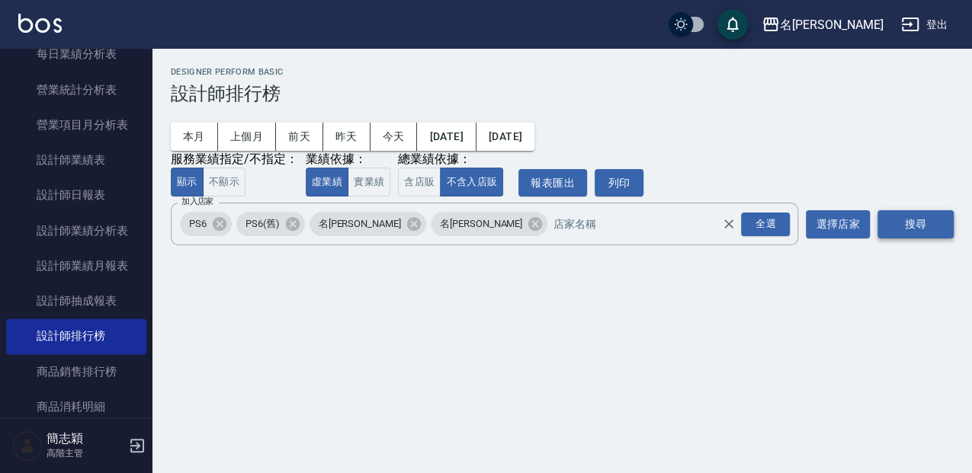
click at [900, 225] on button "搜尋" at bounding box center [916, 224] width 76 height 28
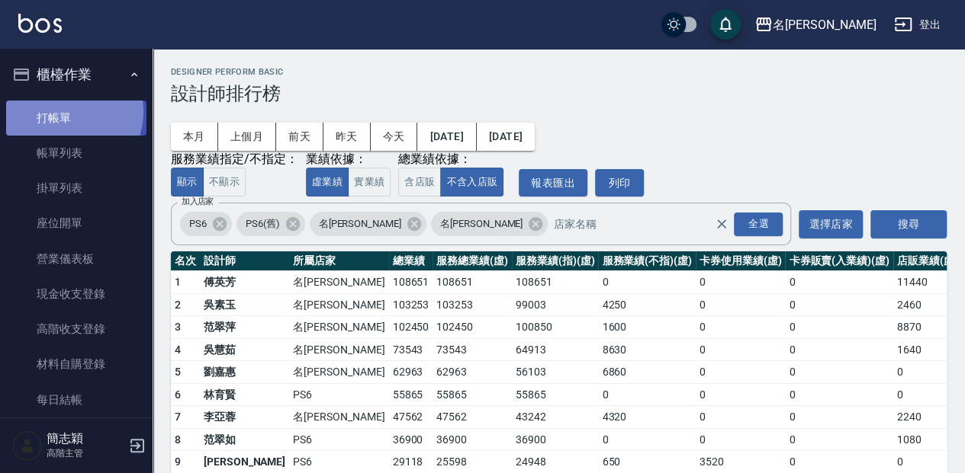
click at [64, 111] on link "打帳單" at bounding box center [76, 118] width 140 height 35
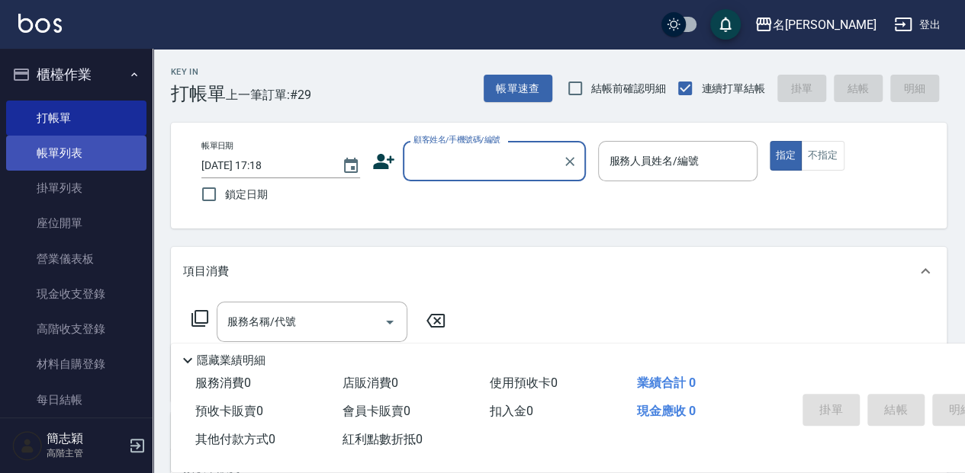
click at [78, 148] on link "帳單列表" at bounding box center [76, 153] width 140 height 35
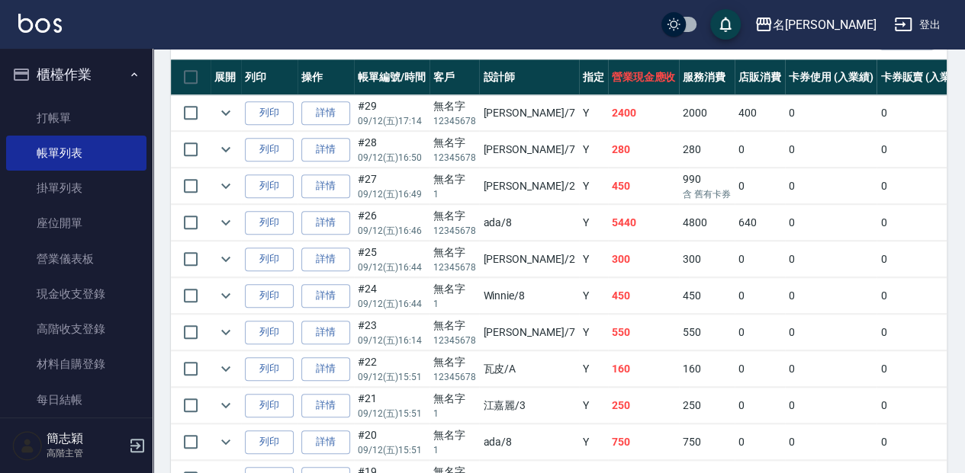
scroll to position [406, 0]
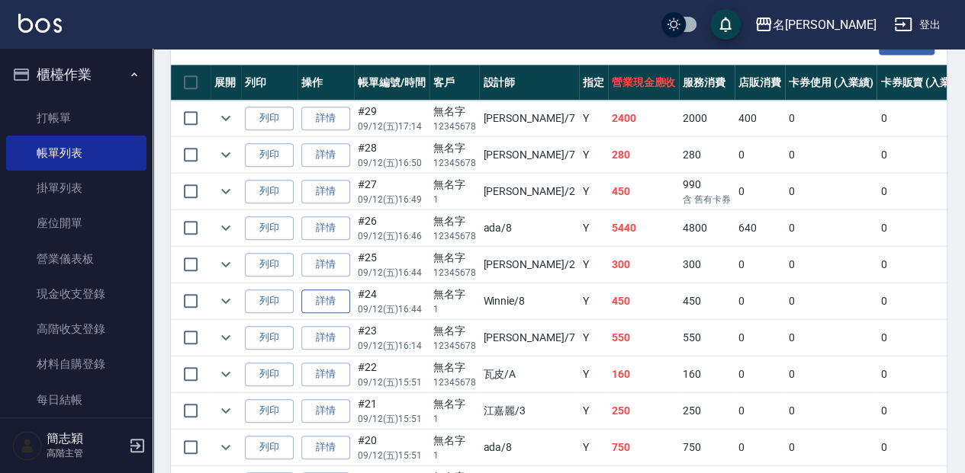
click at [318, 297] on link "詳情" at bounding box center [325, 302] width 49 height 24
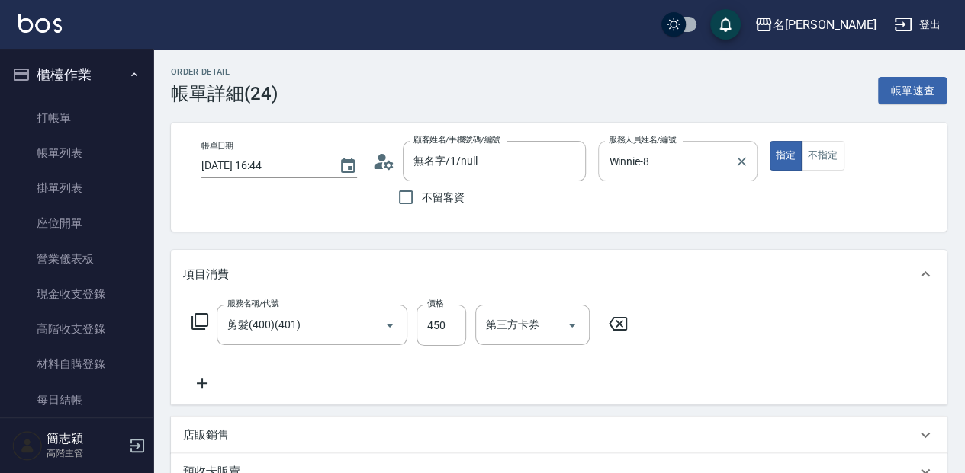
click at [672, 160] on input "Winnie-8" at bounding box center [666, 161] width 122 height 27
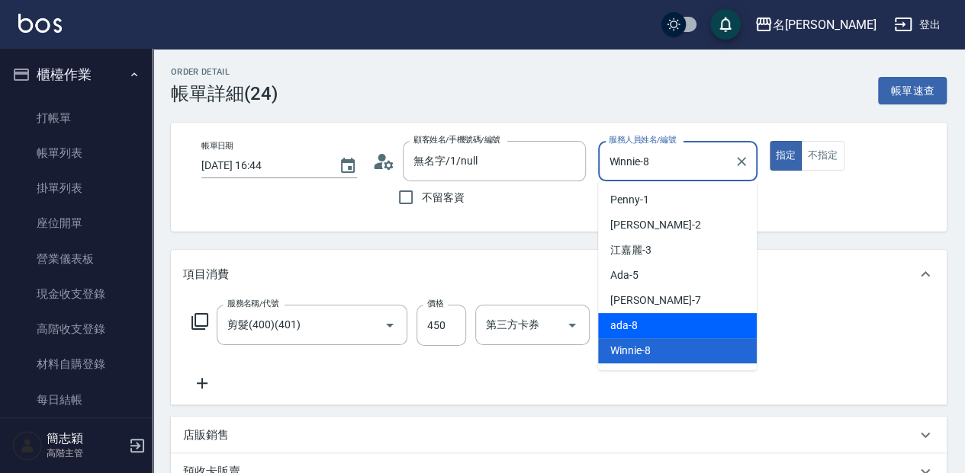
click at [678, 332] on div "ada -8" at bounding box center [677, 325] width 159 height 25
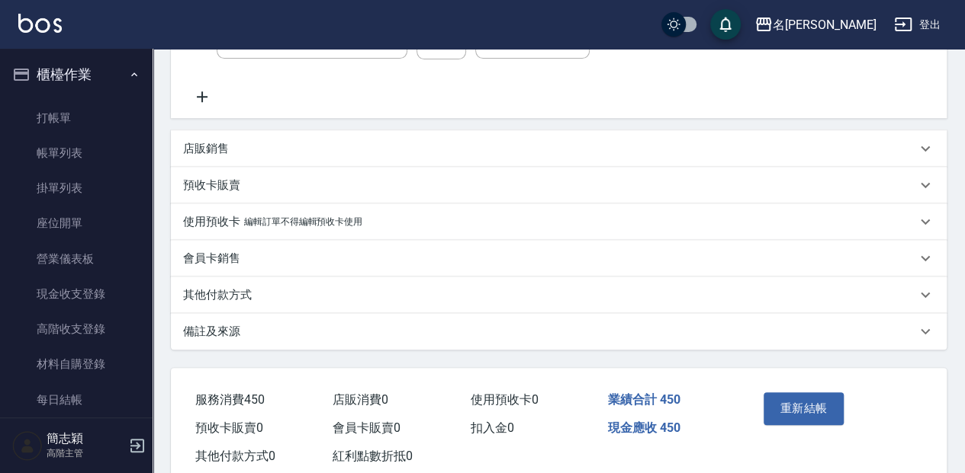
scroll to position [305, 0]
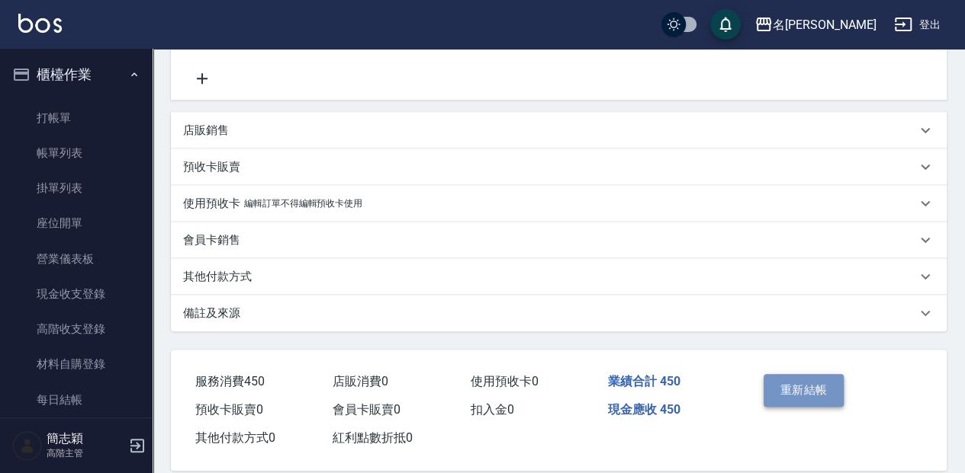
click at [785, 390] on button "重新結帳" at bounding box center [803, 390] width 81 height 32
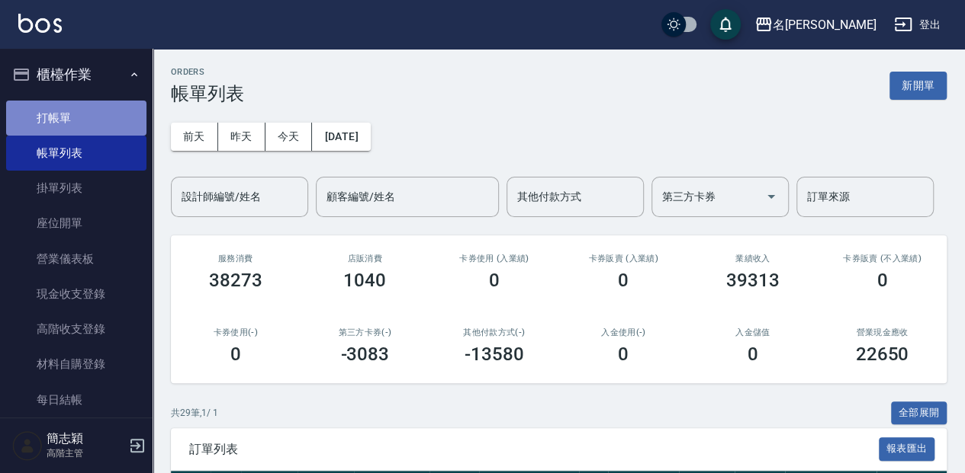
click at [85, 120] on link "打帳單" at bounding box center [76, 118] width 140 height 35
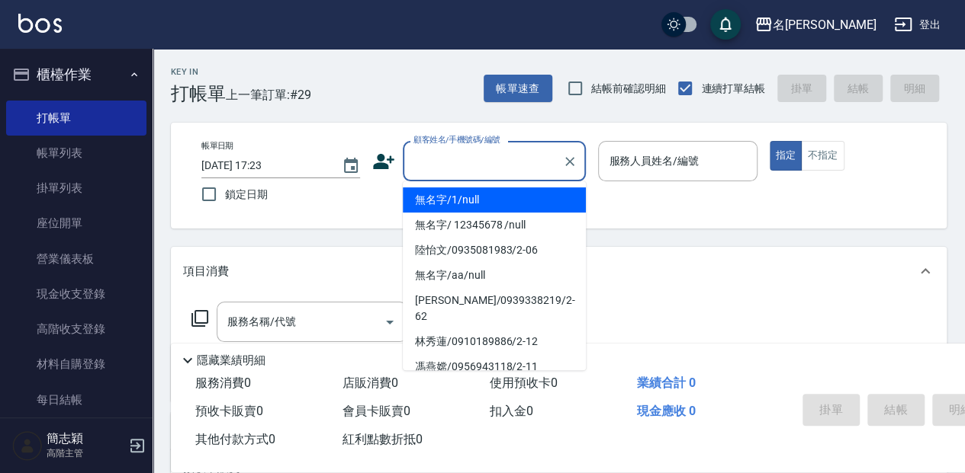
click at [504, 160] on input "顧客姓名/手機號碼/編號" at bounding box center [482, 161] width 146 height 27
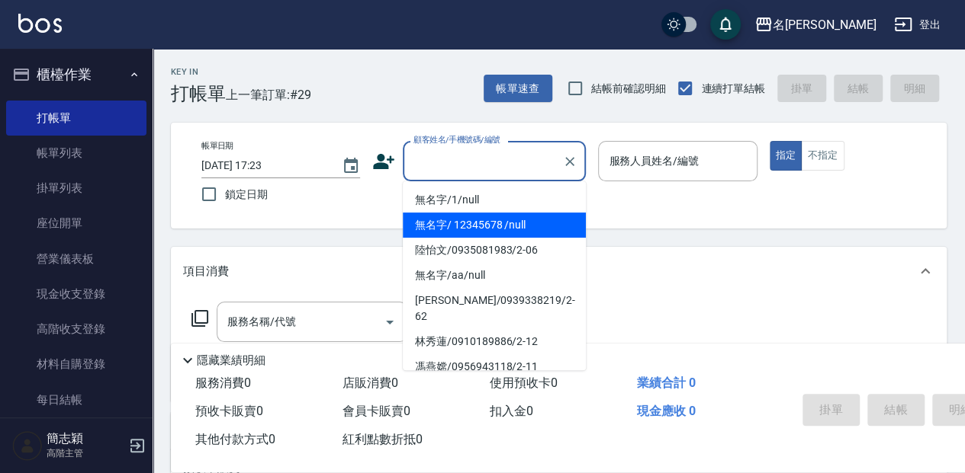
click at [506, 224] on li "無名字/ 12345678 /null" at bounding box center [494, 225] width 183 height 25
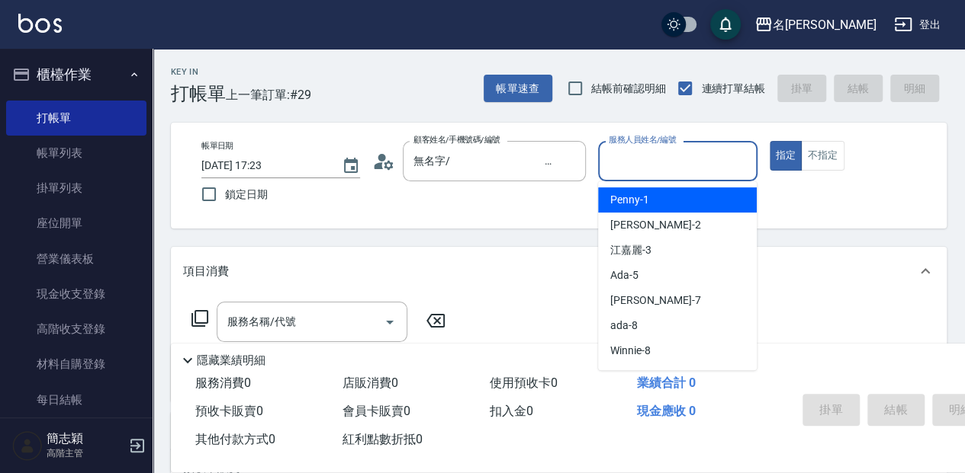
click at [683, 156] on input "服務人員姓名/編號" at bounding box center [677, 161] width 145 height 27
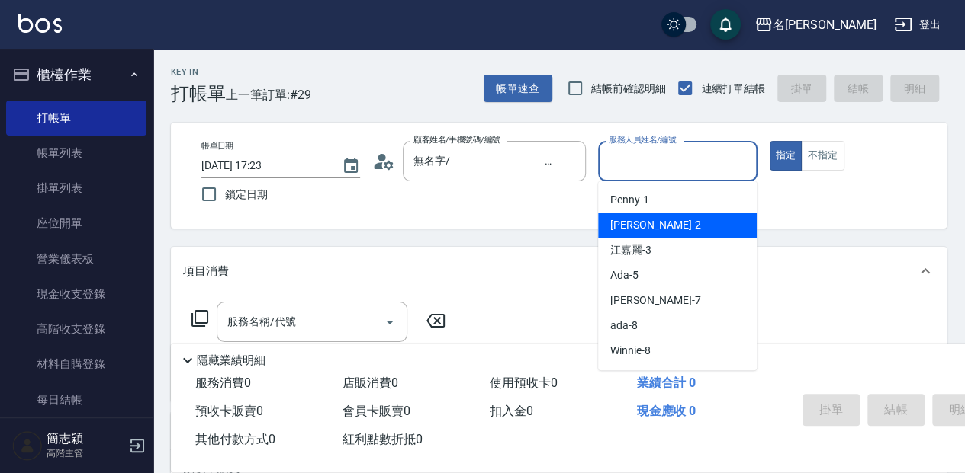
click at [662, 221] on div "[PERSON_NAME] -2" at bounding box center [677, 225] width 159 height 25
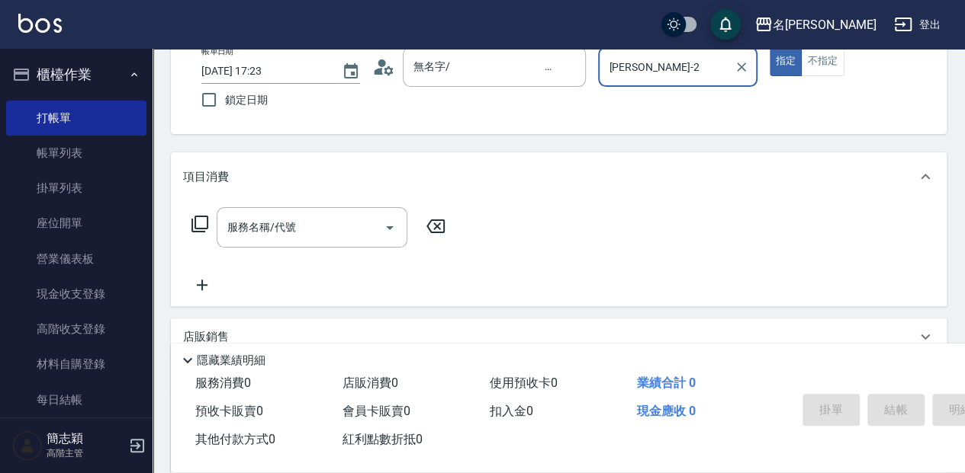
scroll to position [203, 0]
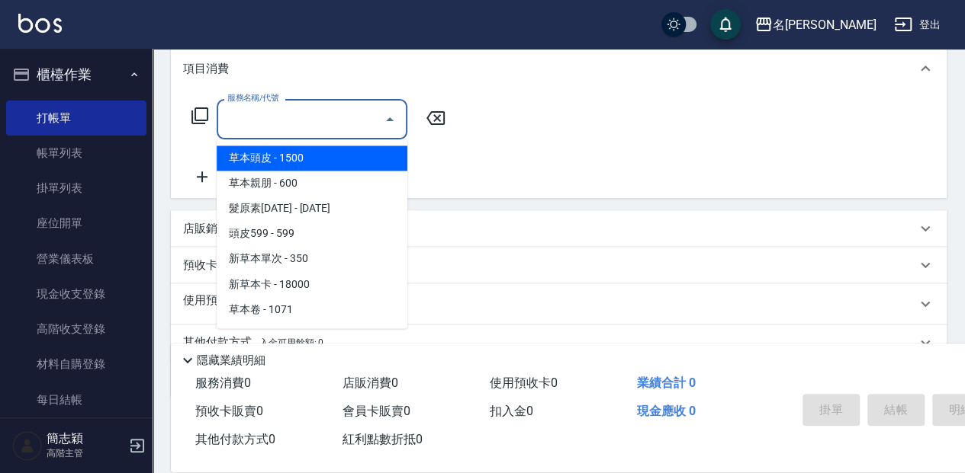
click at [307, 117] on input "服務名稱/代號" at bounding box center [300, 119] width 154 height 27
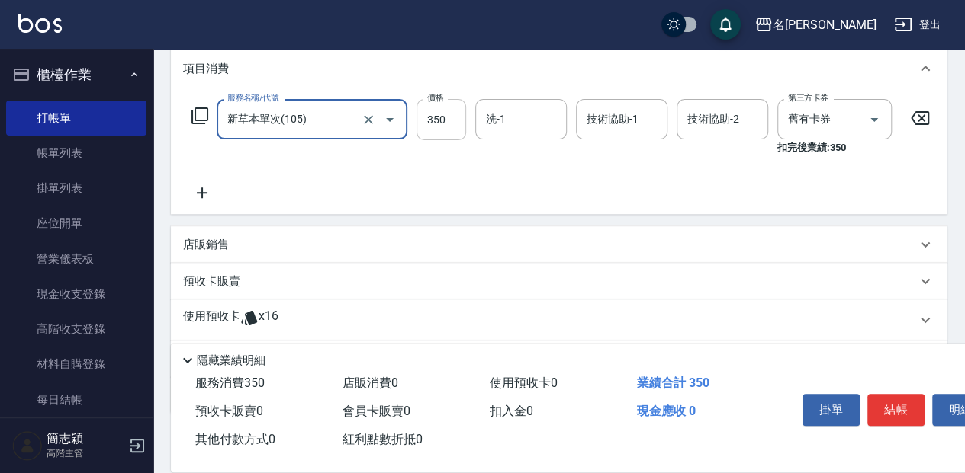
click at [442, 117] on input "350" at bounding box center [441, 119] width 50 height 41
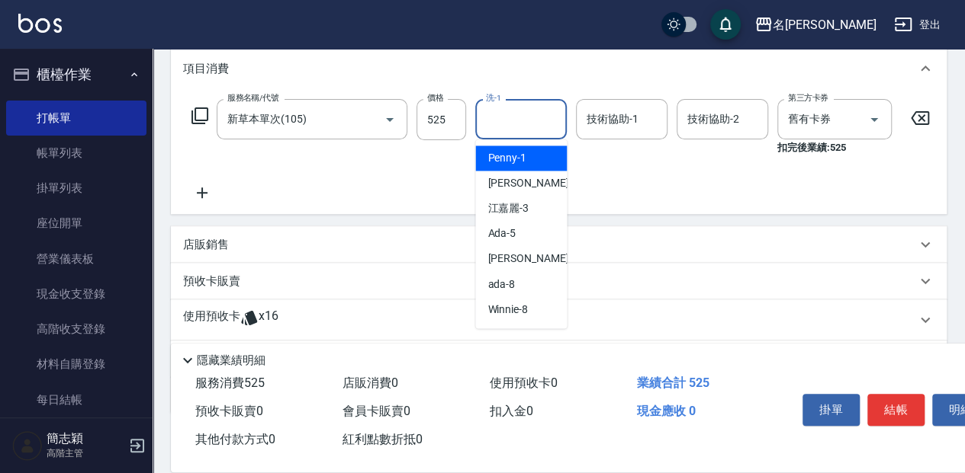
click at [508, 116] on input "洗-1" at bounding box center [521, 119] width 78 height 27
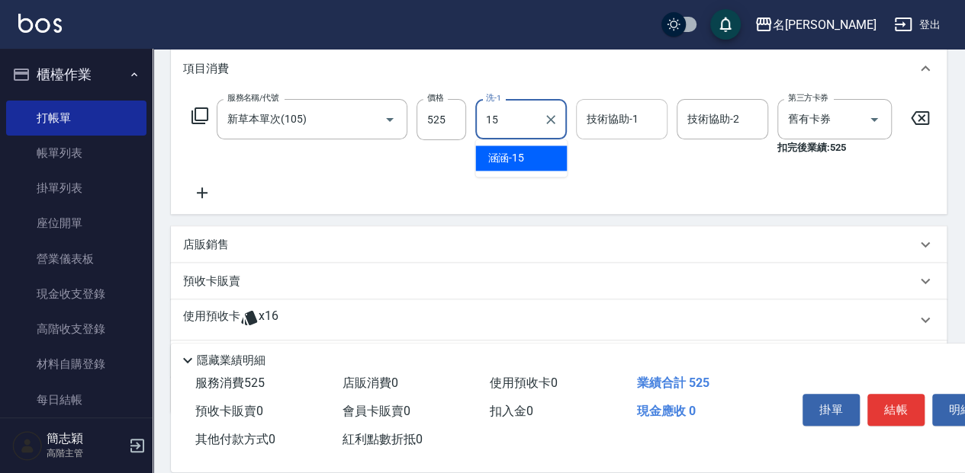
drag, startPoint x: 514, startPoint y: 160, endPoint x: 602, endPoint y: 133, distance: 92.6
click at [515, 159] on span "涵涵 -15" at bounding box center [505, 158] width 37 height 16
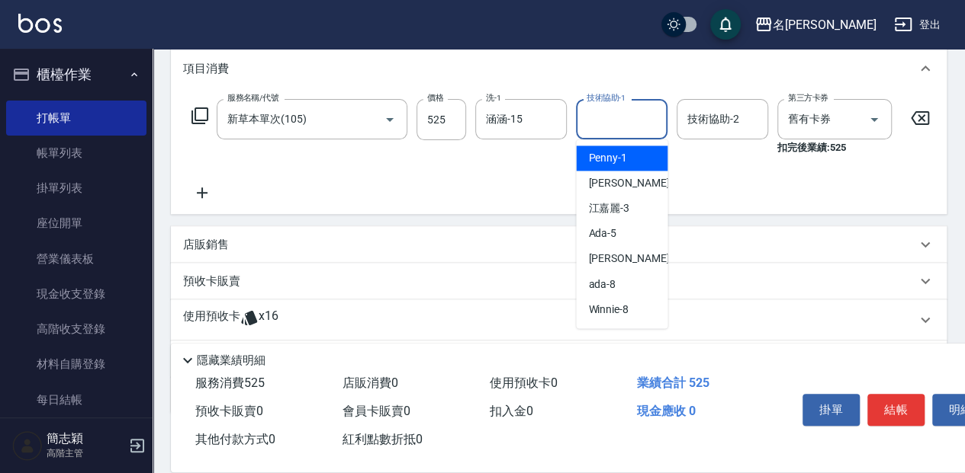
click at [610, 122] on input "技術協助-1" at bounding box center [622, 119] width 78 height 27
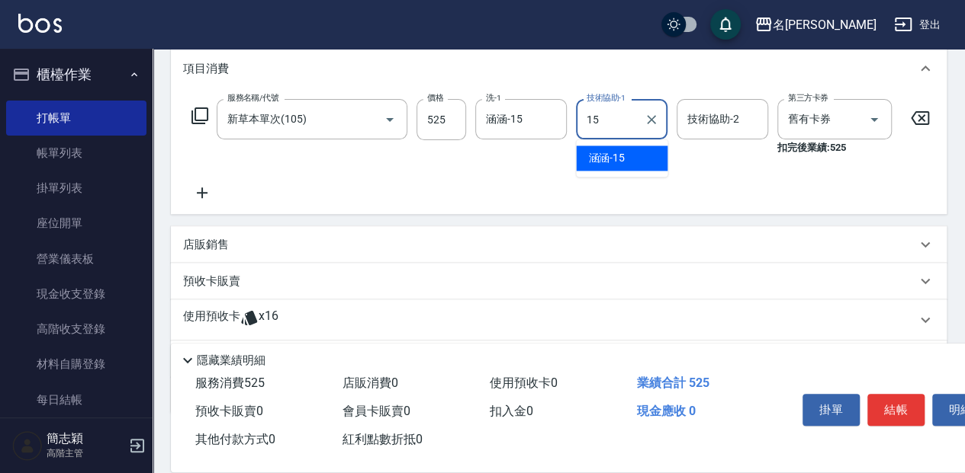
drag, startPoint x: 615, startPoint y: 159, endPoint x: 669, endPoint y: 140, distance: 57.9
click at [616, 158] on span "涵涵 -15" at bounding box center [606, 158] width 37 height 16
click at [699, 116] on input "技術協助-2" at bounding box center [722, 119] width 78 height 27
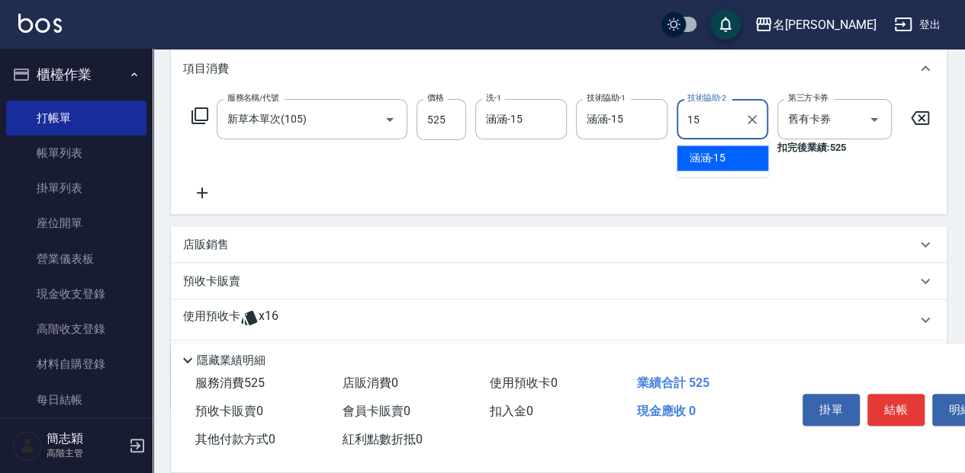
click at [720, 152] on span "涵涵 -15" at bounding box center [707, 158] width 37 height 16
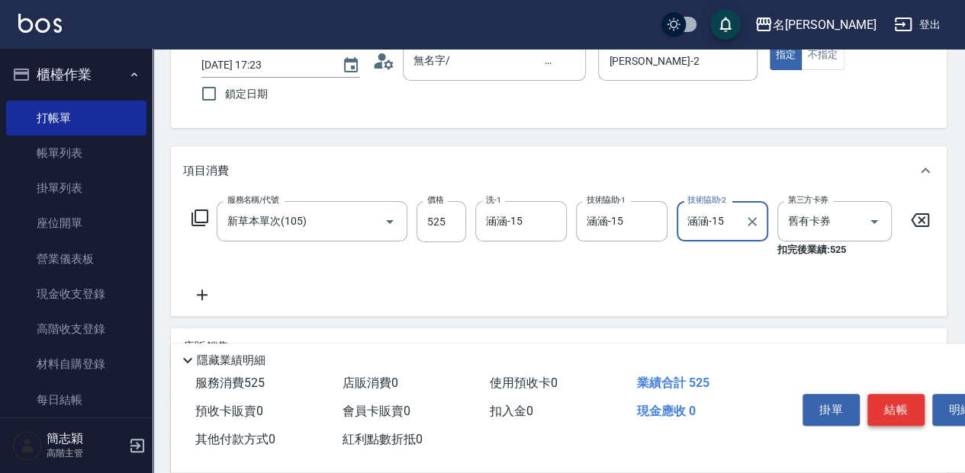
scroll to position [101, 0]
click at [895, 409] on button "結帳" at bounding box center [895, 410] width 57 height 32
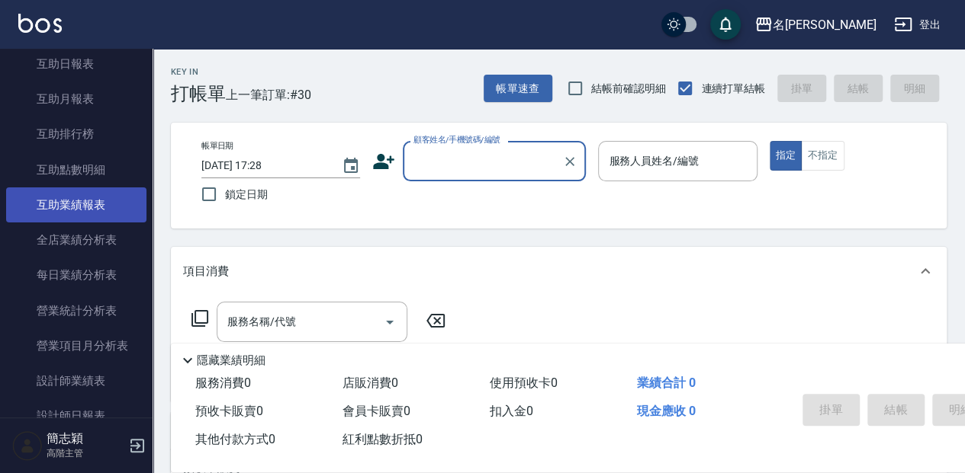
scroll to position [813, 0]
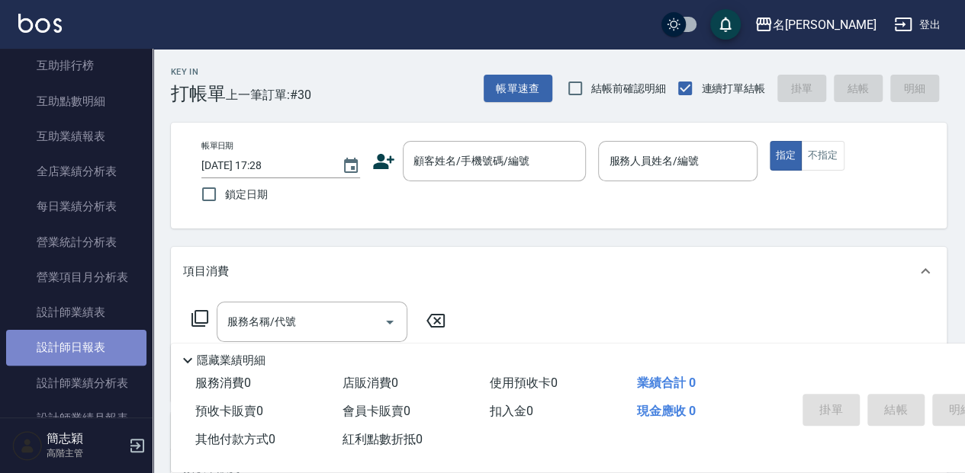
click at [91, 345] on link "設計師日報表" at bounding box center [76, 347] width 140 height 35
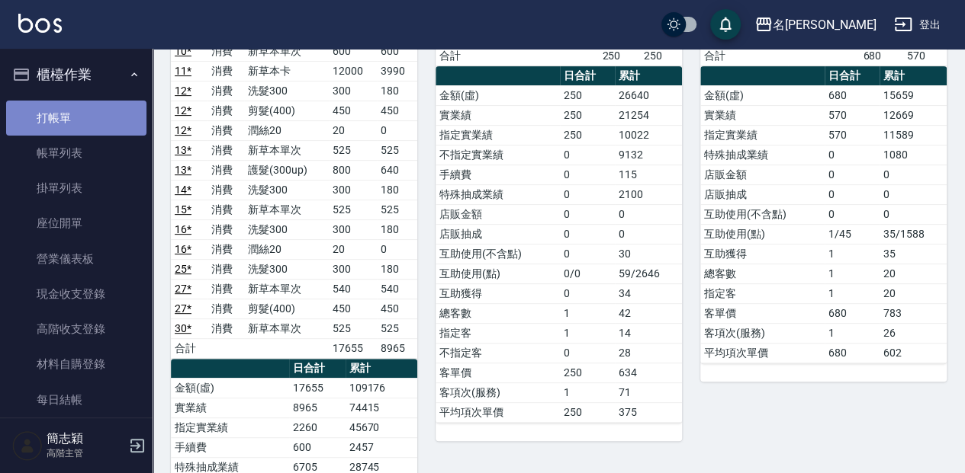
click at [106, 120] on link "打帳單" at bounding box center [76, 118] width 140 height 35
